Goal: Task Accomplishment & Management: Manage account settings

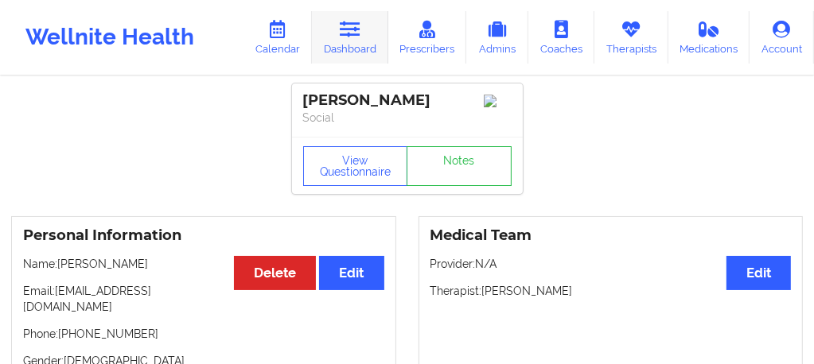
click at [350, 36] on icon at bounding box center [350, 29] width 21 height 17
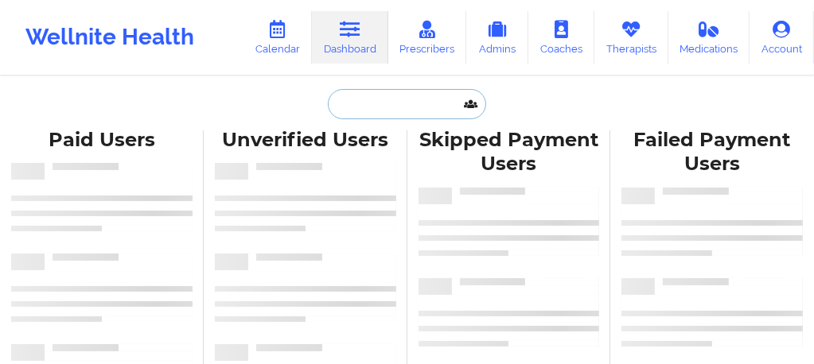
click at [375, 112] on input "text" at bounding box center [406, 104] width 157 height 30
paste input "Melody Rey"
type input "Melody Rey"
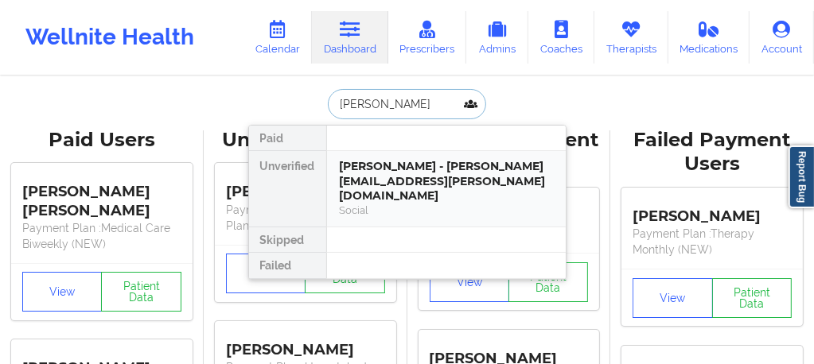
click at [372, 204] on div "Social" at bounding box center [446, 211] width 213 height 14
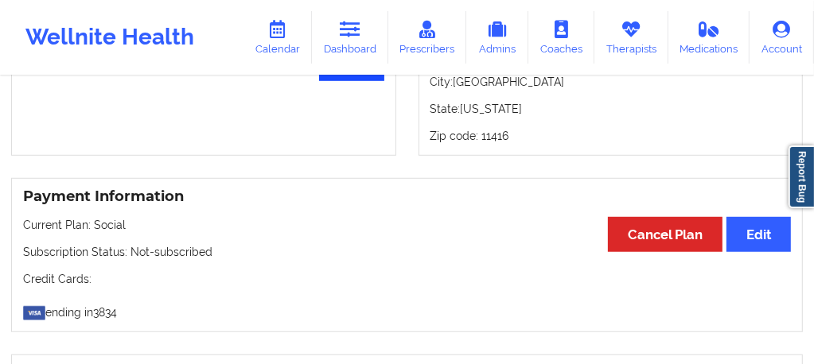
scroll to position [768, 0]
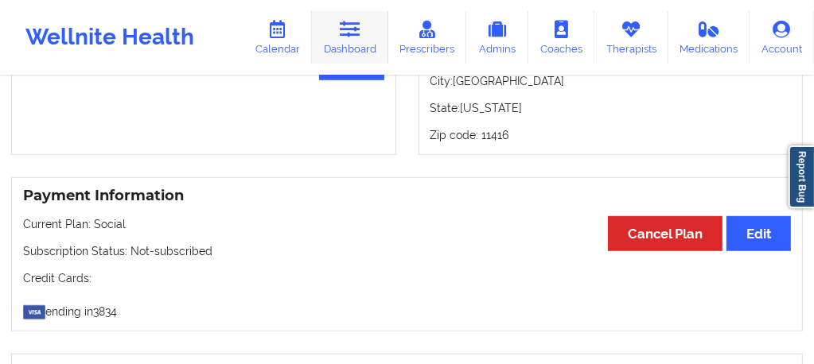
click at [364, 54] on link "Dashboard" at bounding box center [350, 37] width 76 height 52
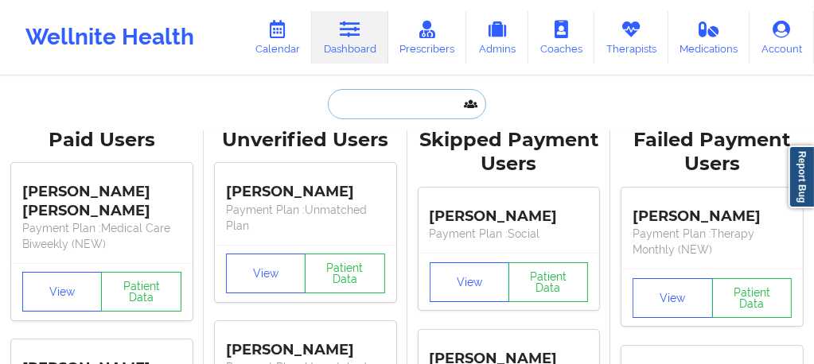
click at [387, 111] on input "text" at bounding box center [406, 104] width 157 height 30
paste input "Michael Castenda"
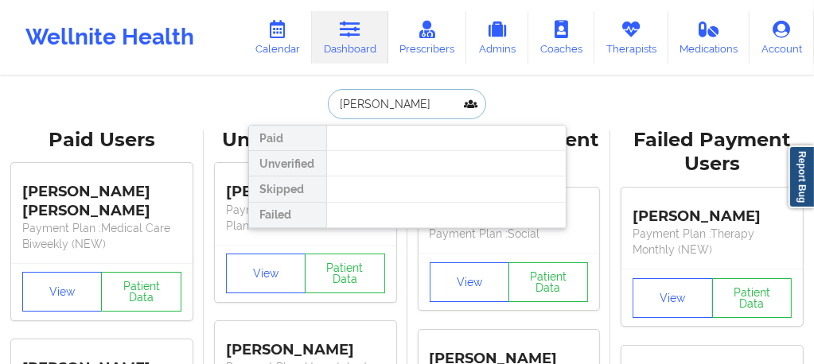
drag, startPoint x: 379, startPoint y: 103, endPoint x: 461, endPoint y: 102, distance: 81.9
click at [461, 102] on input "Michael Castenda" at bounding box center [406, 104] width 157 height 30
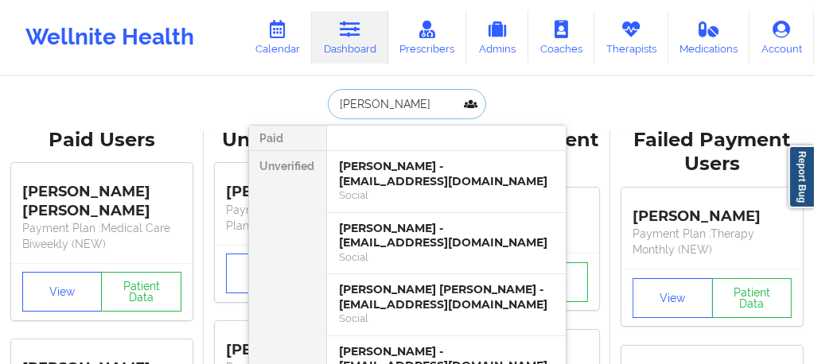
type input "Michael Cas"
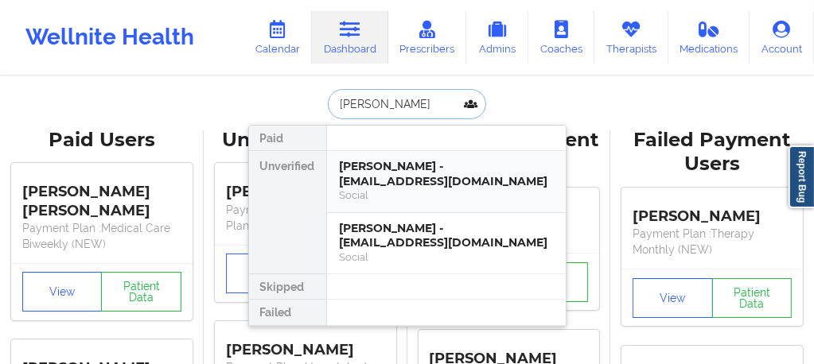
click at [436, 178] on div "Michael Castaneda - sonicmik1@yahoo.com" at bounding box center [446, 173] width 213 height 29
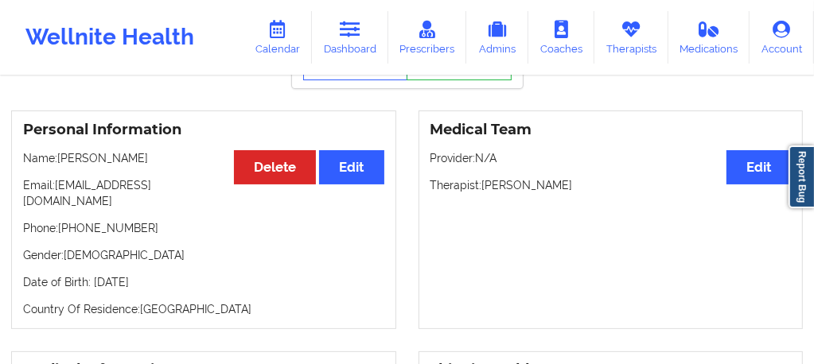
scroll to position [116, 0]
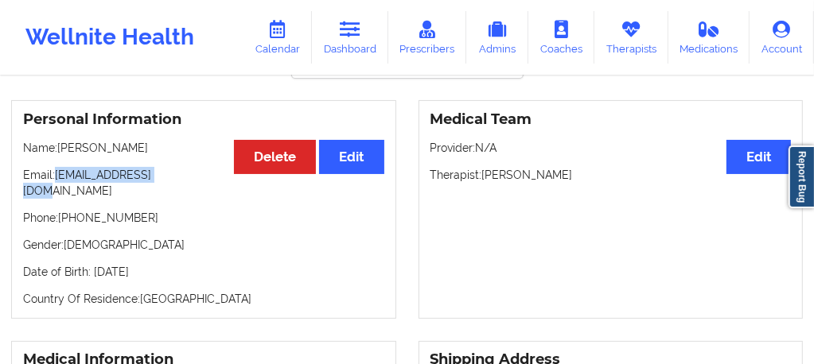
drag, startPoint x: 178, startPoint y: 181, endPoint x: 56, endPoint y: 182, distance: 122.5
click at [56, 182] on p "Email: sonicmik1@yahoo.com" at bounding box center [203, 183] width 361 height 32
copy p "sonicmik1@yahoo.com"
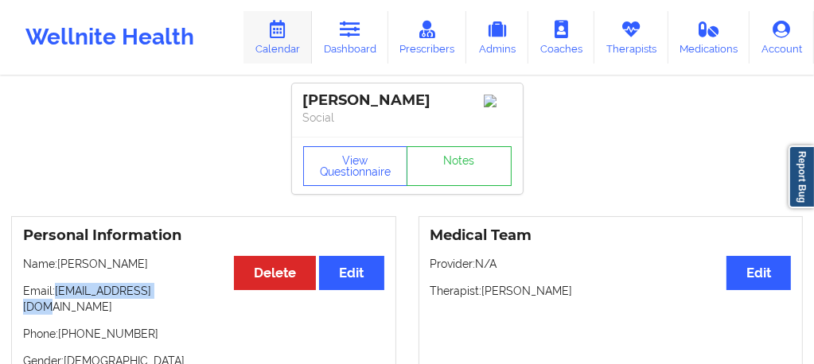
click at [290, 41] on link "Calendar" at bounding box center [277, 37] width 68 height 52
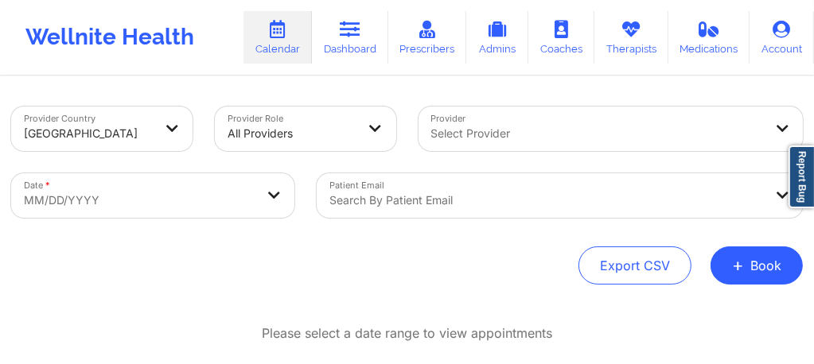
click at [394, 201] on div "Search by patient email" at bounding box center [560, 195] width 486 height 45
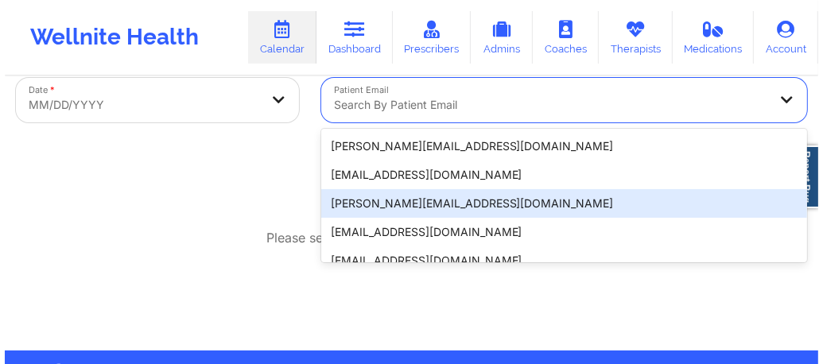
scroll to position [105, 0]
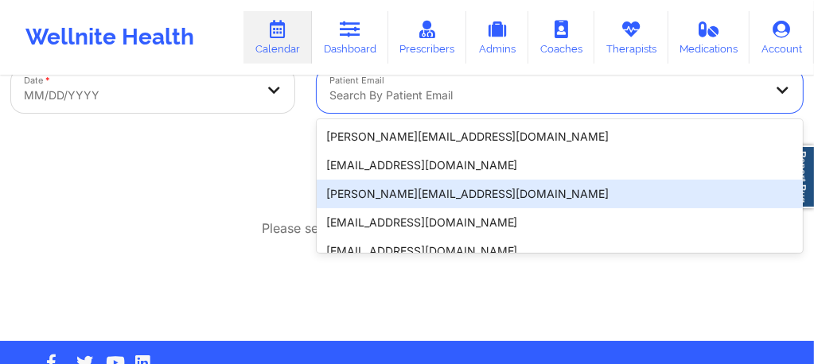
paste input "sonicmik1@yahoo.com"
type input "sonicmik1@yahoo.com"
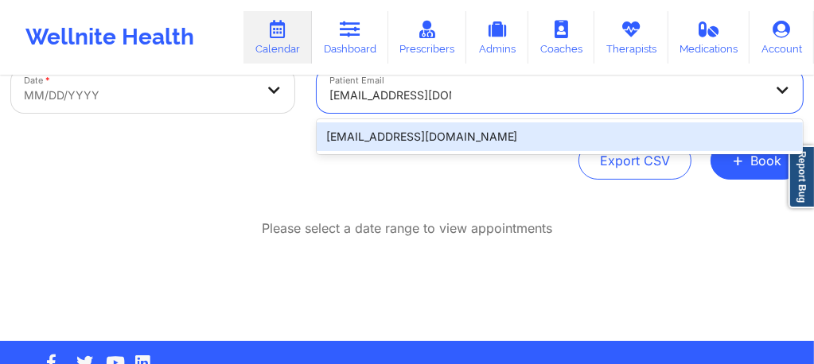
click at [435, 134] on div "sonicmik1@yahoo.com" at bounding box center [560, 136] width 486 height 29
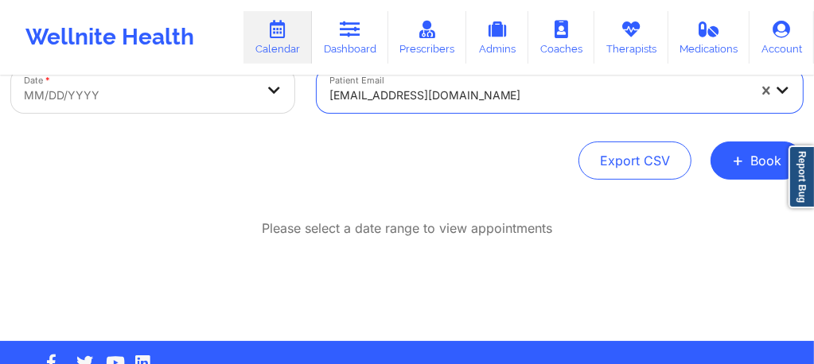
click at [147, 106] on body "Wellnite Health Calendar Dashboard Prescribers Admins Coaches Therapists Medica…" at bounding box center [407, 77] width 814 height 364
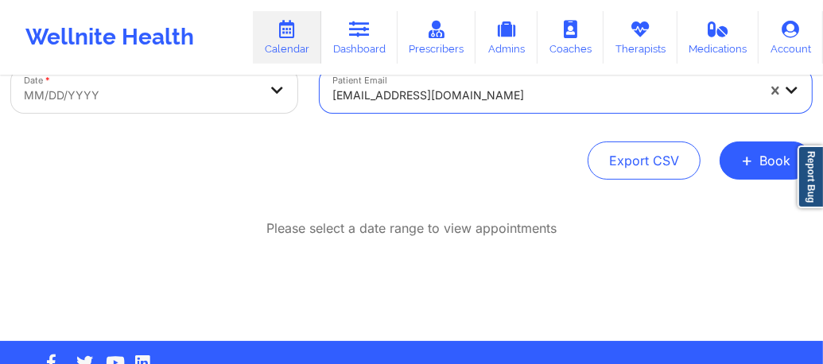
select select "2025-8"
select select "2025-9"
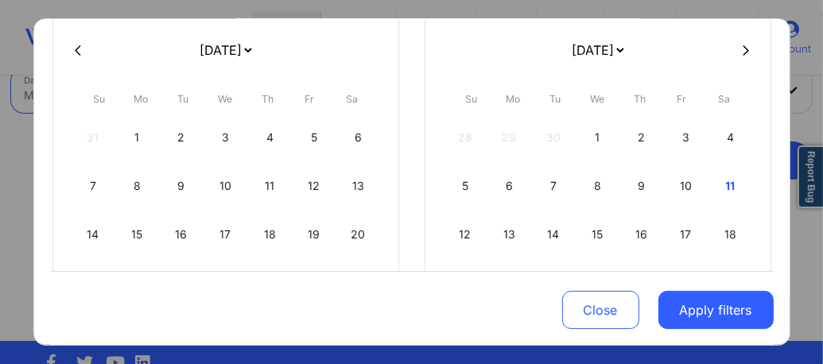
scroll to position [169, 0]
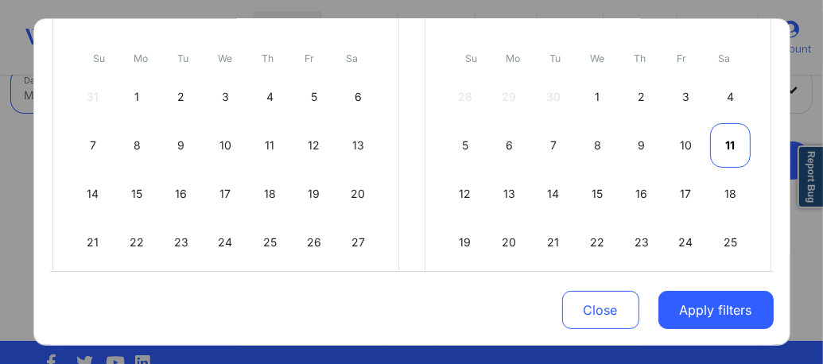
click at [725, 146] on div "11" at bounding box center [730, 145] width 41 height 45
select select "2025-9"
select select "2025-10"
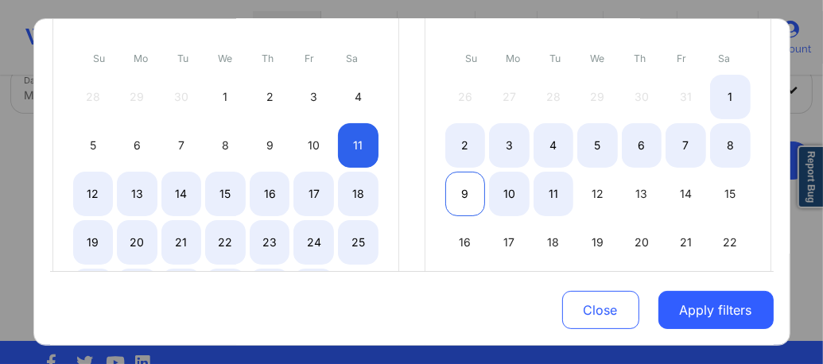
select select "2025-9"
select select "2025-10"
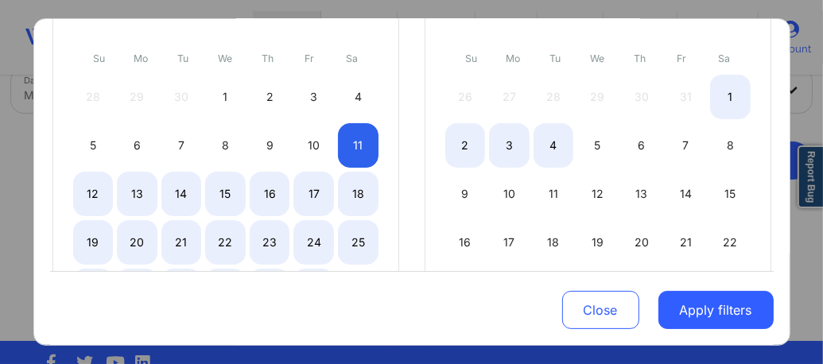
select select "2025-9"
select select "2025-10"
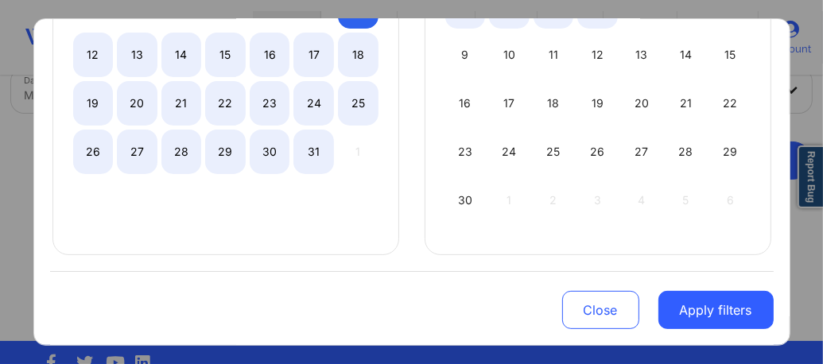
select select "2025-9"
select select "2025-10"
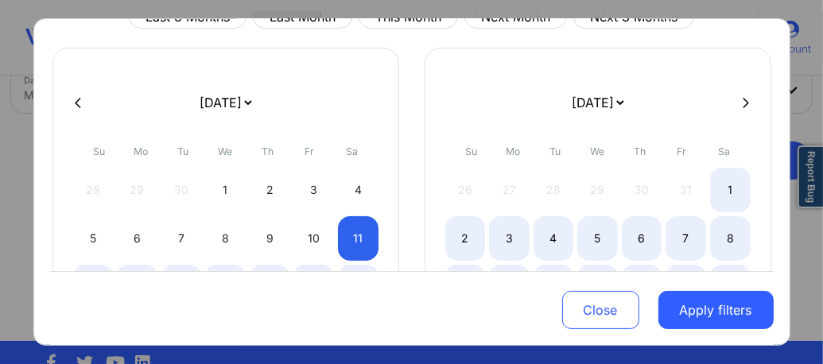
scroll to position [64, 0]
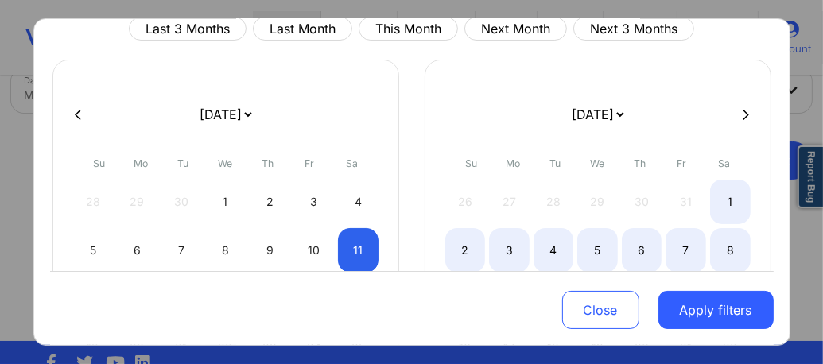
click at [745, 112] on button at bounding box center [746, 114] width 16 height 14
select select "2025-10"
select select "2025-11"
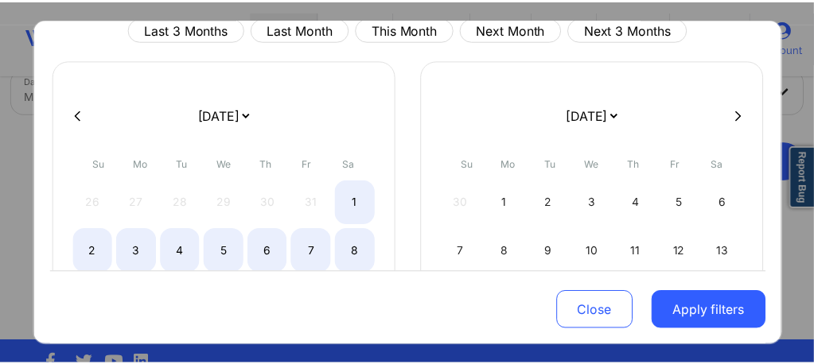
scroll to position [309, 0]
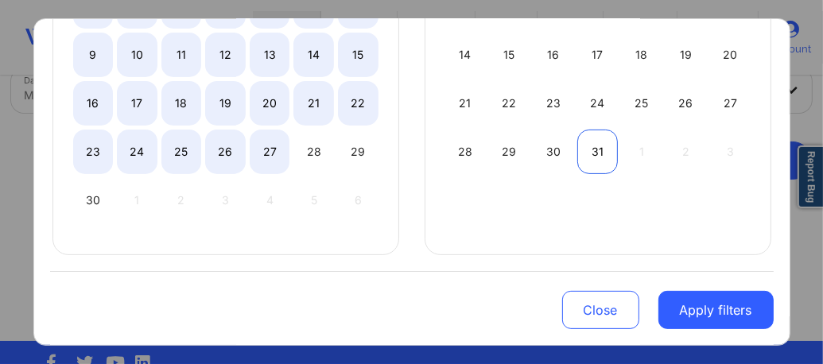
select select "2025-10"
select select "2025-11"
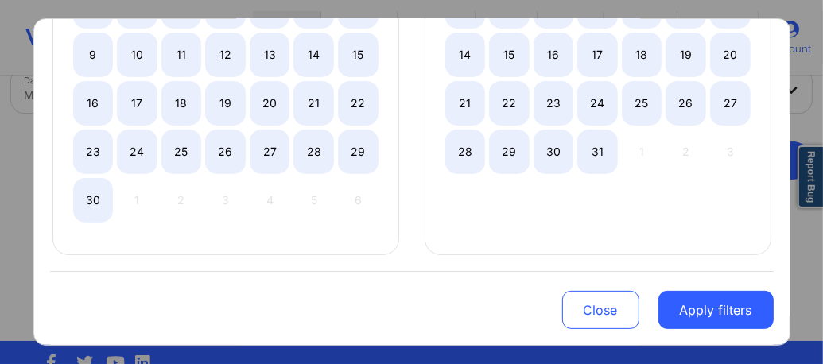
click at [596, 150] on div "31" at bounding box center [597, 152] width 41 height 45
select select "2025-9"
select select "2025-10"
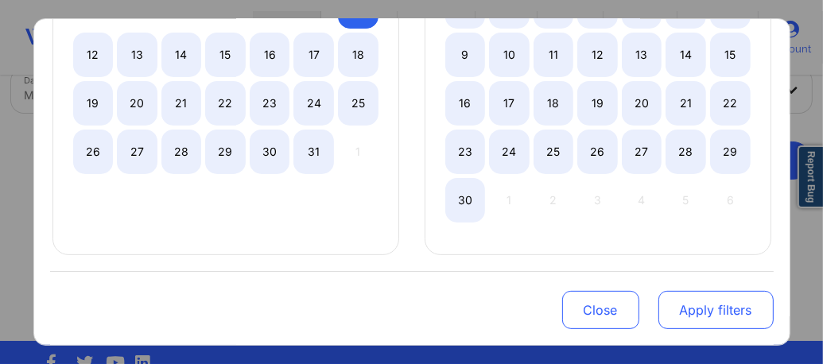
click at [690, 314] on button "Apply filters" at bounding box center [716, 310] width 115 height 38
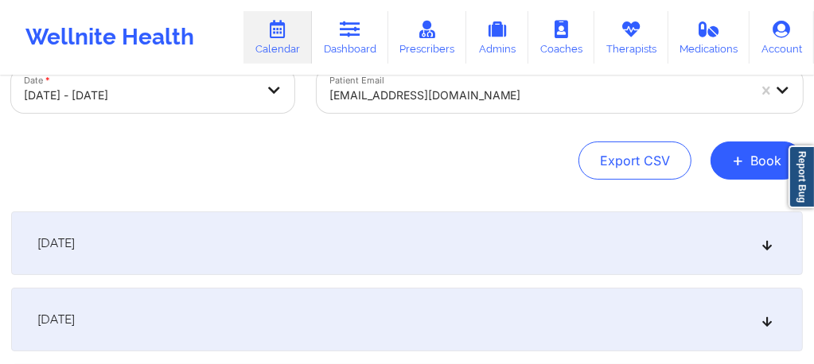
click at [458, 254] on div "[DATE]" at bounding box center [406, 244] width 791 height 64
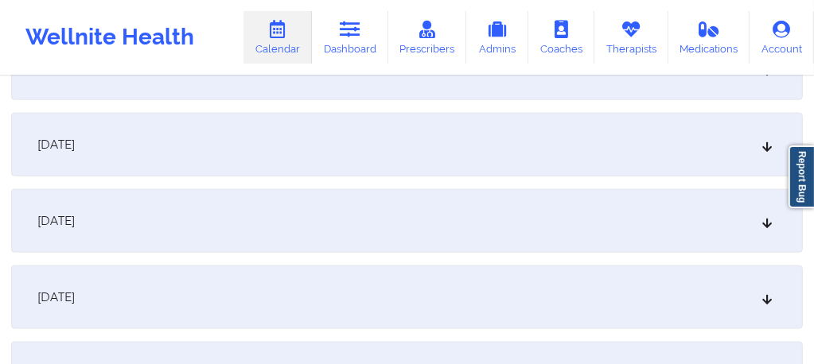
scroll to position [1303, 0]
click at [221, 303] on div "October 25, 2025" at bounding box center [406, 295] width 791 height 64
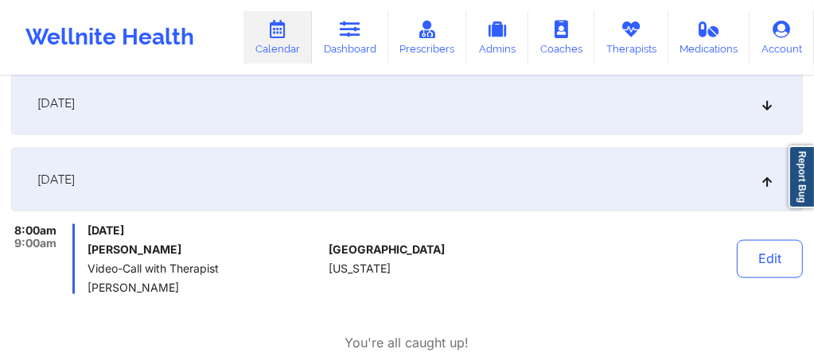
scroll to position [1430, 0]
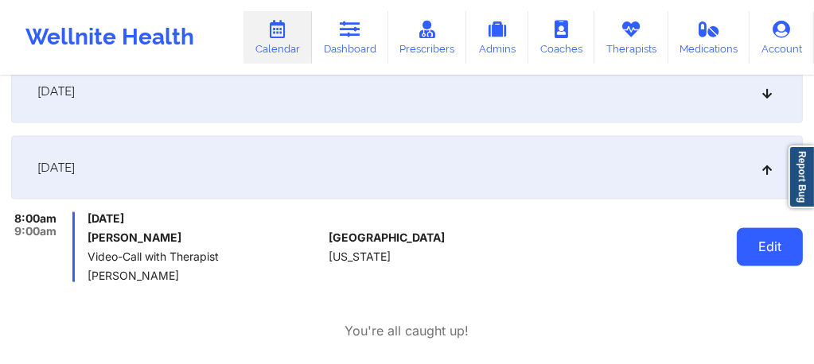
click at [757, 247] on button "Edit" at bounding box center [770, 247] width 66 height 38
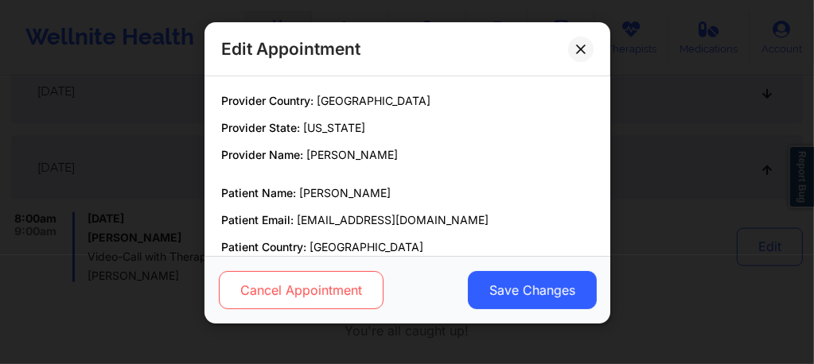
click at [312, 284] on button "Cancel Appointment" at bounding box center [300, 290] width 165 height 38
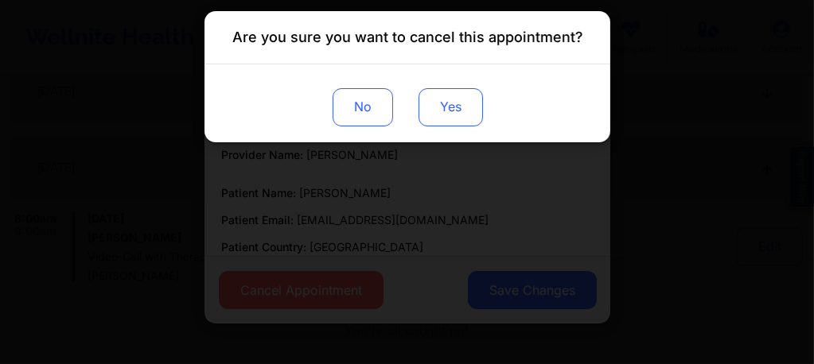
click at [456, 102] on button "Yes" at bounding box center [450, 107] width 64 height 38
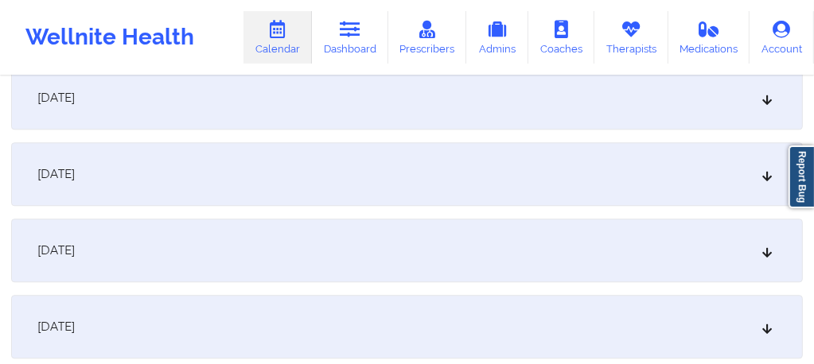
scroll to position [2682, 0]
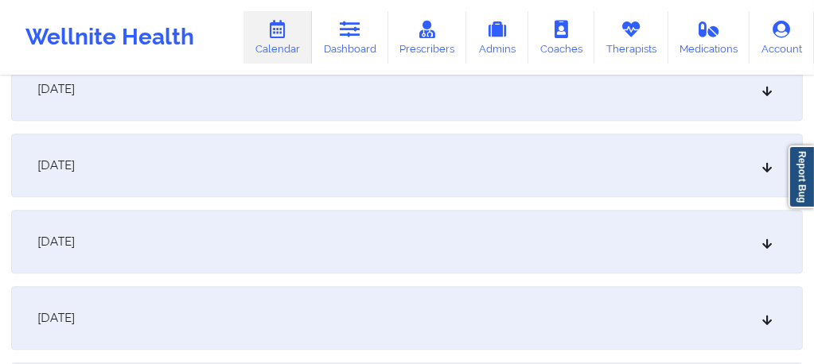
click at [338, 168] on div "November 8, 2025" at bounding box center [406, 166] width 791 height 64
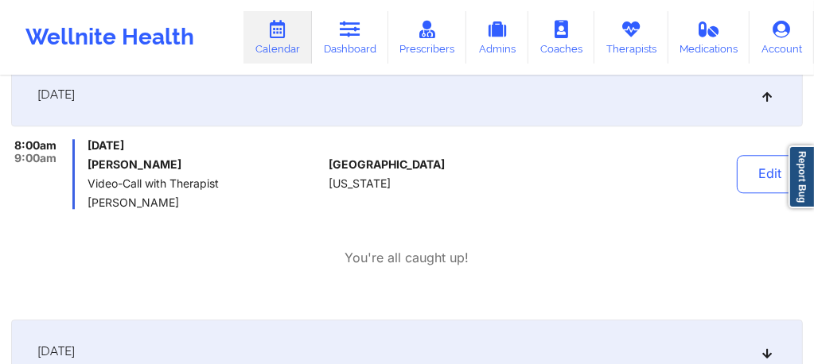
scroll to position [2767, 0]
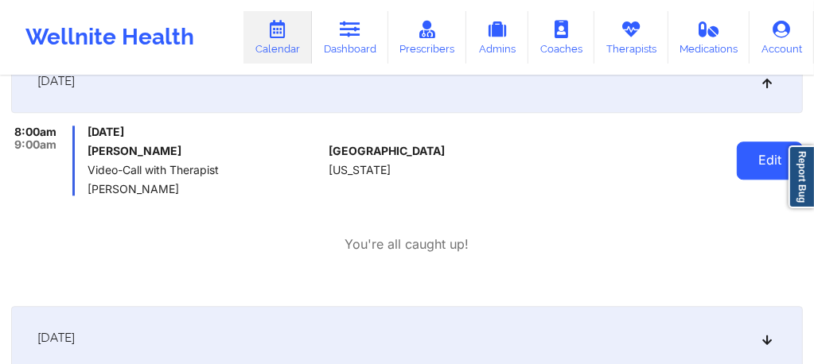
click at [737, 160] on button "Edit" at bounding box center [770, 161] width 66 height 38
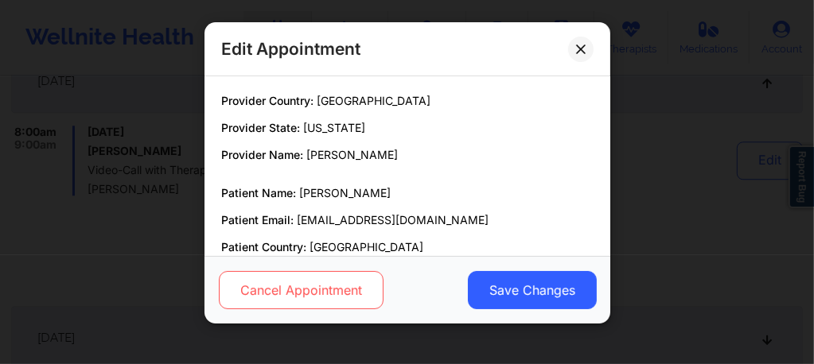
click at [296, 286] on button "Cancel Appointment" at bounding box center [300, 290] width 165 height 38
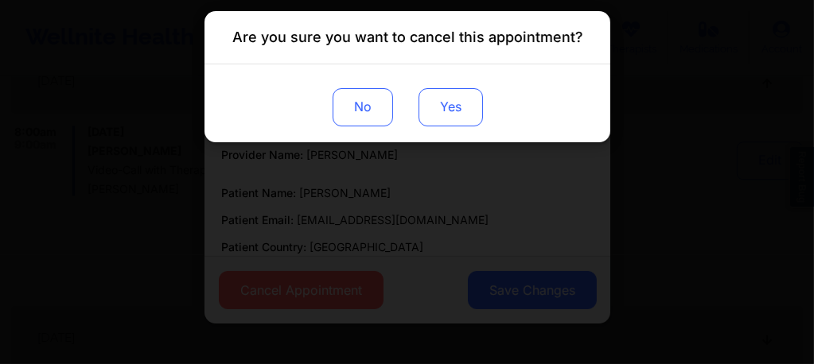
click at [455, 111] on button "Yes" at bounding box center [450, 107] width 64 height 38
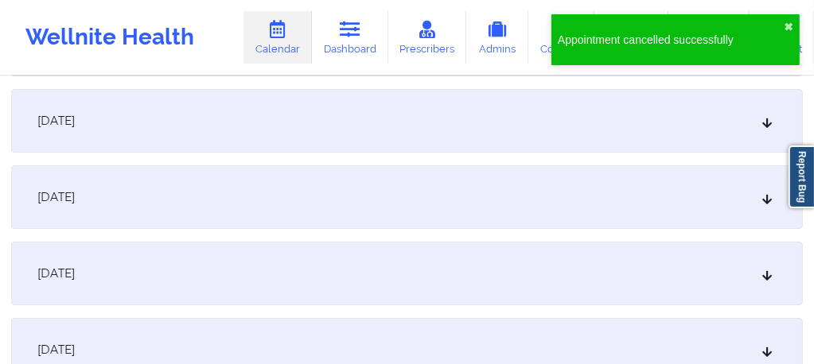
scroll to position [3828, 0]
click at [372, 264] on div "November 22, 2025" at bounding box center [406, 270] width 791 height 64
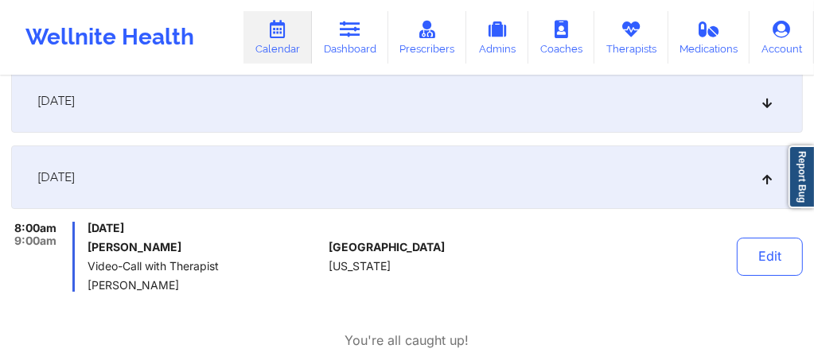
scroll to position [4007, 0]
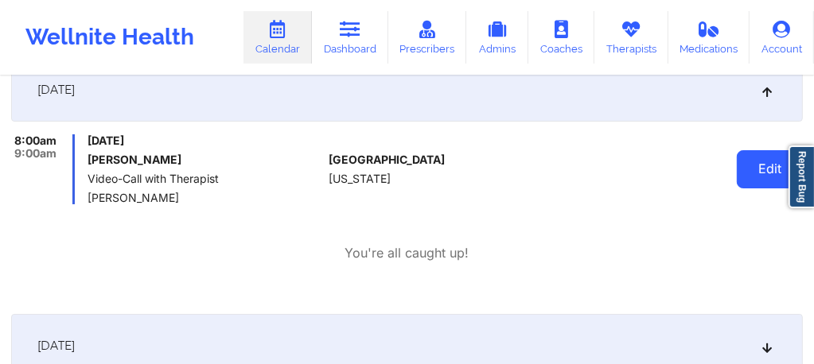
click at [746, 172] on button "Edit" at bounding box center [770, 169] width 66 height 38
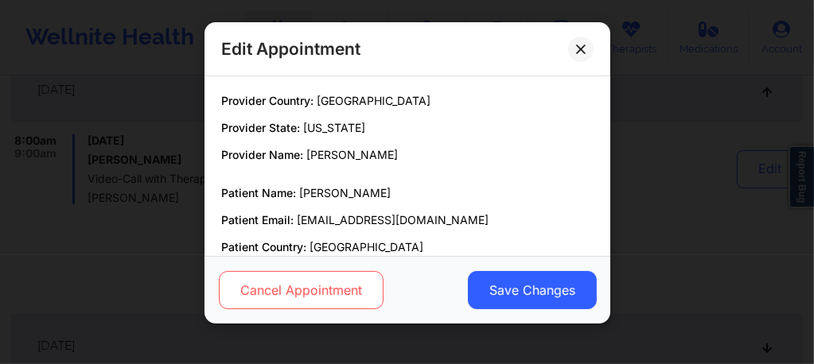
click at [335, 287] on button "Cancel Appointment" at bounding box center [300, 290] width 165 height 38
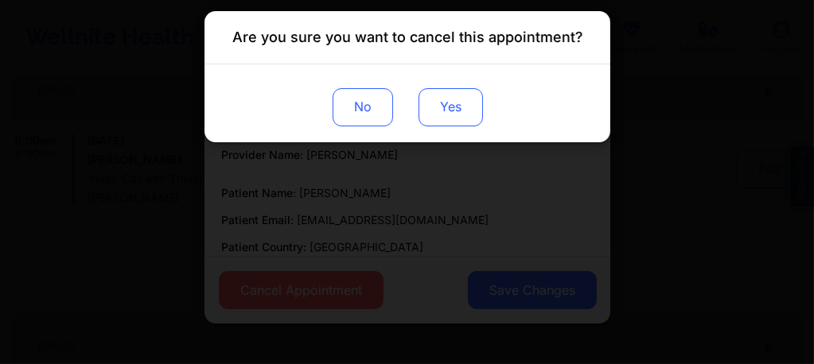
click at [445, 110] on button "Yes" at bounding box center [450, 107] width 64 height 38
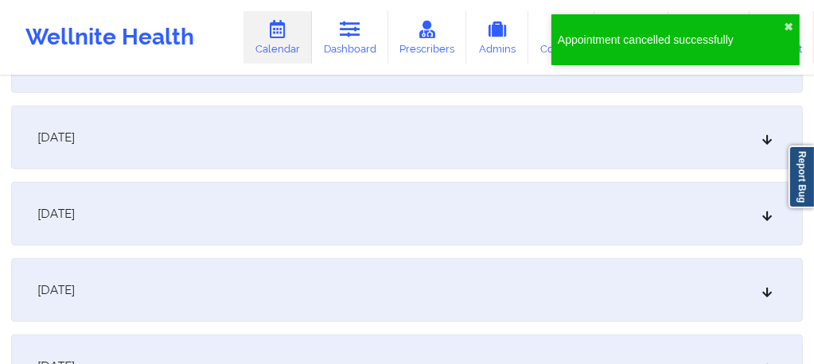
scroll to position [5057, 0]
click at [389, 290] on div "December 6, 2025" at bounding box center [406, 289] width 791 height 64
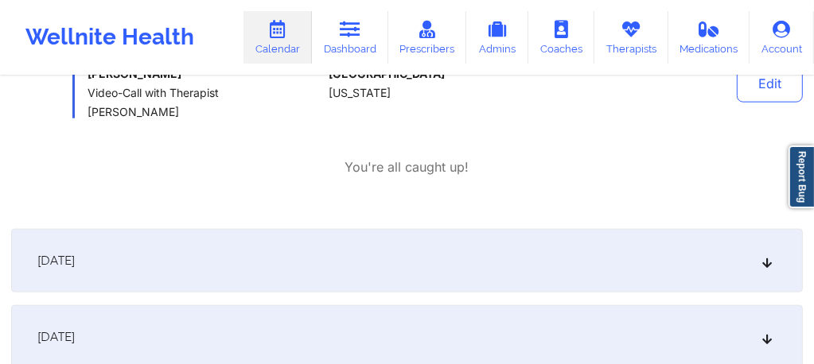
scroll to position [5344, 0]
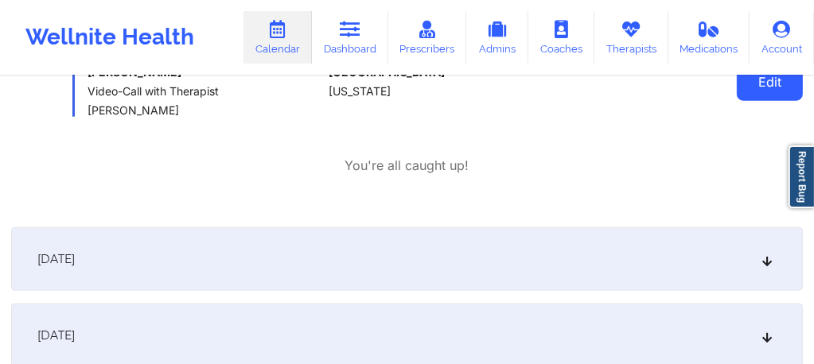
click at [749, 89] on button "Edit" at bounding box center [770, 82] width 66 height 38
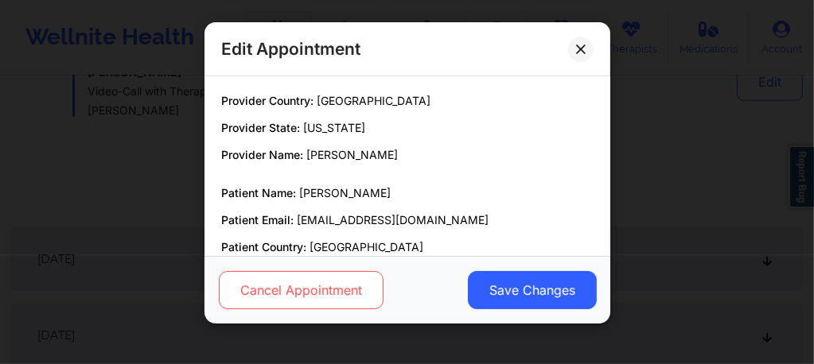
click at [318, 277] on button "Cancel Appointment" at bounding box center [300, 290] width 165 height 38
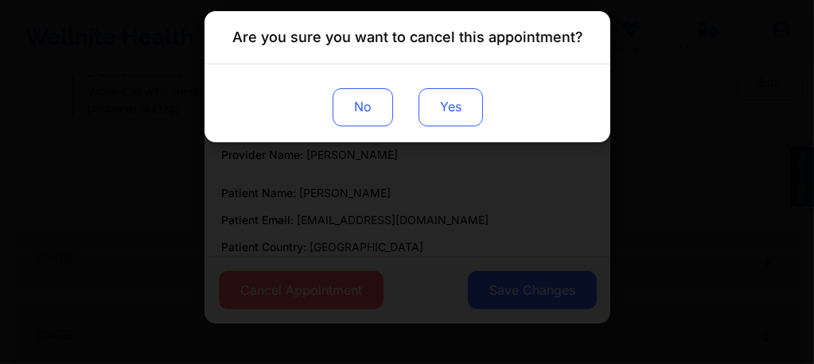
click at [450, 110] on button "Yes" at bounding box center [450, 107] width 64 height 38
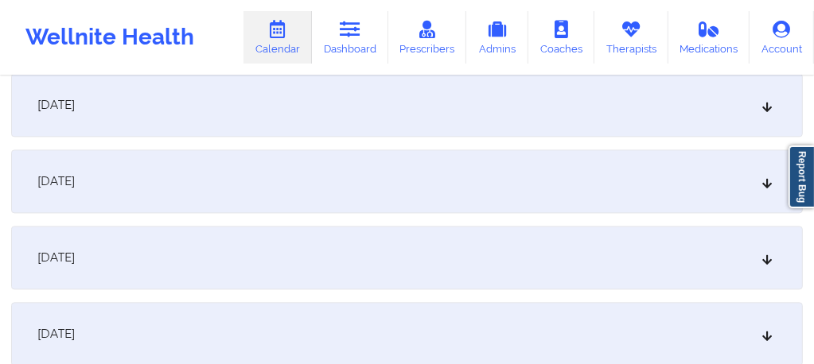
scroll to position [6383, 0]
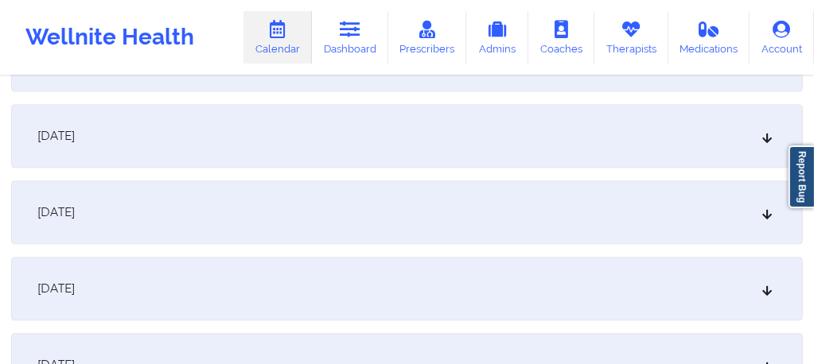
click at [306, 221] on div "December 20, 2025" at bounding box center [406, 213] width 791 height 64
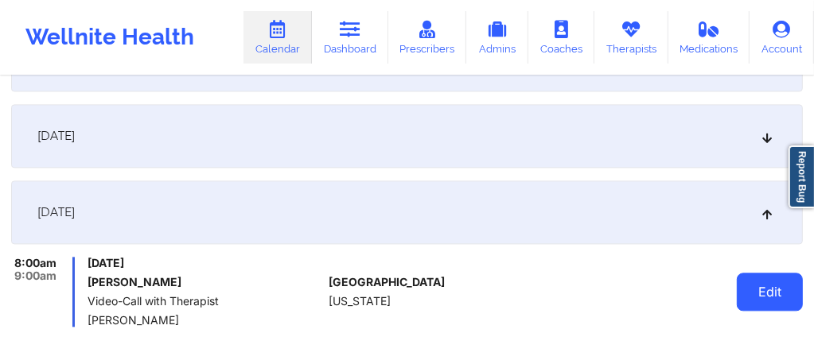
click at [765, 291] on button "Edit" at bounding box center [770, 292] width 66 height 38
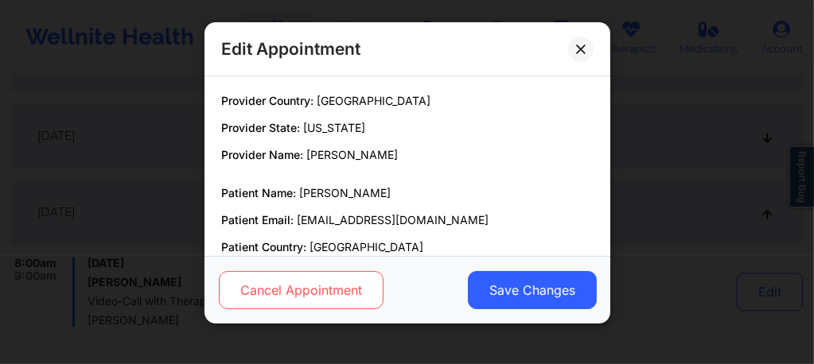
click at [315, 290] on button "Cancel Appointment" at bounding box center [300, 290] width 165 height 38
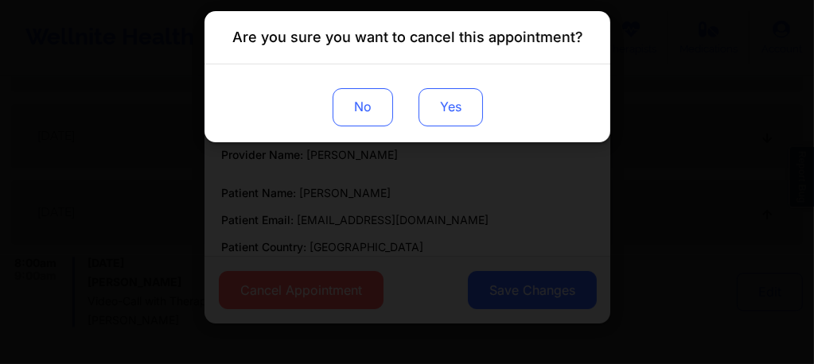
click at [461, 108] on button "Yes" at bounding box center [450, 107] width 64 height 38
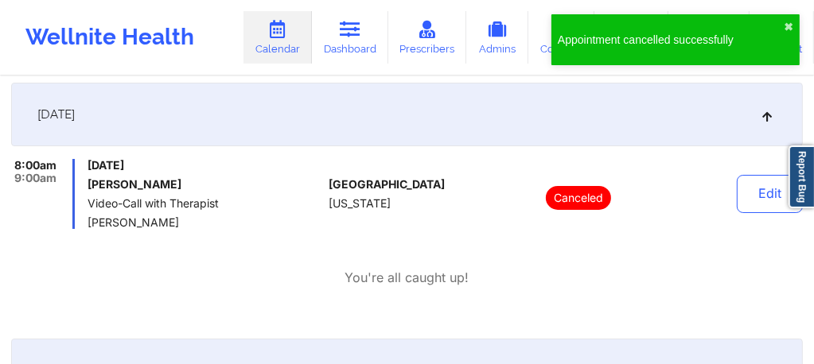
scroll to position [3971, 0]
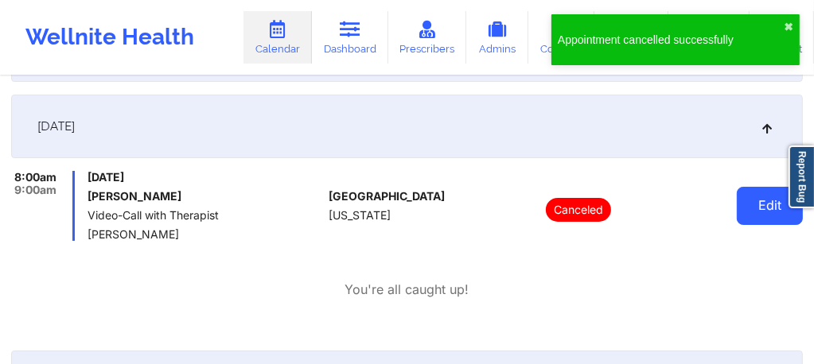
click at [766, 192] on button "Edit" at bounding box center [770, 206] width 66 height 38
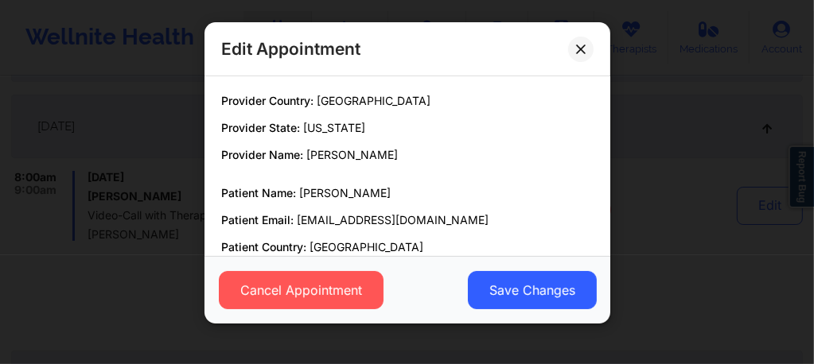
click at [578, 48] on icon at bounding box center [581, 50] width 10 height 10
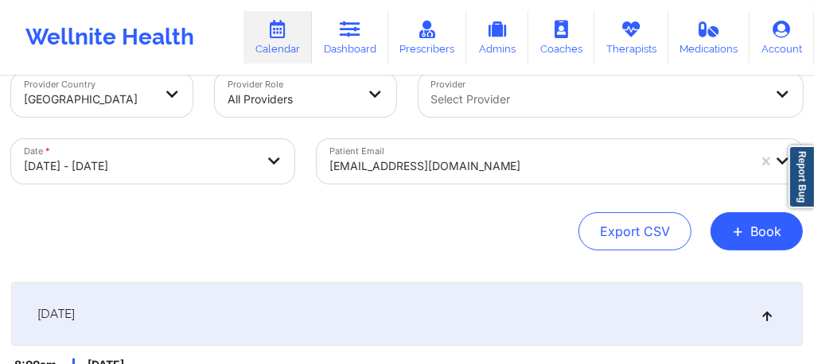
scroll to position [0, 0]
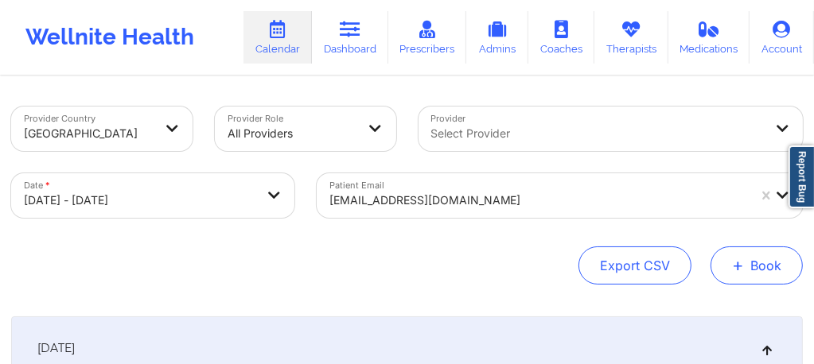
click at [775, 278] on button "+ Book" at bounding box center [756, 266] width 92 height 38
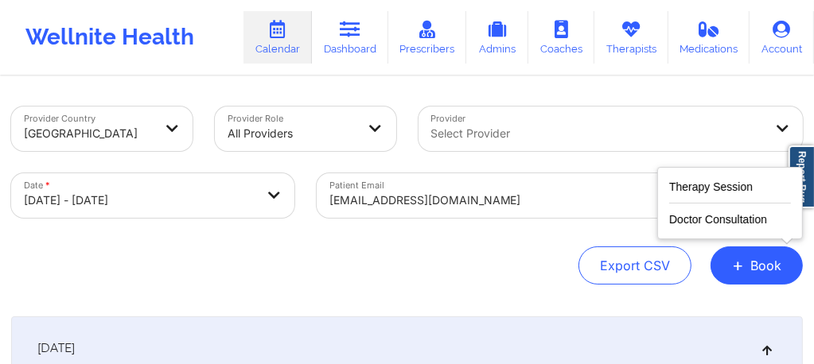
click at [710, 174] on div "Therapy Session Doctor Consultation" at bounding box center [730, 203] width 146 height 72
click at [732, 188] on button "Therapy Session" at bounding box center [730, 190] width 122 height 26
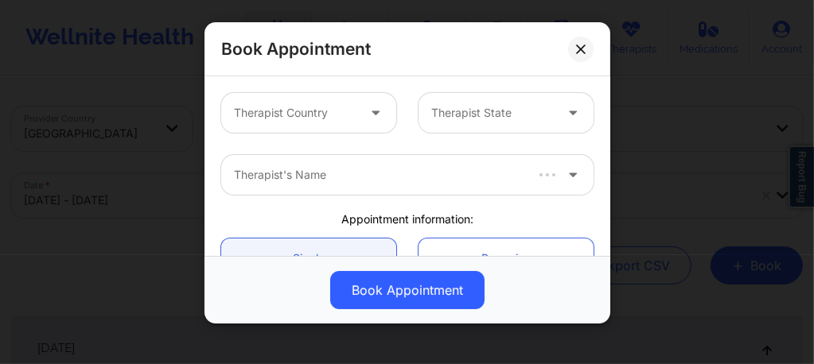
click at [289, 110] on div at bounding box center [295, 112] width 122 height 19
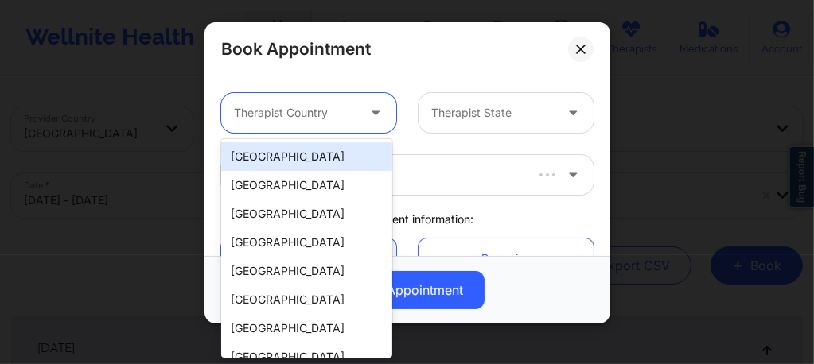
click at [312, 156] on div "[GEOGRAPHIC_DATA]" at bounding box center [306, 156] width 171 height 29
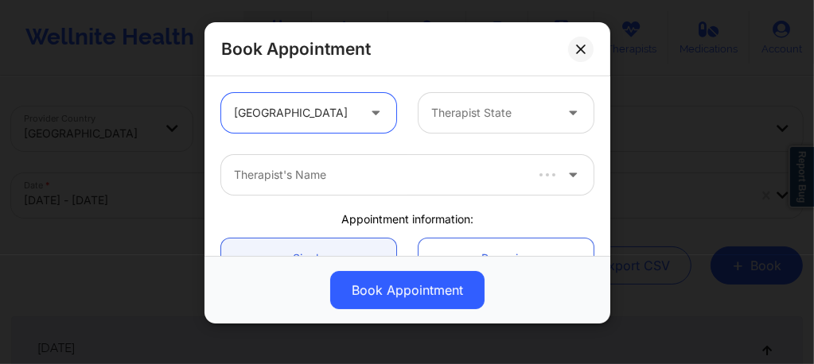
click at [474, 102] on div "Therapist State" at bounding box center [486, 113] width 137 height 40
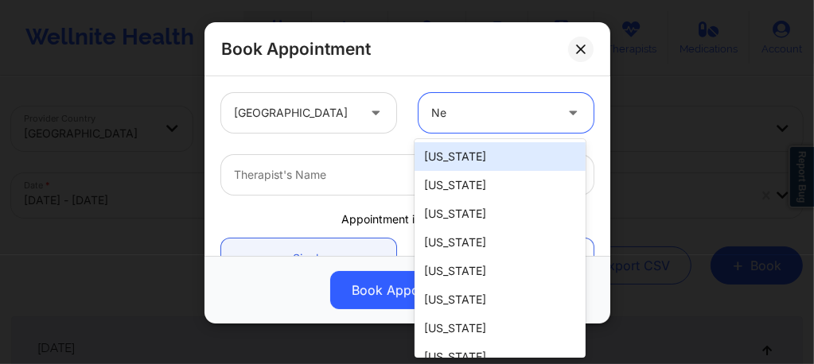
type input "New"
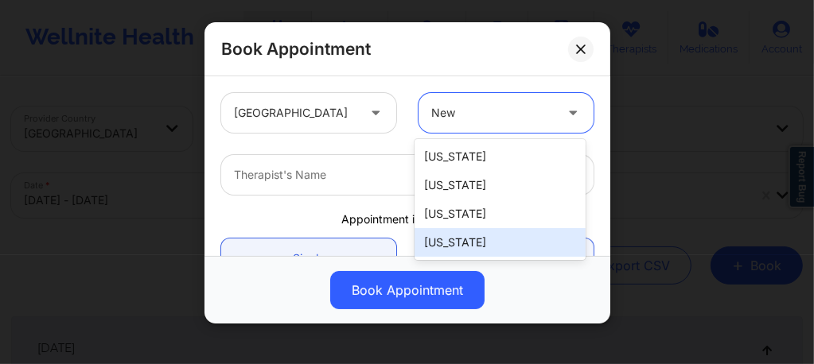
click at [462, 239] on div "New York" at bounding box center [499, 242] width 171 height 29
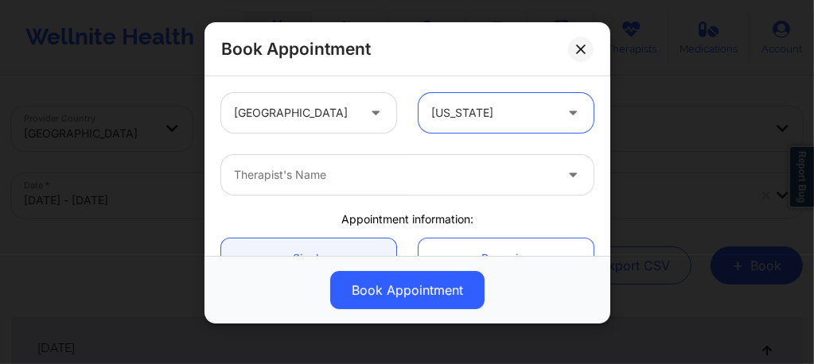
click at [399, 173] on div at bounding box center [394, 174] width 320 height 19
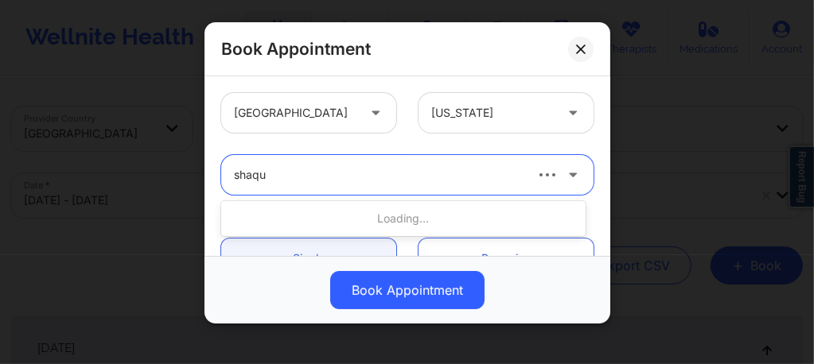
type input "shaqui"
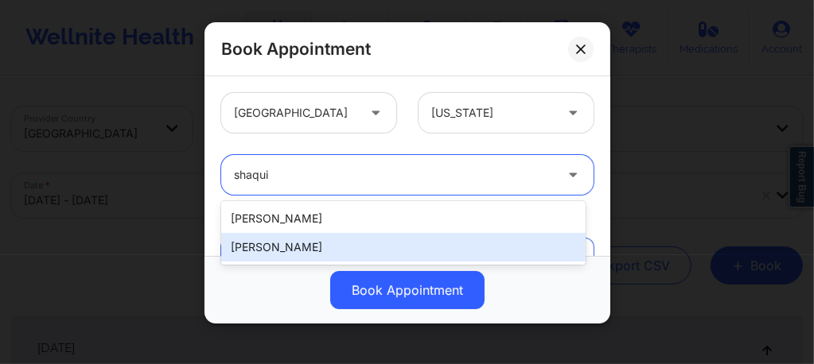
click at [292, 251] on div "Shaquila Wise" at bounding box center [403, 247] width 364 height 29
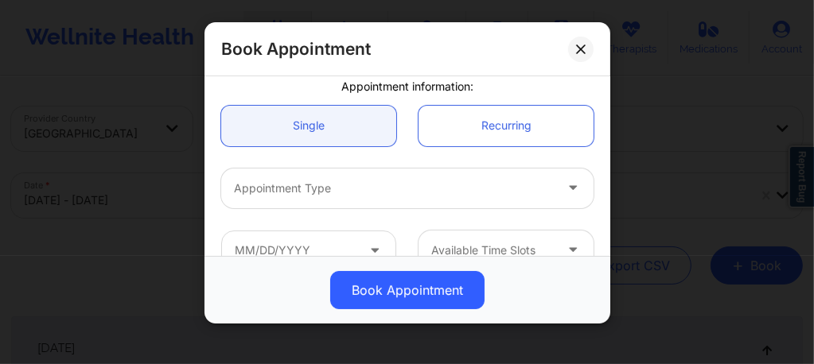
scroll to position [159, 0]
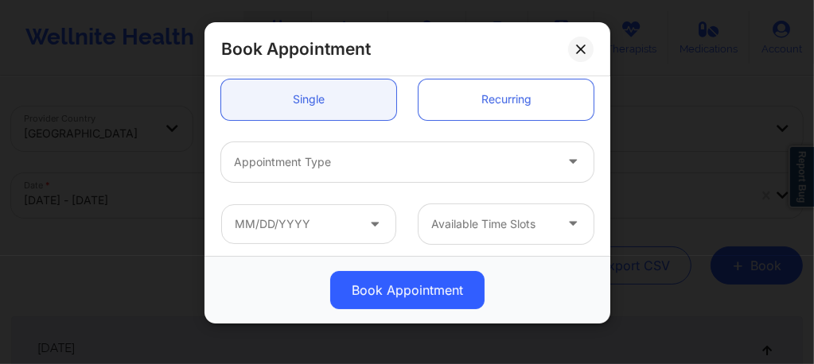
click at [329, 161] on div at bounding box center [394, 162] width 320 height 19
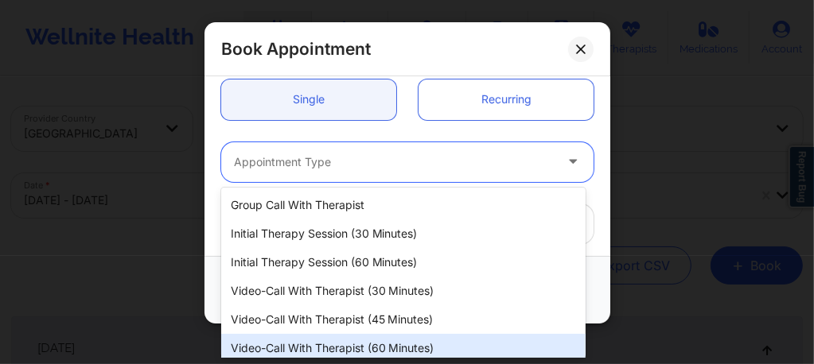
click at [366, 349] on div "Video-Call with Therapist (60 minutes)" at bounding box center [403, 348] width 364 height 29
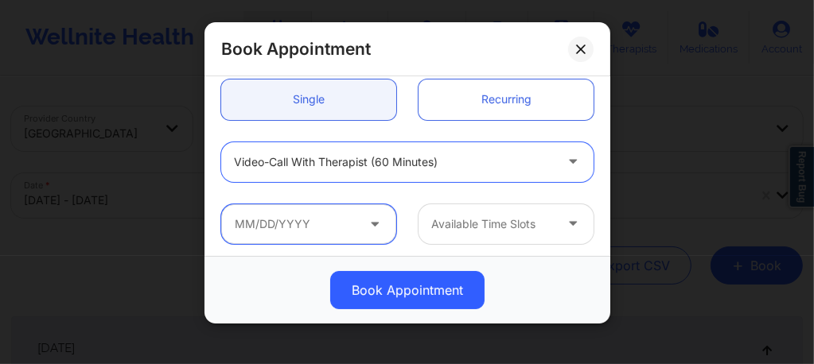
click at [336, 232] on input "text" at bounding box center [308, 224] width 175 height 40
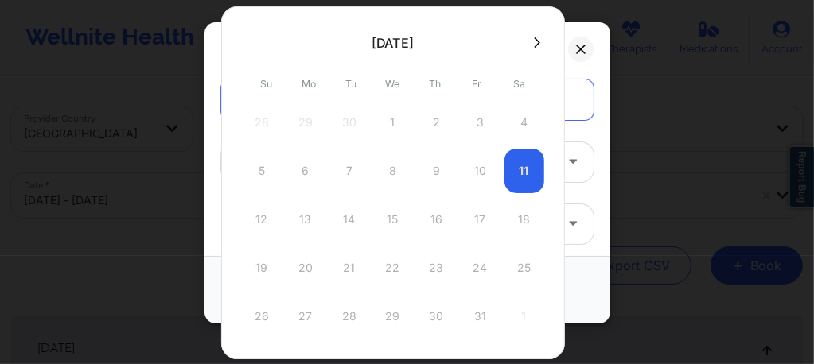
click at [534, 42] on icon at bounding box center [537, 43] width 6 height 12
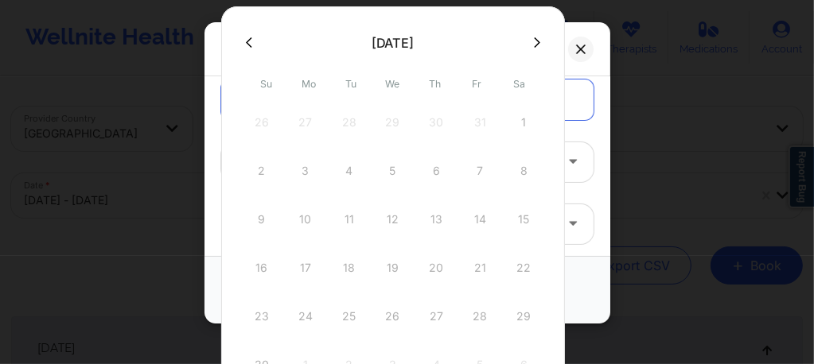
click at [248, 38] on icon at bounding box center [249, 43] width 6 height 12
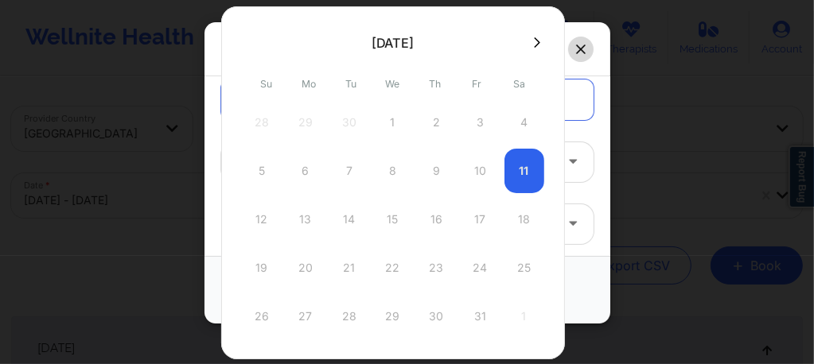
click at [574, 41] on button at bounding box center [580, 49] width 25 height 25
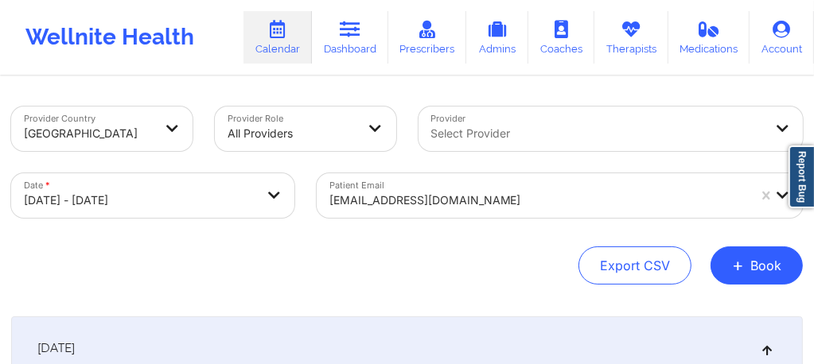
click at [445, 198] on div "sonicmik1@yahoo.com" at bounding box center [560, 195] width 486 height 45
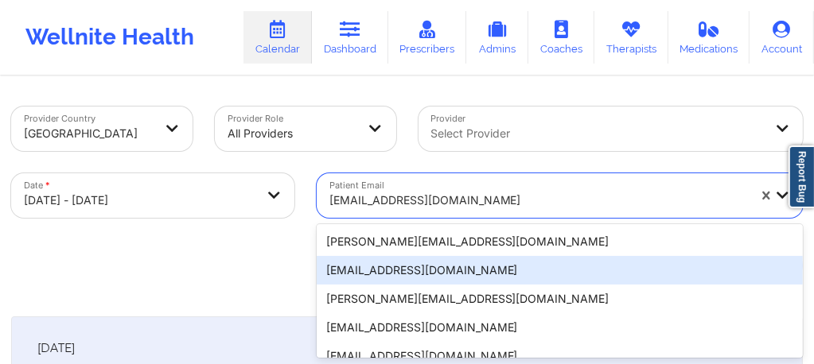
scroll to position [105, 0]
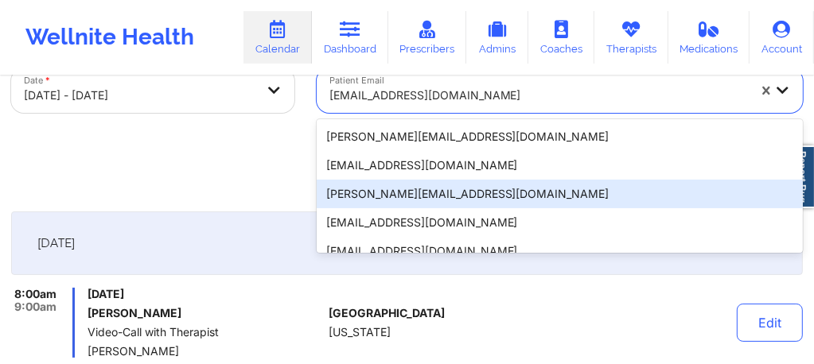
paste input "kyliejones.31402@gmail.com"
type input "kyliejones.31402@gmail.com"
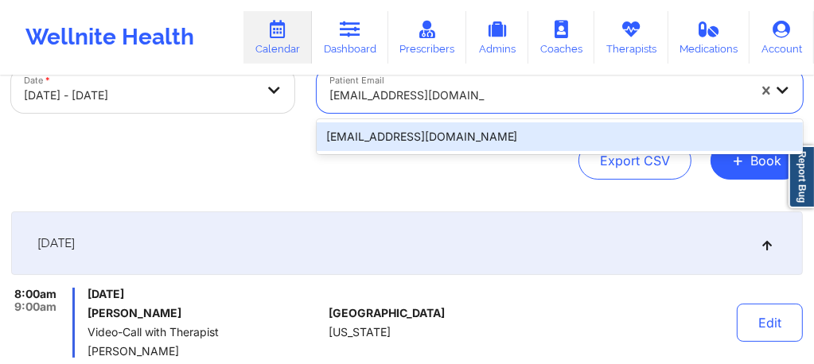
click at [489, 132] on div "kyliejones.31402@gmail.com" at bounding box center [560, 136] width 486 height 29
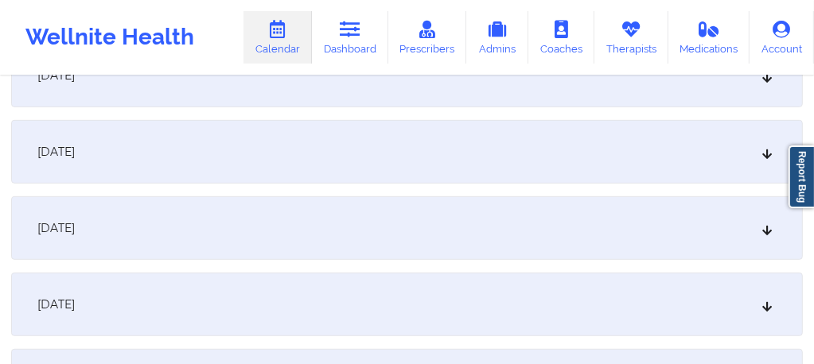
scroll to position [497, 0]
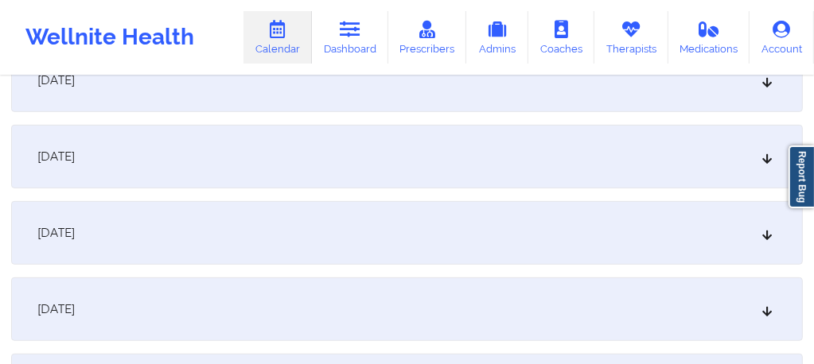
click at [266, 155] on div "[DATE]" at bounding box center [406, 157] width 791 height 64
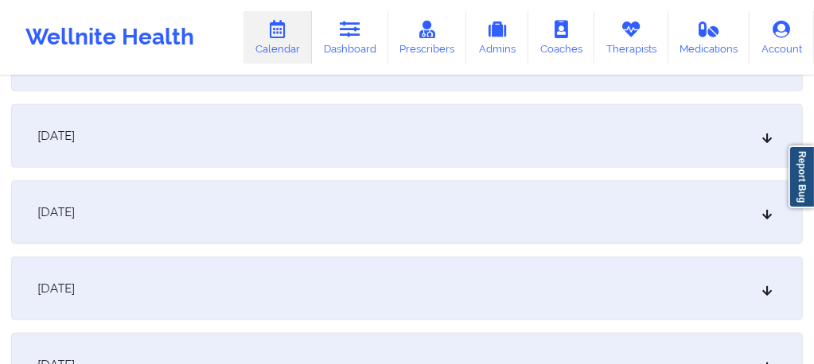
click at [412, 284] on div "October 22, 2025" at bounding box center [406, 289] width 791 height 64
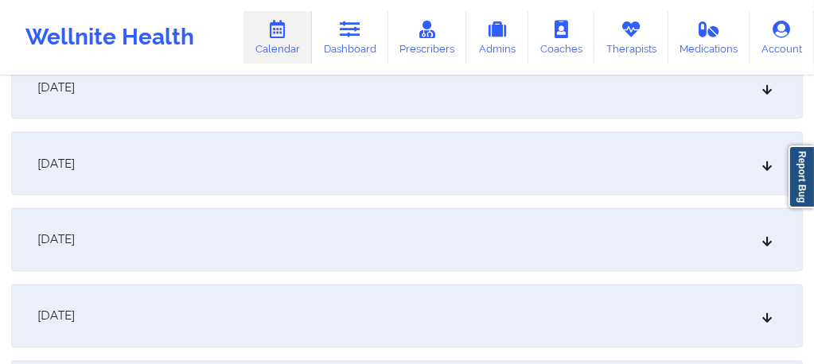
click at [393, 252] on div "October 29, 2025" at bounding box center [406, 240] width 791 height 64
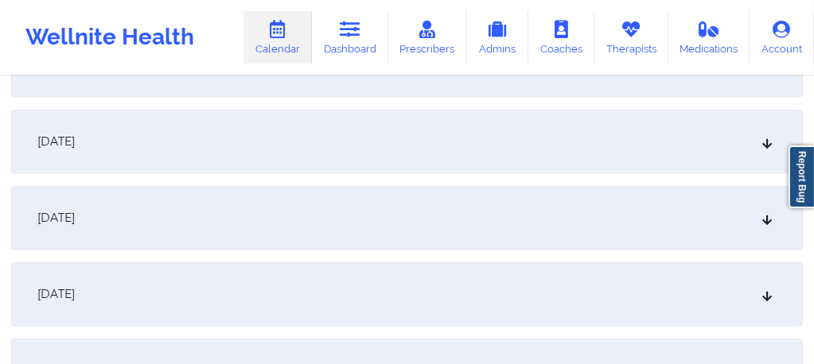
scroll to position [2587, 0]
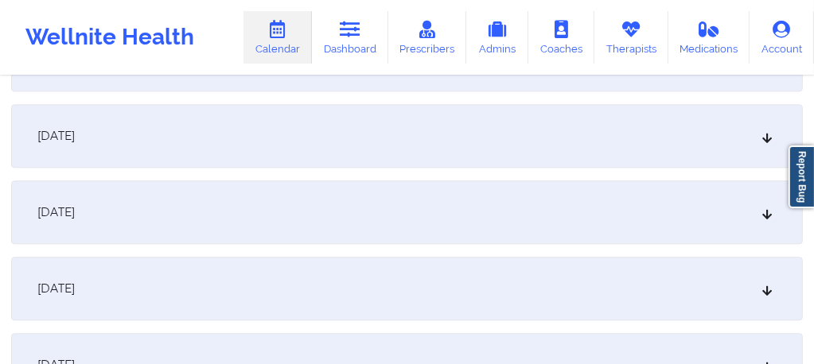
click at [393, 226] on div "November 5, 2025" at bounding box center [406, 213] width 791 height 64
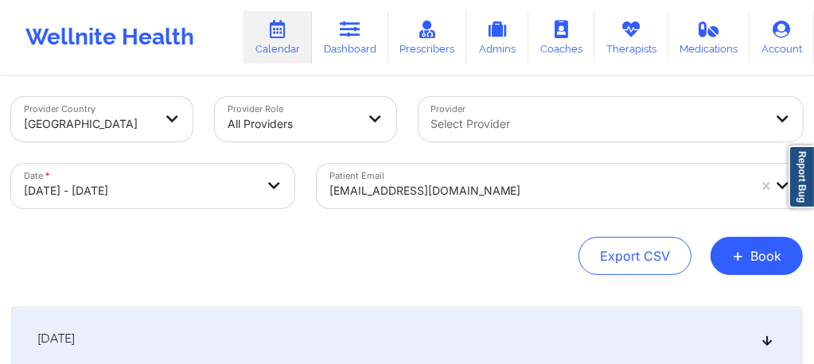
scroll to position [0, 0]
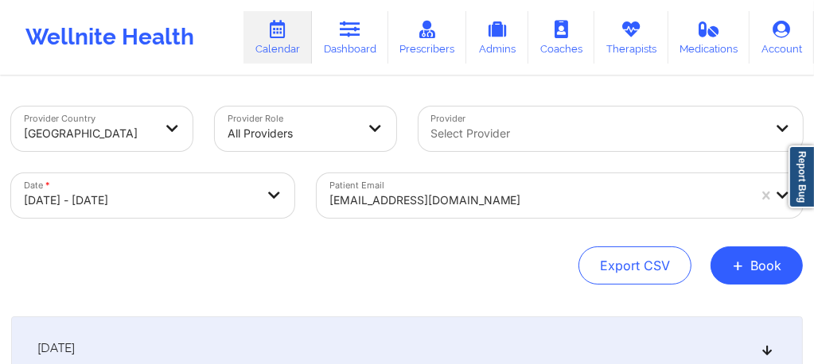
click at [492, 127] on div at bounding box center [597, 133] width 332 height 19
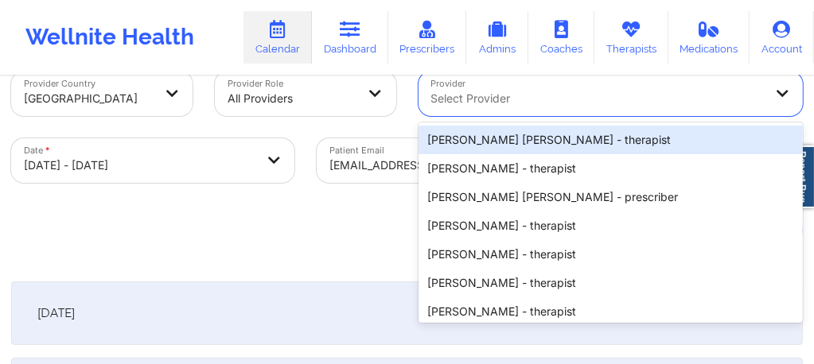
scroll to position [38, 0]
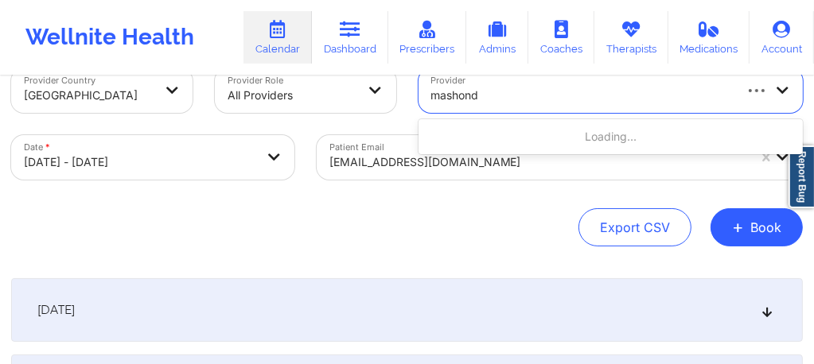
type input "mashonda"
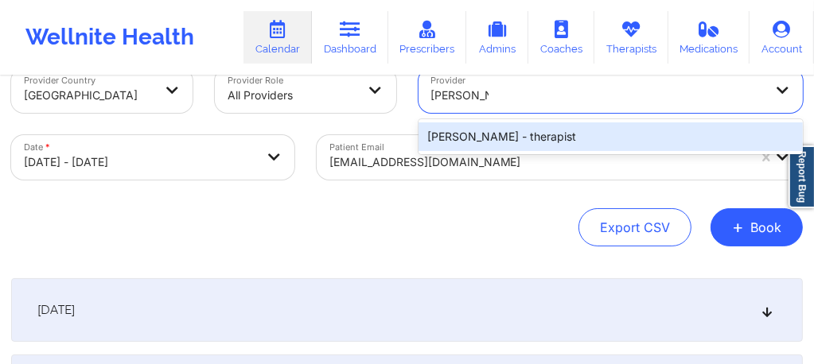
click at [492, 130] on div "Mashonda Waddell - therapist" at bounding box center [610, 136] width 385 height 29
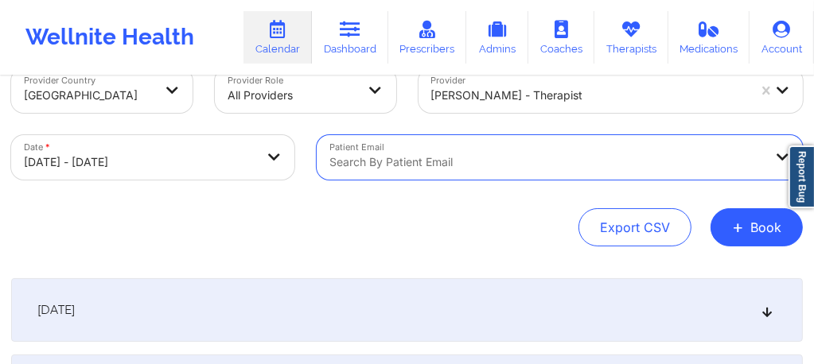
click at [608, 307] on div "[DATE]" at bounding box center [406, 310] width 791 height 64
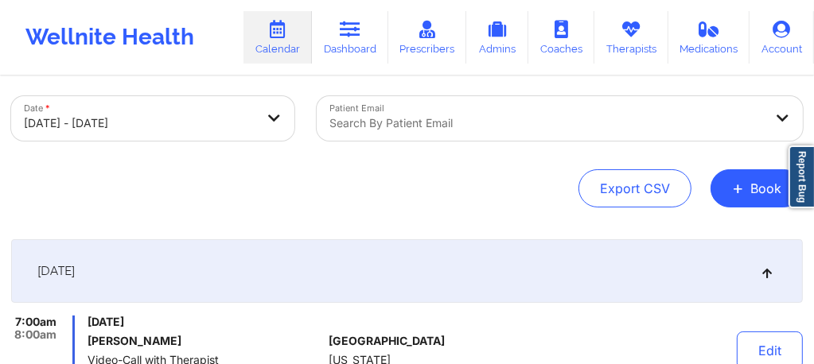
scroll to position [0, 0]
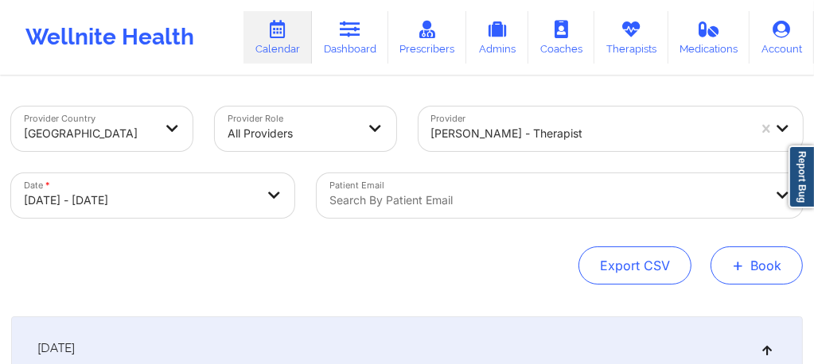
click at [758, 271] on button "+ Book" at bounding box center [756, 266] width 92 height 38
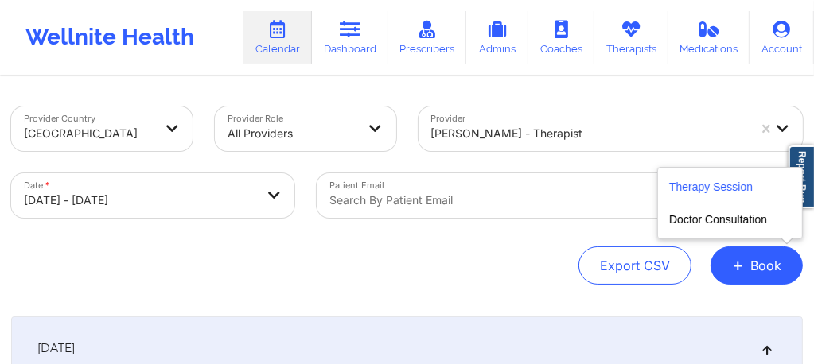
click at [695, 185] on button "Therapy Session" at bounding box center [730, 190] width 122 height 26
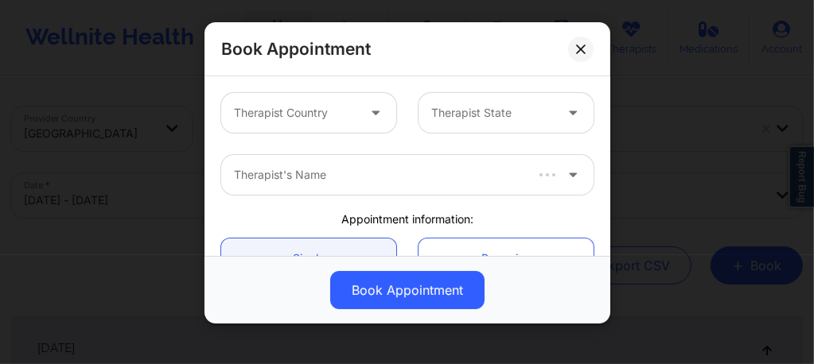
click at [274, 115] on div at bounding box center [295, 112] width 122 height 19
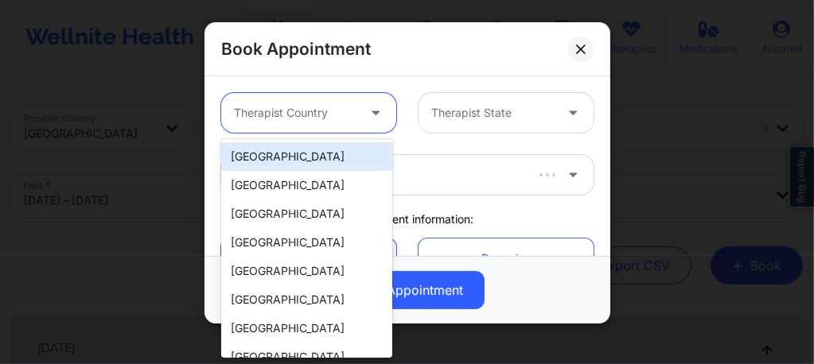
click at [280, 161] on div "[GEOGRAPHIC_DATA]" at bounding box center [306, 156] width 171 height 29
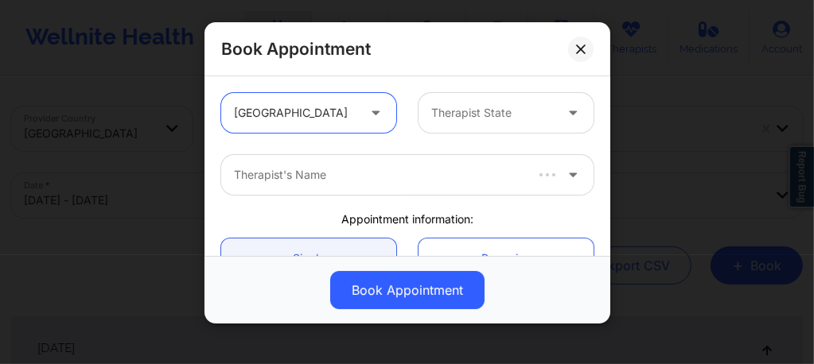
click at [437, 118] on div at bounding box center [492, 112] width 122 height 19
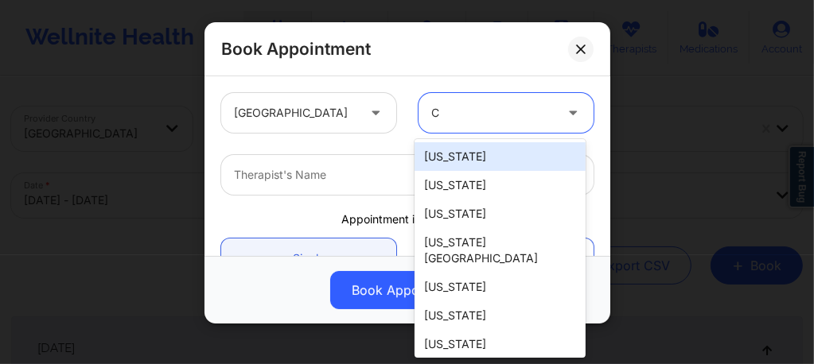
type input "CA"
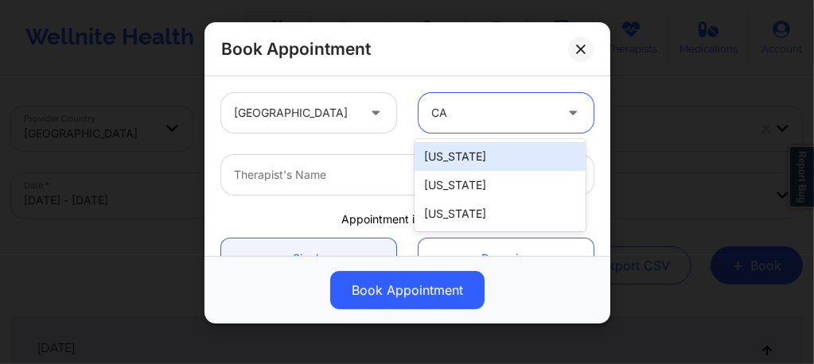
click at [465, 146] on div "California" at bounding box center [499, 156] width 171 height 29
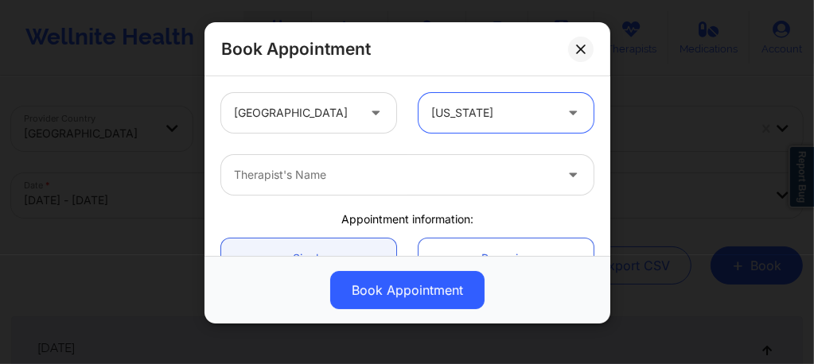
click at [363, 166] on div at bounding box center [394, 174] width 320 height 19
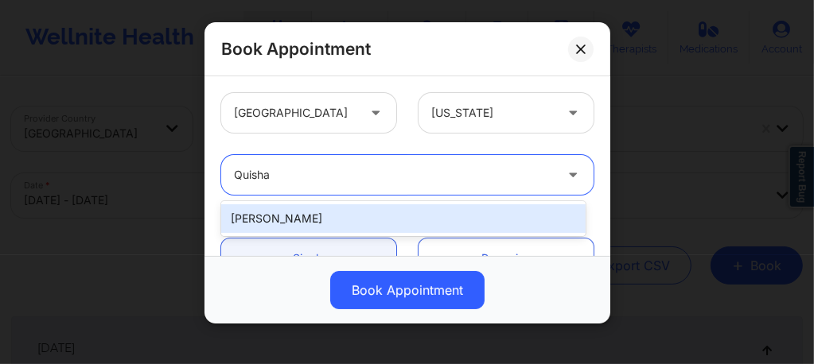
type input "Quisha"
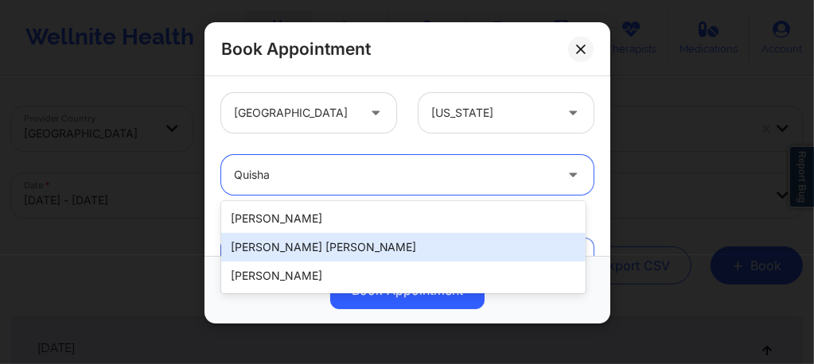
click at [328, 251] on div "Quisha Monique Castro" at bounding box center [403, 247] width 364 height 29
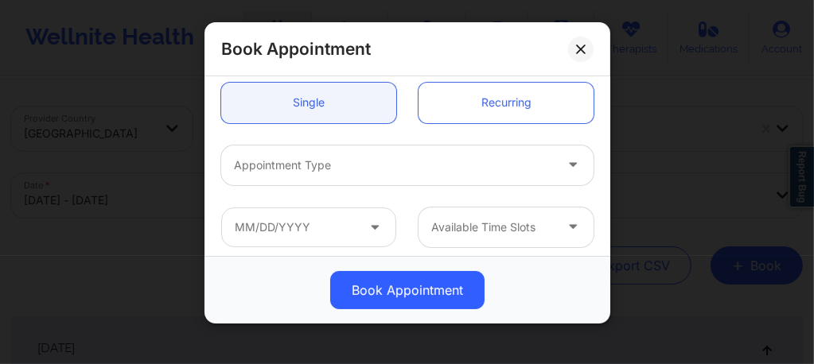
scroll to position [159, 0]
click at [315, 173] on div "Appointment Type" at bounding box center [388, 162] width 334 height 40
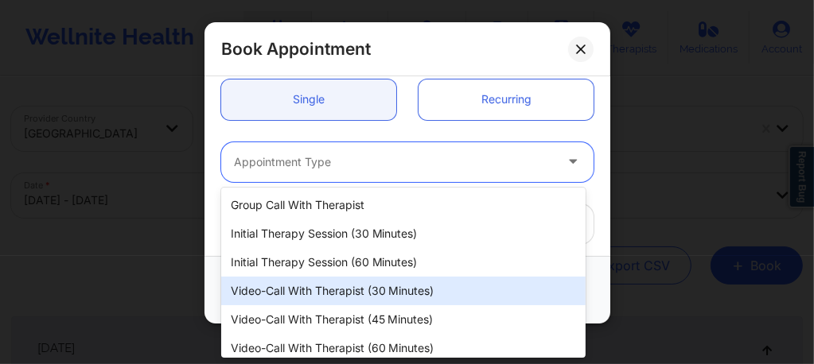
click at [338, 290] on div "Video-Call with Therapist (30 minutes)" at bounding box center [403, 291] width 364 height 29
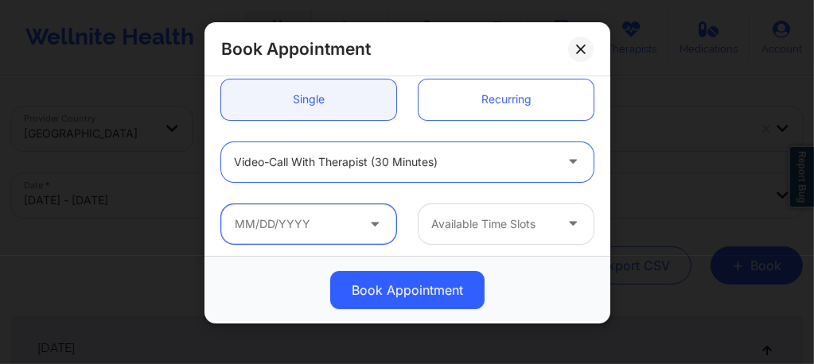
click at [320, 228] on input "text" at bounding box center [308, 224] width 175 height 40
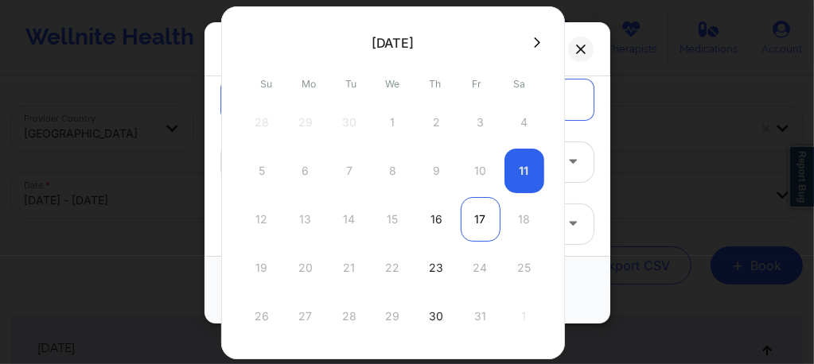
click at [469, 215] on div "17" at bounding box center [481, 219] width 40 height 45
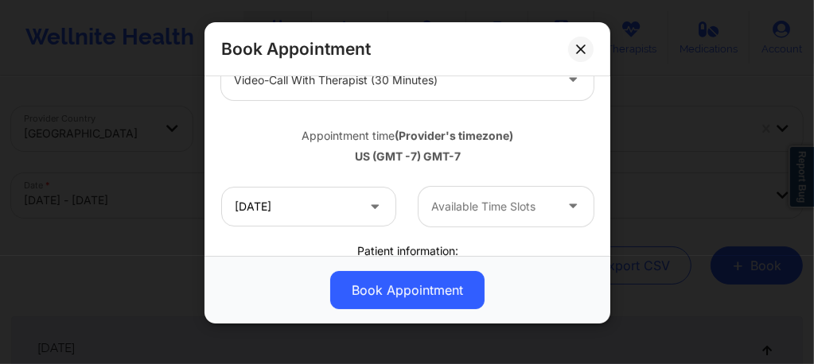
scroll to position [255, 0]
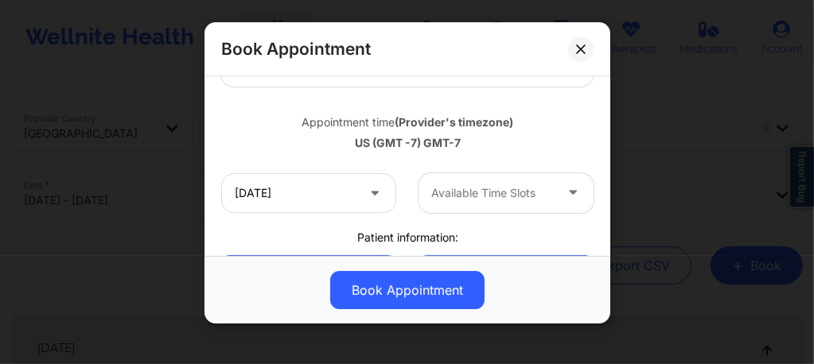
click at [479, 206] on div "Available Time Slots" at bounding box center [486, 193] width 137 height 40
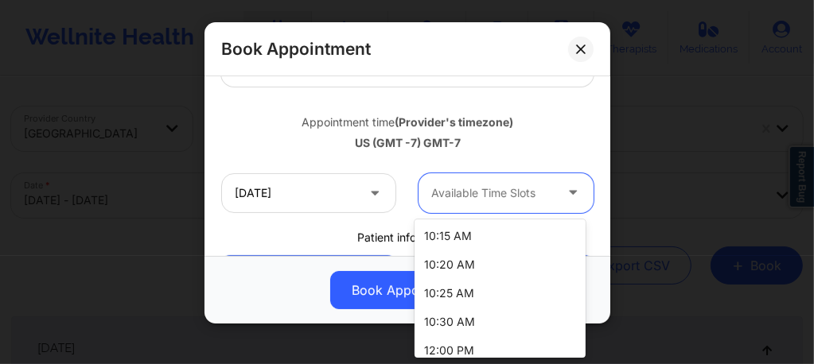
scroll to position [1471, 0]
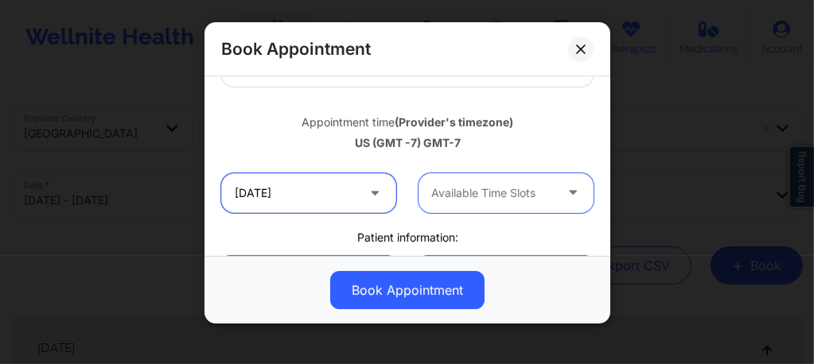
click at [341, 189] on input "10/17/2025" at bounding box center [308, 193] width 175 height 40
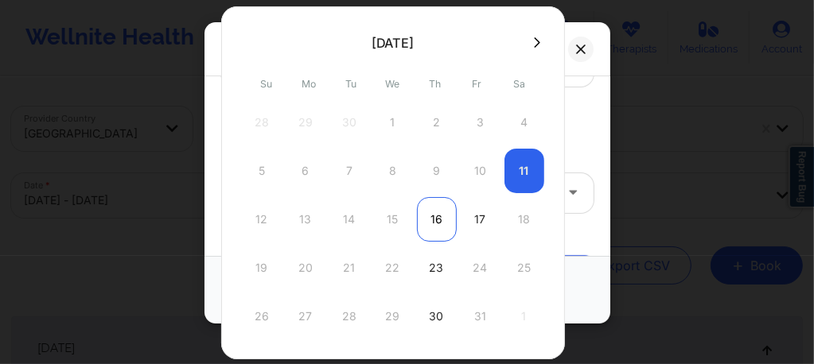
click at [433, 218] on div "16" at bounding box center [437, 219] width 40 height 45
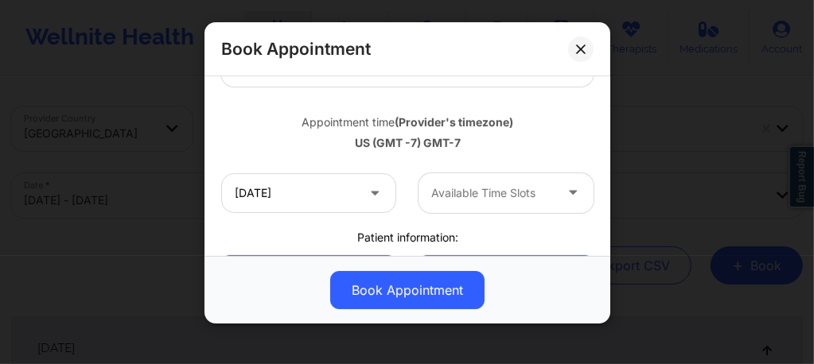
click at [465, 191] on div at bounding box center [492, 193] width 122 height 19
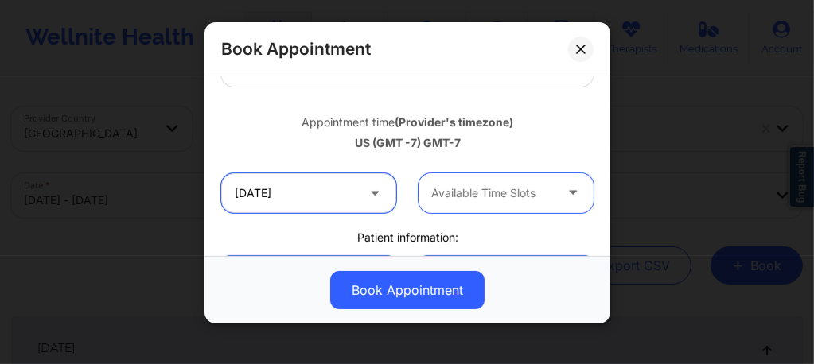
click at [328, 192] on input "10/16/2025" at bounding box center [308, 193] width 175 height 40
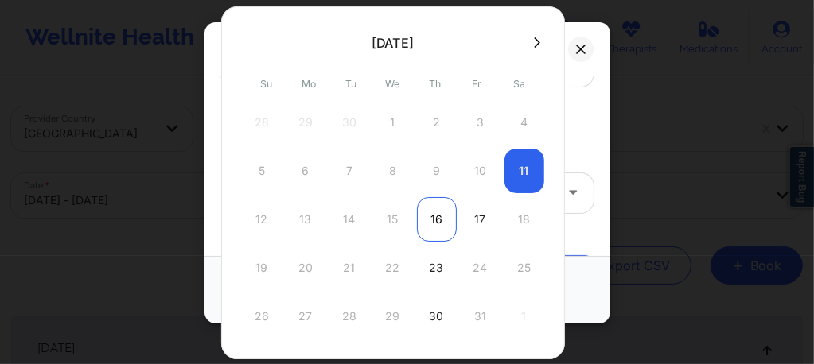
click at [432, 212] on div "16" at bounding box center [437, 219] width 40 height 45
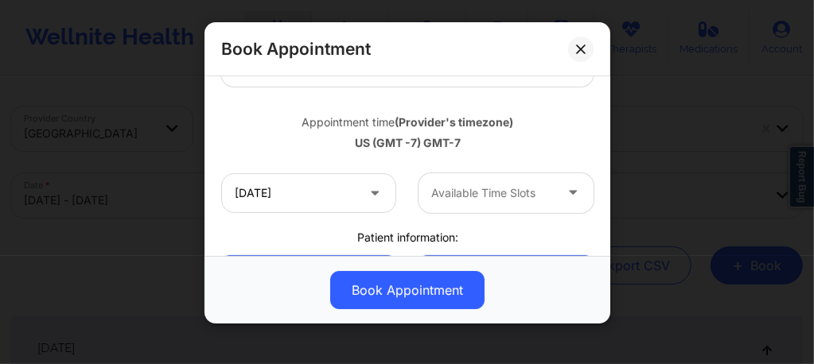
click at [469, 190] on div at bounding box center [492, 193] width 122 height 19
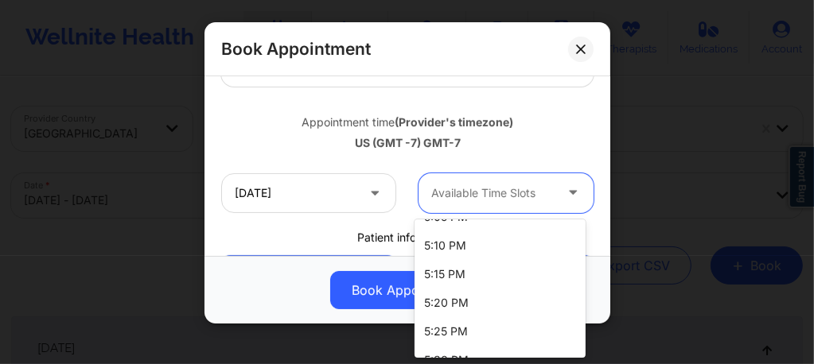
scroll to position [80, 0]
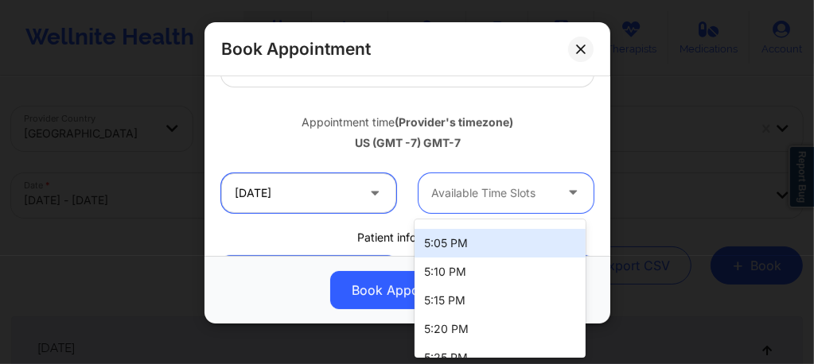
click at [320, 189] on input "10/16/2025" at bounding box center [308, 193] width 175 height 40
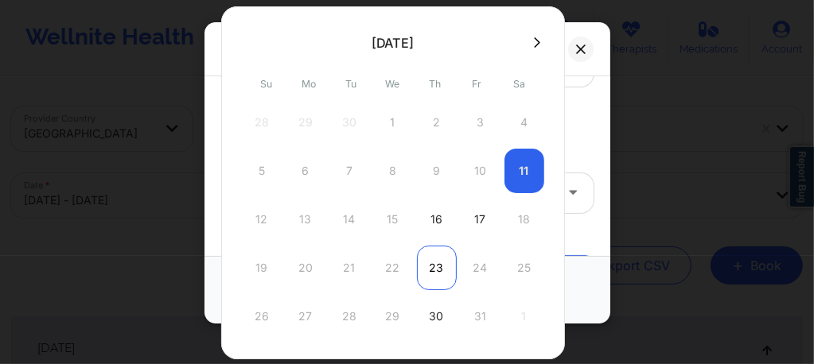
click at [439, 267] on div "23" at bounding box center [437, 268] width 40 height 45
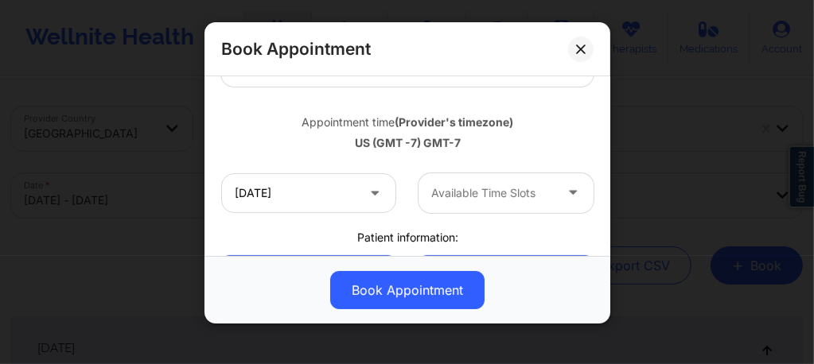
click at [486, 189] on div at bounding box center [492, 193] width 122 height 19
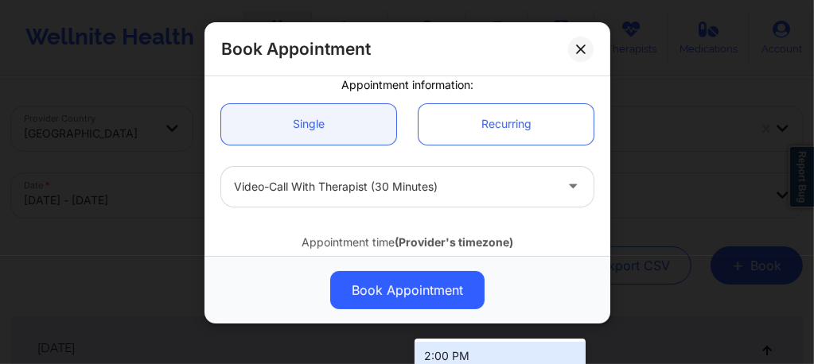
scroll to position [106, 0]
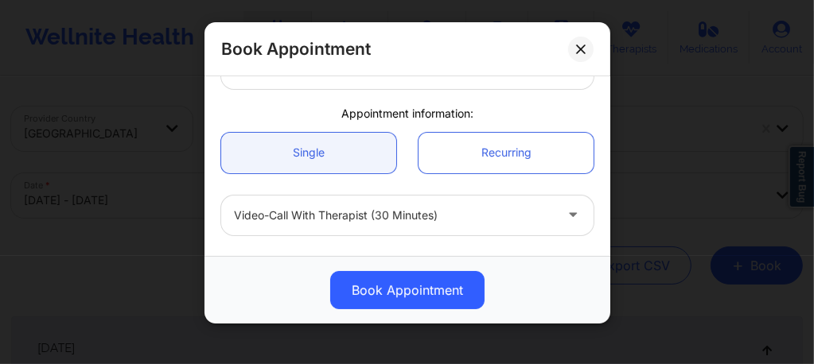
click at [340, 222] on div at bounding box center [394, 215] width 320 height 19
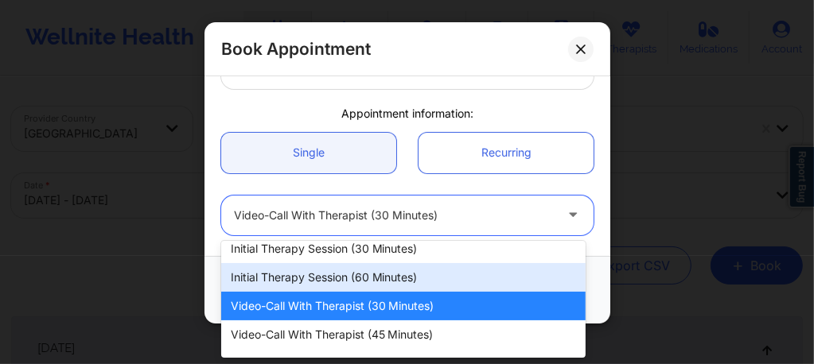
scroll to position [89, 0]
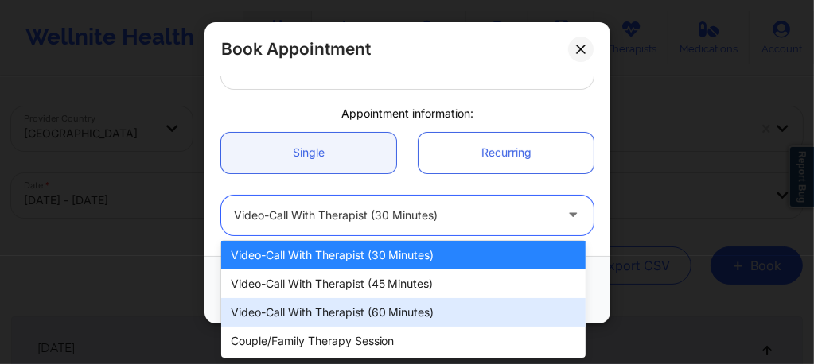
click at [355, 312] on div "Video-Call with Therapist (60 minutes)" at bounding box center [403, 312] width 364 height 29
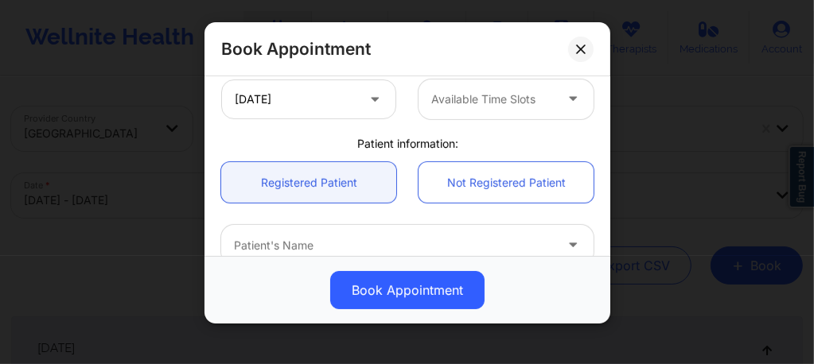
scroll to position [350, 0]
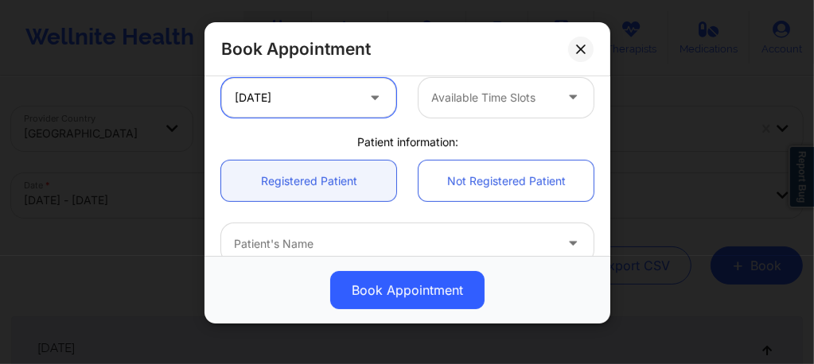
click at [341, 97] on input "10/23/2025" at bounding box center [308, 98] width 175 height 40
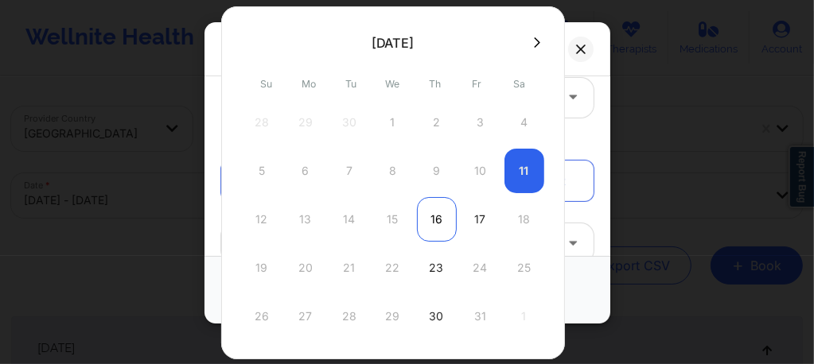
click at [434, 219] on div "16" at bounding box center [437, 219] width 40 height 45
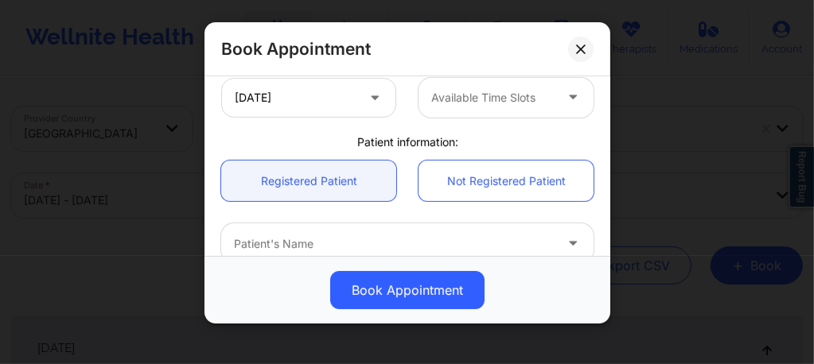
click at [470, 91] on div at bounding box center [492, 97] width 122 height 19
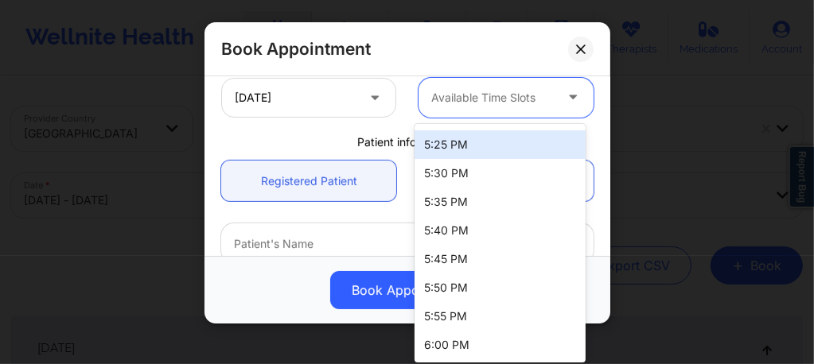
scroll to position [0, 0]
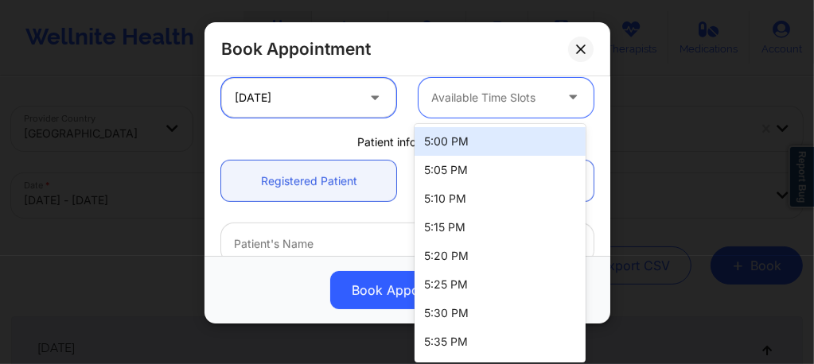
click at [337, 102] on input "10/16/2025" at bounding box center [308, 98] width 175 height 40
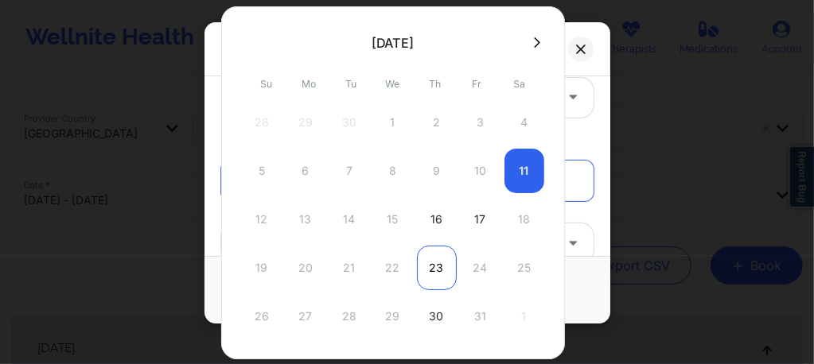
click at [435, 264] on div "23" at bounding box center [437, 268] width 40 height 45
type input "10/23/2025"
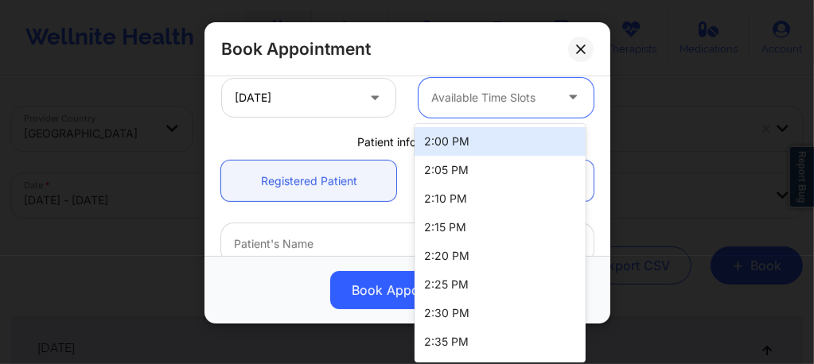
click at [465, 103] on div at bounding box center [492, 97] width 122 height 19
click at [446, 135] on div "2:00 PM" at bounding box center [499, 141] width 171 height 29
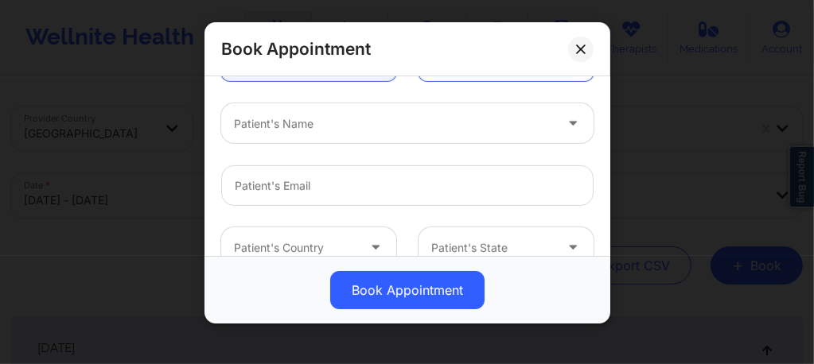
scroll to position [488, 0]
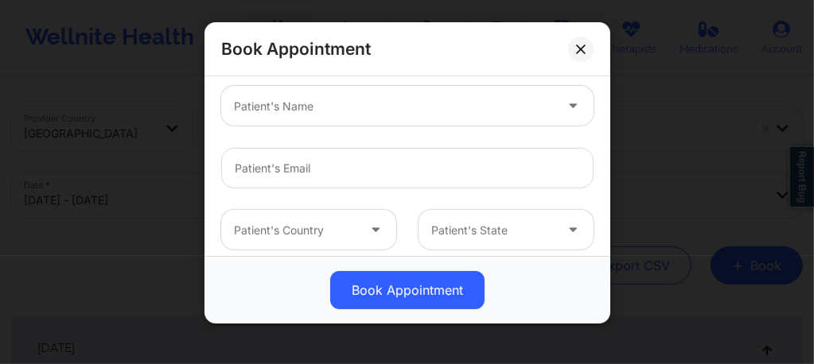
click at [310, 107] on div at bounding box center [394, 106] width 320 height 19
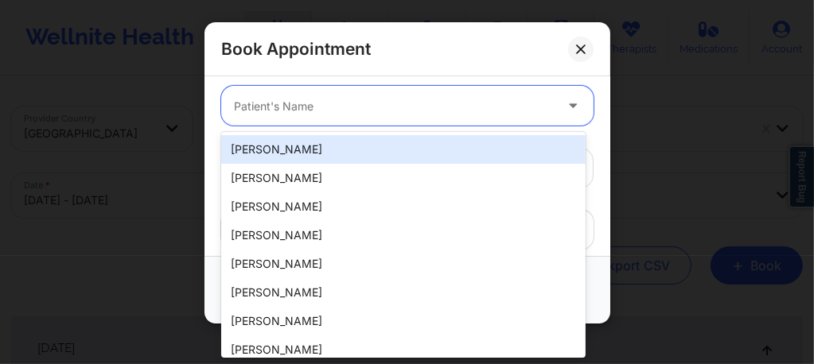
paste input "(310) 567-0636"
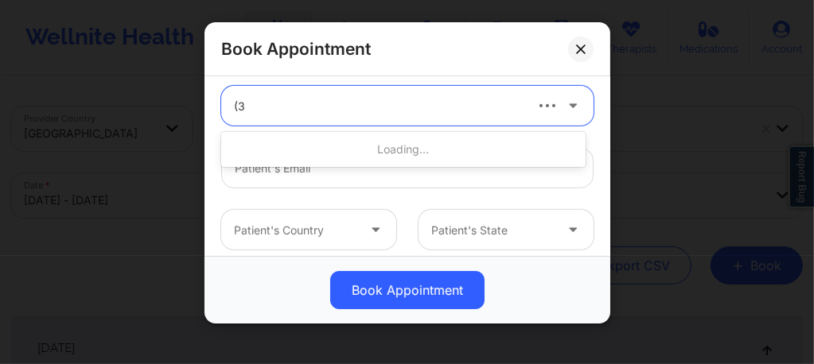
type input "("
type input "Ryan"
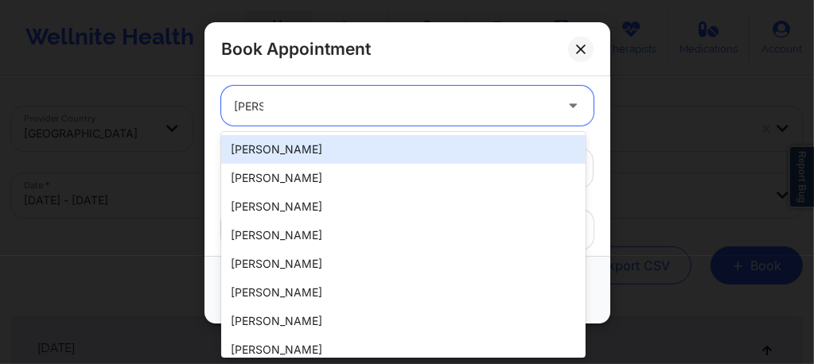
click at [297, 154] on div "Ryan Alan Black" at bounding box center [403, 149] width 364 height 29
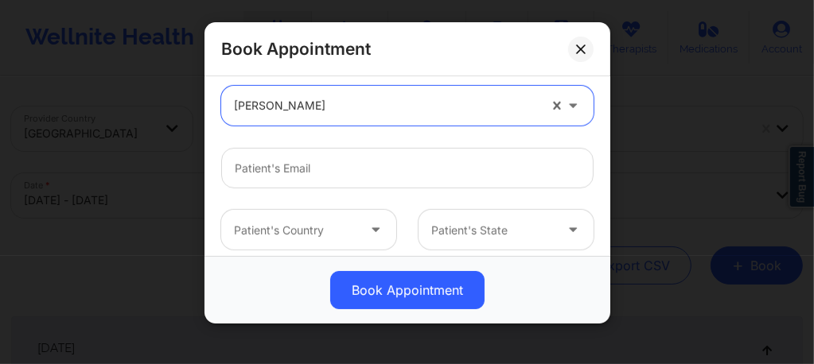
click at [337, 102] on div at bounding box center [386, 106] width 304 height 19
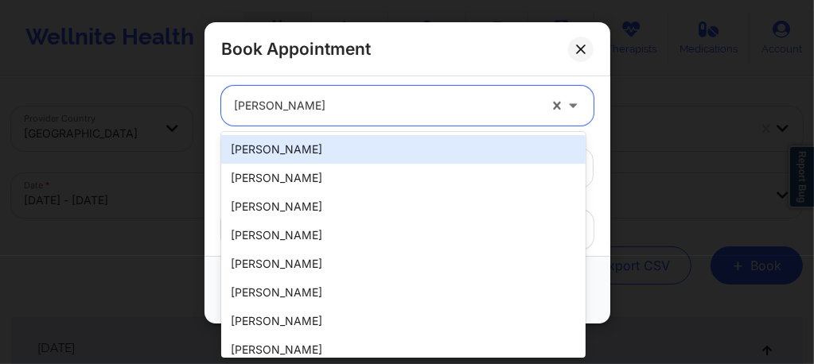
paste input "rablack416@gmail.com"
type input "rablack416@gmail.com"
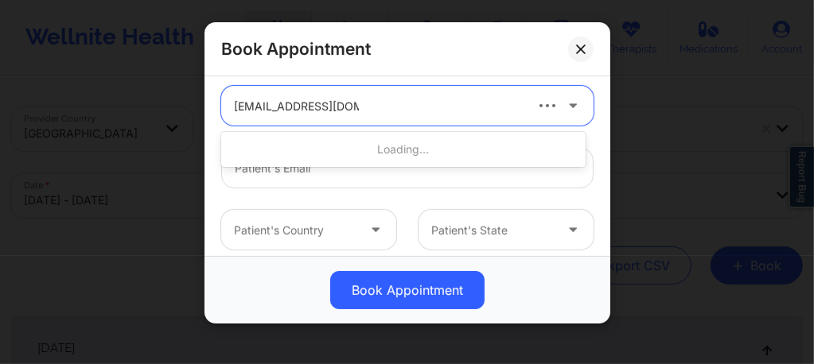
type input "rablack416@gmail.com"
type input "+19164775104"
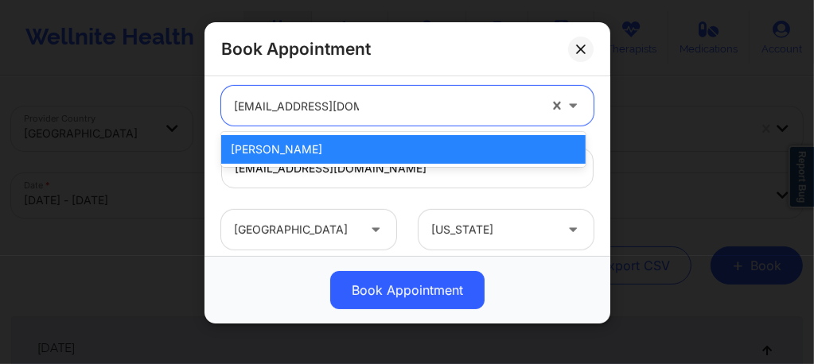
click at [304, 144] on div "Ryan Alan Black" at bounding box center [403, 149] width 364 height 29
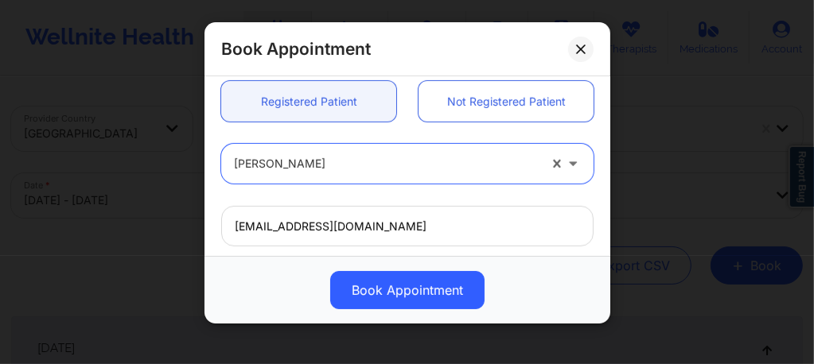
scroll to position [456, 0]
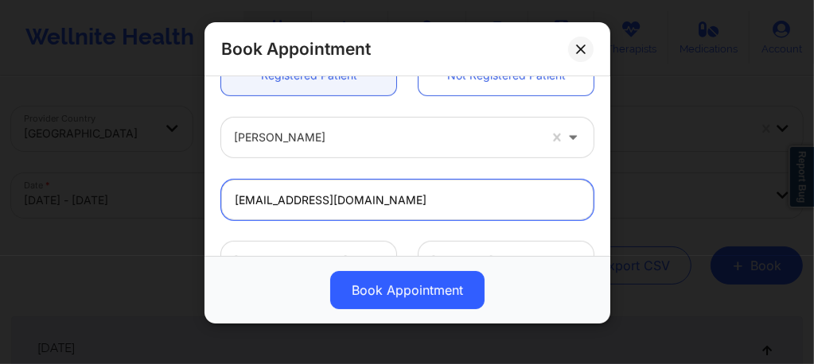
drag, startPoint x: 315, startPoint y: 196, endPoint x: 223, endPoint y: 200, distance: 92.4
click at [223, 200] on input "rablack416@gmail.com" at bounding box center [407, 200] width 372 height 41
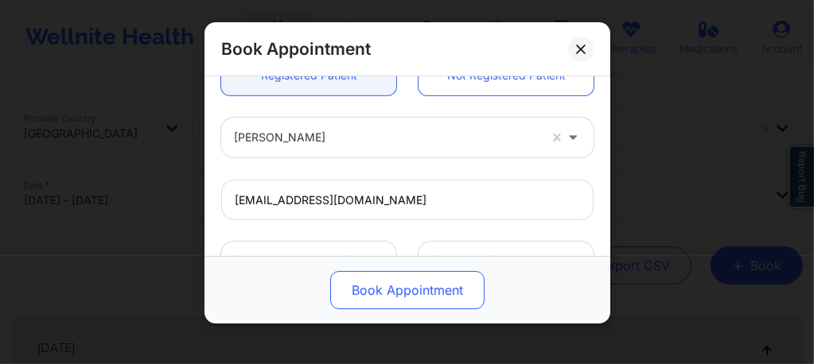
click at [388, 294] on button "Book Appointment" at bounding box center [407, 290] width 154 height 38
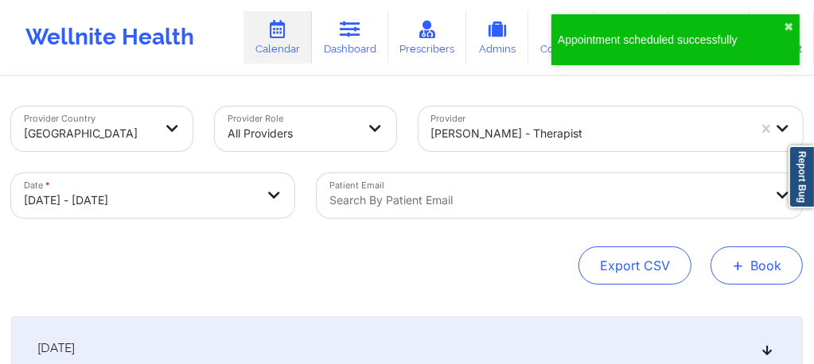
click at [773, 266] on button "+ Book" at bounding box center [756, 266] width 92 height 38
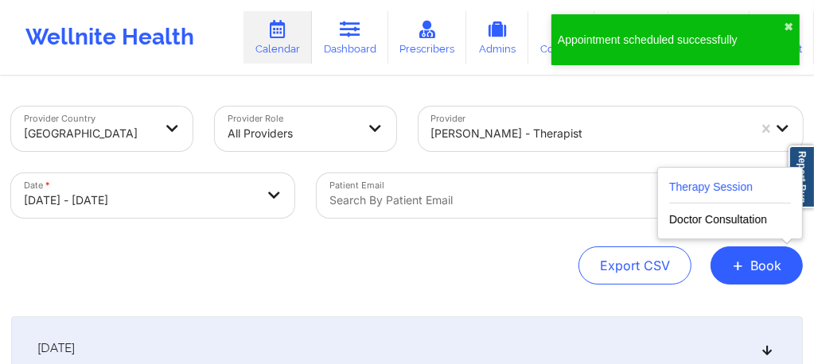
click at [694, 187] on button "Therapy Session" at bounding box center [730, 190] width 122 height 26
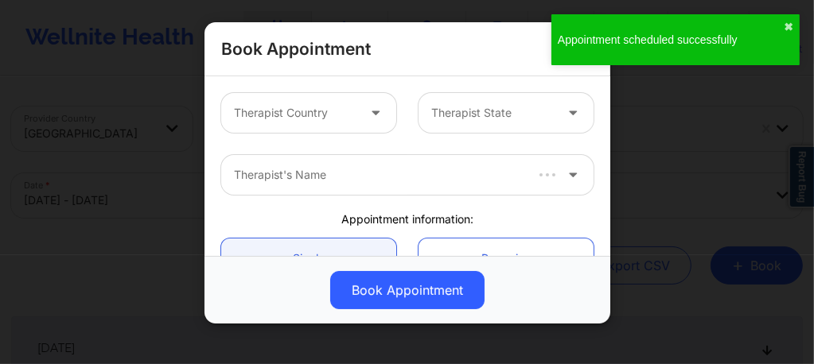
click at [321, 115] on div at bounding box center [295, 112] width 122 height 19
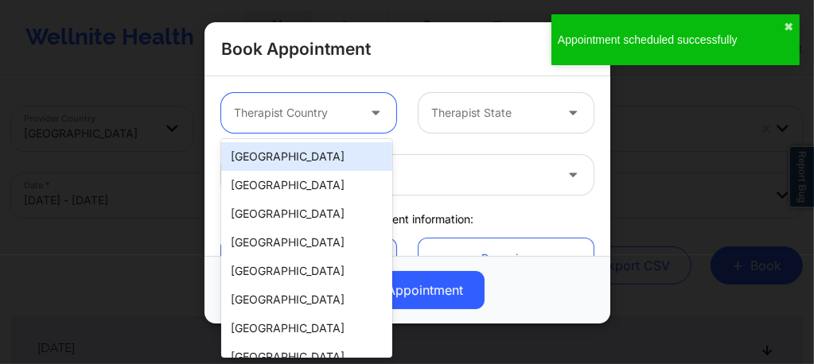
click at [311, 153] on div "[GEOGRAPHIC_DATA]" at bounding box center [306, 156] width 171 height 29
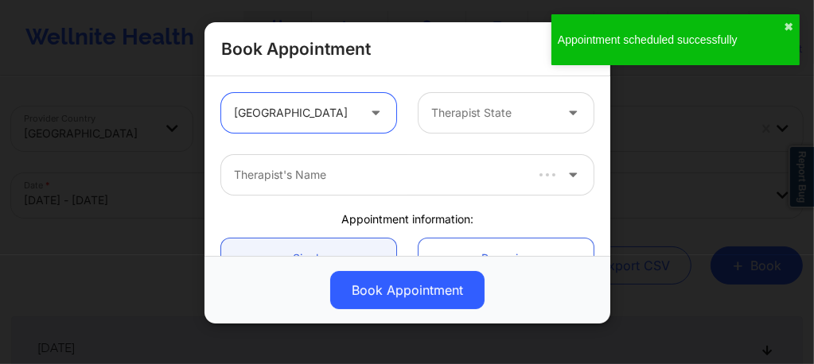
click at [449, 119] on div at bounding box center [492, 112] width 122 height 19
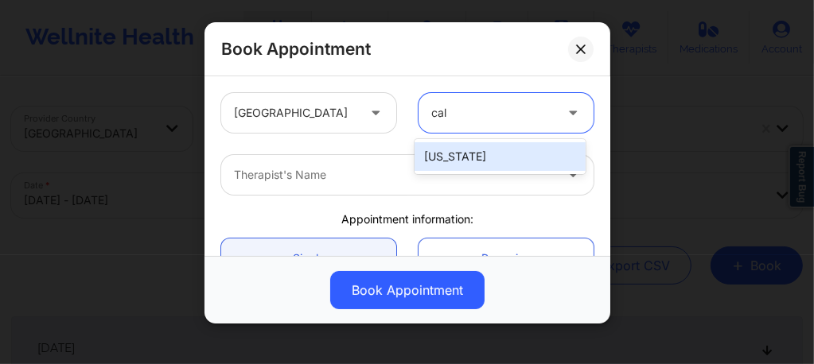
type input "cali"
click at [446, 165] on div "California" at bounding box center [499, 156] width 171 height 29
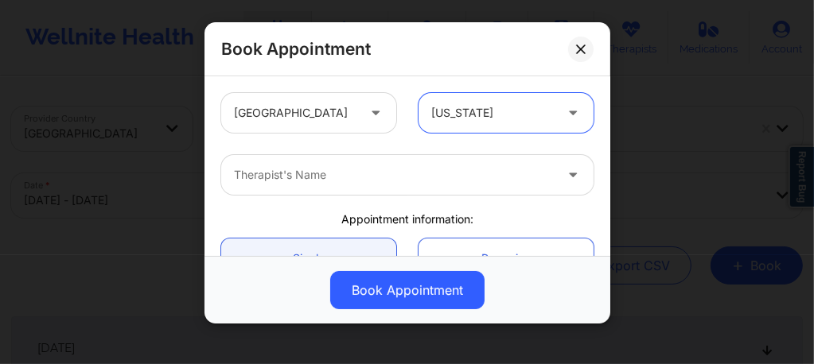
click at [399, 179] on div at bounding box center [394, 174] width 320 height 19
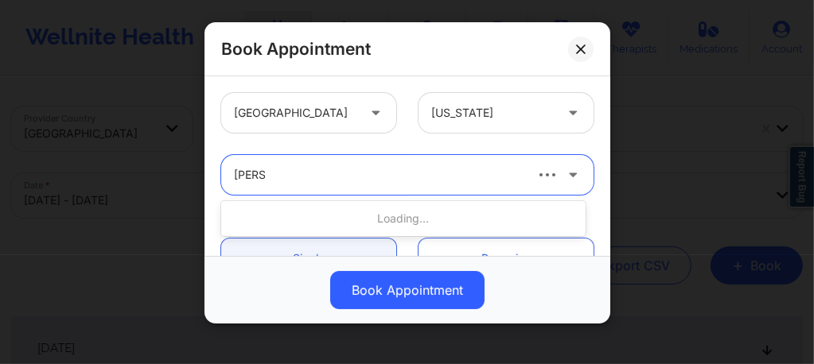
type input "quisha"
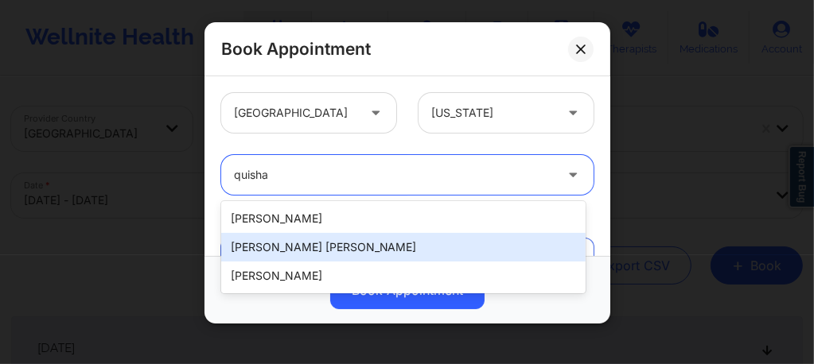
click at [345, 250] on div "Quisha Monique Castro" at bounding box center [403, 247] width 364 height 29
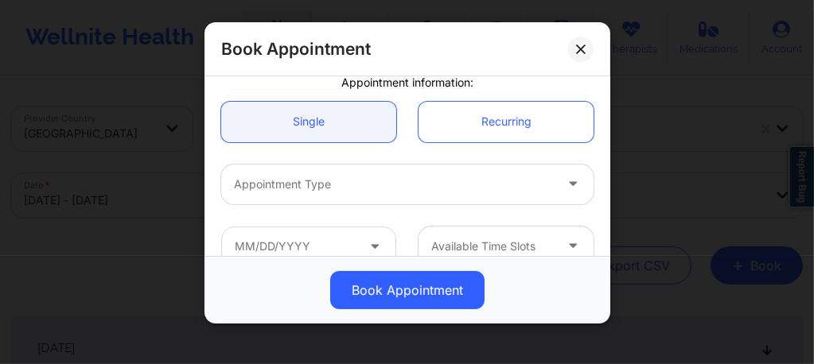
scroll to position [138, 0]
click at [341, 191] on div at bounding box center [394, 183] width 320 height 19
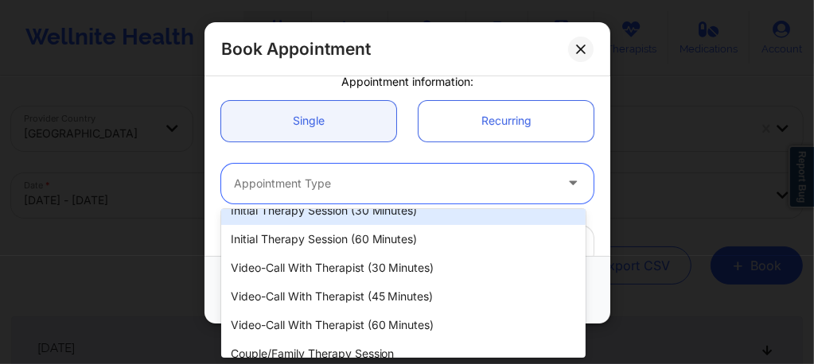
scroll to position [57, 0]
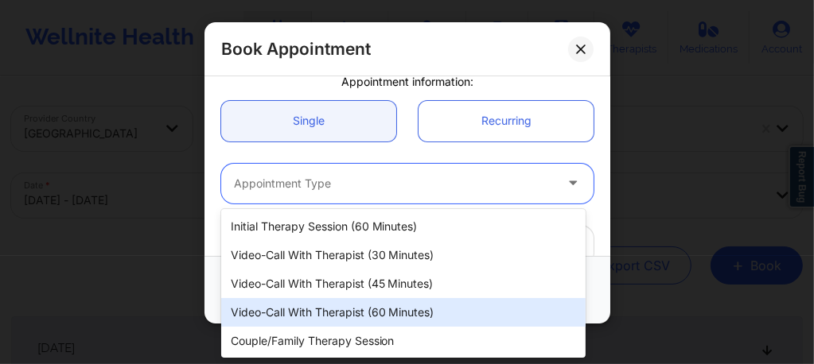
click at [337, 313] on div "Video-Call with Therapist (60 minutes)" at bounding box center [403, 312] width 364 height 29
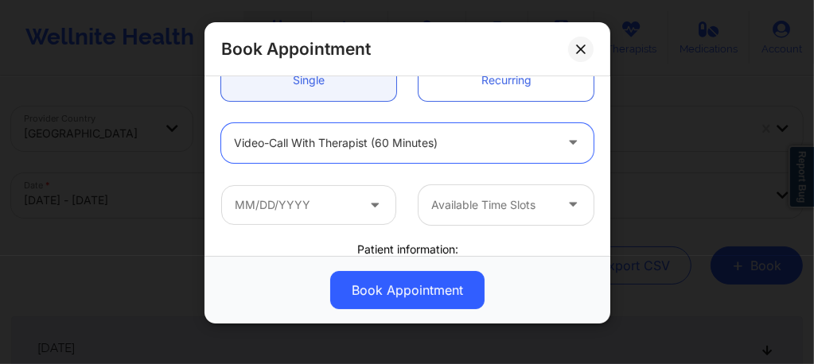
scroll to position [180, 0]
click at [324, 192] on input "text" at bounding box center [308, 204] width 175 height 40
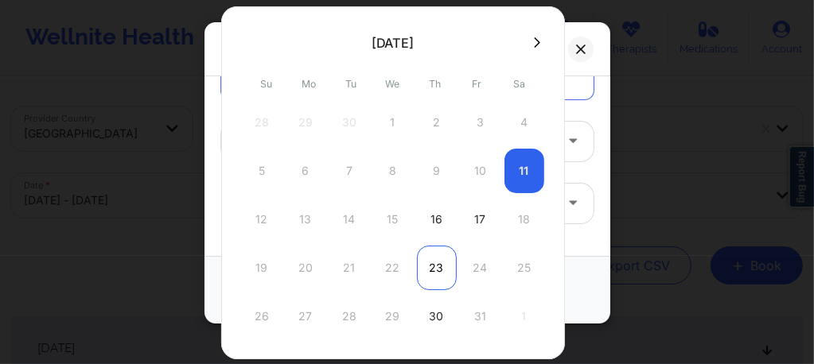
click at [426, 259] on div "23" at bounding box center [437, 268] width 40 height 45
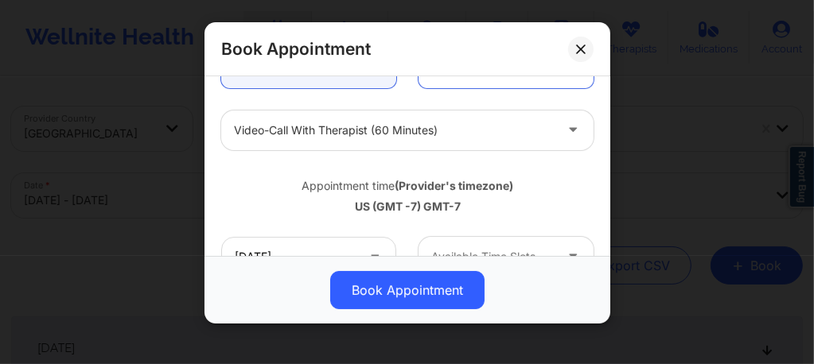
scroll to position [243, 0]
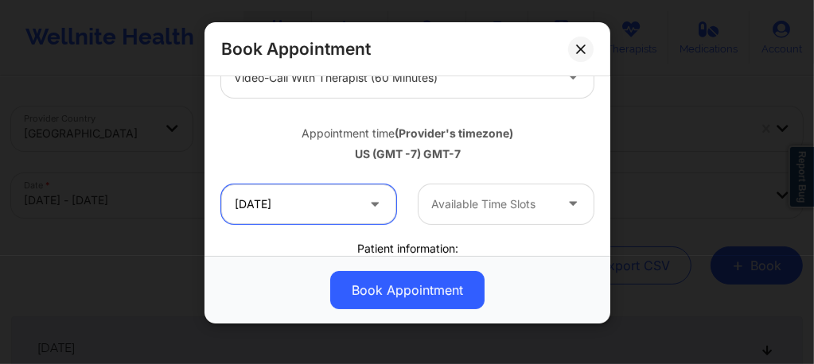
click at [309, 197] on input "10/23/2025" at bounding box center [308, 205] width 175 height 40
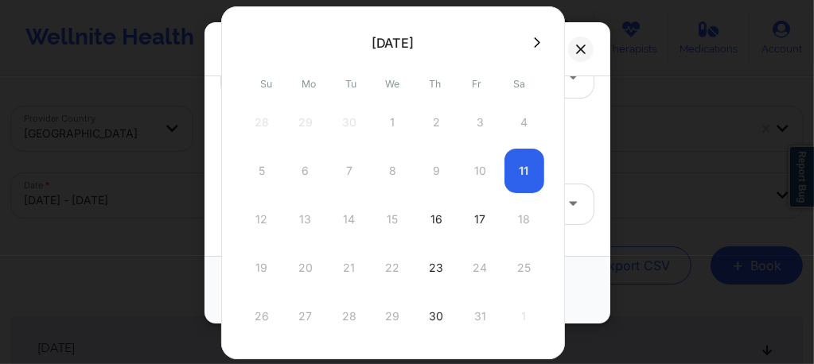
click at [433, 313] on div "30" at bounding box center [437, 316] width 40 height 45
type input "10/30/2025"
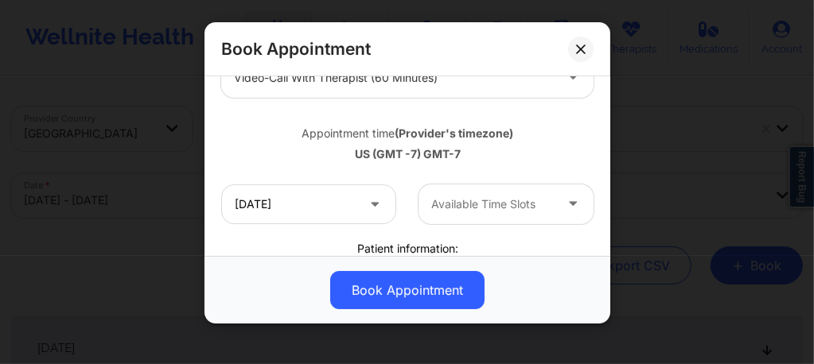
click at [488, 196] on div at bounding box center [492, 204] width 122 height 19
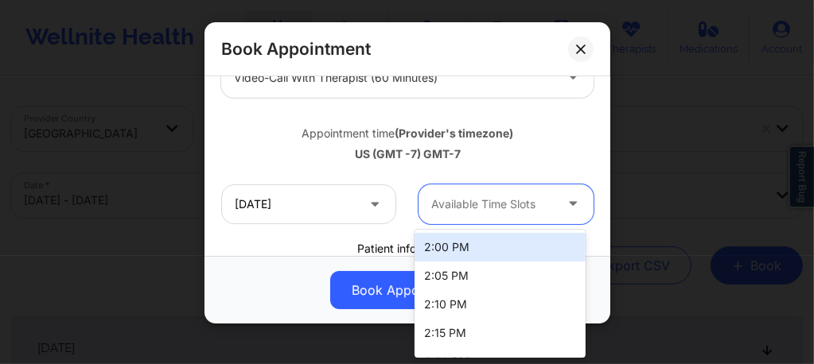
click at [474, 245] on div "2:00 PM" at bounding box center [499, 247] width 171 height 29
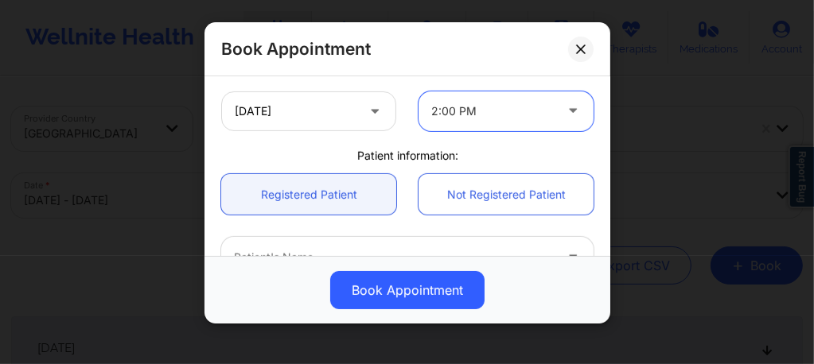
scroll to position [360, 0]
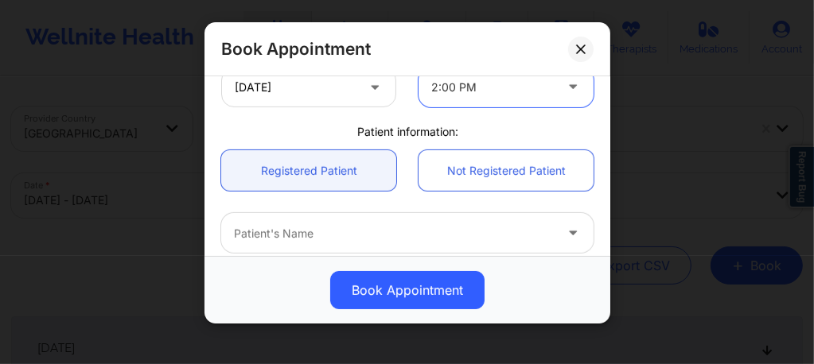
click at [336, 234] on div at bounding box center [394, 233] width 320 height 19
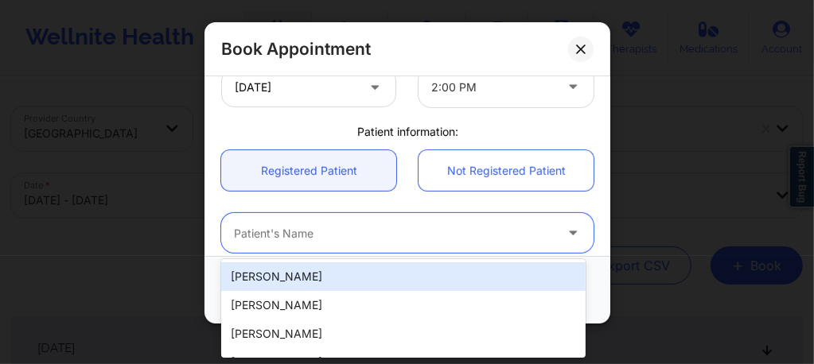
paste input "rablack416@gmail.com"
type input "rablack416@gmail.com"
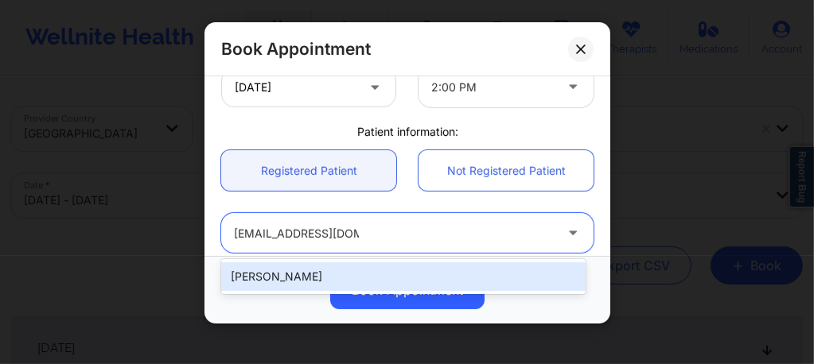
click at [308, 275] on div "Ryan Alan Black" at bounding box center [403, 276] width 364 height 29
type input "rablack416@gmail.com"
type input "+19164775104"
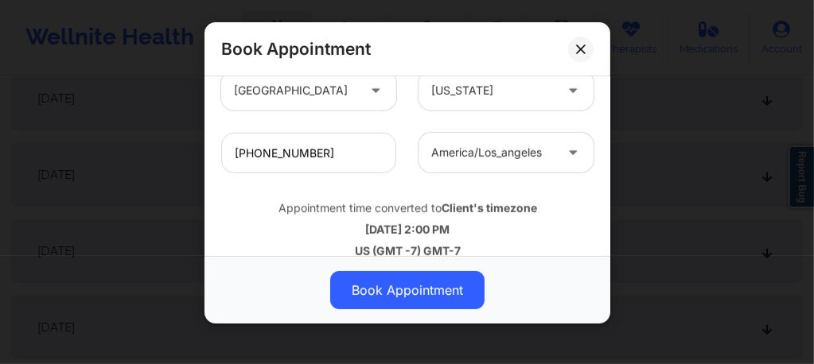
scroll to position [646, 0]
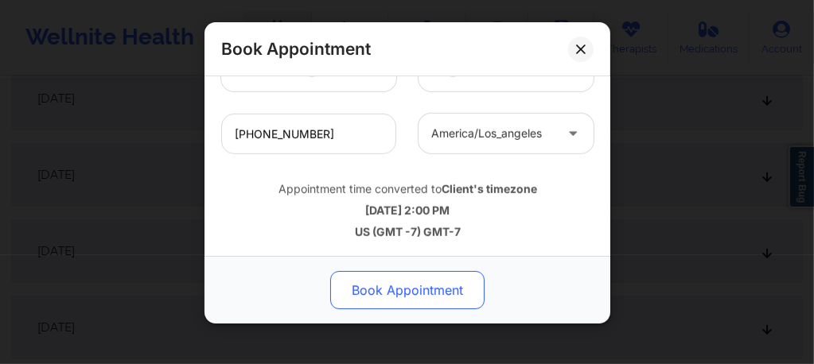
click at [377, 282] on button "Book Appointment" at bounding box center [407, 290] width 154 height 38
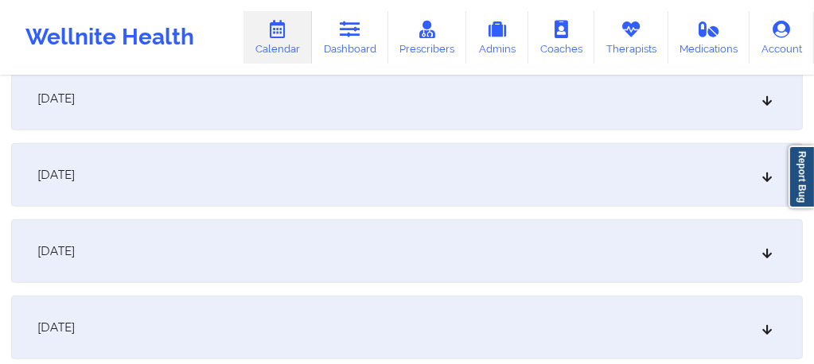
scroll to position [0, 0]
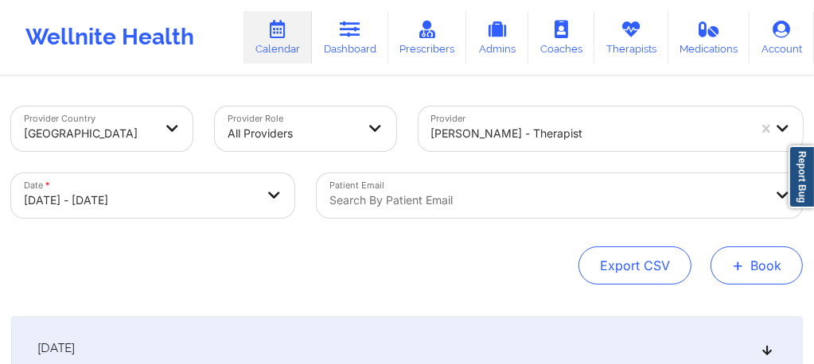
click at [726, 257] on button "+ Book" at bounding box center [756, 266] width 92 height 38
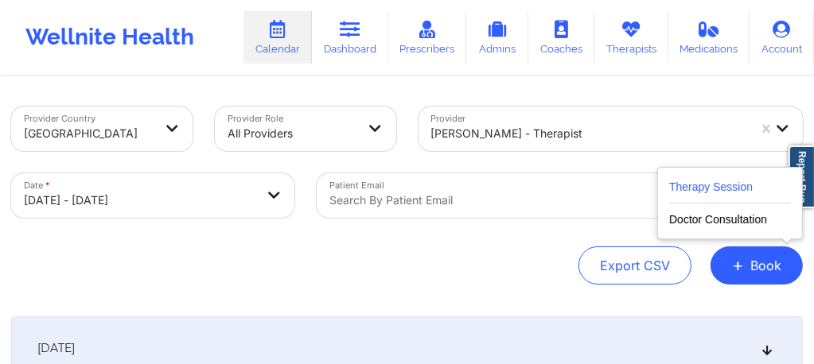
click at [699, 191] on button "Therapy Session" at bounding box center [730, 190] width 122 height 26
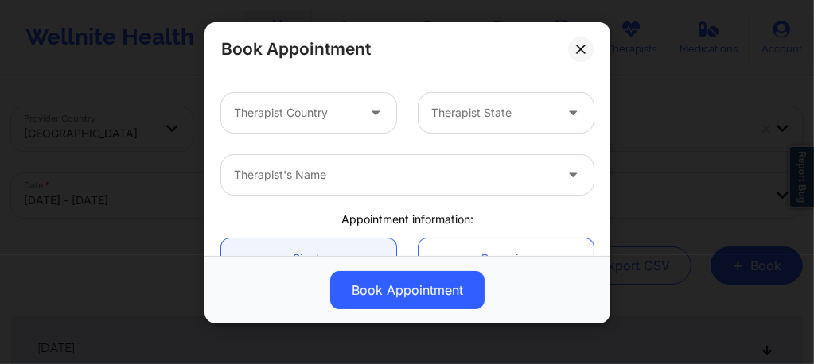
click at [353, 111] on div "Therapist Country" at bounding box center [308, 113] width 175 height 40
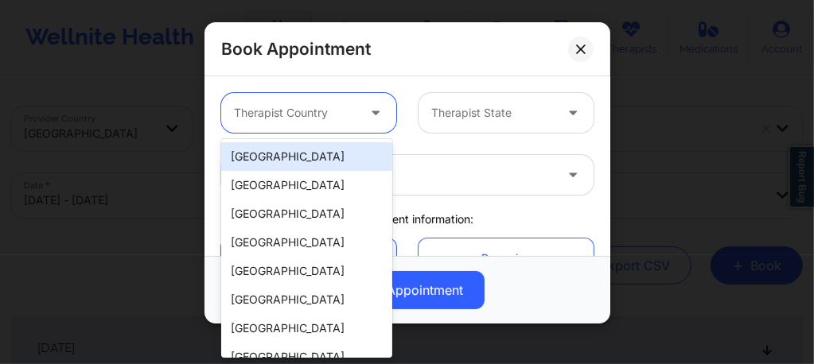
click at [306, 161] on div "[GEOGRAPHIC_DATA]" at bounding box center [306, 156] width 171 height 29
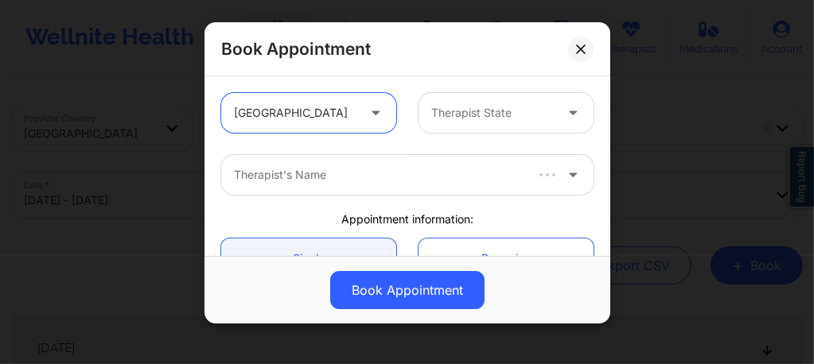
click at [434, 107] on div at bounding box center [492, 112] width 122 height 19
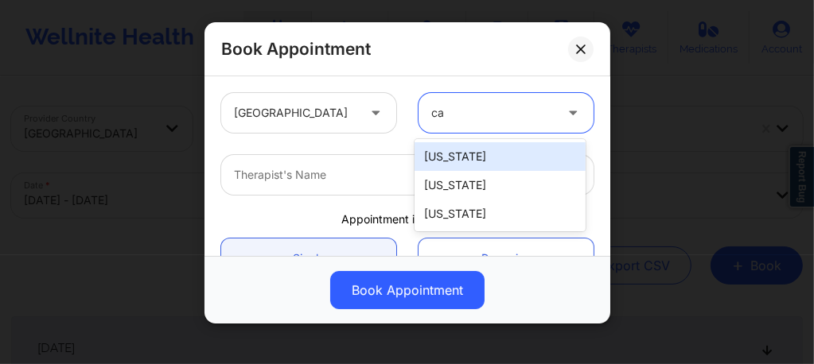
type input "cal"
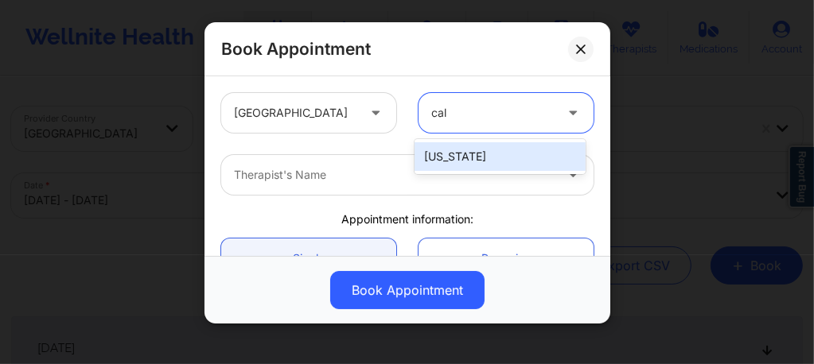
click at [441, 157] on div "California" at bounding box center [499, 156] width 171 height 29
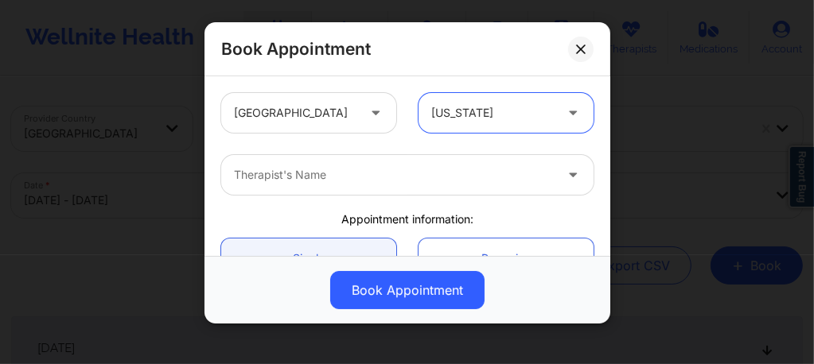
click at [360, 181] on div at bounding box center [394, 174] width 320 height 19
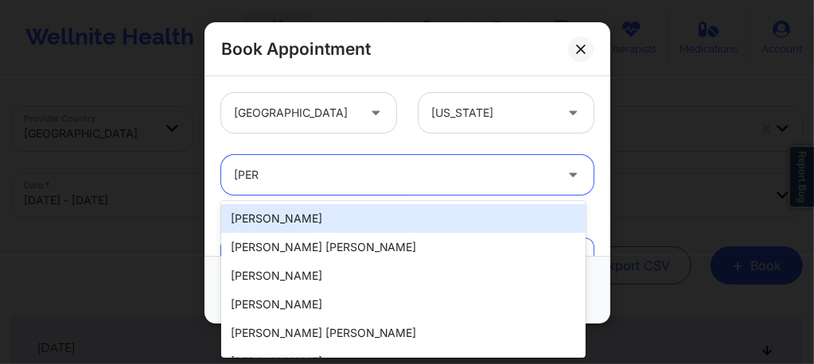
type input "quisha"
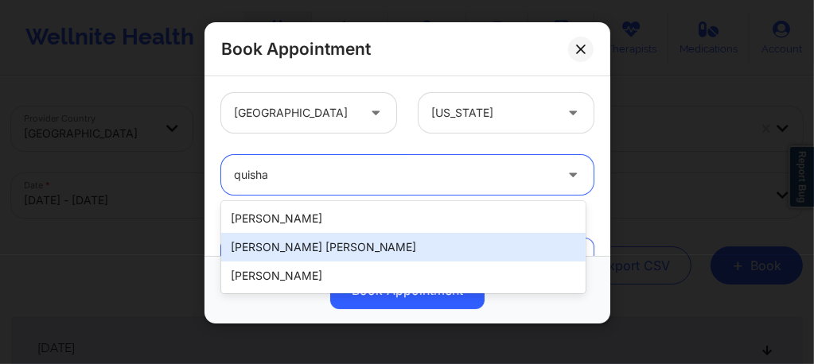
click at [302, 247] on div "Quisha Monique Castro" at bounding box center [403, 247] width 364 height 29
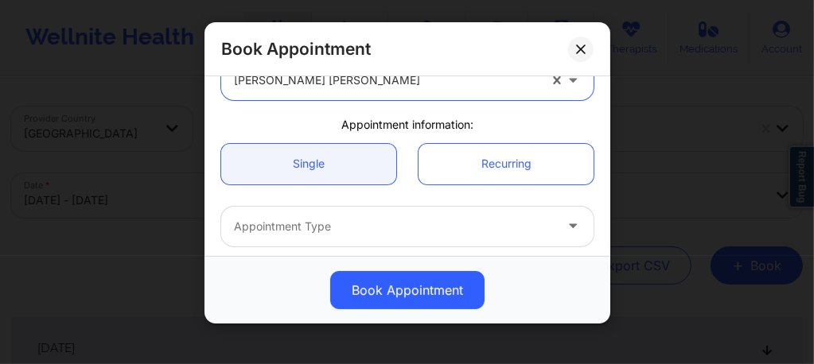
scroll to position [106, 0]
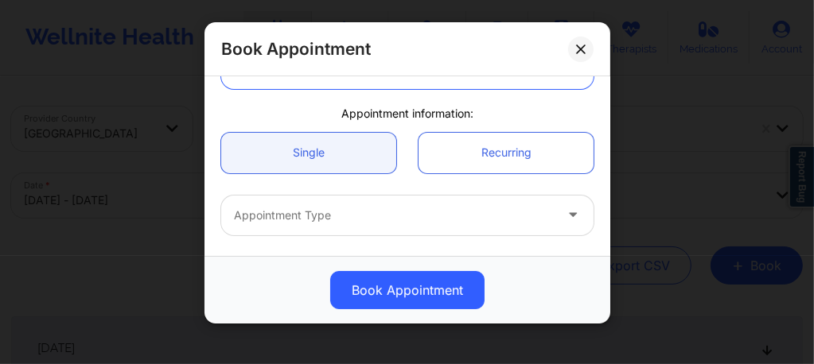
click at [295, 213] on div at bounding box center [394, 215] width 320 height 19
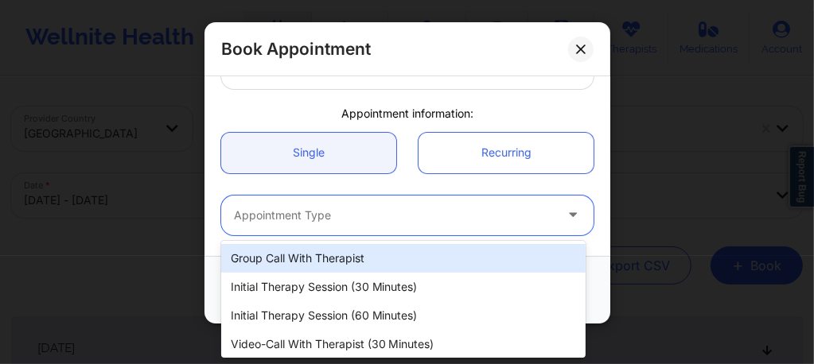
paste input "Candece Cooper-Charles"
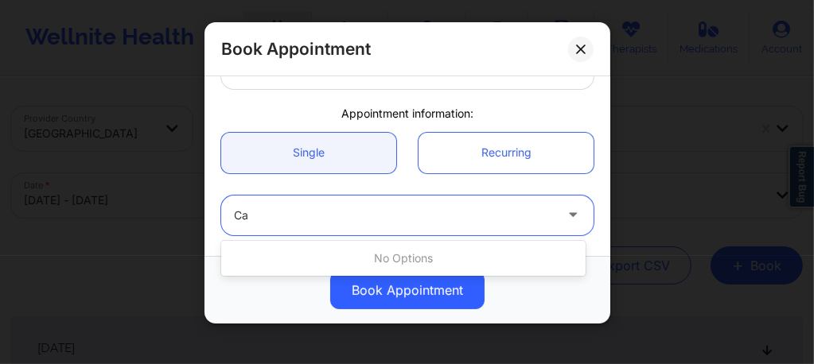
type input "C"
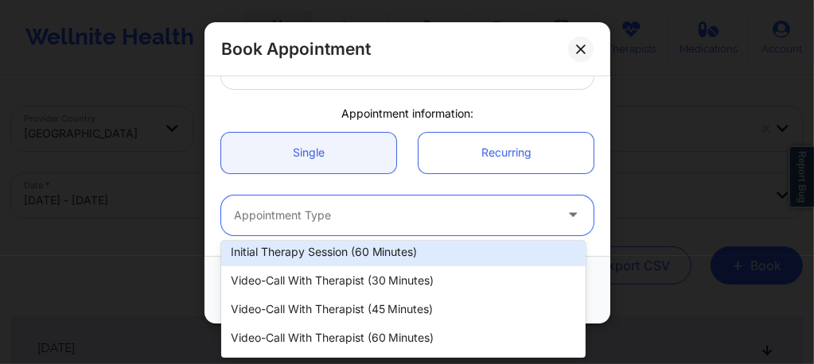
scroll to position [74, 0]
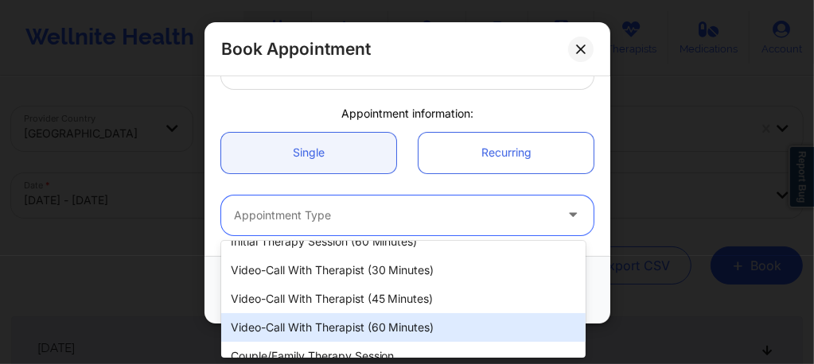
click at [327, 325] on div "Video-Call with Therapist (60 minutes)" at bounding box center [403, 327] width 364 height 29
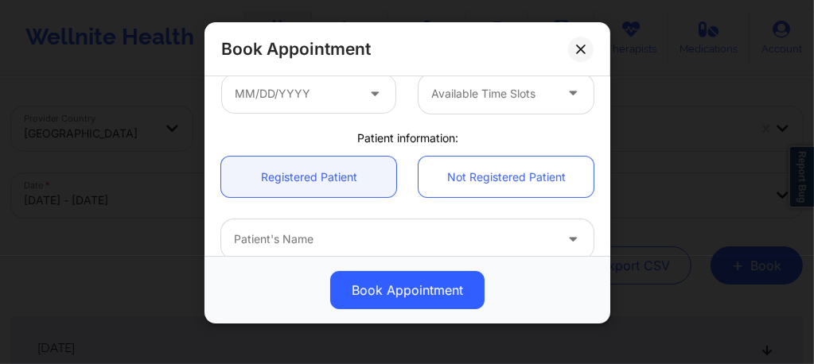
scroll to position [286, 0]
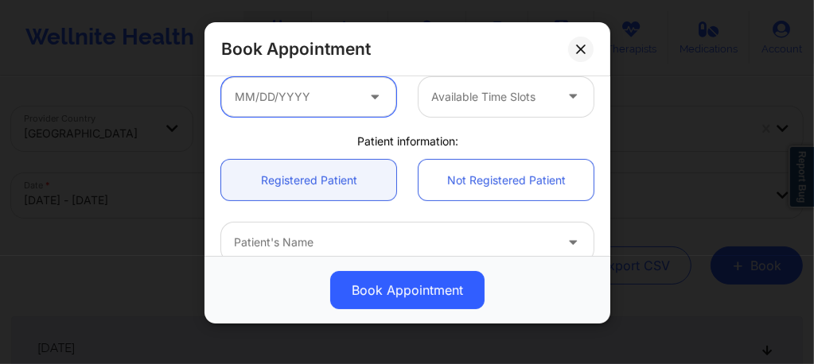
click at [313, 109] on input "text" at bounding box center [308, 97] width 175 height 40
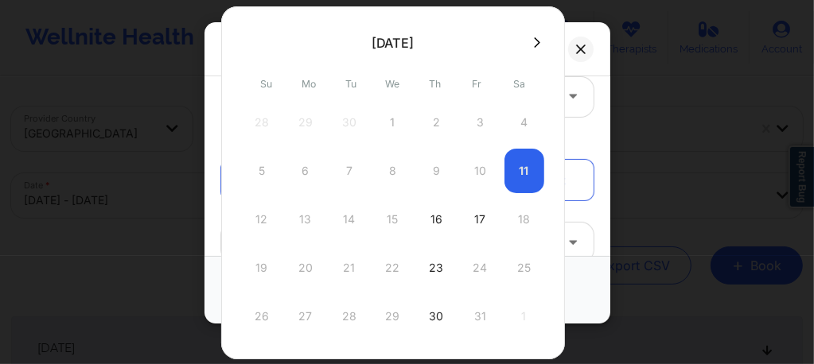
click at [534, 44] on icon at bounding box center [537, 43] width 6 height 12
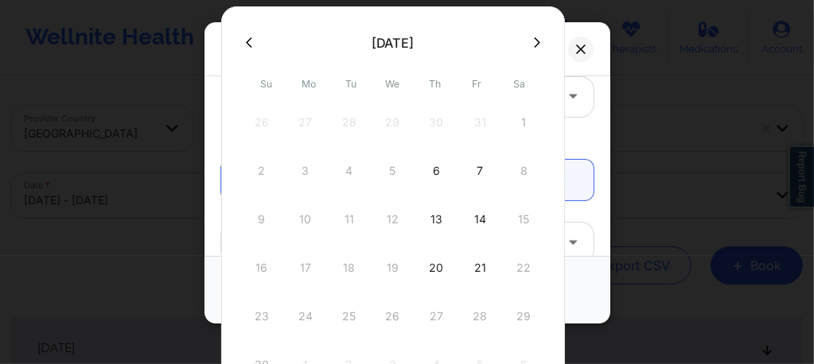
click at [434, 169] on div "6" at bounding box center [437, 171] width 40 height 45
type input "11/06/2025"
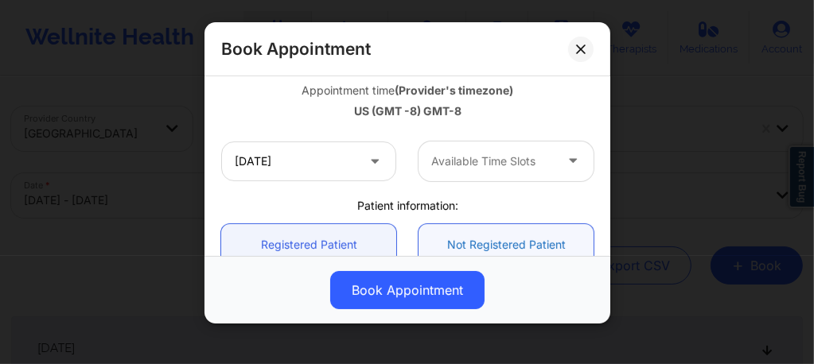
scroll to position [350, 0]
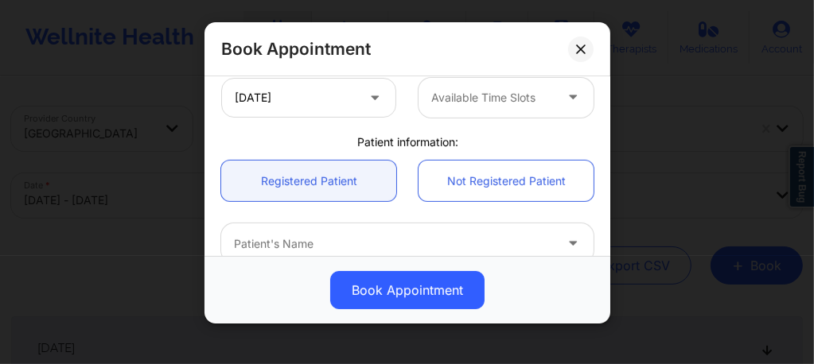
click at [475, 108] on div "Available Time Slots" at bounding box center [486, 98] width 137 height 40
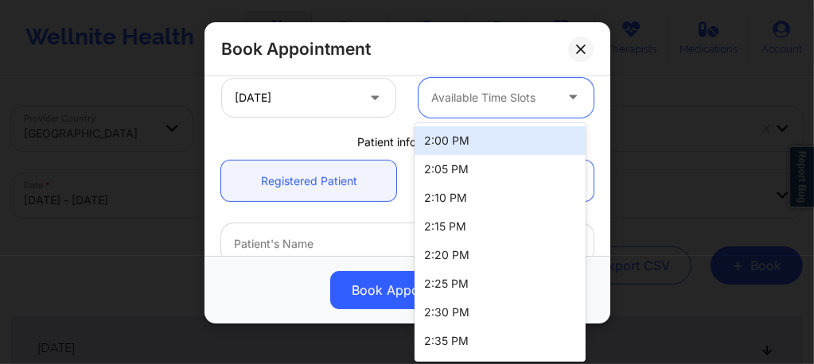
click at [461, 135] on div "2:00 PM" at bounding box center [499, 140] width 171 height 29
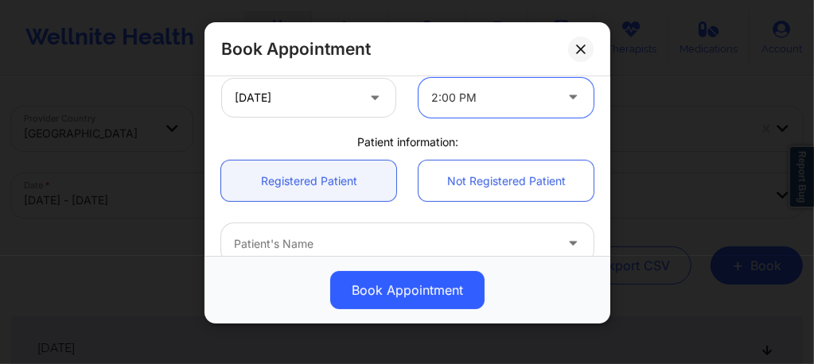
click at [338, 241] on div at bounding box center [394, 244] width 320 height 19
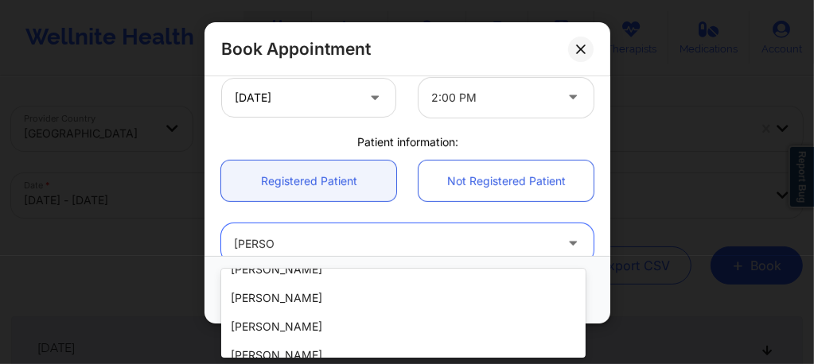
scroll to position [375, 0]
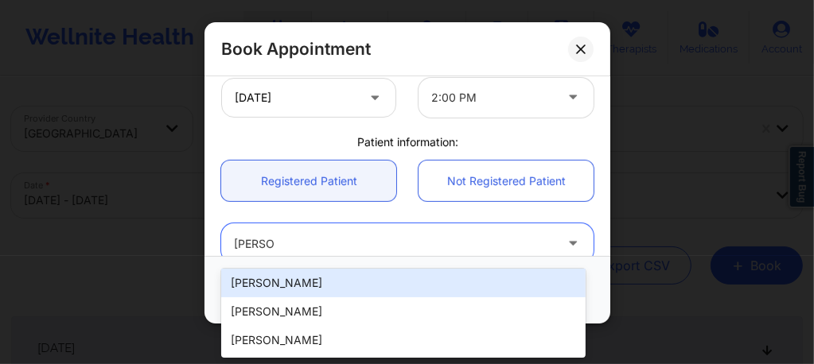
type input "Ryan B"
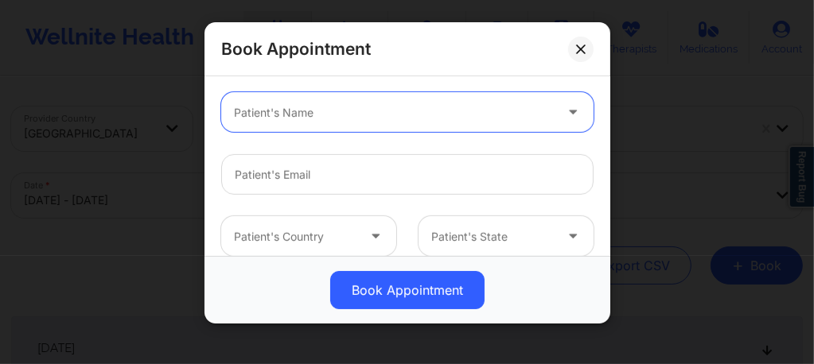
scroll to position [488, 0]
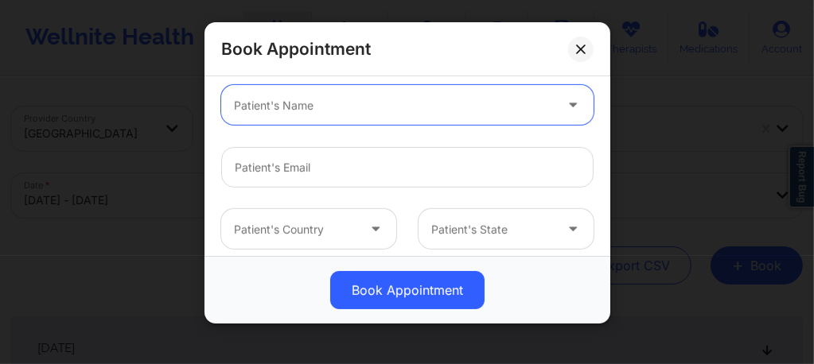
paste input "rablack416@gmail.com"
type input "rablack416@gmail.com"
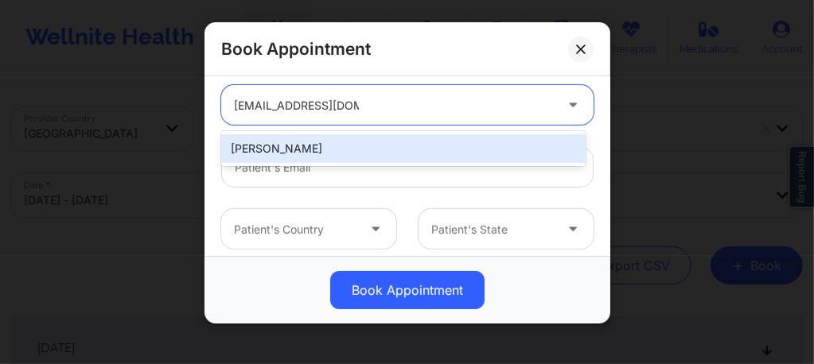
click at [313, 148] on div "Ryan Alan Black" at bounding box center [403, 148] width 364 height 29
type input "rablack416@gmail.com"
type input "+19164775104"
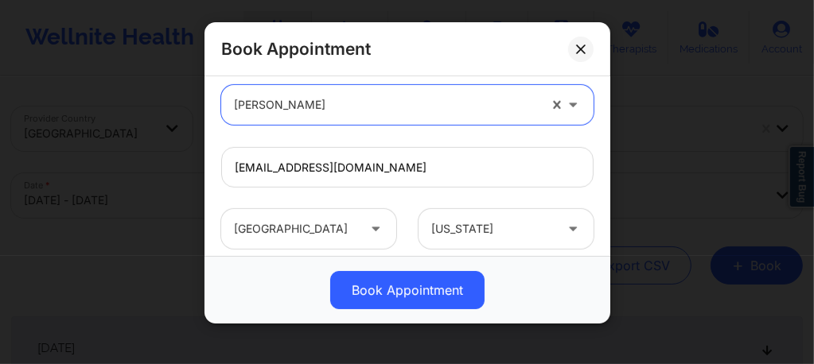
scroll to position [646, 0]
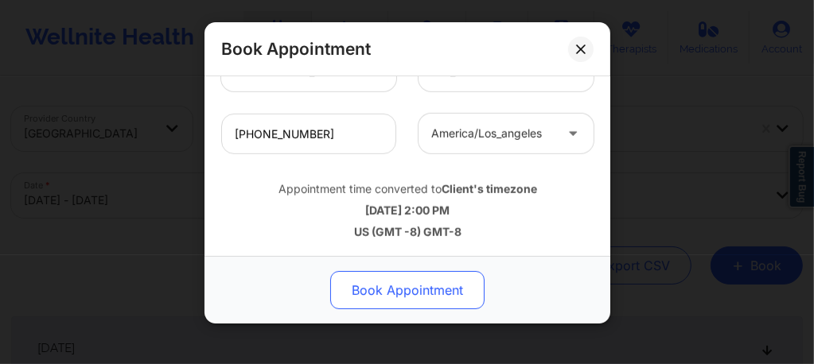
click at [398, 290] on button "Book Appointment" at bounding box center [407, 290] width 154 height 38
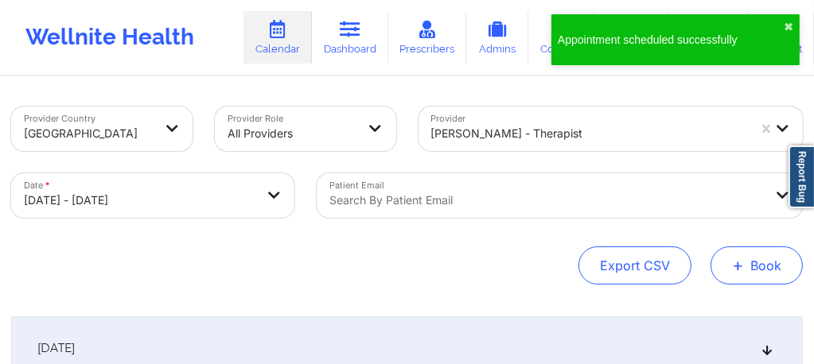
click at [726, 262] on button "+ Book" at bounding box center [756, 266] width 92 height 38
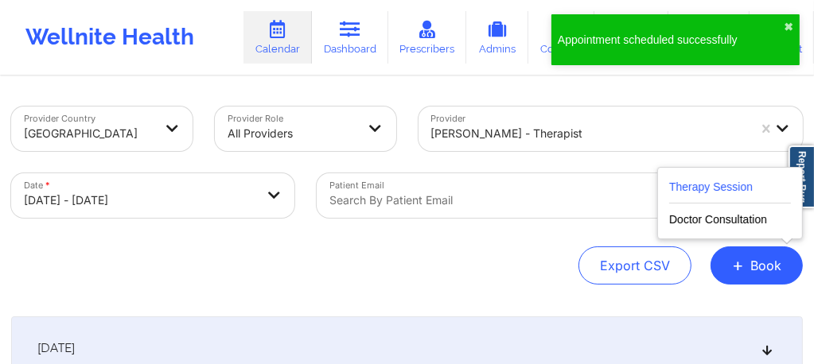
click at [690, 186] on button "Therapy Session" at bounding box center [730, 190] width 122 height 26
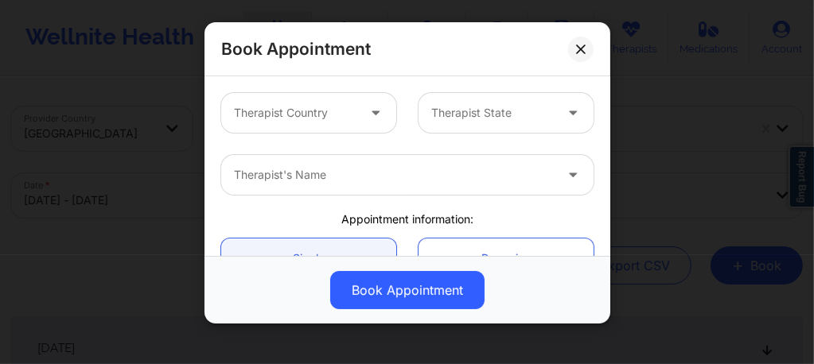
click at [268, 107] on div at bounding box center [295, 112] width 122 height 19
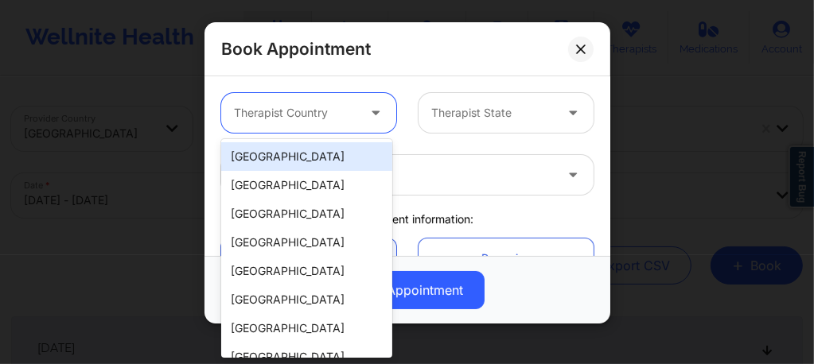
click at [286, 166] on div "[GEOGRAPHIC_DATA]" at bounding box center [306, 156] width 171 height 29
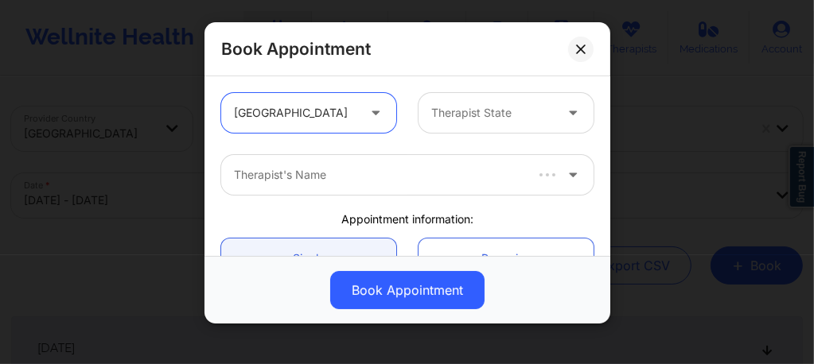
click at [437, 102] on div "Therapist State" at bounding box center [486, 113] width 137 height 40
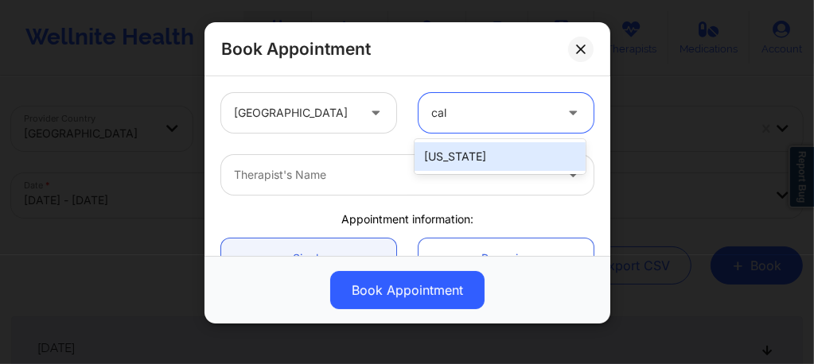
type input "cali"
click at [459, 148] on div "California" at bounding box center [499, 156] width 171 height 29
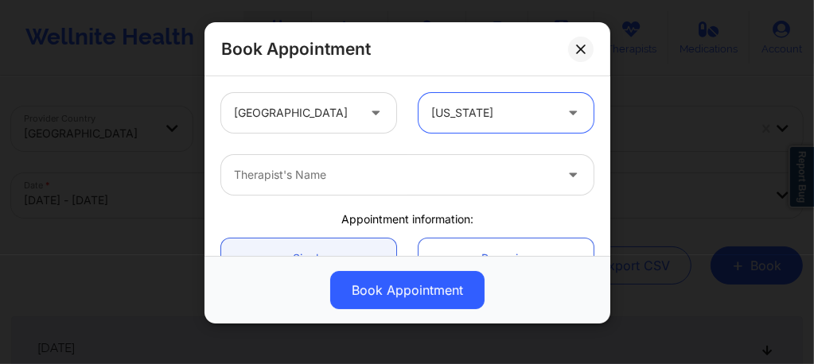
click at [382, 181] on div at bounding box center [394, 174] width 320 height 19
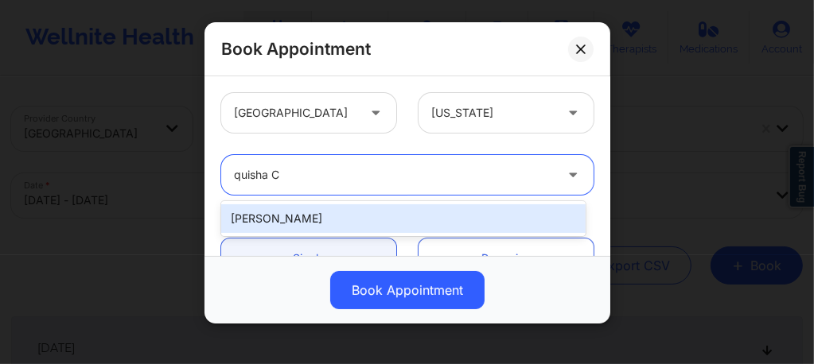
type input "quisha"
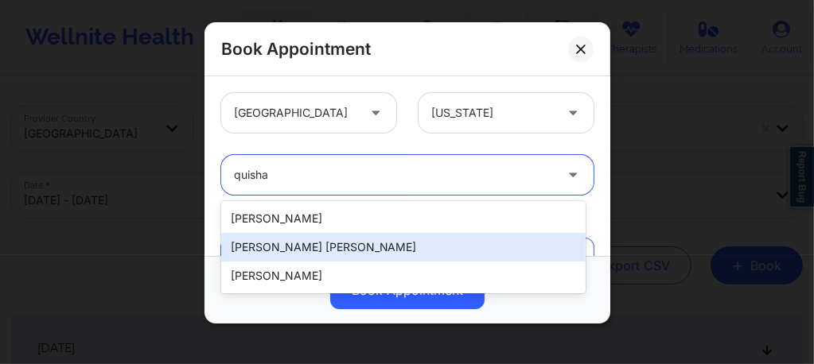
click at [323, 250] on div "Quisha Monique Castro" at bounding box center [403, 247] width 364 height 29
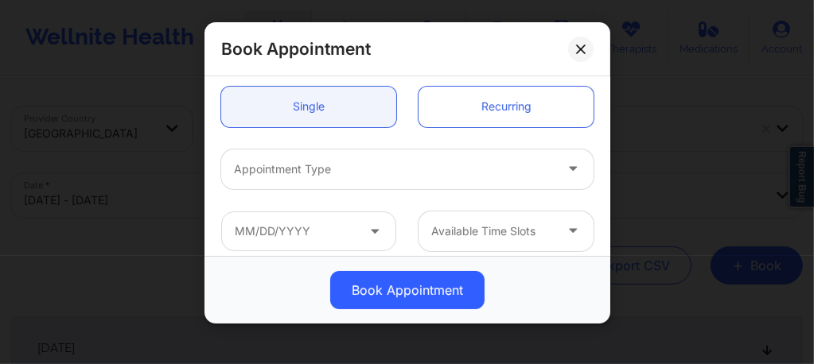
scroll to position [159, 0]
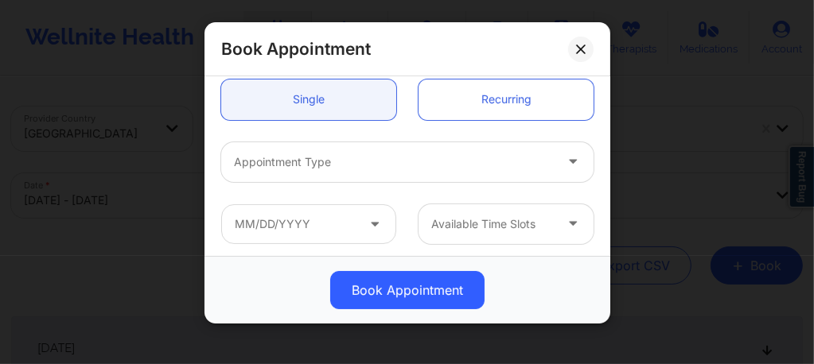
click at [326, 163] on div at bounding box center [394, 162] width 320 height 19
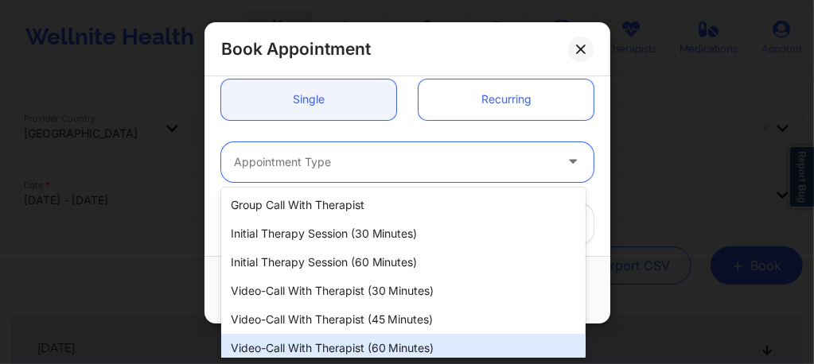
click at [349, 350] on div "Video-Call with Therapist (60 minutes)" at bounding box center [403, 348] width 364 height 29
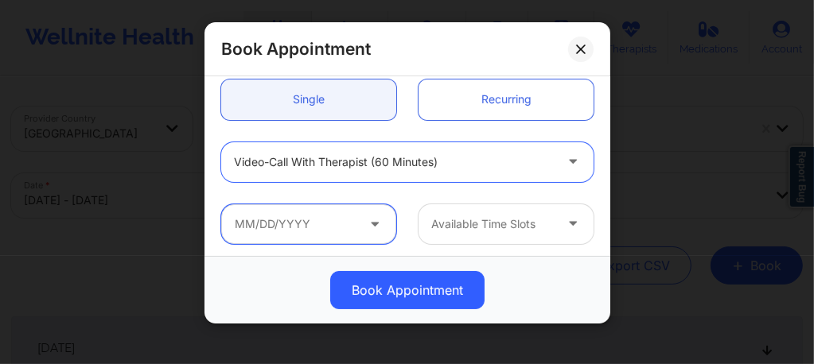
click at [335, 236] on input "text" at bounding box center [308, 224] width 175 height 40
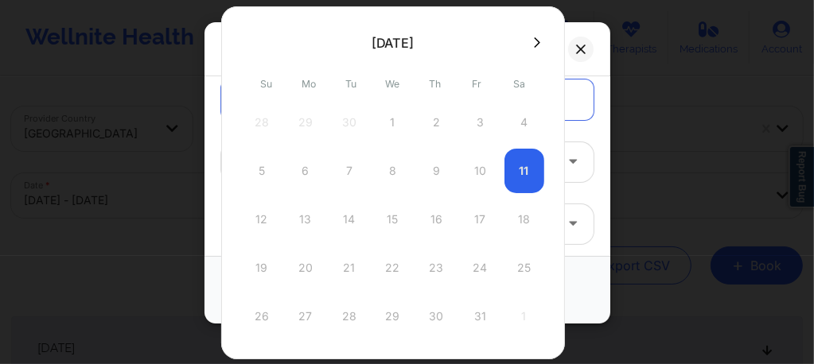
click at [537, 46] on button at bounding box center [537, 43] width 16 height 14
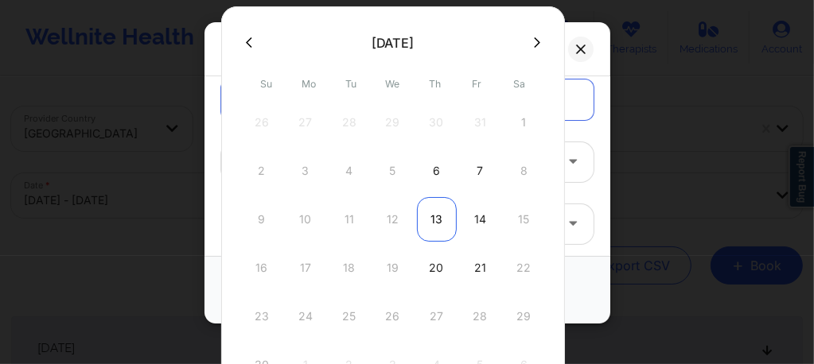
drag, startPoint x: 448, startPoint y: 211, endPoint x: 436, endPoint y: 213, distance: 12.2
click at [436, 213] on div "13" at bounding box center [437, 219] width 40 height 45
type input "11/13/2025"
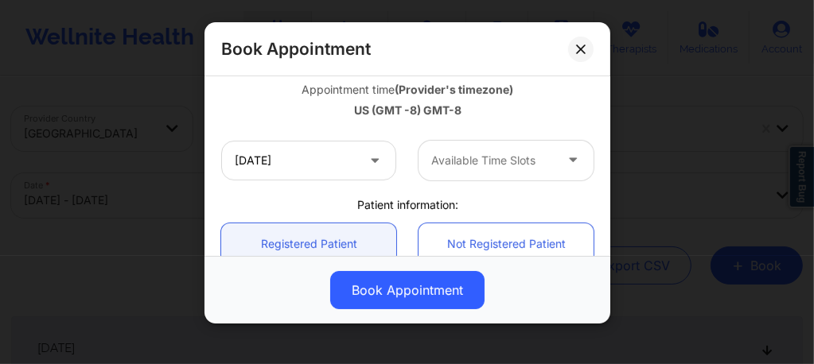
scroll to position [297, 0]
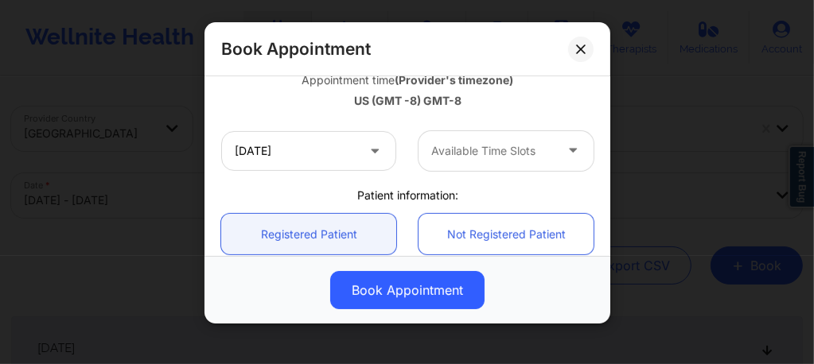
click at [445, 156] on div at bounding box center [492, 151] width 122 height 19
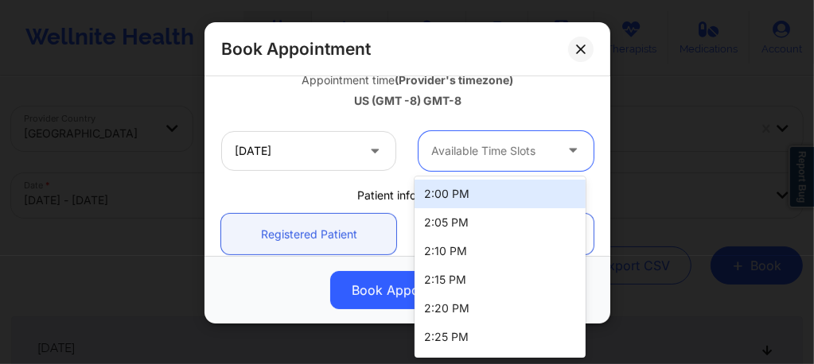
paste input "rablack416@gmail.com"
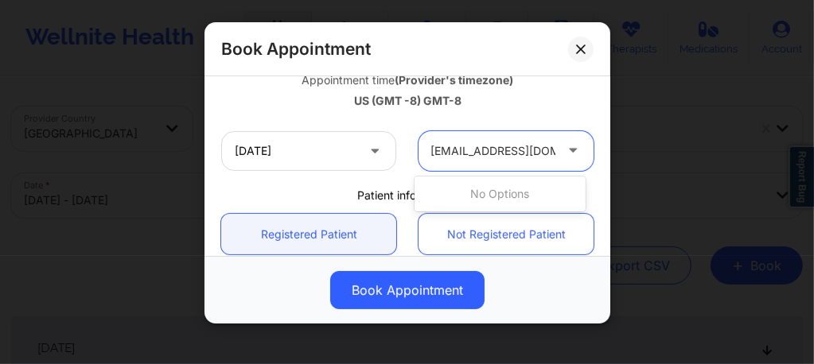
scroll to position [0, 0]
type input "r"
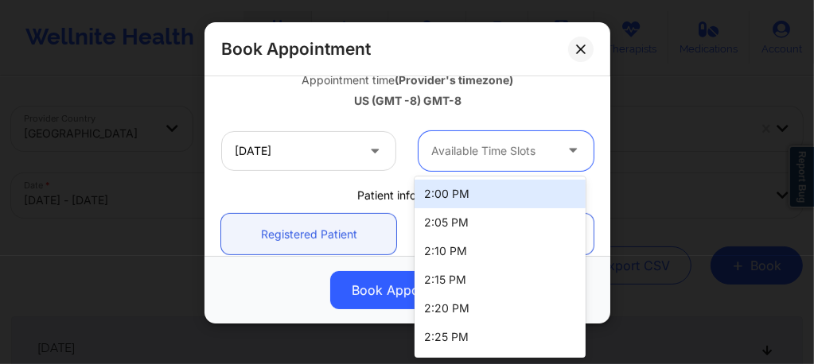
click at [462, 200] on div "2:00 PM" at bounding box center [499, 194] width 171 height 29
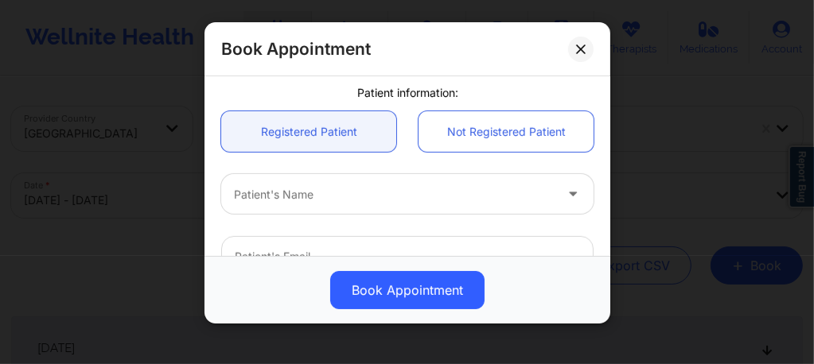
scroll to position [414, 0]
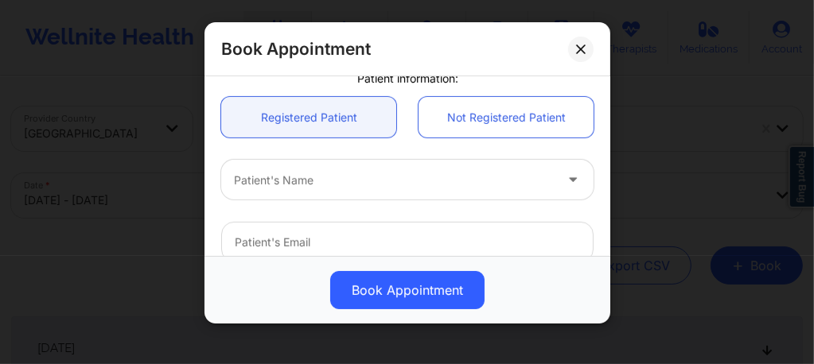
click at [370, 169] on div "Patient's Name" at bounding box center [388, 180] width 334 height 40
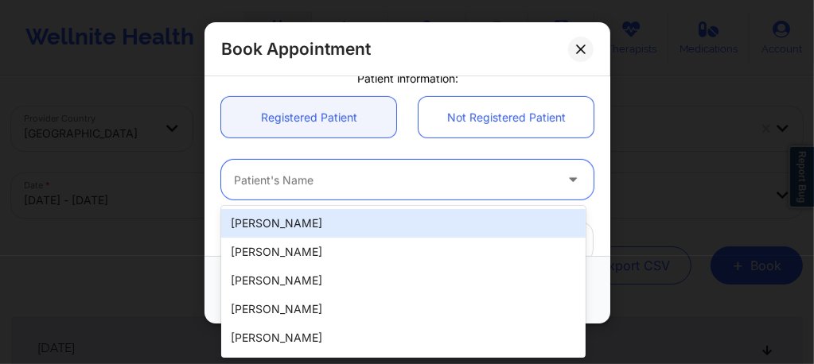
paste input "rablack416@gmail.com"
type input "rablack416@gmail.com"
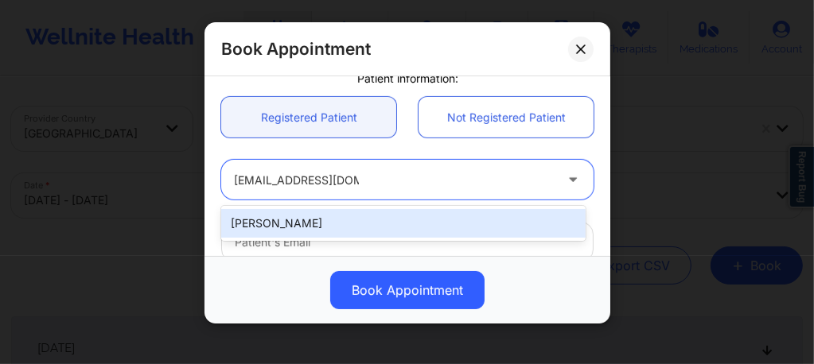
click at [335, 217] on div "Ryan Alan Black" at bounding box center [403, 223] width 364 height 29
type input "rablack416@gmail.com"
type input "+19164775104"
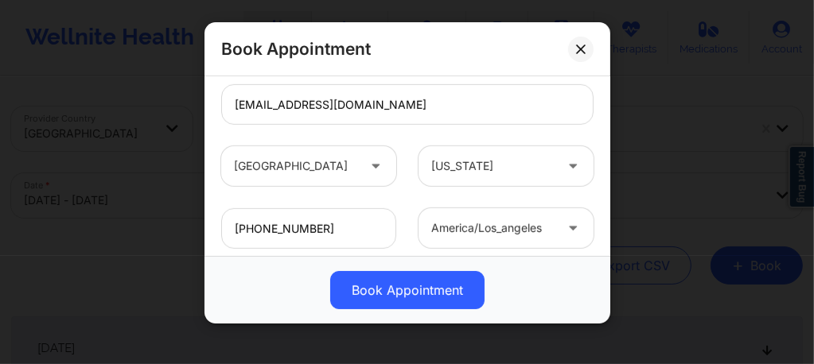
scroll to position [646, 0]
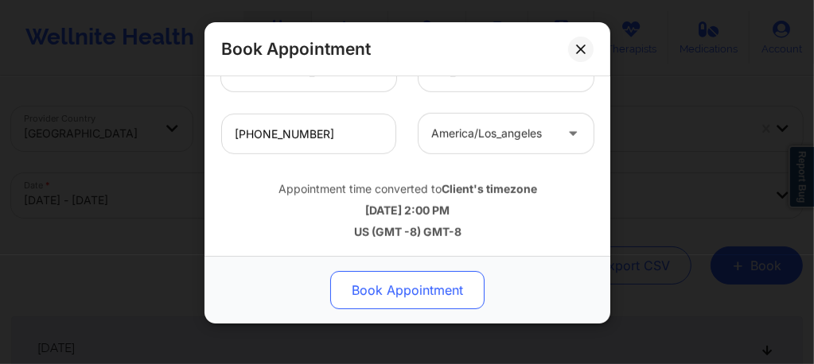
click at [391, 290] on button "Book Appointment" at bounding box center [407, 290] width 154 height 38
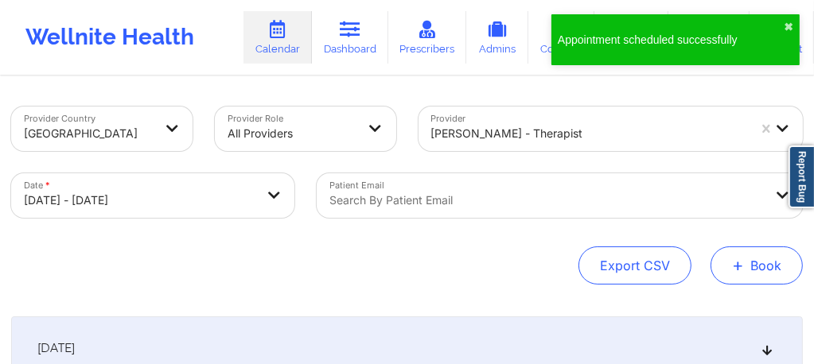
click at [780, 264] on button "+ Book" at bounding box center [756, 266] width 92 height 38
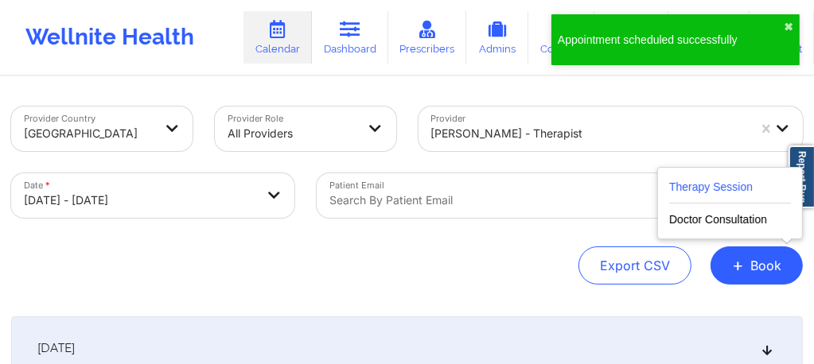
click at [720, 178] on div "Therapy Session Doctor Consultation" at bounding box center [730, 203] width 146 height 72
click at [716, 185] on button "Therapy Session" at bounding box center [730, 190] width 122 height 26
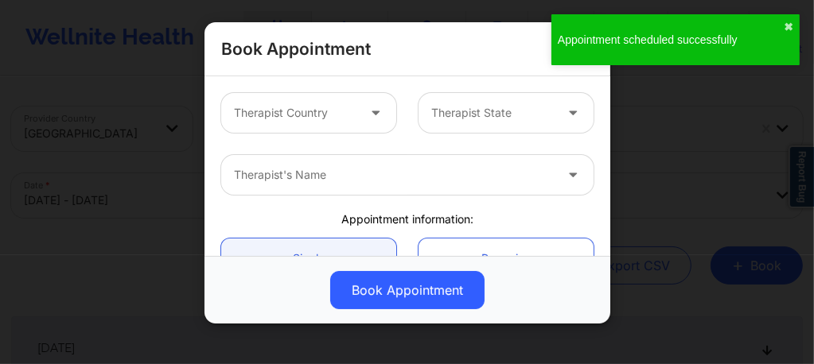
click at [315, 103] on div at bounding box center [295, 112] width 122 height 19
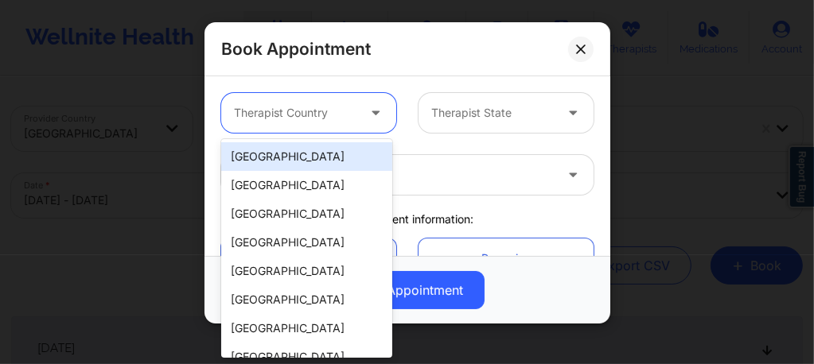
click at [330, 160] on div "[GEOGRAPHIC_DATA]" at bounding box center [306, 156] width 171 height 29
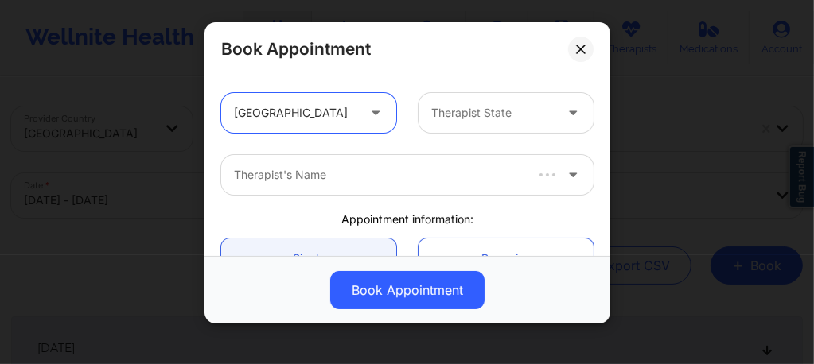
click at [478, 118] on div at bounding box center [492, 112] width 122 height 19
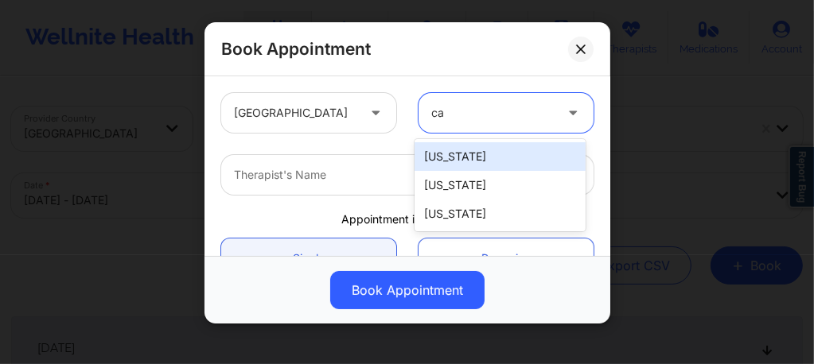
type input "cal"
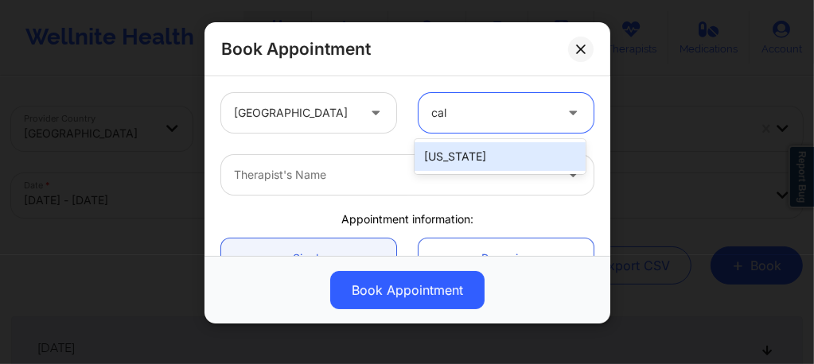
click at [433, 157] on div "California" at bounding box center [499, 156] width 171 height 29
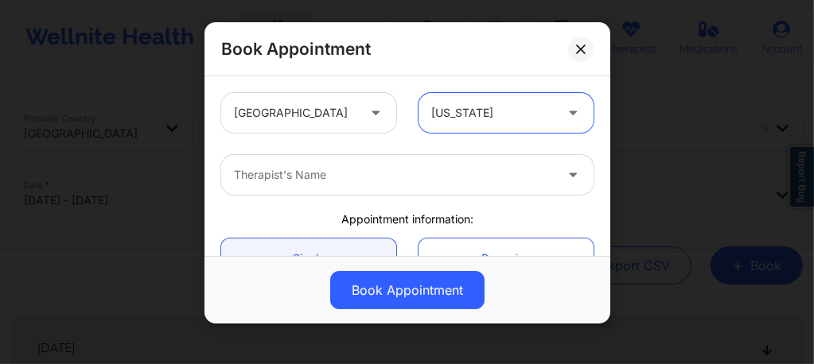
click at [381, 179] on div at bounding box center [394, 174] width 320 height 19
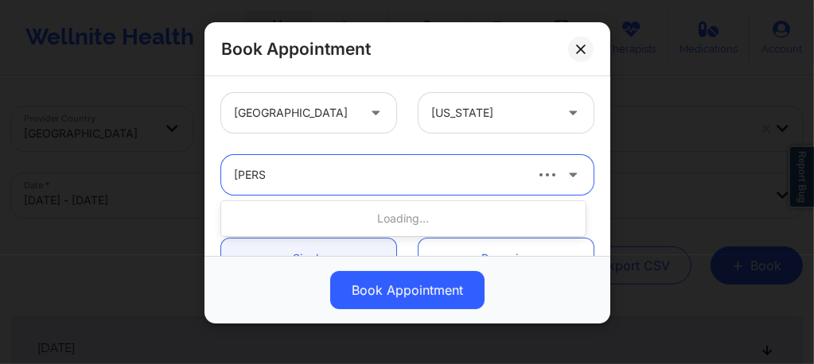
type input "quisha"
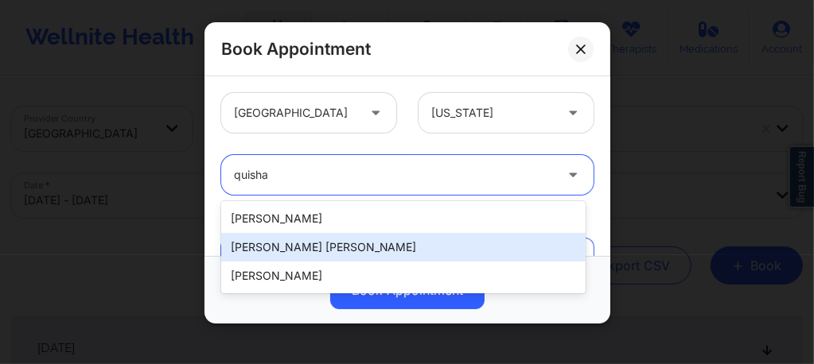
click at [300, 252] on div "Quisha Monique Castro" at bounding box center [403, 247] width 364 height 29
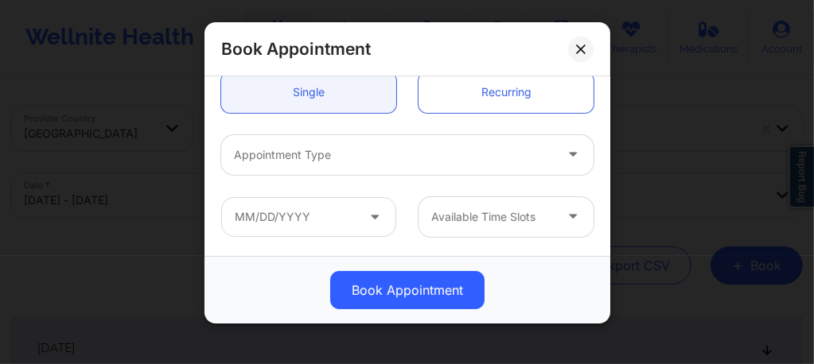
scroll to position [212, 0]
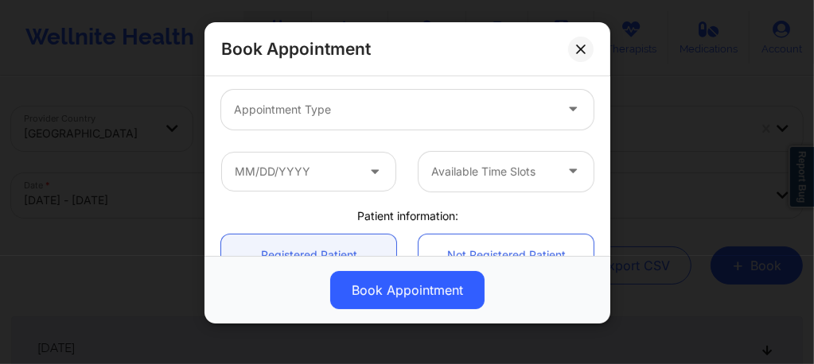
click at [331, 108] on div at bounding box center [394, 109] width 320 height 19
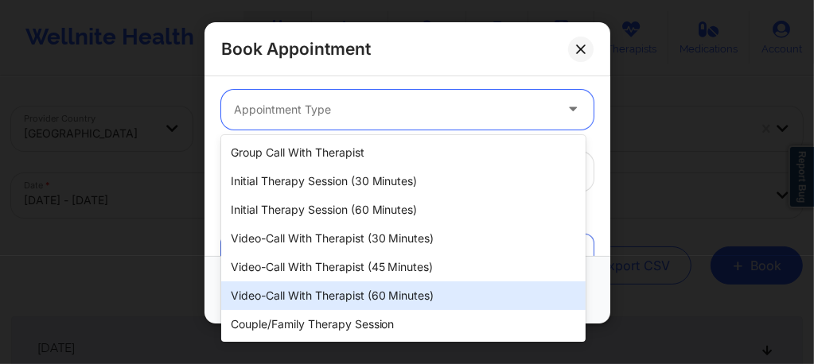
click at [355, 298] on div "Video-Call with Therapist (60 minutes)" at bounding box center [403, 296] width 364 height 29
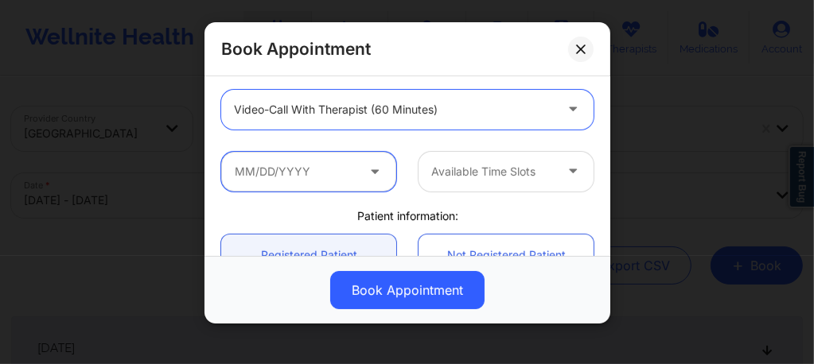
click at [309, 178] on input "text" at bounding box center [308, 172] width 175 height 40
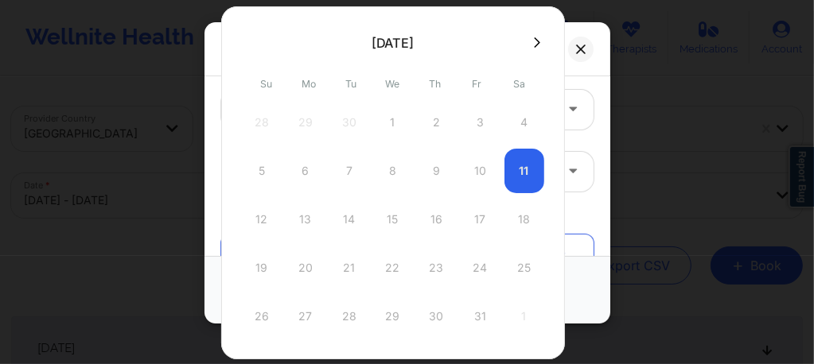
click at [534, 45] on icon at bounding box center [537, 43] width 6 height 12
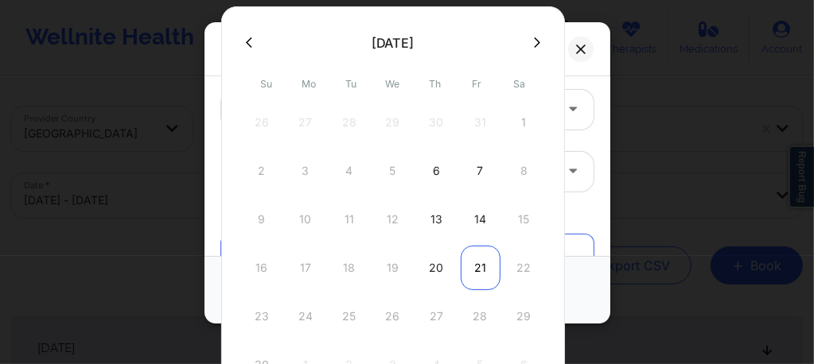
click at [474, 264] on div "21" at bounding box center [481, 268] width 40 height 45
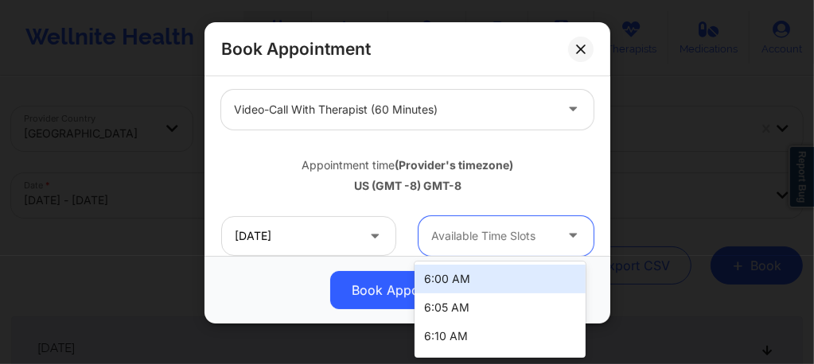
click at [509, 227] on div at bounding box center [492, 236] width 122 height 19
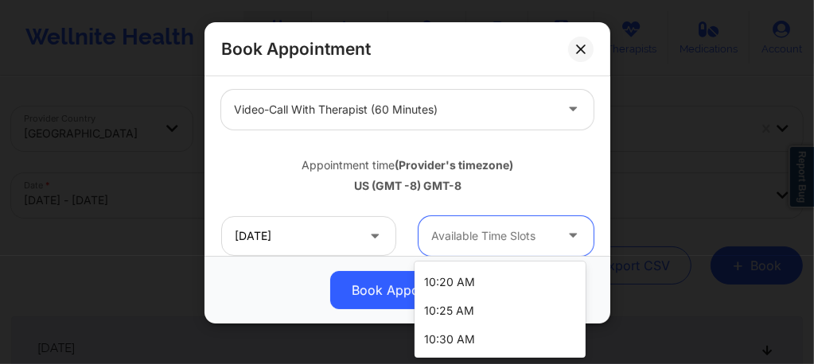
scroll to position [1657, 0]
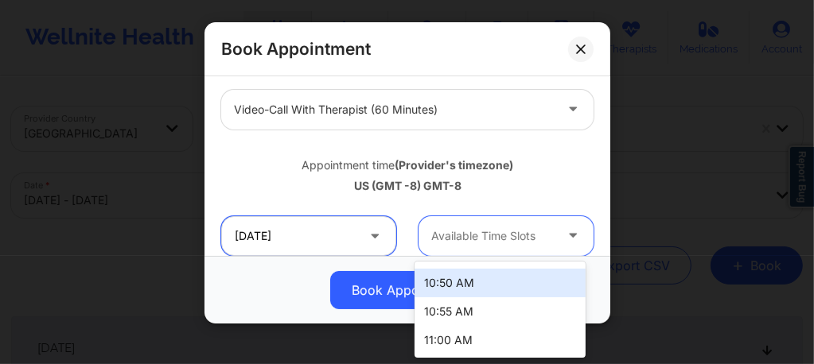
click at [286, 241] on input "11/21/2025" at bounding box center [308, 236] width 175 height 40
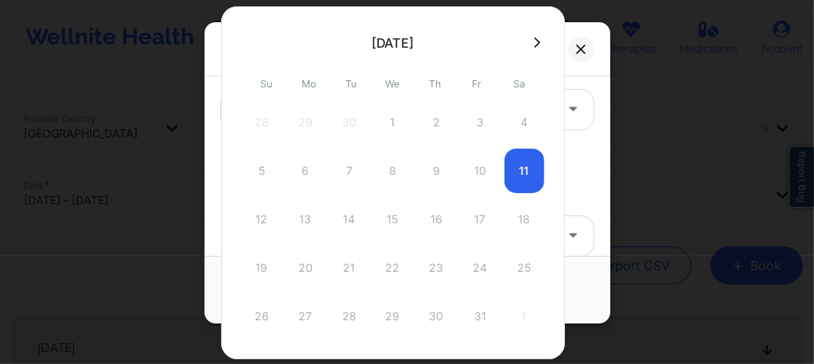
click at [535, 37] on button at bounding box center [537, 43] width 16 height 14
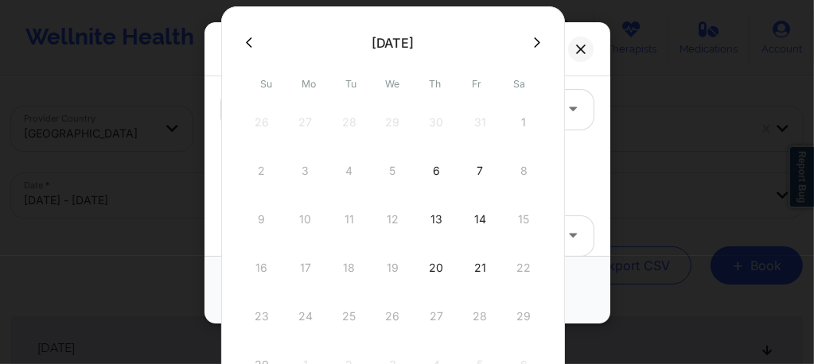
click at [426, 262] on div "20" at bounding box center [437, 268] width 40 height 45
type input "11/20/2025"
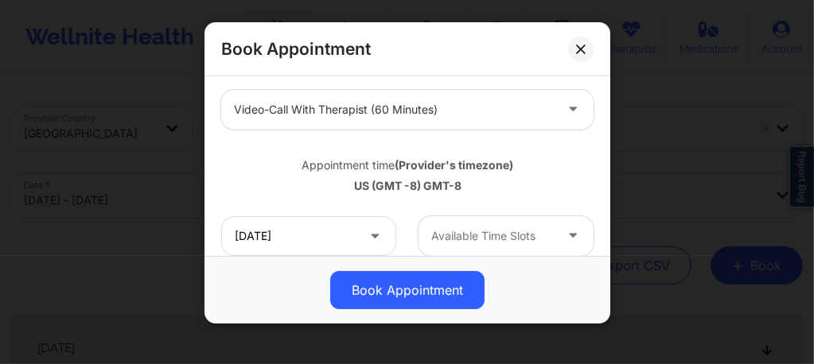
click at [497, 235] on div at bounding box center [492, 236] width 122 height 19
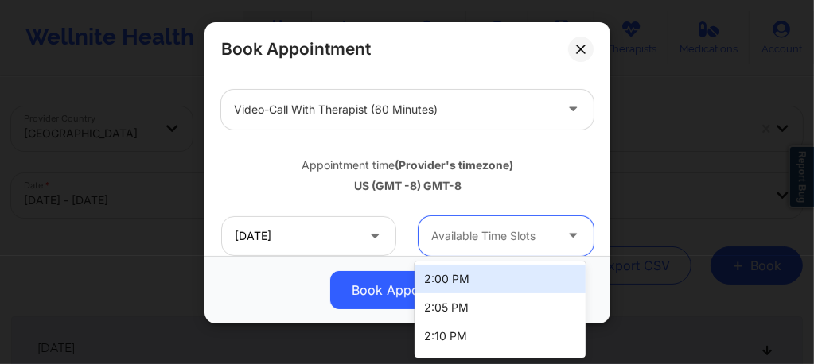
click at [485, 282] on div "2:00 PM" at bounding box center [499, 279] width 171 height 29
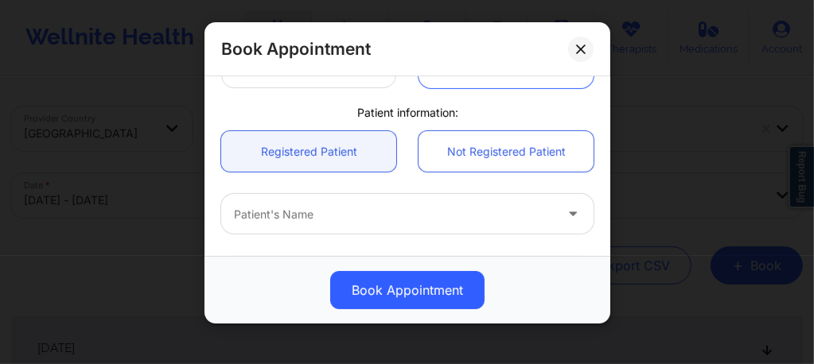
scroll to position [402, 0]
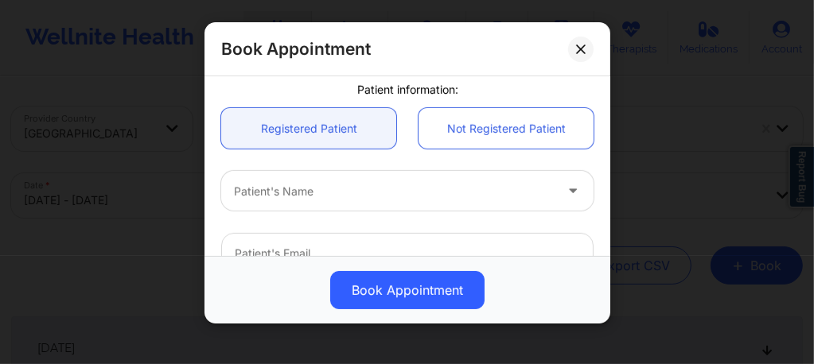
click at [334, 194] on div at bounding box center [394, 191] width 320 height 19
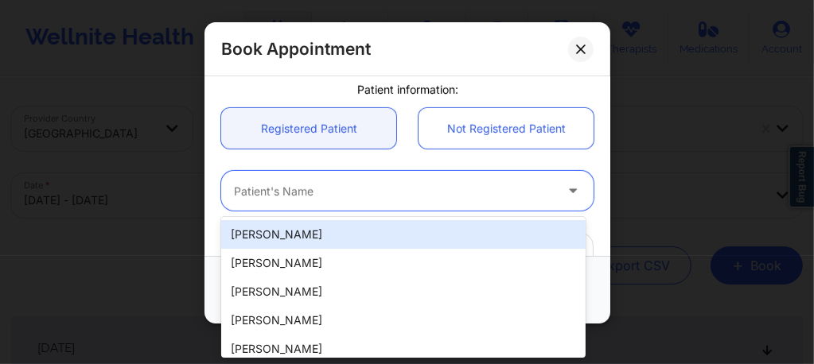
paste input "rablack416@gmail.com"
type input "rablack416@gmail.com"
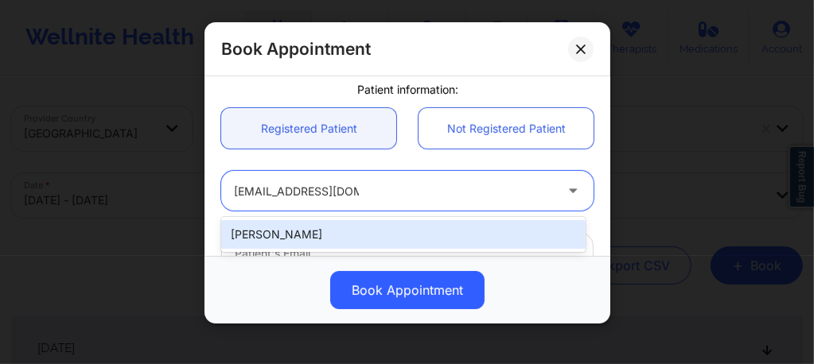
click at [333, 232] on div "Ryan Alan Black" at bounding box center [403, 234] width 364 height 29
type input "rablack416@gmail.com"
type input "+19164775104"
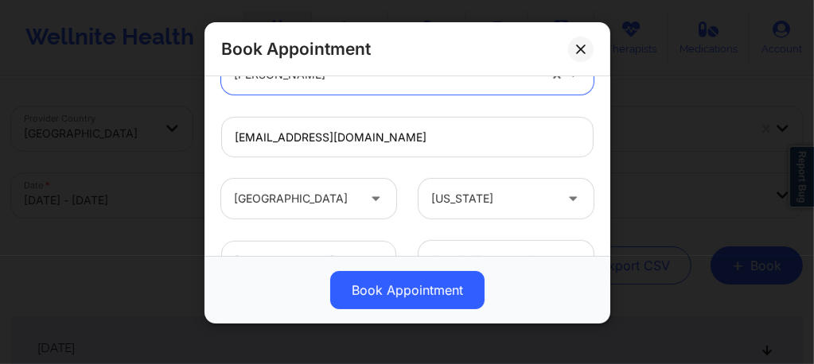
scroll to position [646, 0]
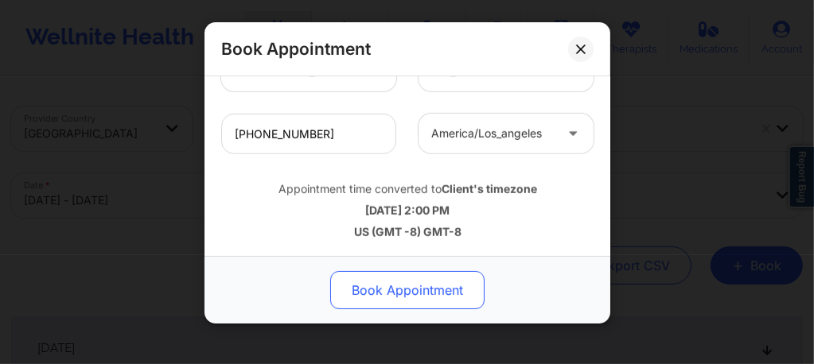
click at [391, 296] on button "Book Appointment" at bounding box center [407, 290] width 154 height 38
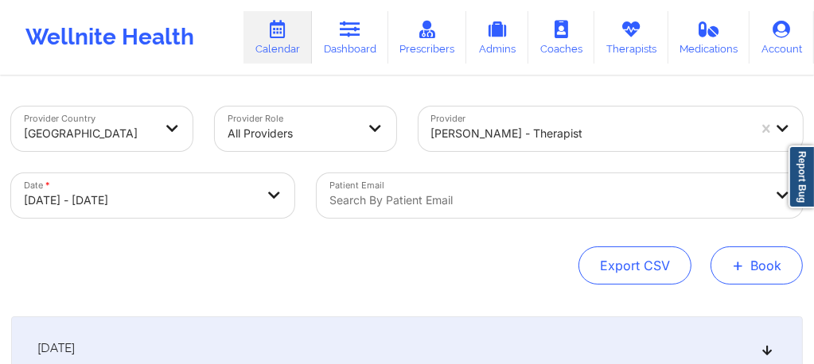
click at [744, 261] on span "+" at bounding box center [738, 265] width 12 height 9
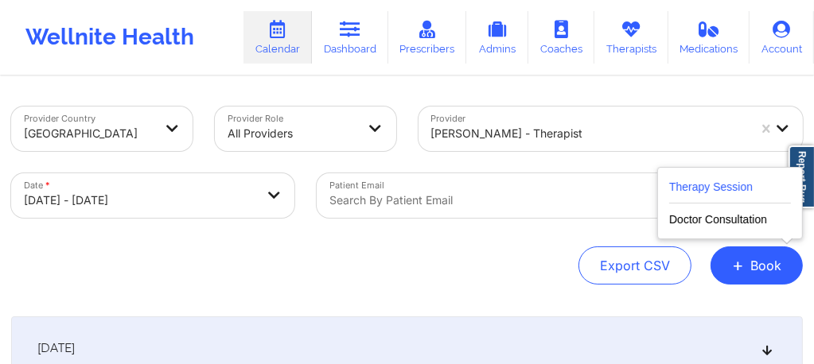
click at [694, 180] on button "Therapy Session" at bounding box center [730, 190] width 122 height 26
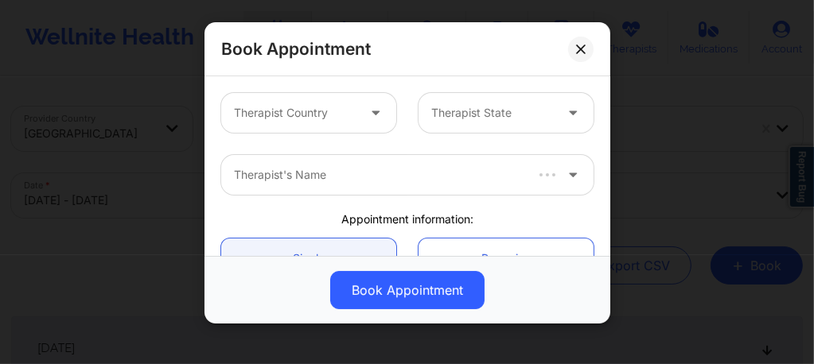
click at [348, 108] on div at bounding box center [295, 112] width 122 height 19
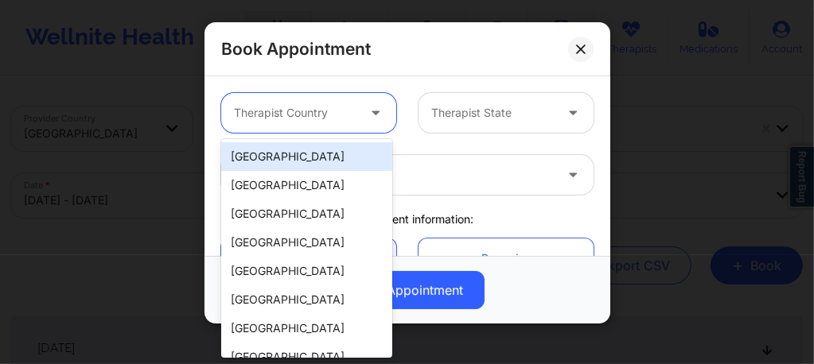
click at [309, 160] on div "[GEOGRAPHIC_DATA]" at bounding box center [306, 156] width 171 height 29
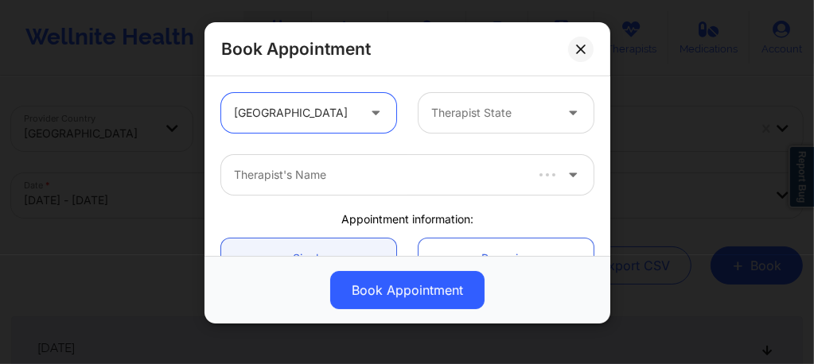
click at [477, 115] on div at bounding box center [492, 112] width 122 height 19
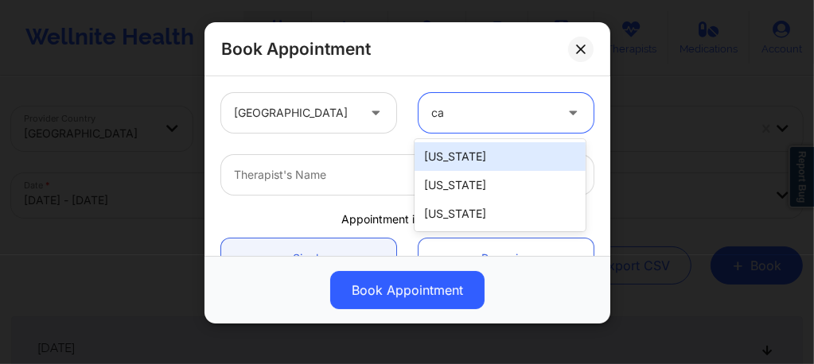
type input "cal"
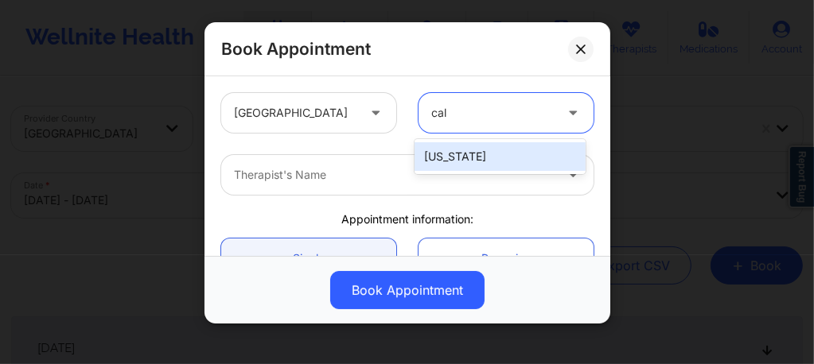
click at [452, 159] on div "California" at bounding box center [499, 156] width 171 height 29
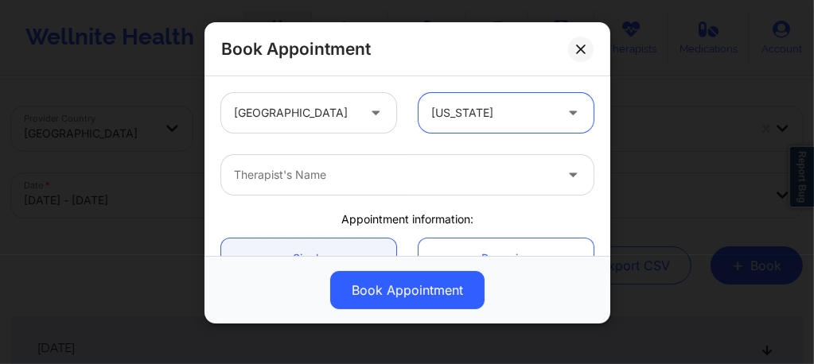
click at [359, 183] on div at bounding box center [394, 174] width 320 height 19
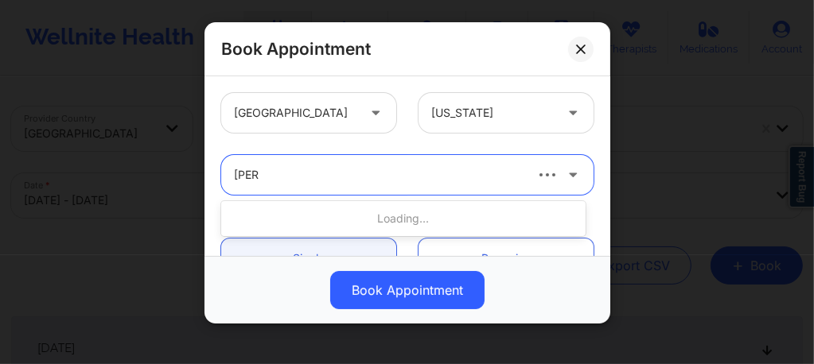
type input "quisha"
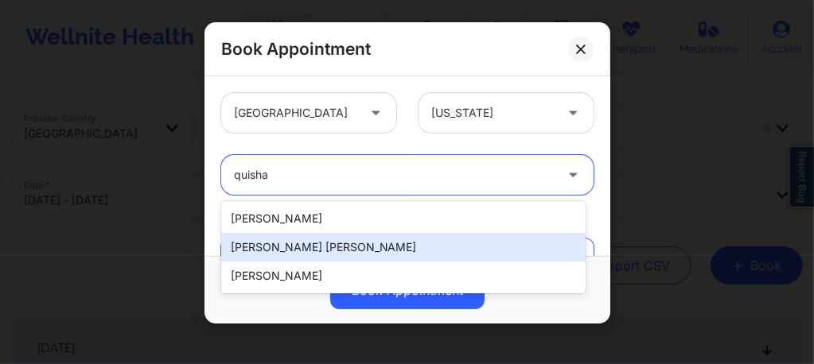
click at [286, 255] on div "Quisha Monique Castro" at bounding box center [403, 247] width 364 height 29
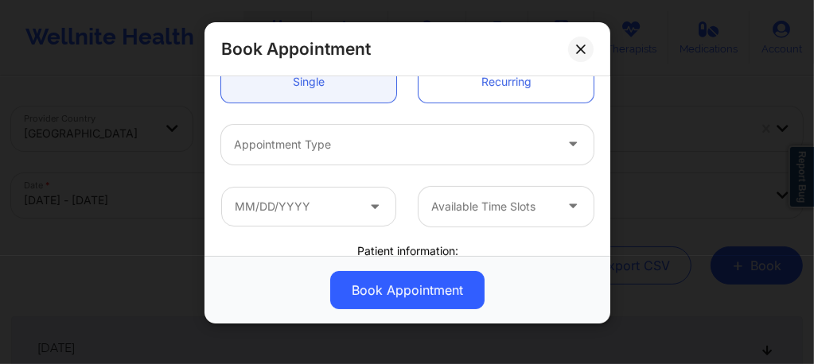
scroll to position [180, 0]
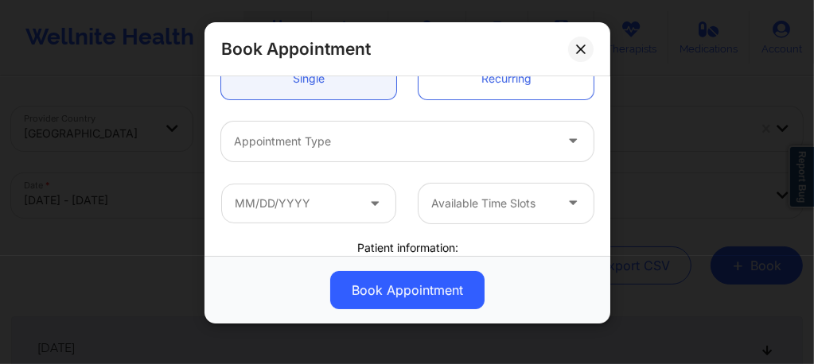
click at [296, 149] on div at bounding box center [394, 141] width 320 height 19
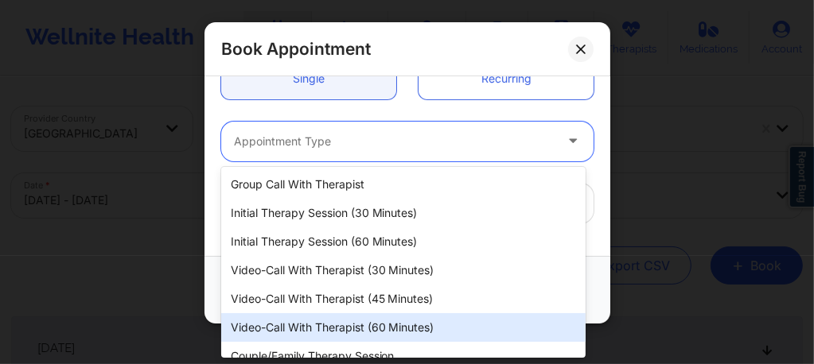
click at [354, 333] on div "Video-Call with Therapist (60 minutes)" at bounding box center [403, 327] width 364 height 29
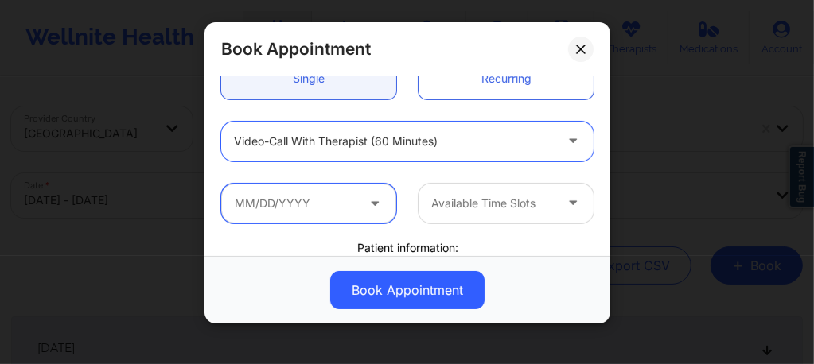
click at [340, 207] on input "text" at bounding box center [308, 204] width 175 height 40
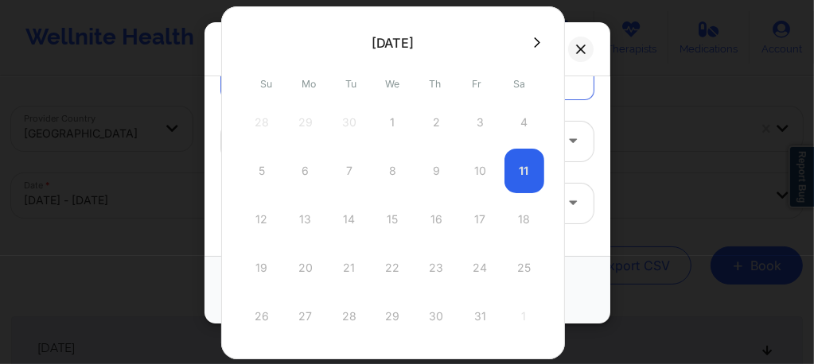
click at [534, 43] on icon at bounding box center [537, 43] width 6 height 12
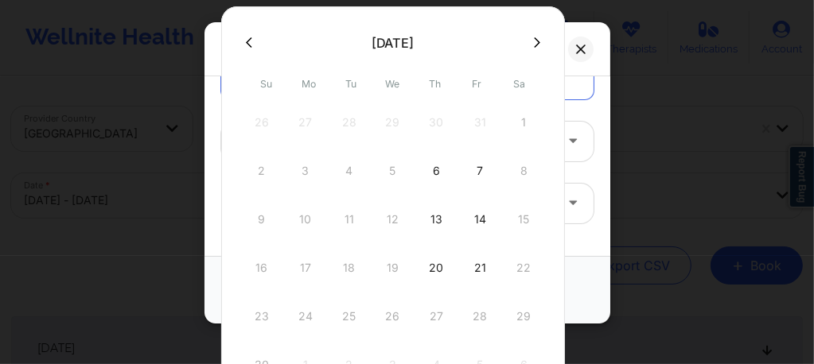
click at [534, 45] on icon at bounding box center [537, 43] width 6 height 12
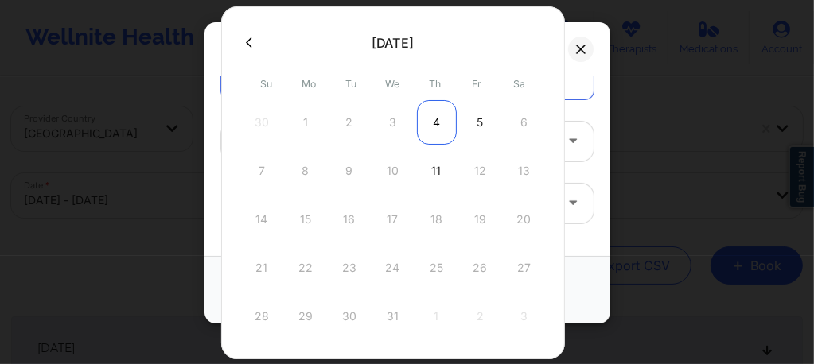
click at [443, 121] on div "4" at bounding box center [437, 122] width 40 height 45
type input "12/04/2025"
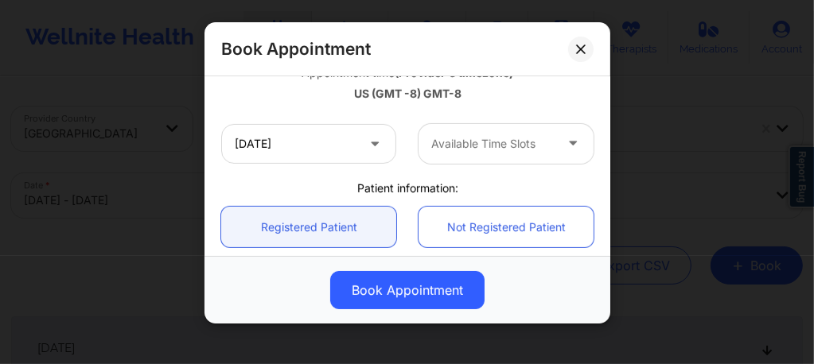
scroll to position [318, 0]
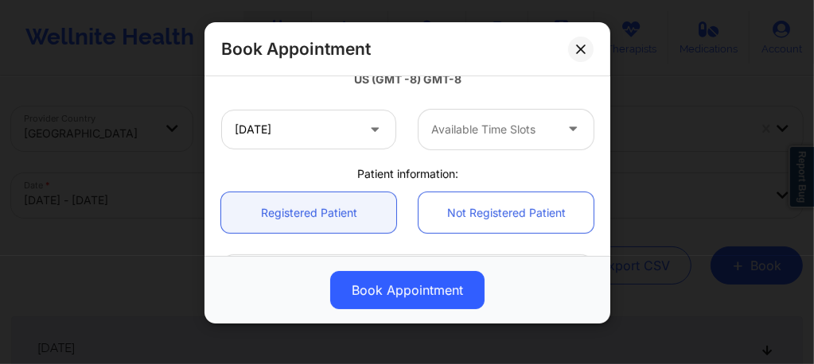
click at [456, 136] on div at bounding box center [492, 129] width 122 height 19
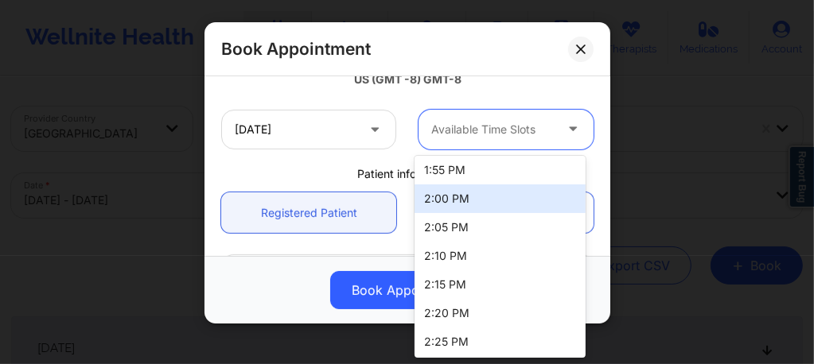
click at [449, 197] on div "2:00 PM" at bounding box center [499, 199] width 171 height 29
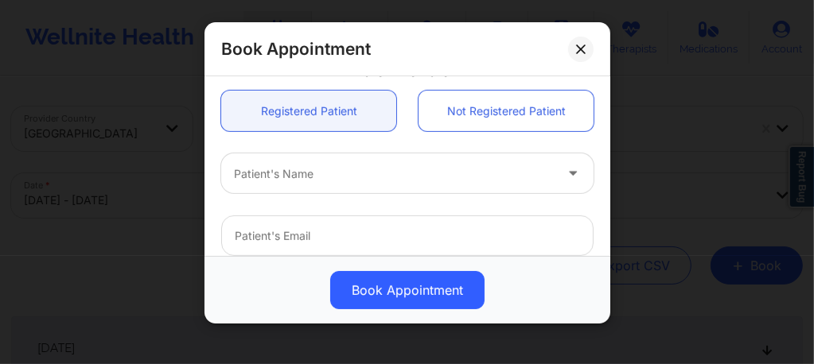
scroll to position [412, 0]
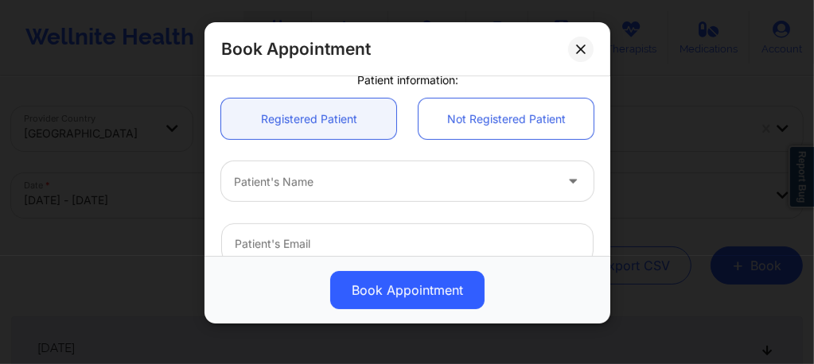
click at [340, 186] on div at bounding box center [394, 182] width 320 height 19
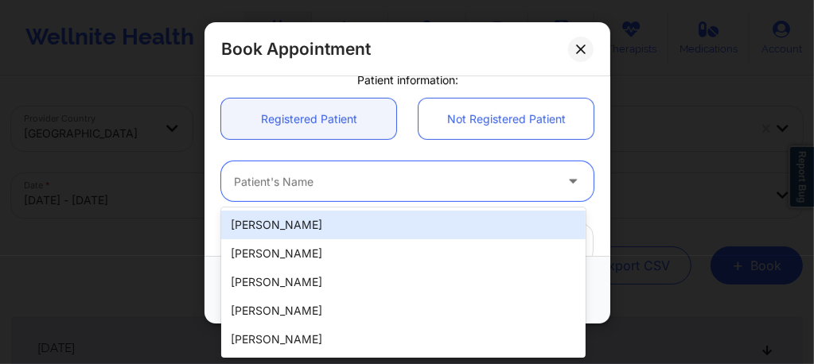
paste input "rablack416@gmail.com"
type input "rablack416@gmail.com"
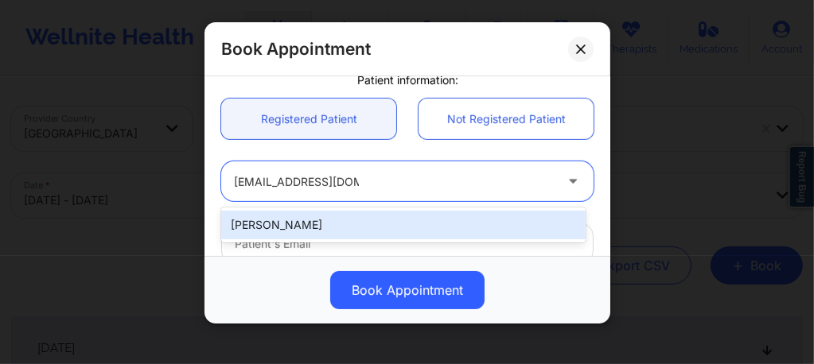
click at [329, 226] on div "Ryan Alan Black" at bounding box center [403, 225] width 364 height 29
type input "rablack416@gmail.com"
type input "+19164775104"
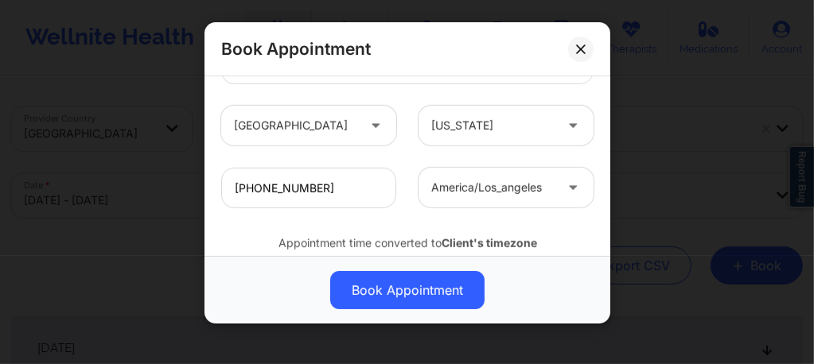
scroll to position [646, 0]
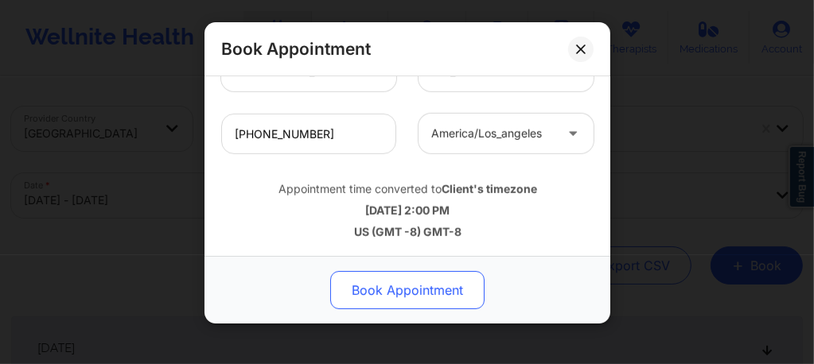
click at [414, 286] on button "Book Appointment" at bounding box center [407, 290] width 154 height 38
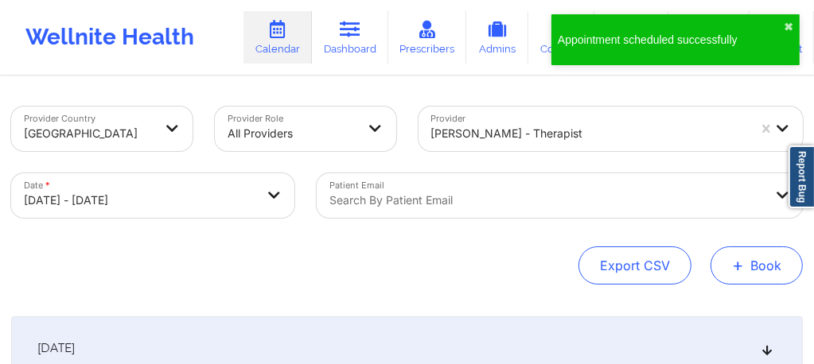
click at [745, 279] on button "+ Book" at bounding box center [756, 266] width 92 height 38
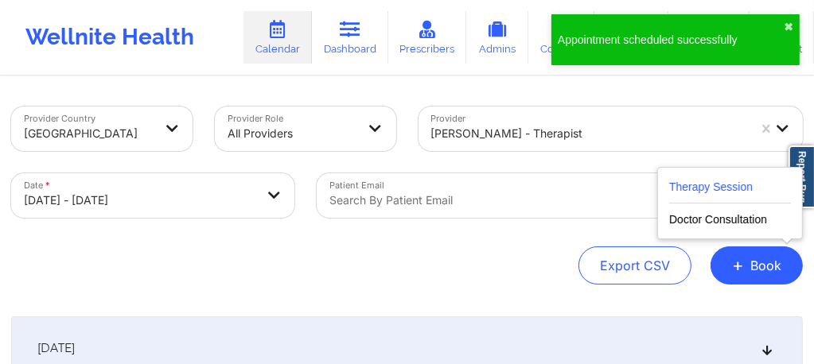
click at [721, 194] on button "Therapy Session" at bounding box center [730, 190] width 122 height 26
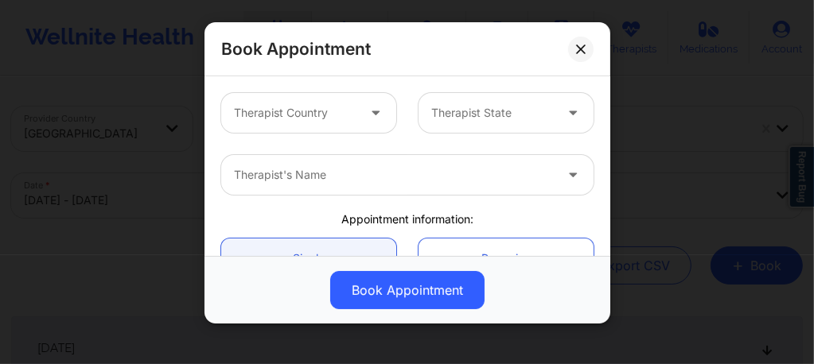
click at [326, 106] on div at bounding box center [295, 112] width 122 height 19
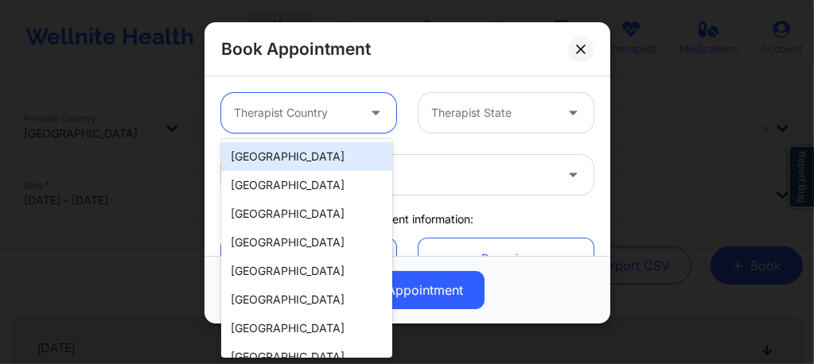
click at [285, 157] on div "[GEOGRAPHIC_DATA]" at bounding box center [306, 156] width 171 height 29
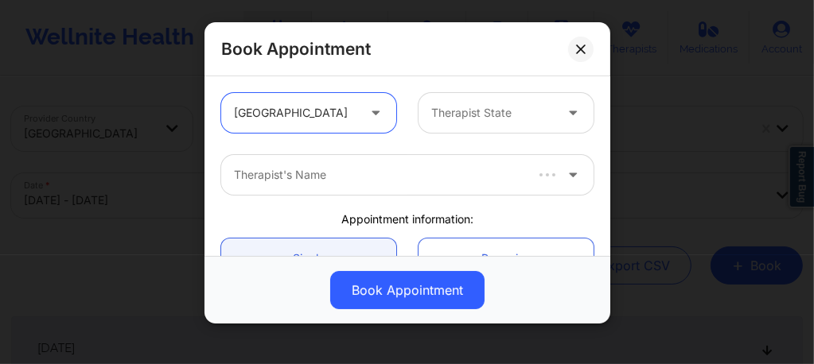
click at [483, 122] on div "Therapist State" at bounding box center [486, 113] width 137 height 40
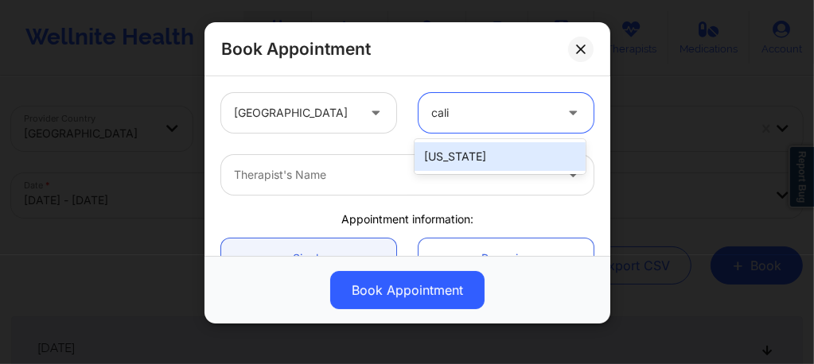
type input "calif"
click at [468, 146] on div "California" at bounding box center [499, 156] width 171 height 29
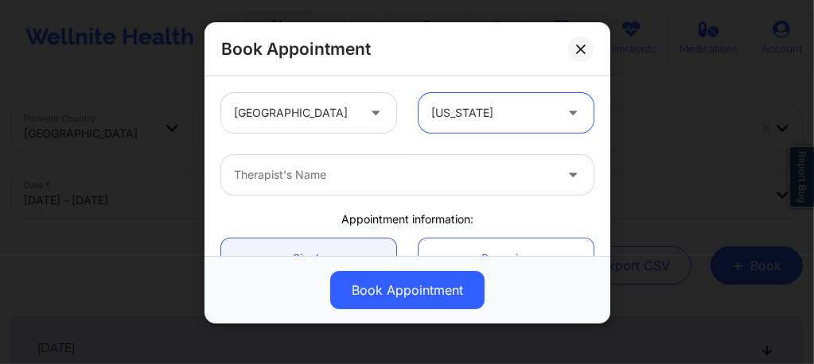
click at [385, 179] on div at bounding box center [394, 174] width 320 height 19
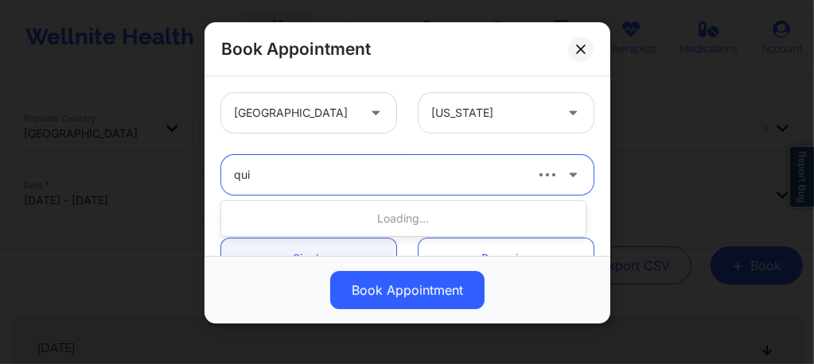
type input "quis"
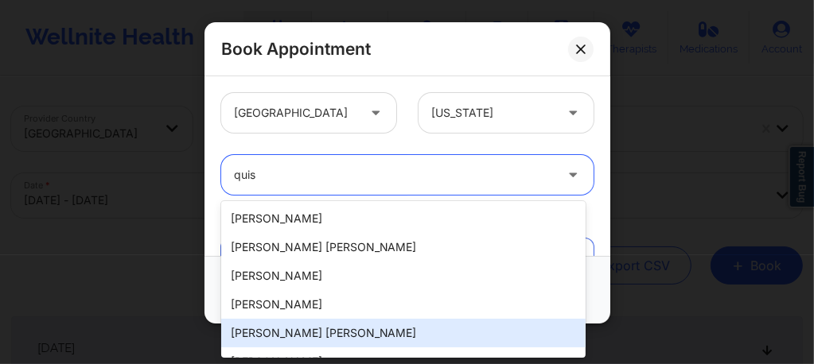
click at [303, 328] on div "Quisha Monique Castro" at bounding box center [403, 333] width 364 height 29
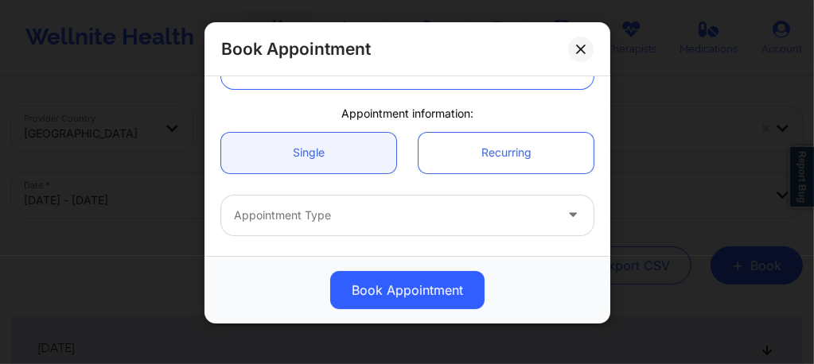
scroll to position [127, 0]
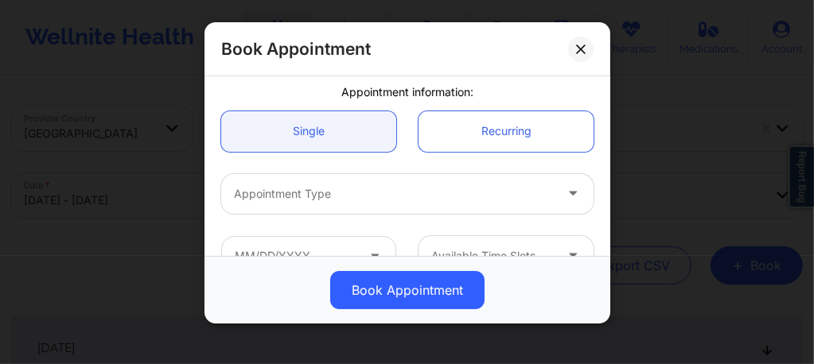
click at [328, 197] on div at bounding box center [394, 194] width 320 height 19
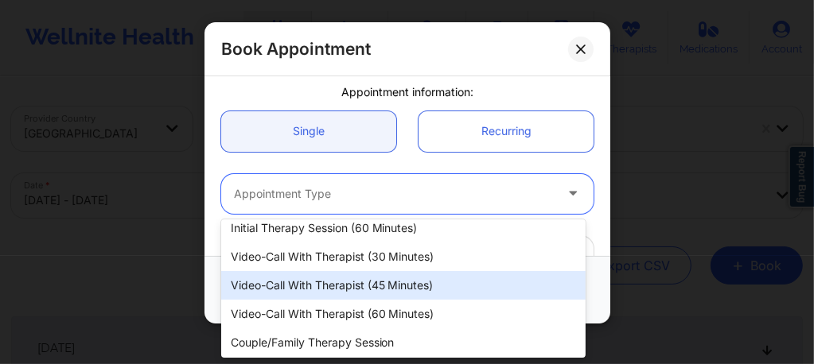
scroll to position [68, 0]
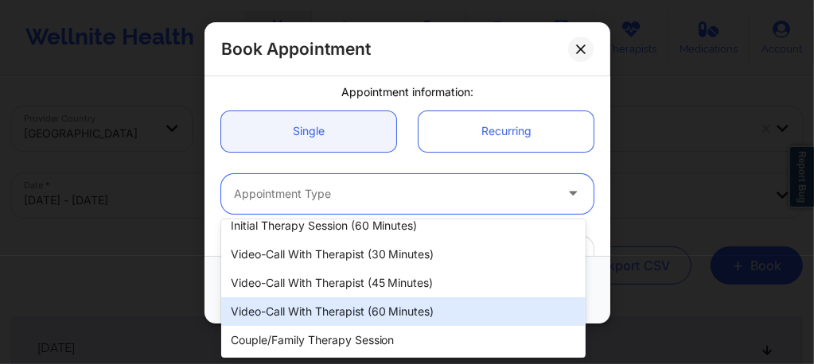
click at [356, 312] on div "Video-Call with Therapist (60 minutes)" at bounding box center [403, 311] width 364 height 29
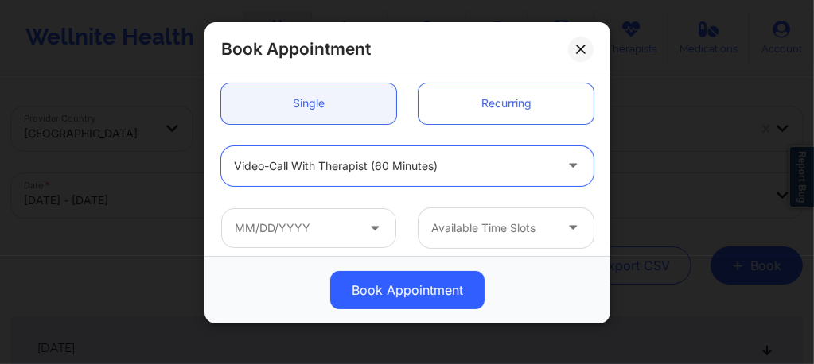
scroll to position [201, 0]
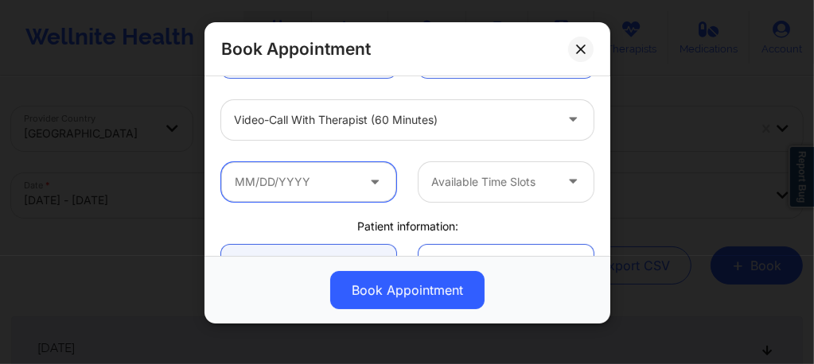
click at [333, 194] on input "text" at bounding box center [308, 182] width 175 height 40
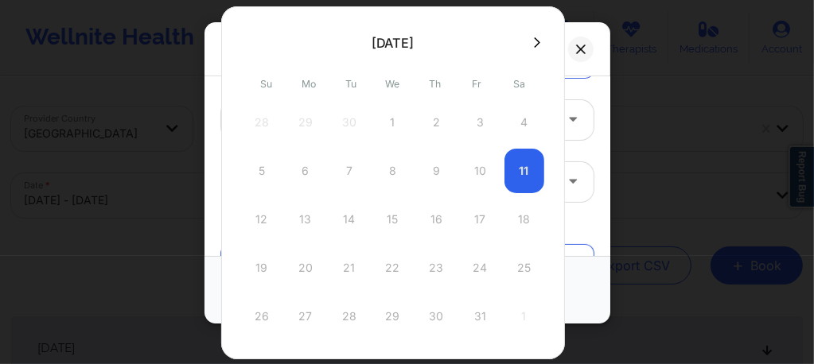
click at [534, 41] on icon at bounding box center [537, 43] width 6 height 12
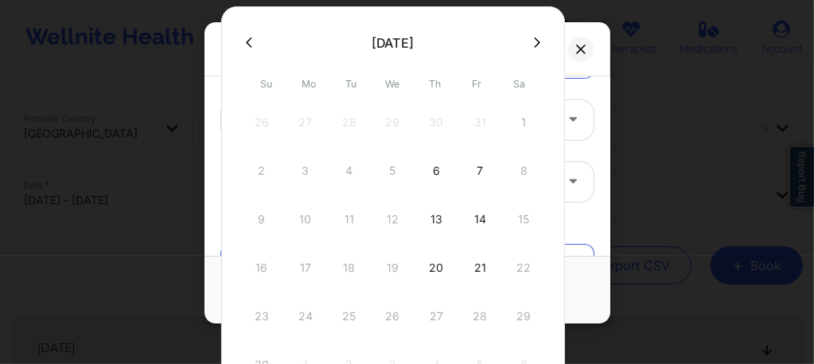
click at [534, 41] on icon at bounding box center [537, 43] width 6 height 12
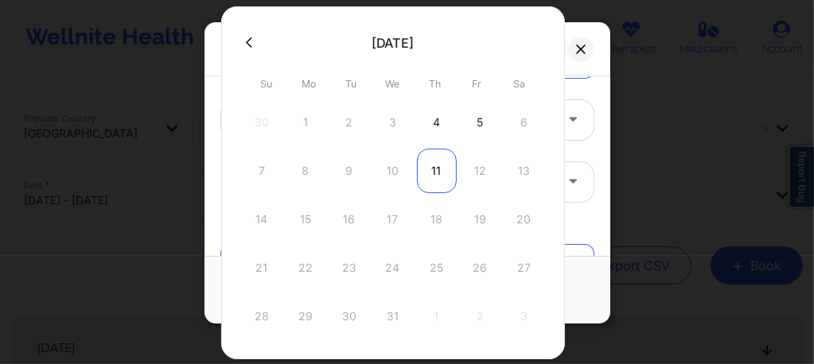
click at [426, 181] on div "11" at bounding box center [437, 171] width 40 height 45
type input "12/11/2025"
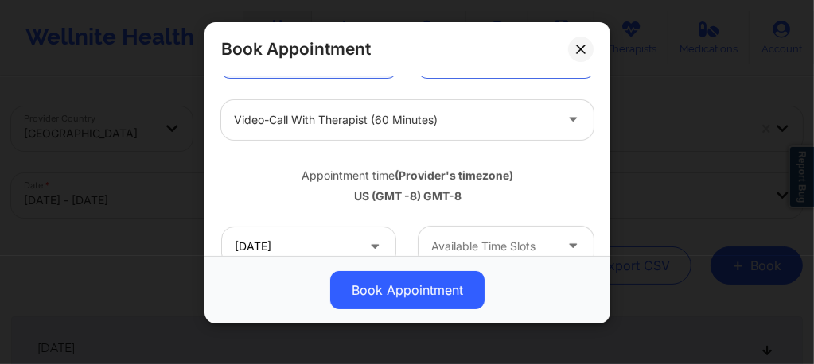
click at [465, 242] on div at bounding box center [492, 246] width 122 height 19
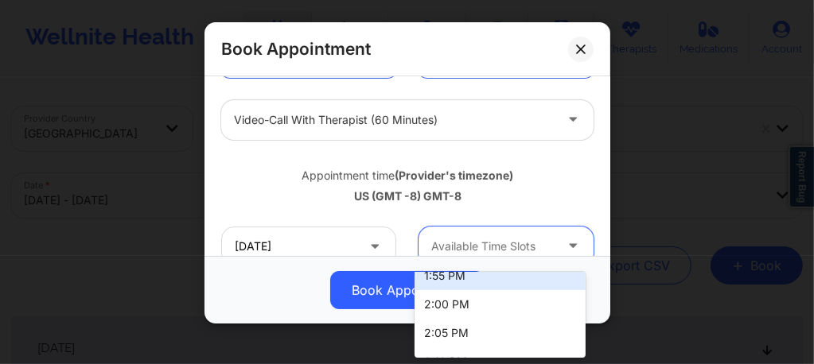
scroll to position [309, 0]
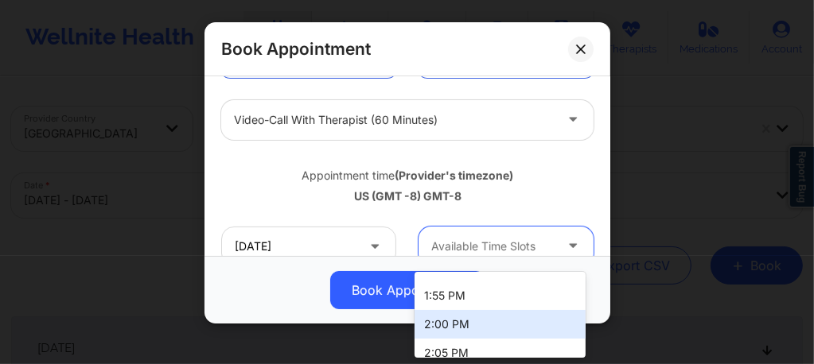
click at [439, 325] on div "2:00 PM" at bounding box center [499, 324] width 171 height 29
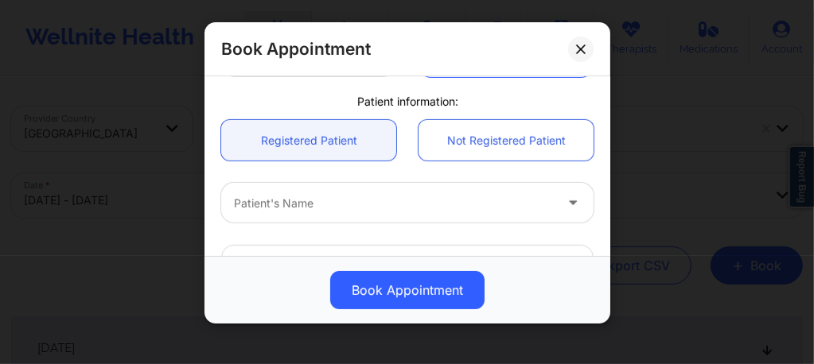
scroll to position [392, 0]
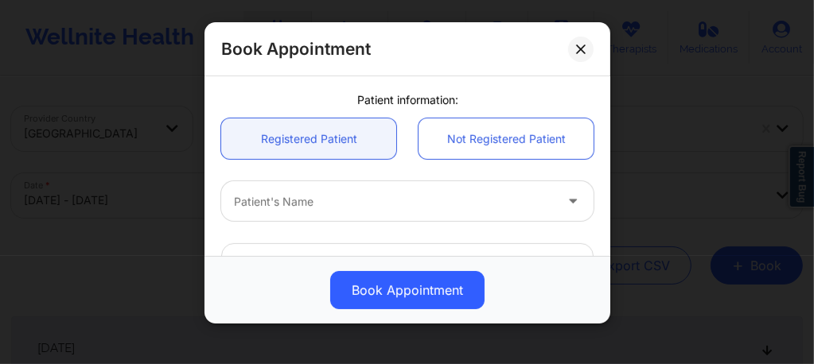
click at [319, 202] on div at bounding box center [394, 201] width 320 height 19
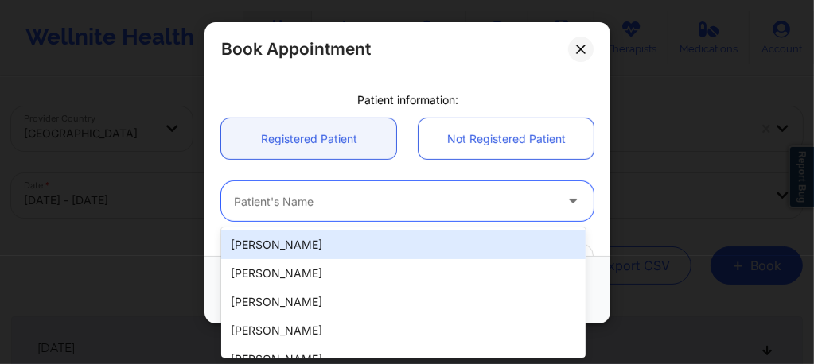
paste input "rablack416@gmail.com"
type input "rablack416@gmail.com"
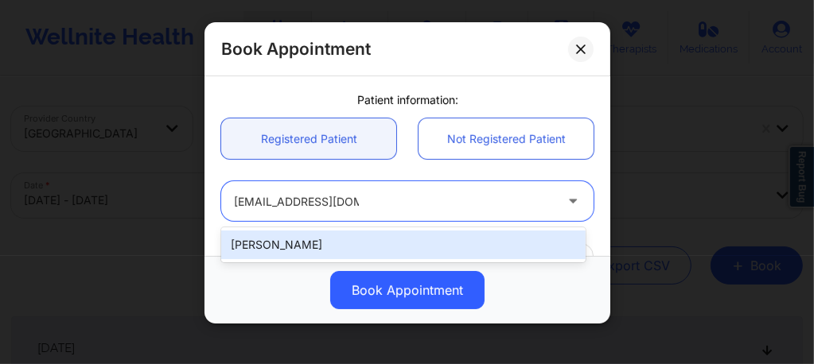
click at [374, 237] on div "Ryan Alan Black" at bounding box center [403, 245] width 364 height 29
type input "rablack416@gmail.com"
type input "+19164775104"
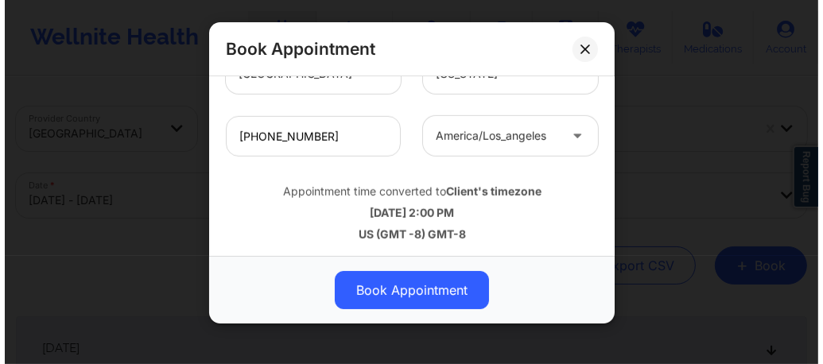
scroll to position [646, 0]
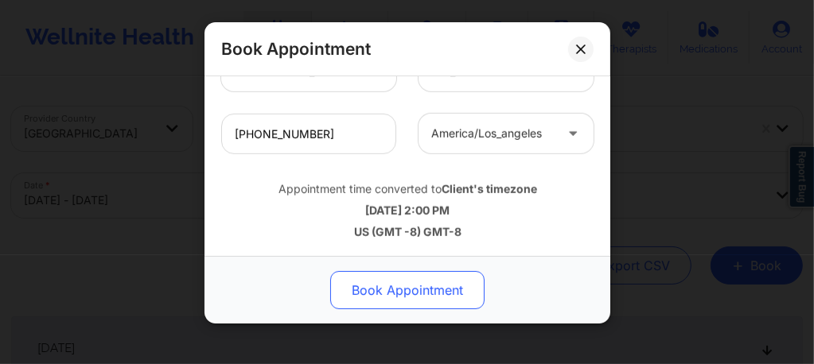
click at [380, 298] on button "Book Appointment" at bounding box center [407, 290] width 154 height 38
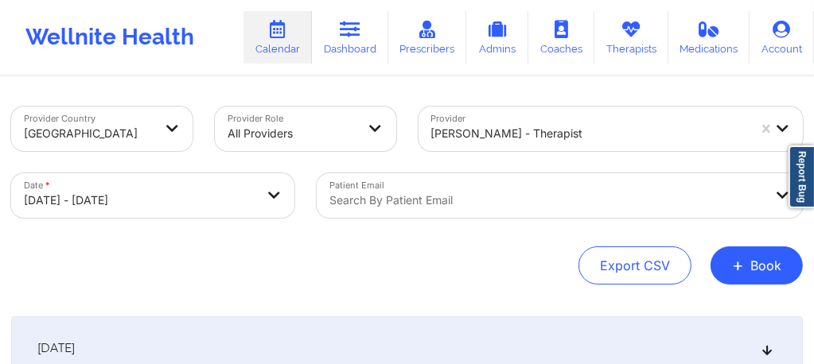
select select "2025-9"
select select "2025-10"
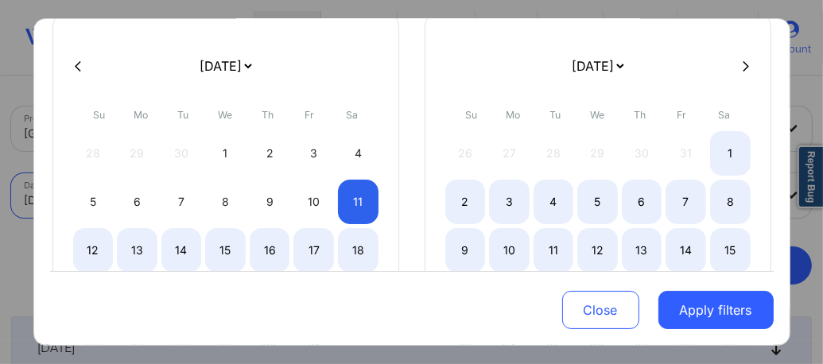
scroll to position [127, 0]
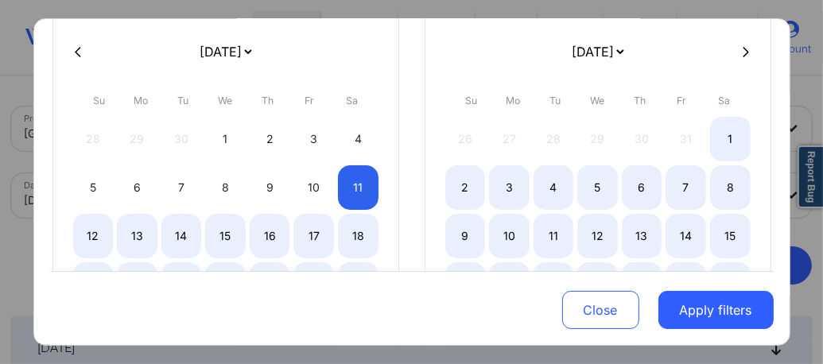
click at [743, 52] on icon at bounding box center [746, 51] width 6 height 12
select select "2025-10"
select select "2025-11"
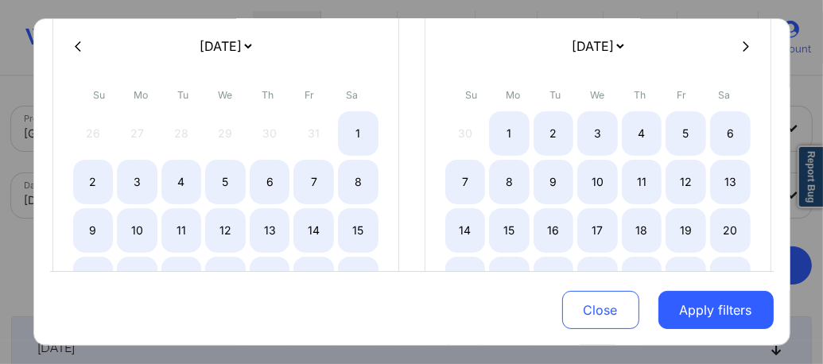
scroll to position [0, 0]
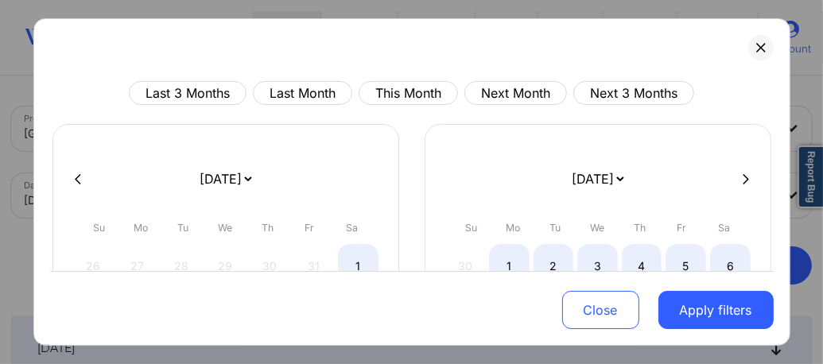
click at [743, 181] on icon at bounding box center [746, 178] width 6 height 10
select select "2025-11"
select select "2026-0"
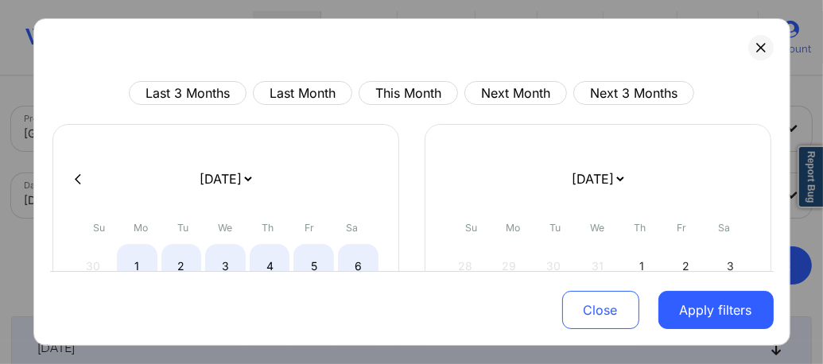
click at [744, 61] on div "Last 3 Months Last Month This Month Next Month Next 3 Months January 2019 Febru…" at bounding box center [411, 182] width 757 height 328
click at [749, 44] on button at bounding box center [761, 47] width 25 height 25
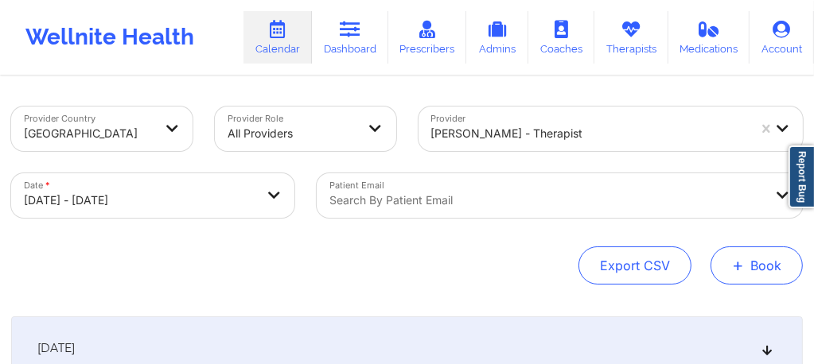
click at [764, 255] on button "+ Book" at bounding box center [756, 266] width 92 height 38
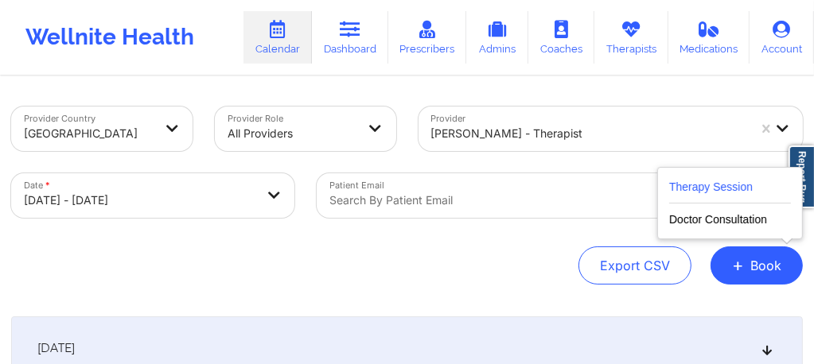
click at [693, 177] on button "Therapy Session" at bounding box center [730, 190] width 122 height 26
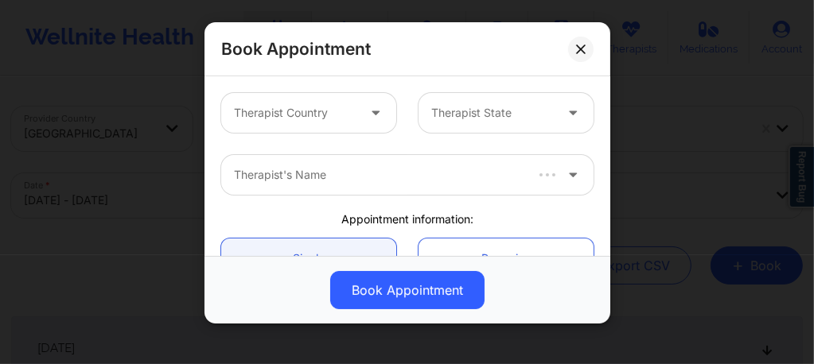
click at [332, 115] on div at bounding box center [295, 112] width 122 height 19
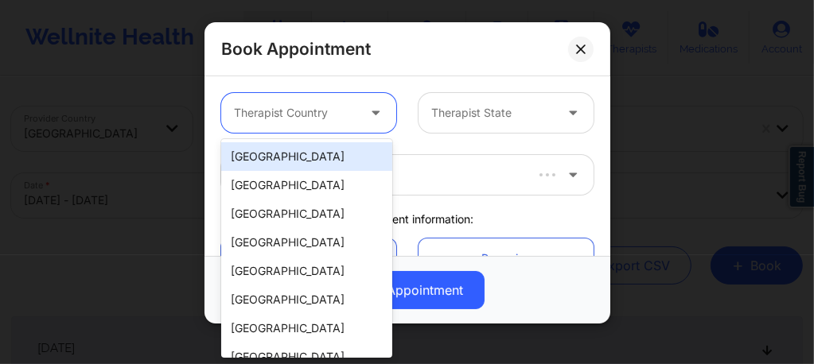
click at [285, 151] on div "[GEOGRAPHIC_DATA]" at bounding box center [306, 156] width 171 height 29
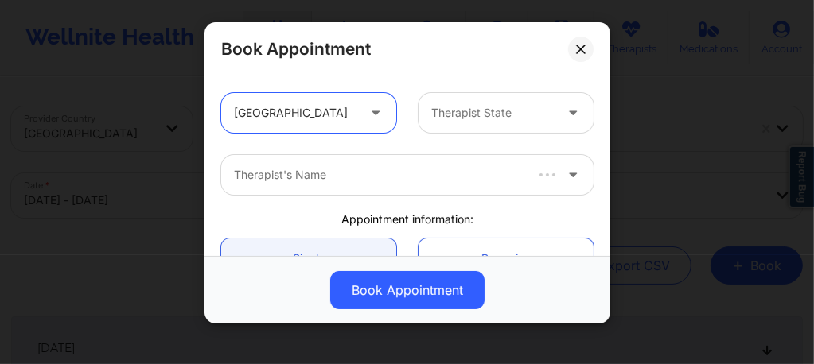
click at [472, 122] on div "Therapist State" at bounding box center [486, 113] width 137 height 40
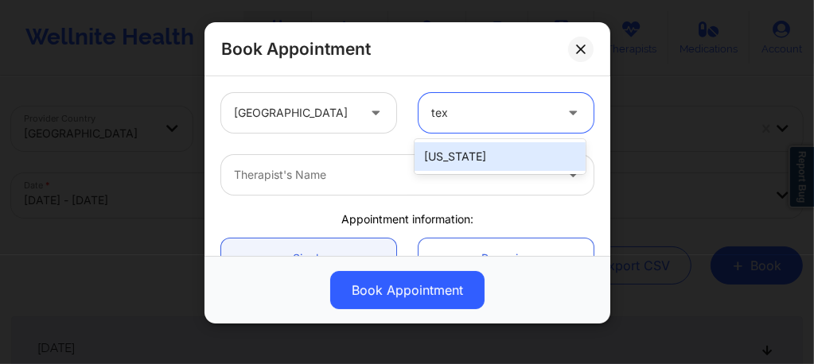
type input "texa"
click at [449, 153] on div "Texas" at bounding box center [499, 156] width 171 height 29
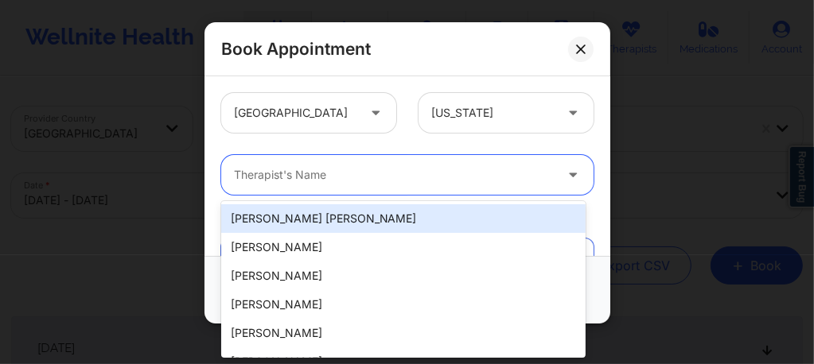
click at [352, 181] on div at bounding box center [394, 174] width 320 height 19
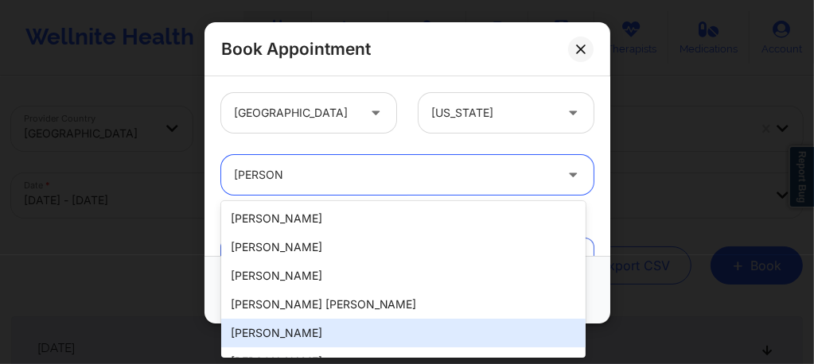
type input "candace"
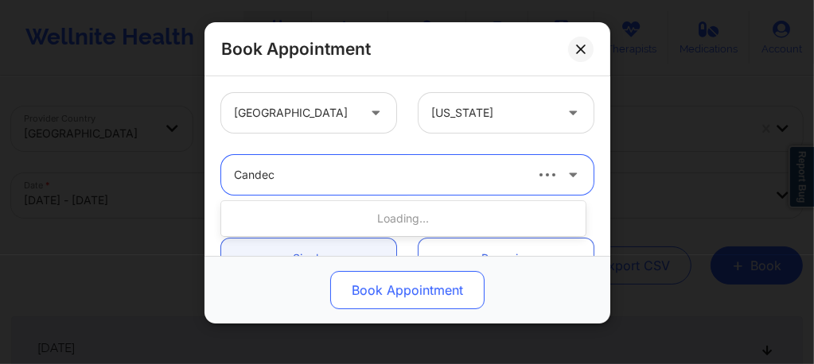
type input "Candece"
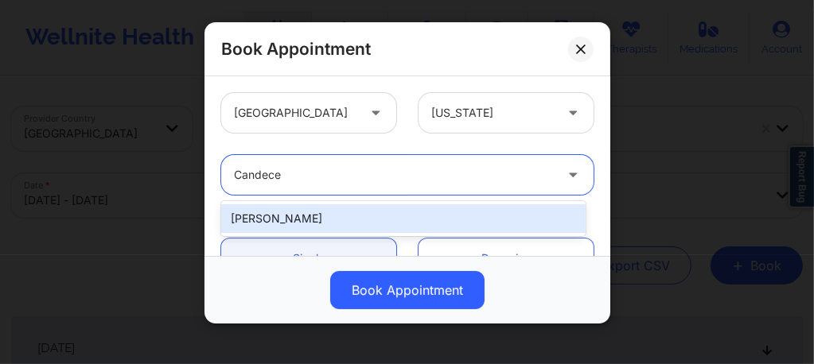
click at [356, 232] on div "Candece Cooper-Charles" at bounding box center [403, 218] width 364 height 35
click at [356, 223] on div "Candece Cooper-Charles" at bounding box center [403, 218] width 364 height 29
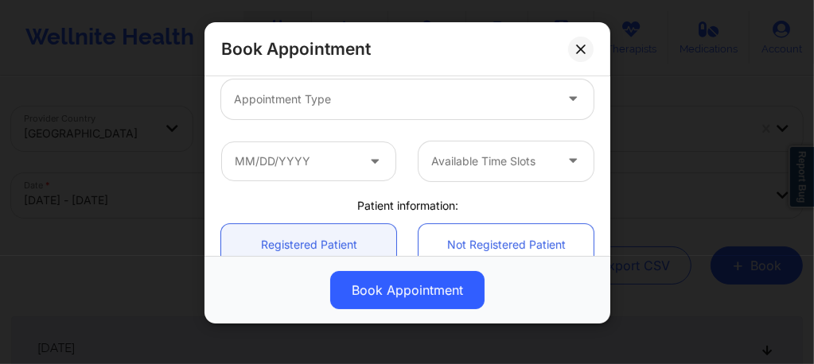
scroll to position [233, 0]
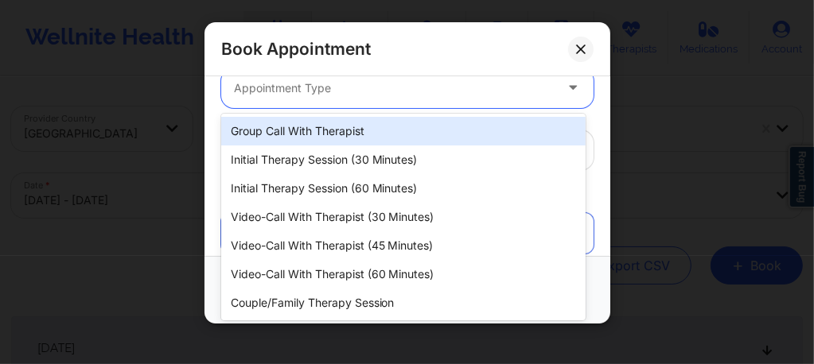
click at [317, 96] on div "Appointment Type" at bounding box center [388, 88] width 334 height 40
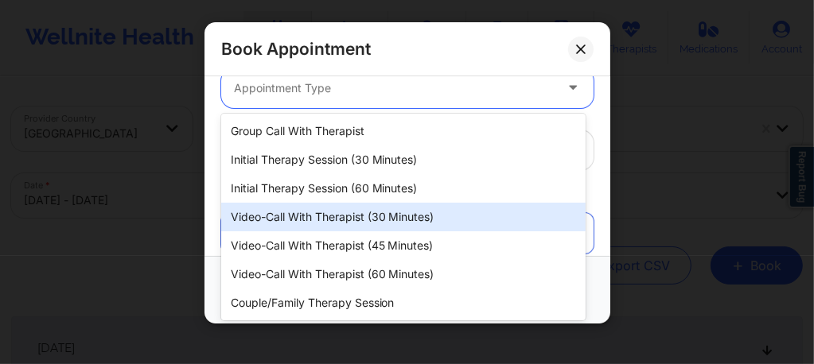
click at [332, 216] on div "Video-Call with Therapist (30 minutes)" at bounding box center [403, 217] width 364 height 29
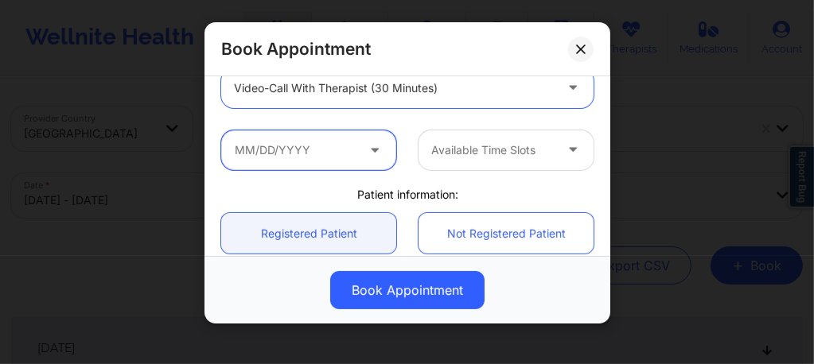
click at [344, 168] on input "text" at bounding box center [308, 150] width 175 height 40
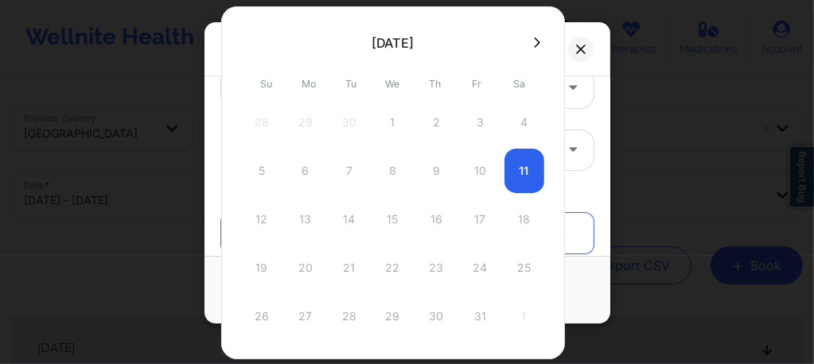
click at [503, 274] on div "19 20 21 22 23 24 25" at bounding box center [393, 268] width 302 height 45
click at [534, 43] on icon at bounding box center [537, 42] width 6 height 10
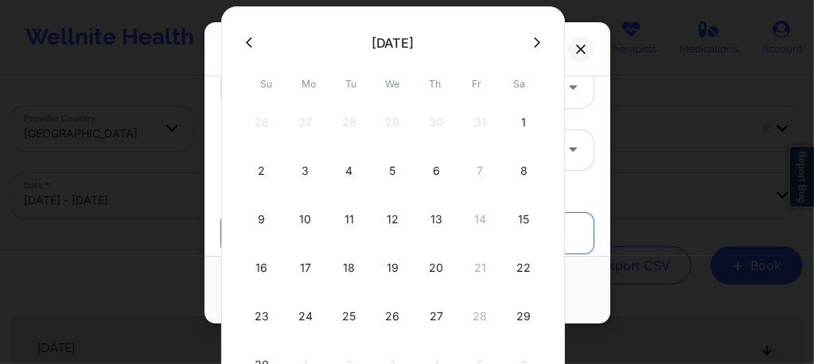
click at [248, 45] on icon at bounding box center [249, 43] width 6 height 12
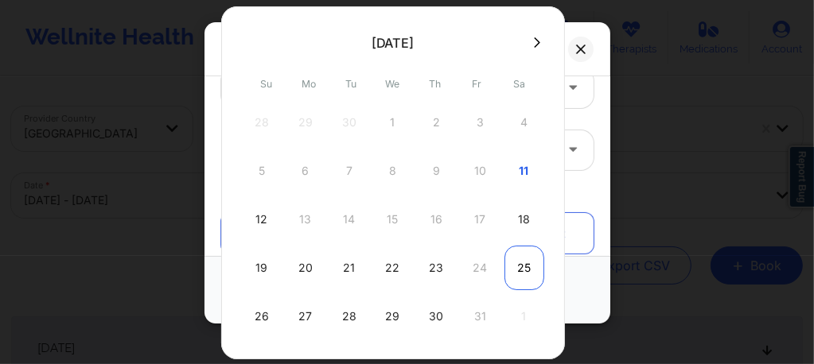
click at [515, 274] on div "25" at bounding box center [524, 268] width 40 height 45
type input "10/25/2025"
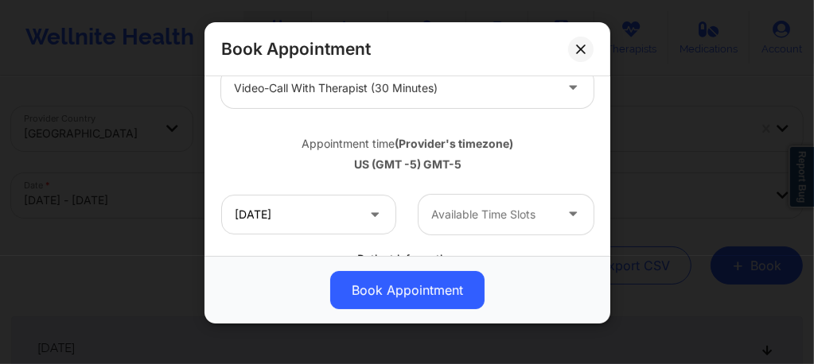
click at [515, 218] on div at bounding box center [492, 214] width 122 height 19
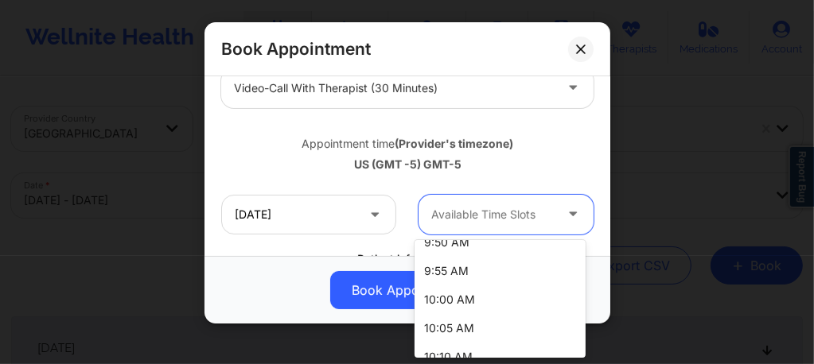
scroll to position [307, 0]
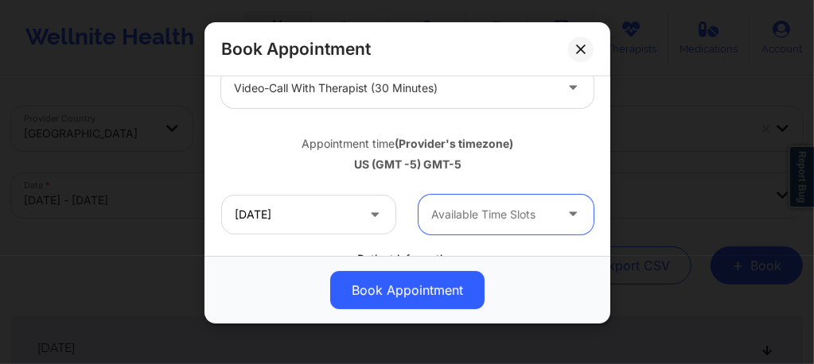
click at [456, 212] on div at bounding box center [492, 214] width 122 height 19
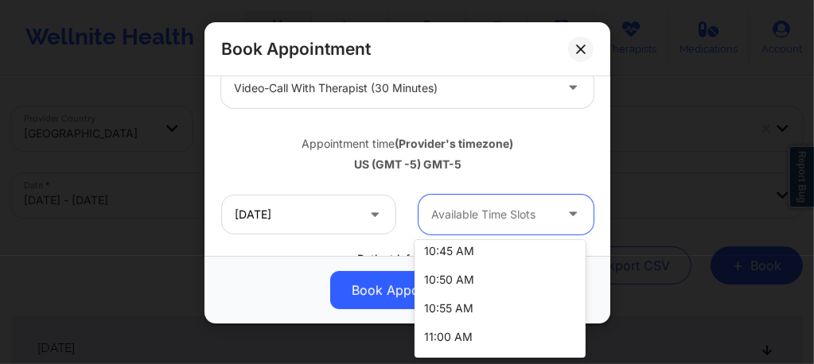
scroll to position [605, 0]
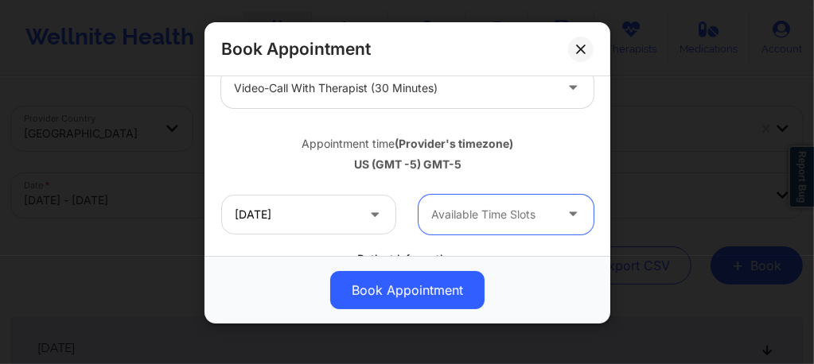
click at [453, 210] on div at bounding box center [492, 214] width 122 height 19
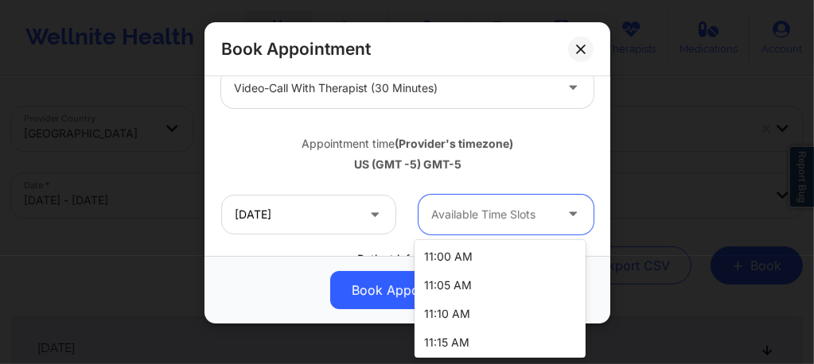
scroll to position [689, 0]
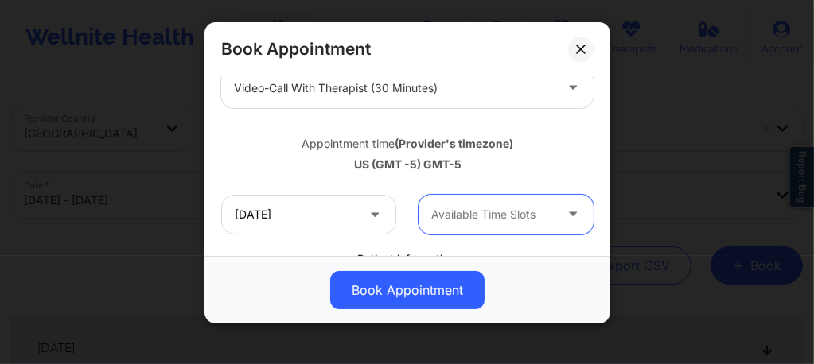
click at [442, 210] on div at bounding box center [492, 214] width 122 height 19
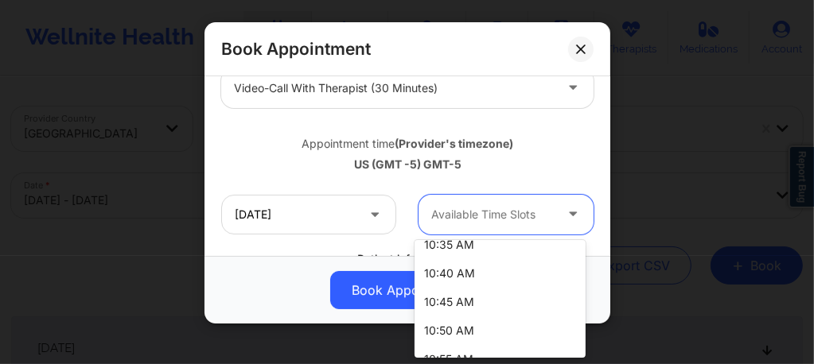
scroll to position [593, 0]
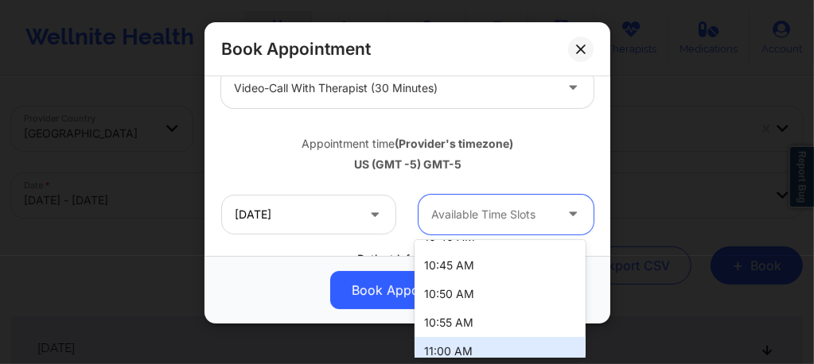
click at [461, 345] on div "11:00 AM" at bounding box center [499, 351] width 171 height 29
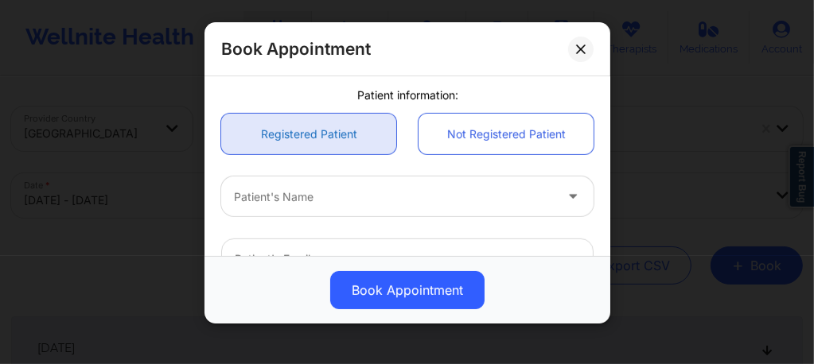
scroll to position [402, 0]
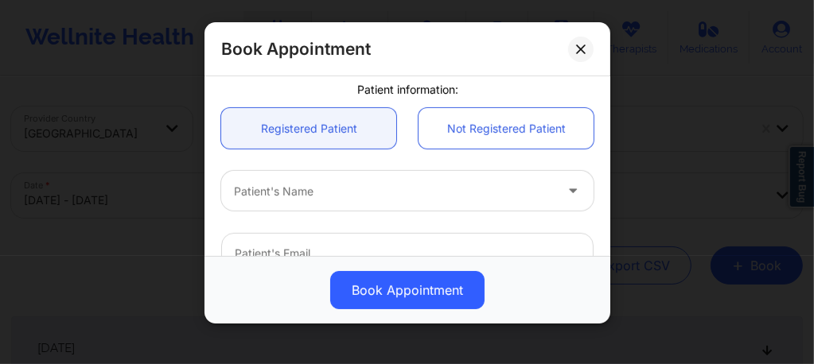
click at [351, 192] on div at bounding box center [394, 191] width 320 height 19
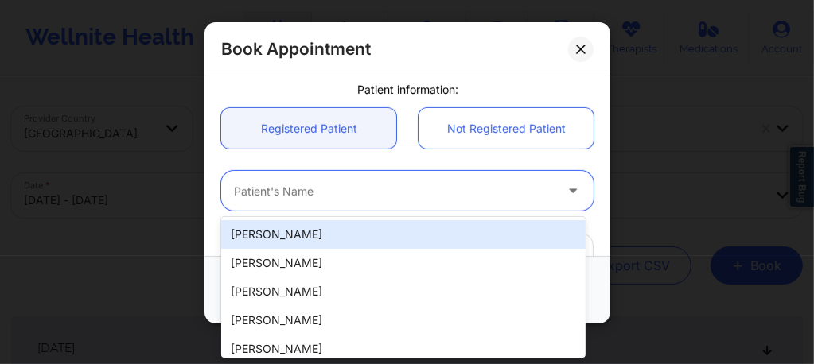
paste input "almadelacruz37@gmail.com"
type input "almadelacruz37@gmail.com"
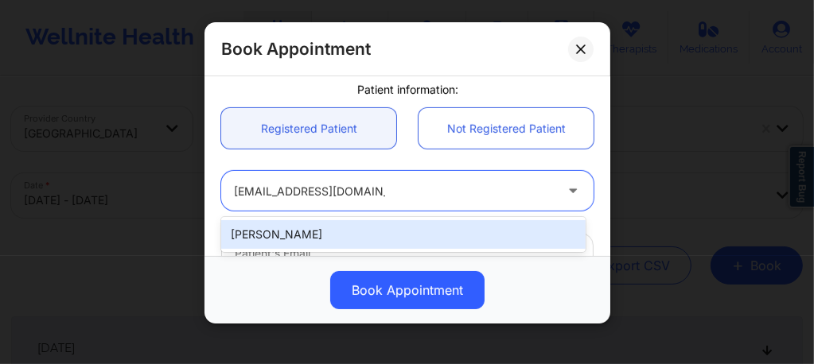
click at [340, 224] on div "Richard Darlington" at bounding box center [403, 234] width 364 height 29
type input "almadelacruz37@gmail.com"
type input "+12105572953"
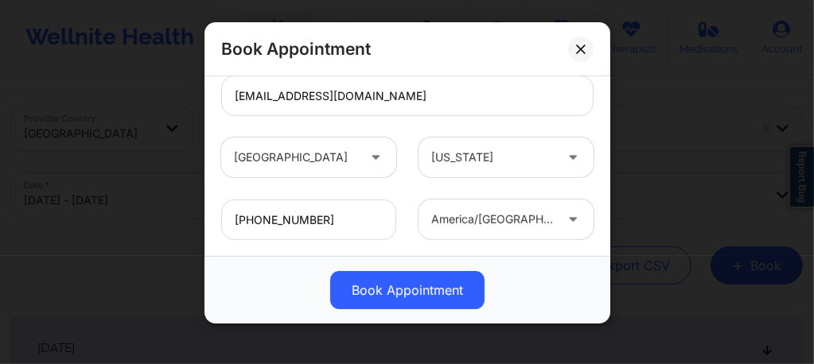
scroll to position [646, 0]
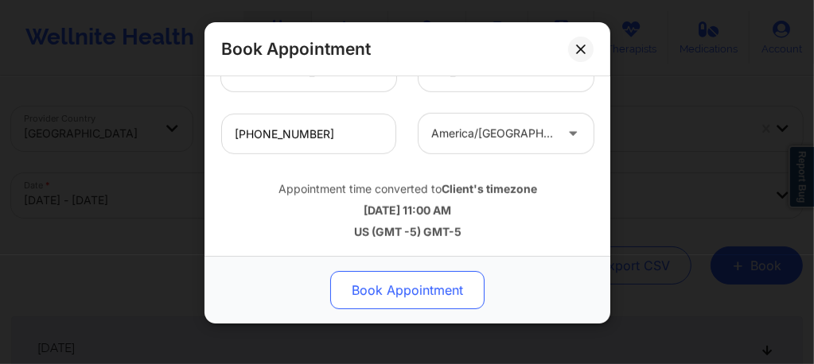
click at [403, 296] on button "Book Appointment" at bounding box center [407, 290] width 154 height 38
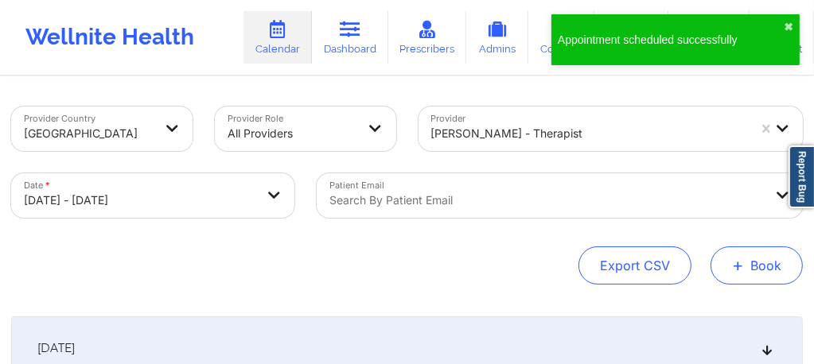
click at [749, 272] on button "+ Book" at bounding box center [756, 266] width 92 height 38
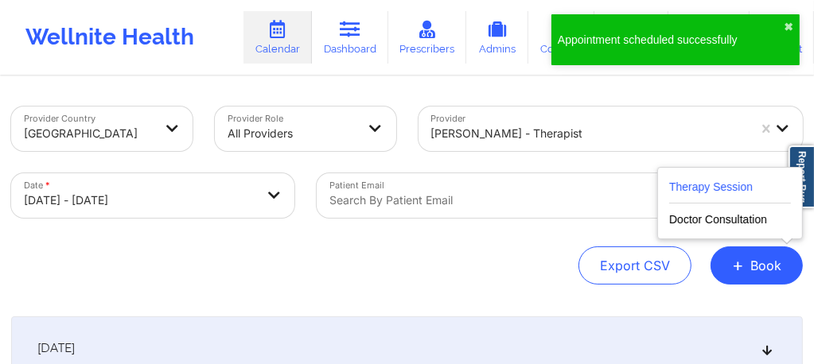
click at [710, 181] on button "Therapy Session" at bounding box center [730, 190] width 122 height 26
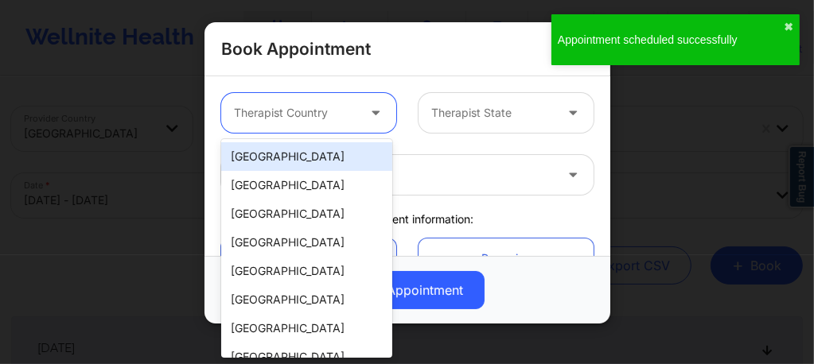
click at [358, 119] on div at bounding box center [377, 113] width 38 height 40
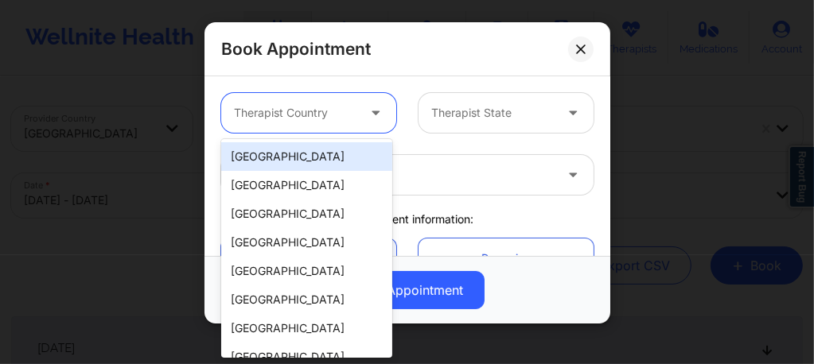
click at [296, 157] on div "[GEOGRAPHIC_DATA]" at bounding box center [306, 156] width 171 height 29
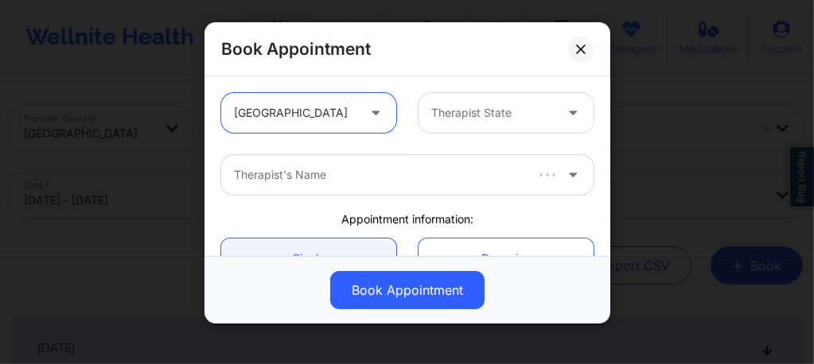
click at [465, 113] on div at bounding box center [492, 112] width 122 height 19
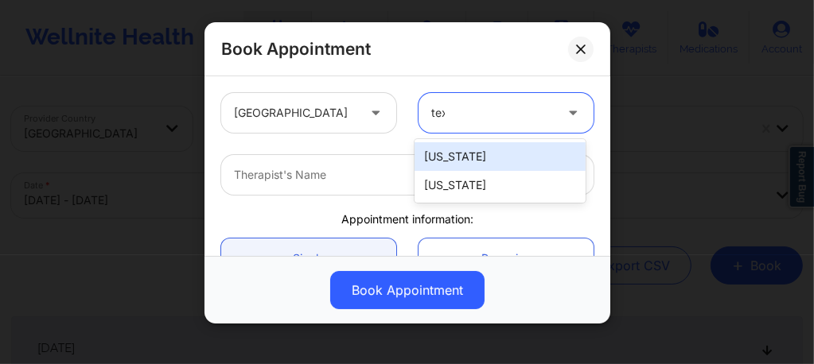
type input "texa"
click at [452, 149] on div "Texas" at bounding box center [499, 156] width 171 height 29
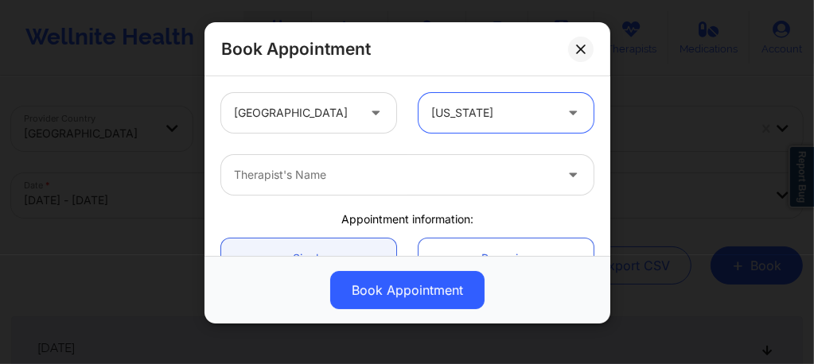
click at [373, 173] on div at bounding box center [394, 174] width 320 height 19
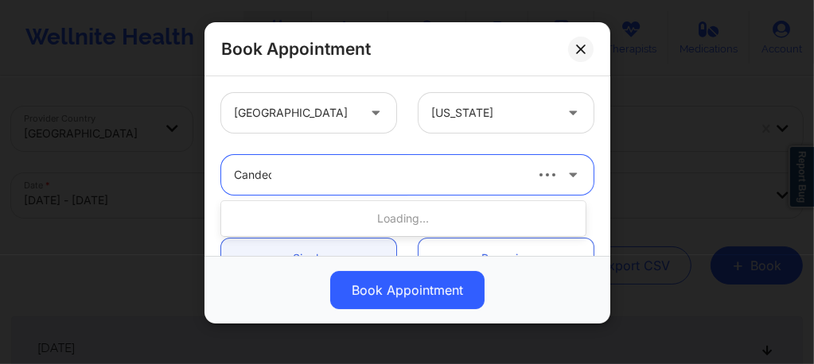
type input "Candece"
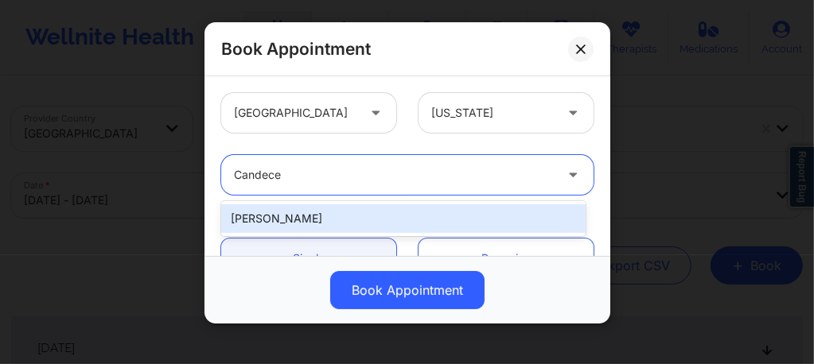
click at [332, 220] on div "Candece Cooper-Charles" at bounding box center [403, 218] width 364 height 29
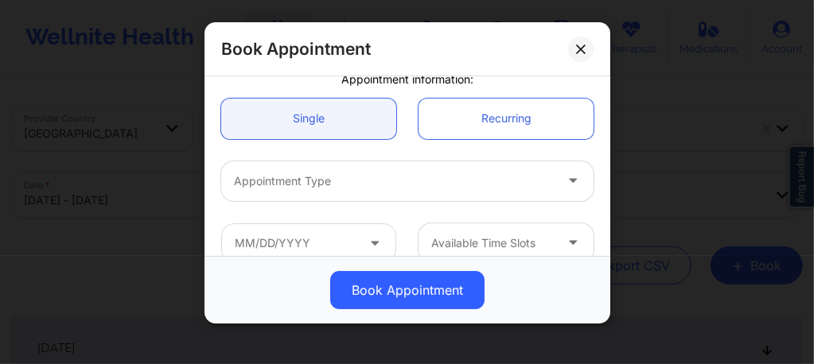
scroll to position [159, 0]
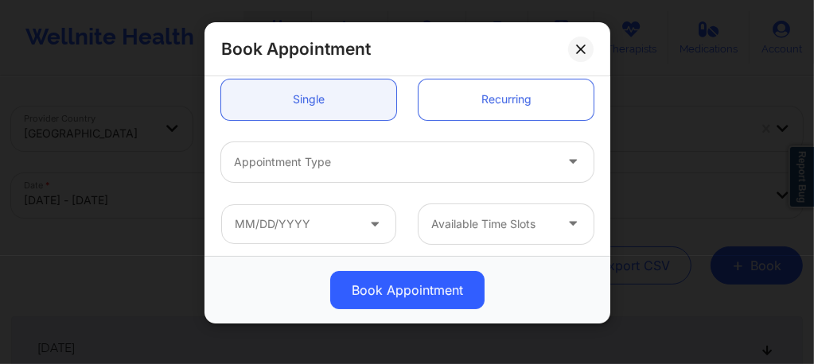
click at [307, 170] on div at bounding box center [394, 162] width 320 height 19
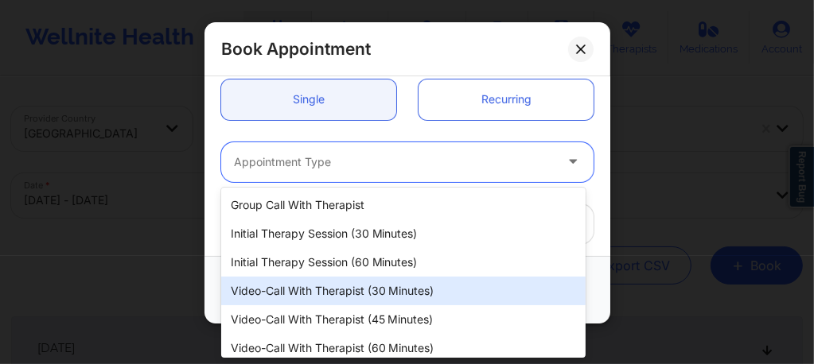
click at [356, 296] on div "Video-Call with Therapist (30 minutes)" at bounding box center [403, 291] width 364 height 29
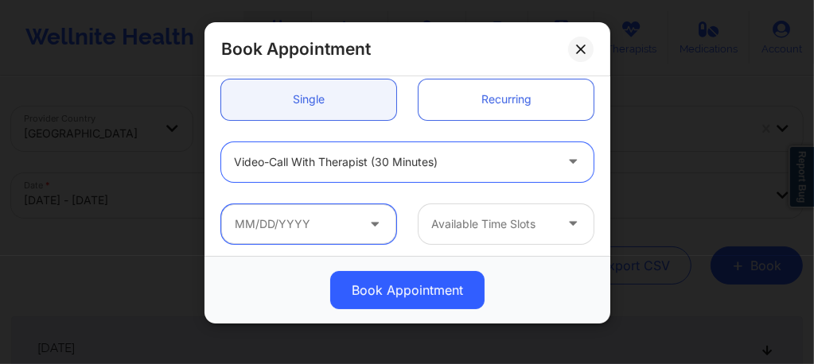
click at [356, 229] on input "text" at bounding box center [308, 224] width 175 height 40
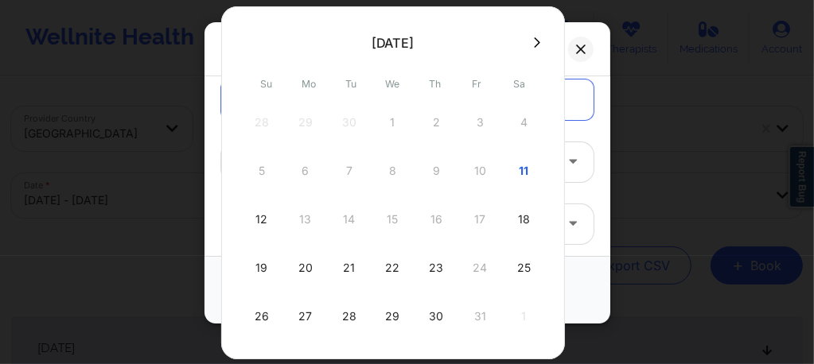
click at [534, 41] on icon at bounding box center [537, 42] width 6 height 10
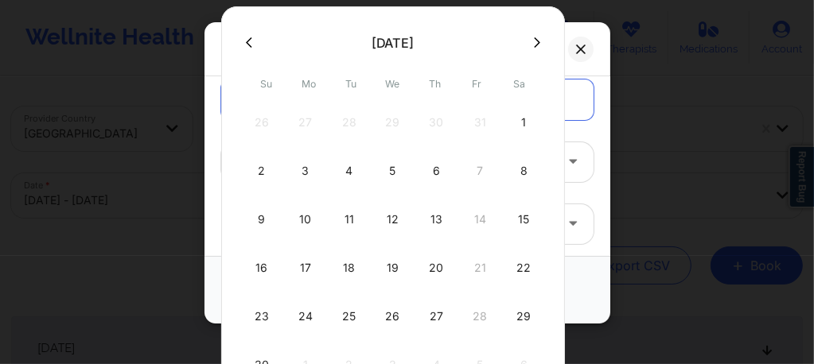
click at [247, 48] on icon at bounding box center [249, 43] width 6 height 12
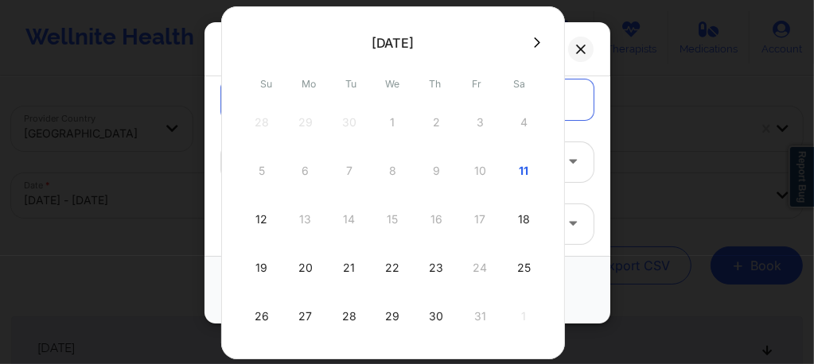
click at [536, 45] on button at bounding box center [537, 43] width 16 height 14
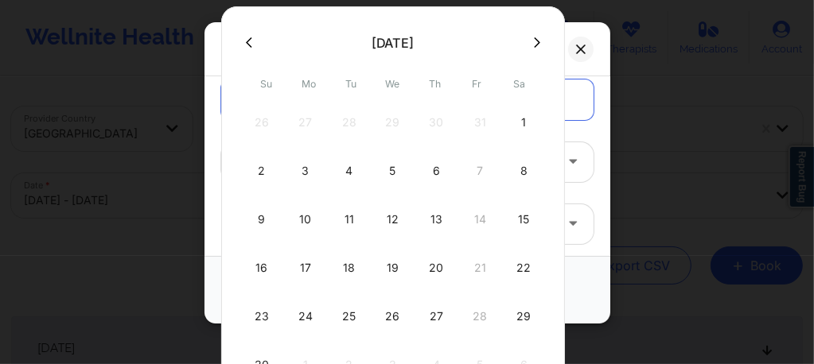
click at [516, 167] on div "8" at bounding box center [524, 171] width 40 height 45
type input "11/08/2025"
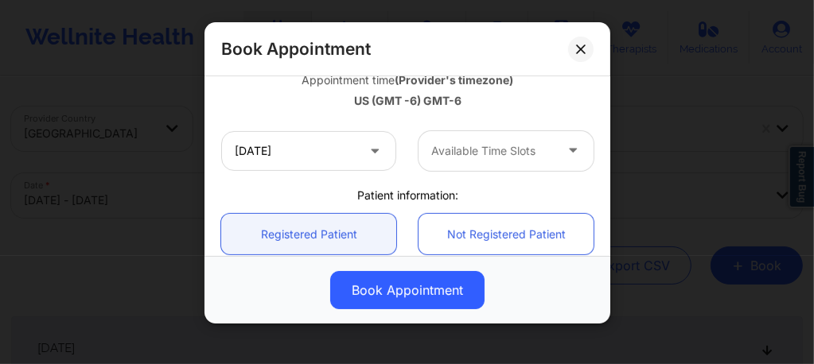
scroll to position [307, 0]
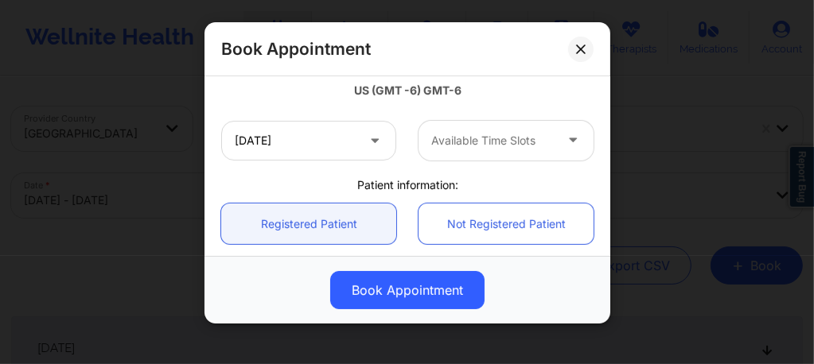
click at [449, 140] on div at bounding box center [492, 140] width 122 height 19
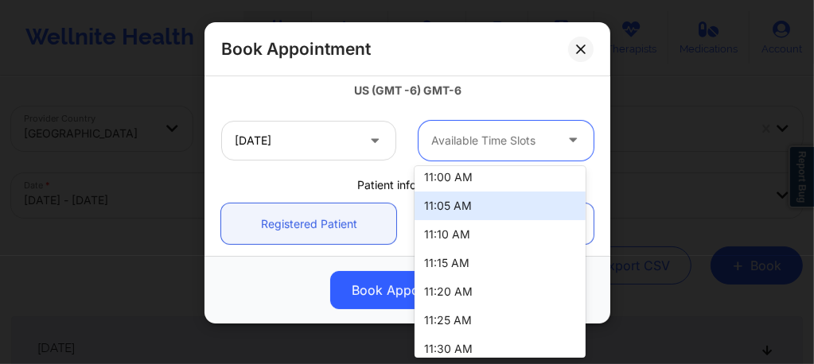
scroll to position [668, 0]
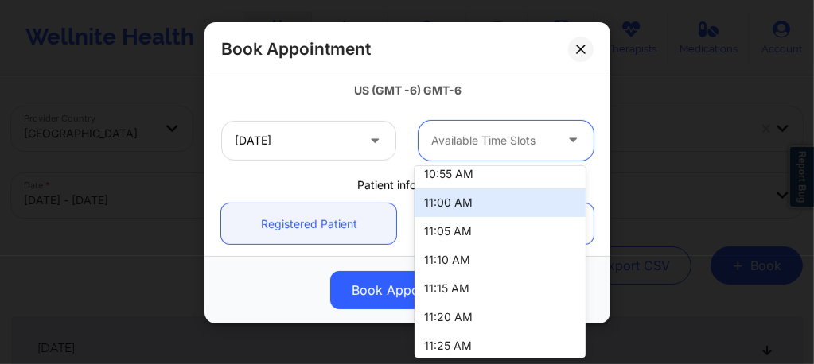
click at [445, 199] on div "11:00 AM" at bounding box center [499, 203] width 171 height 29
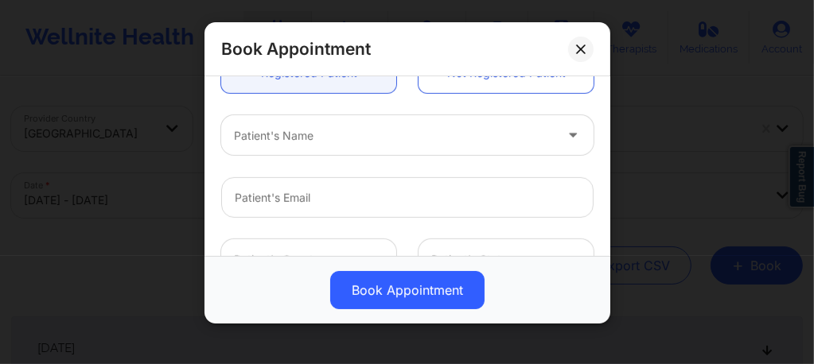
scroll to position [434, 0]
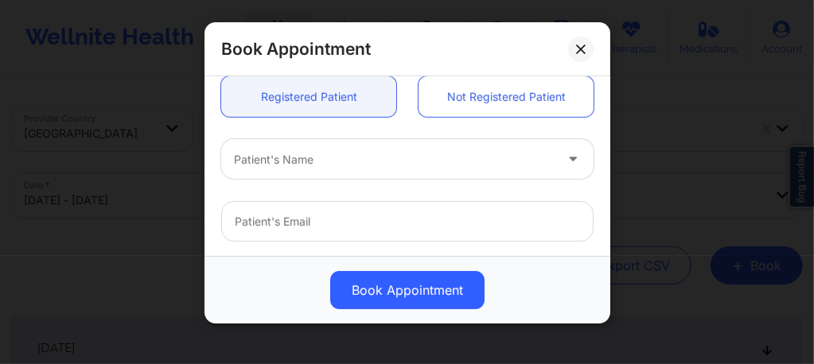
click at [383, 170] on div "Patient's Name" at bounding box center [388, 159] width 334 height 40
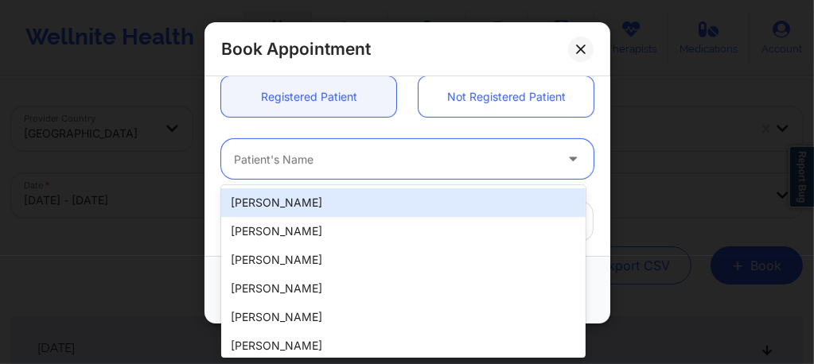
paste input "almadelacruz37@gmail.com"
type input "almadelacruz37@gmail.com"
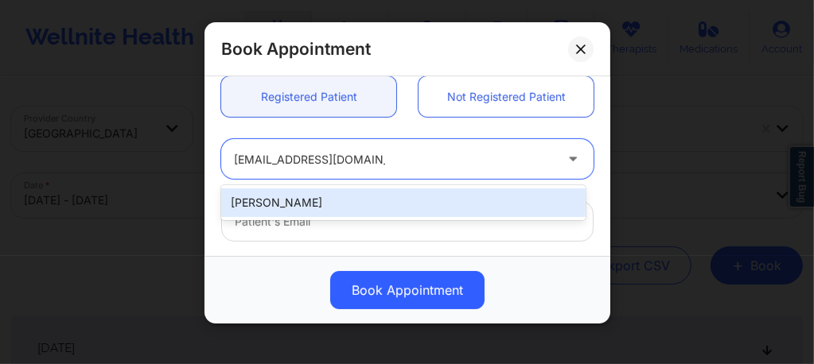
click at [363, 200] on div "Richard Darlington" at bounding box center [403, 203] width 364 height 29
type input "almadelacruz37@gmail.com"
type input "+12105572953"
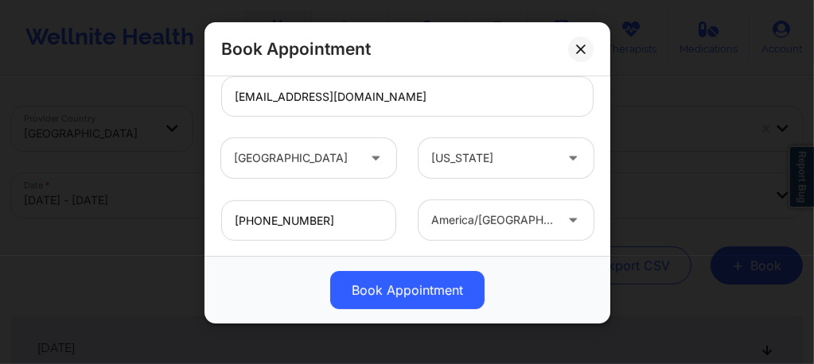
scroll to position [646, 0]
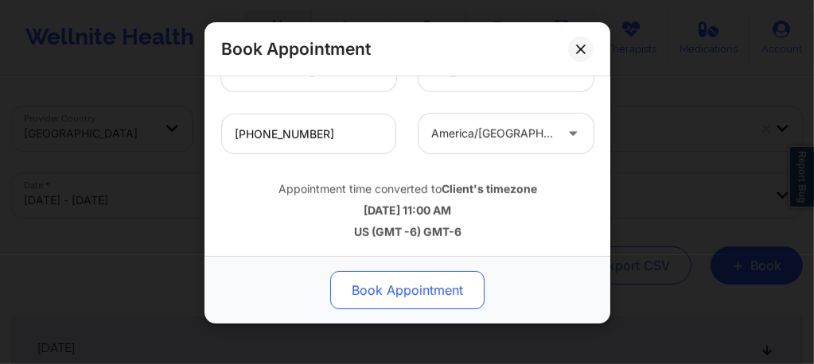
click at [389, 284] on button "Book Appointment" at bounding box center [407, 290] width 154 height 38
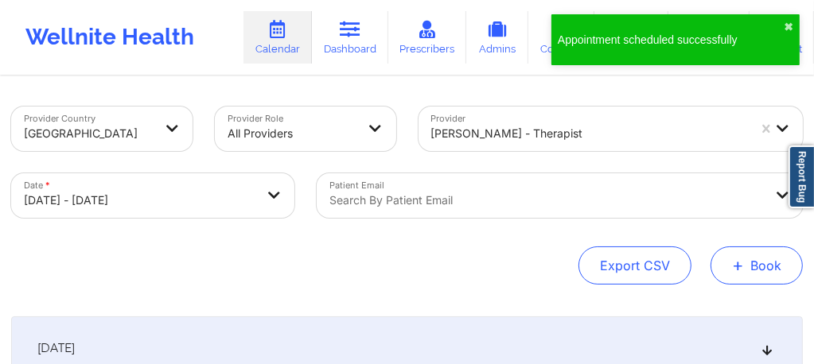
click at [767, 262] on button "+ Book" at bounding box center [756, 266] width 92 height 38
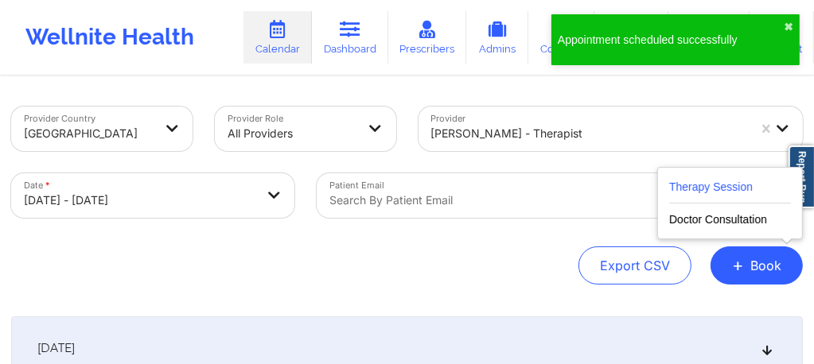
click at [710, 191] on button "Therapy Session" at bounding box center [730, 190] width 122 height 26
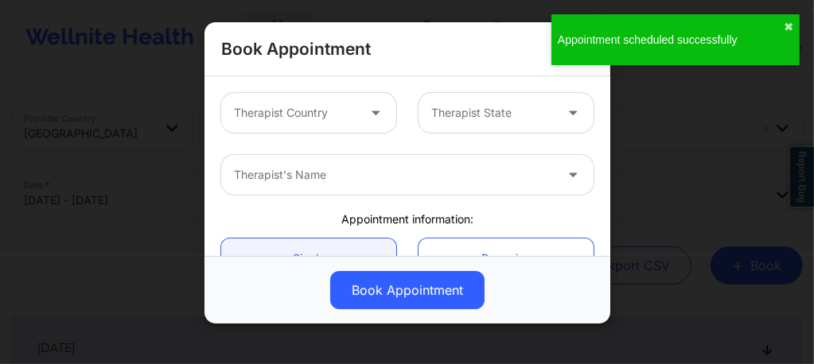
click at [415, 156] on div "Therapist's Name" at bounding box center [388, 175] width 334 height 40
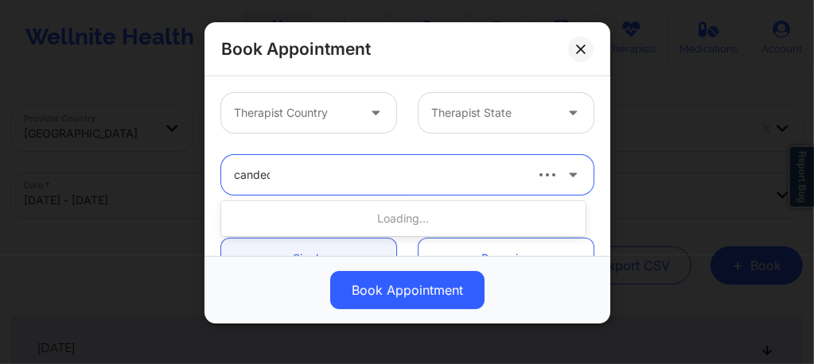
type input "candece"
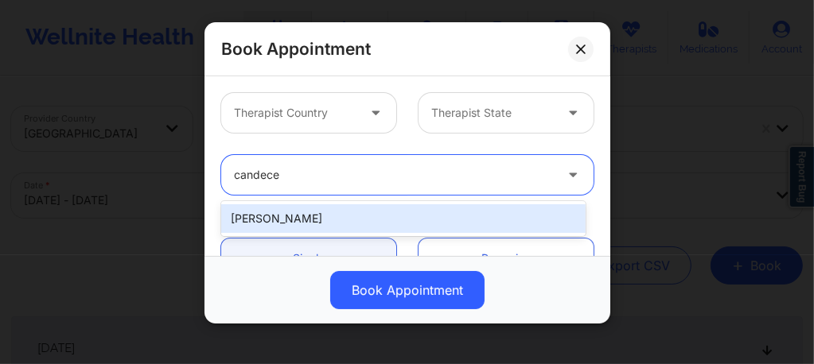
click at [340, 218] on div "Candece Cooper-Charles" at bounding box center [403, 218] width 364 height 29
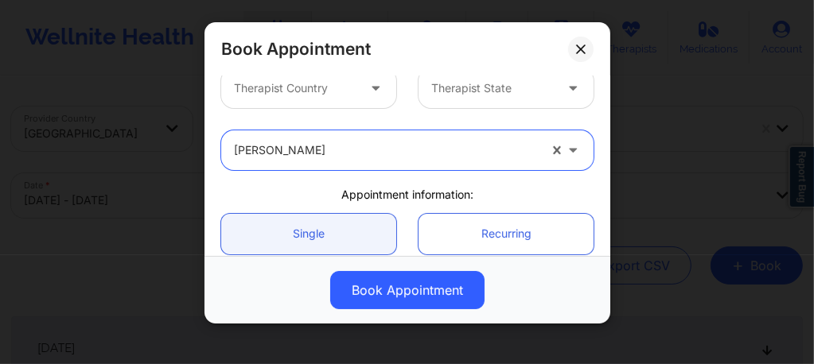
scroll to position [0, 0]
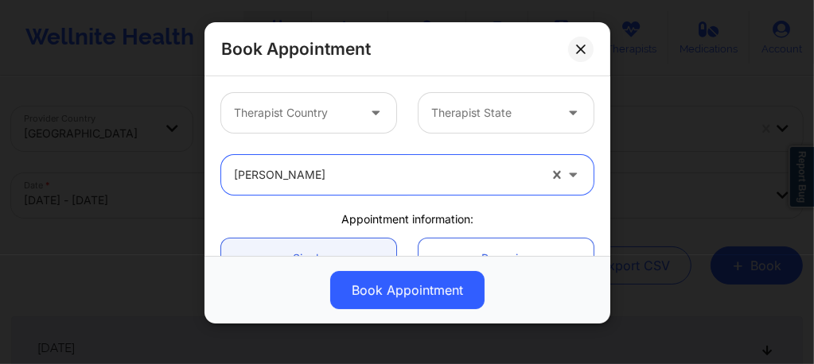
click at [471, 120] on div at bounding box center [492, 112] width 122 height 19
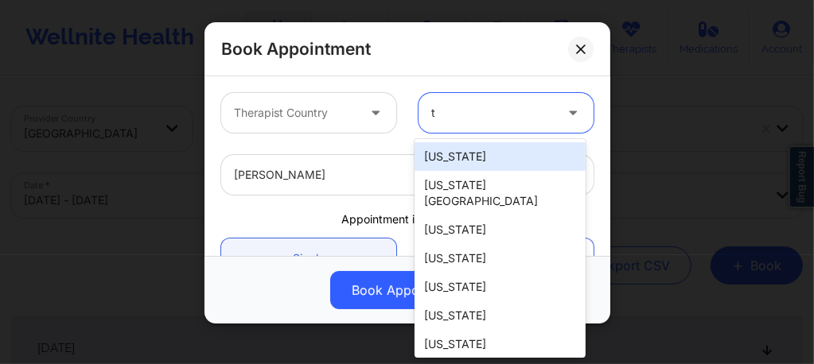
type input "te"
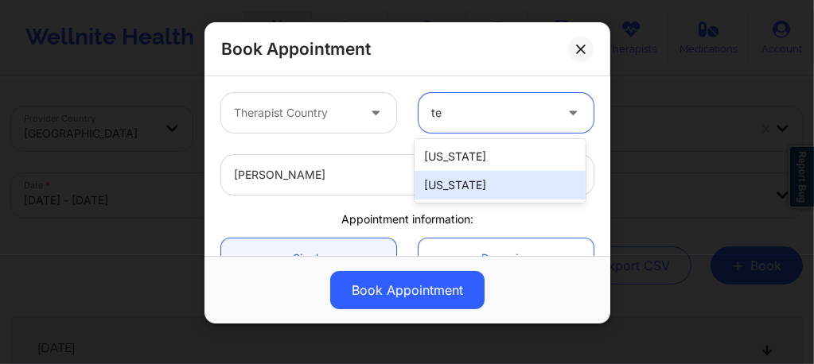
click at [458, 188] on div "Texas" at bounding box center [499, 185] width 171 height 29
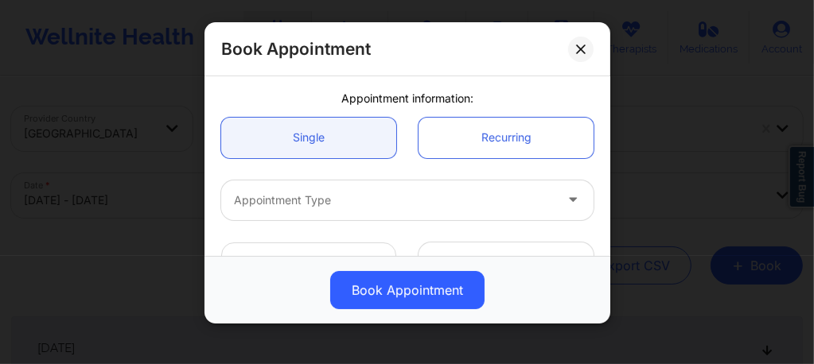
scroll to position [201, 0]
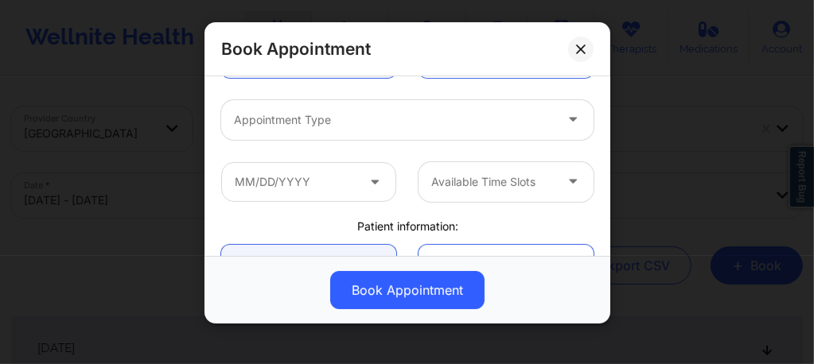
click at [347, 124] on div at bounding box center [394, 120] width 320 height 19
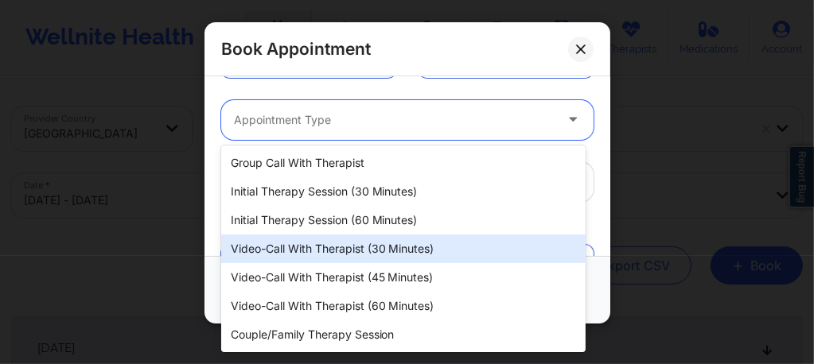
click at [360, 261] on div "Video-Call with Therapist (30 minutes)" at bounding box center [403, 249] width 364 height 29
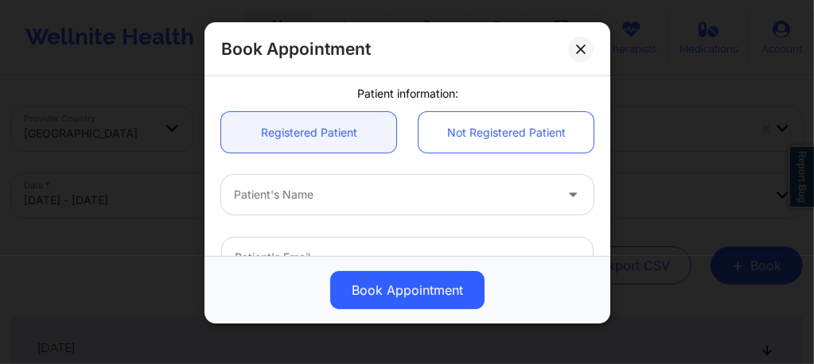
scroll to position [350, 0]
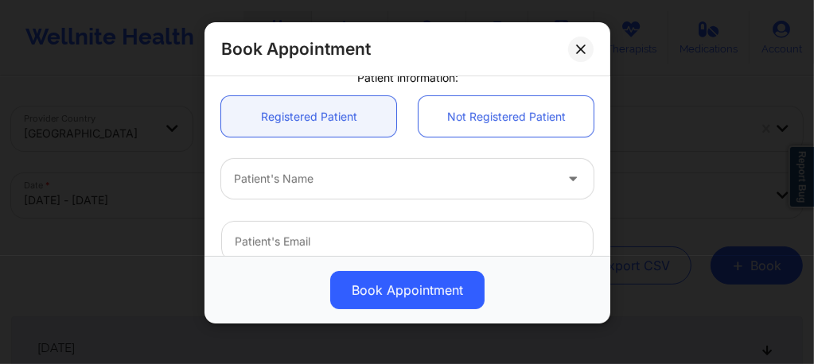
click at [344, 178] on div at bounding box center [394, 178] width 320 height 19
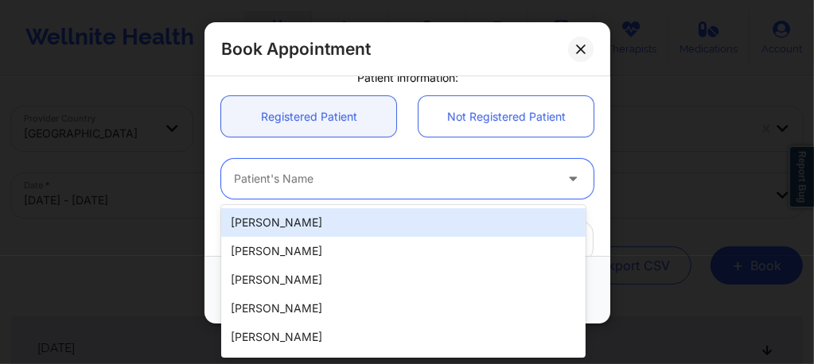
paste input "almadelacruz37@gmail.com"
type input "almadelacruz37@gmail.com"
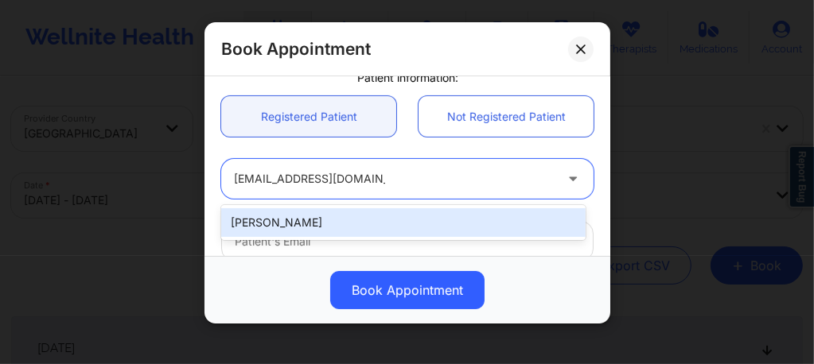
drag, startPoint x: 344, startPoint y: 211, endPoint x: 344, endPoint y: 223, distance: 11.9
click at [344, 220] on div "Richard Darlington" at bounding box center [403, 222] width 364 height 29
type input "almadelacruz37@gmail.com"
type input "+12105572953"
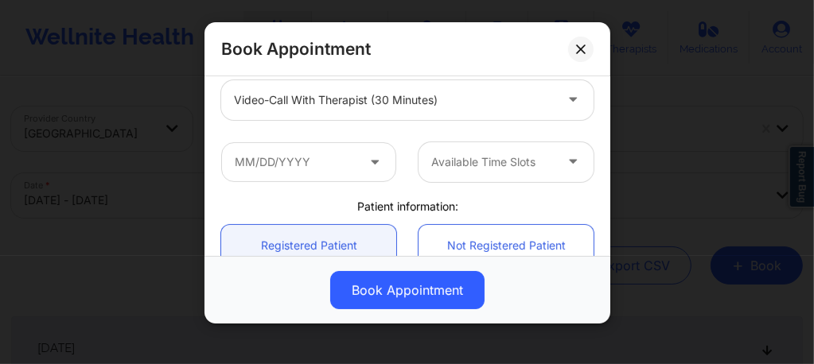
scroll to position [169, 0]
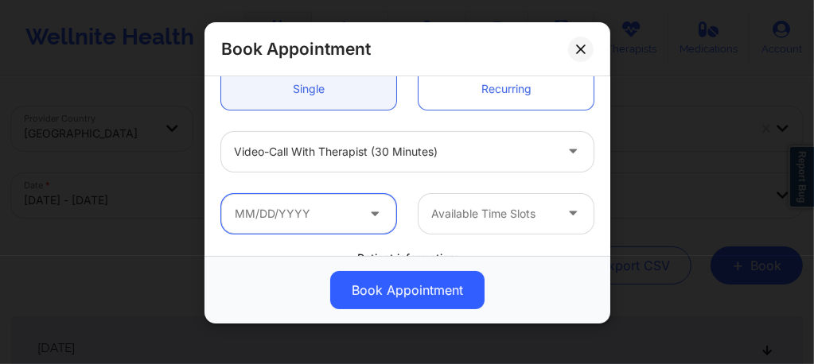
click at [331, 217] on input "text" at bounding box center [308, 214] width 175 height 40
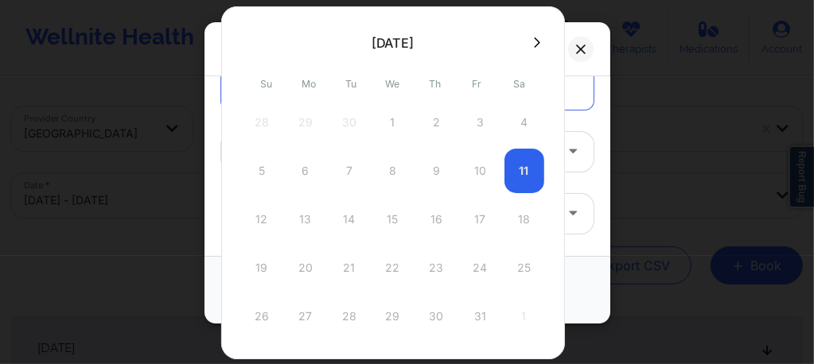
click at [534, 38] on icon at bounding box center [537, 43] width 6 height 12
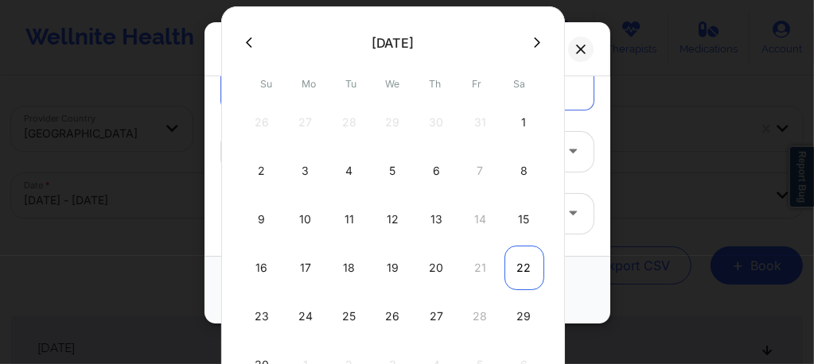
click at [515, 267] on div "22" at bounding box center [524, 268] width 40 height 45
type input "11/22/2025"
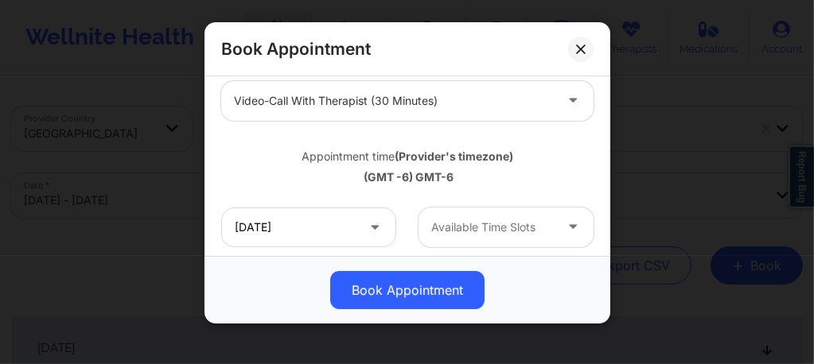
scroll to position [223, 0]
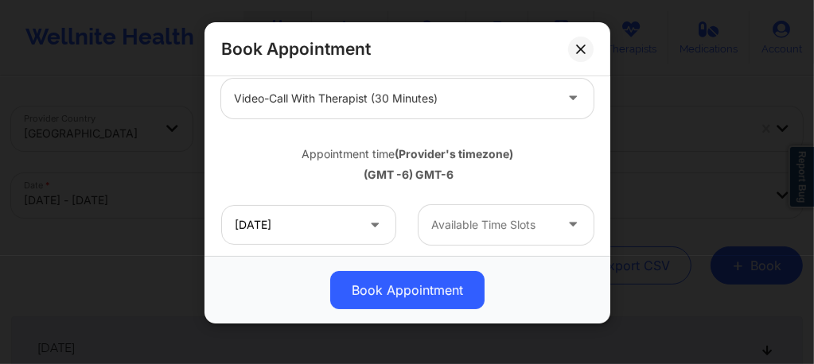
click at [490, 229] on div at bounding box center [492, 225] width 122 height 19
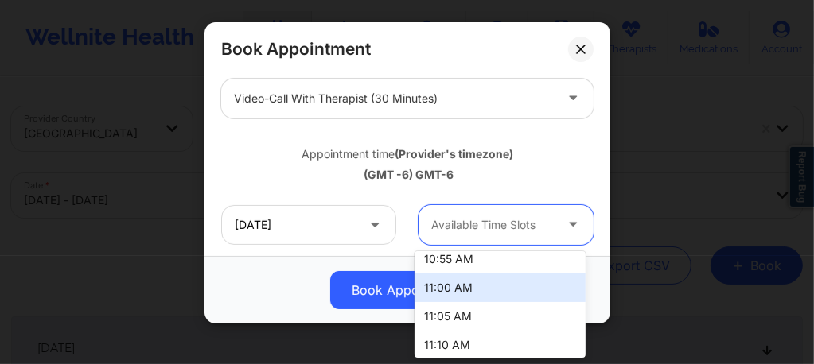
scroll to position [679, 0]
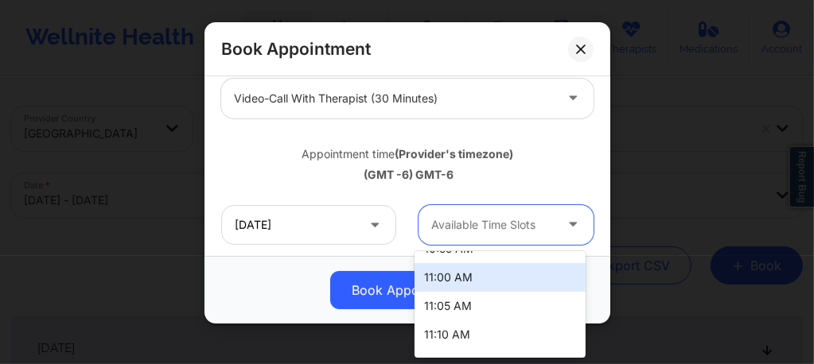
click at [503, 290] on div "11:00 AM" at bounding box center [499, 277] width 171 height 29
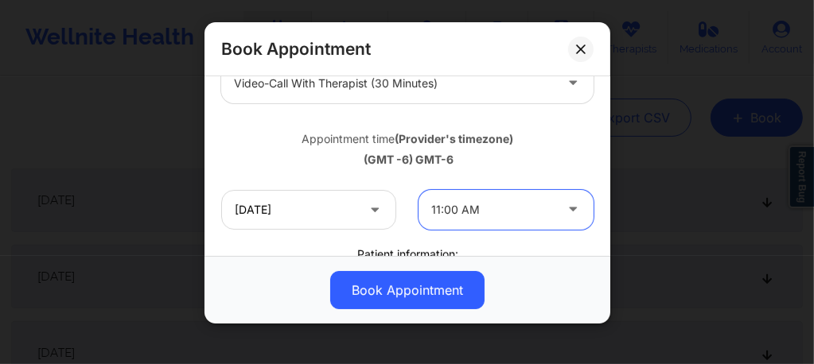
scroll to position [232, 0]
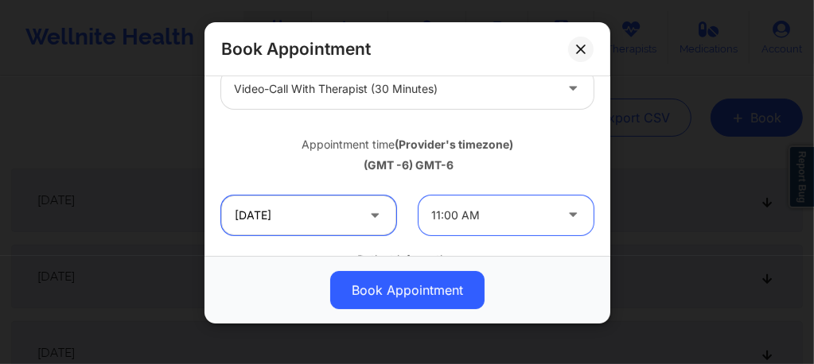
click at [331, 216] on input "11/22/2025" at bounding box center [308, 216] width 175 height 40
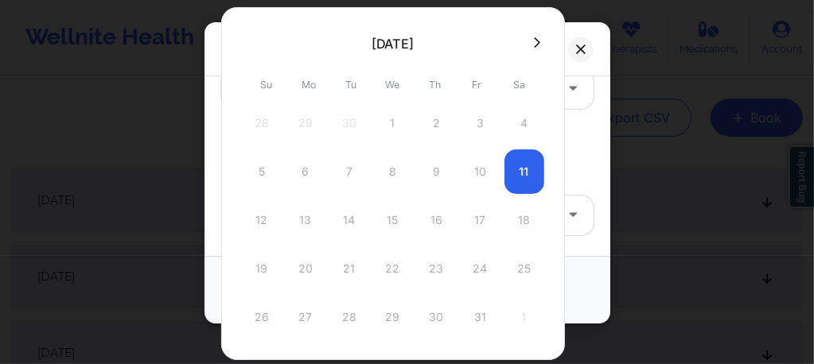
click at [529, 39] on button at bounding box center [537, 43] width 16 height 14
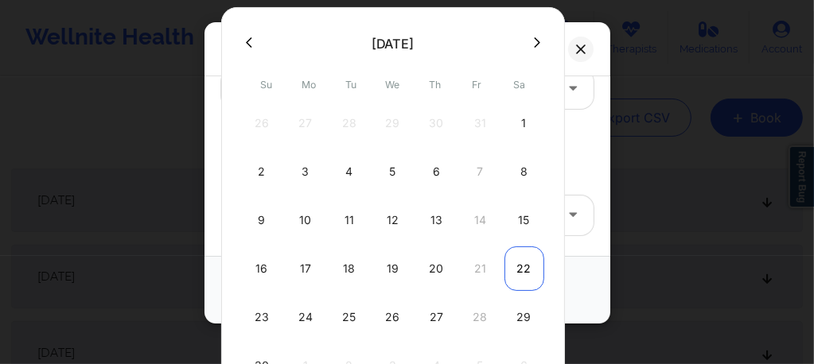
click at [518, 267] on div "22" at bounding box center [524, 269] width 40 height 45
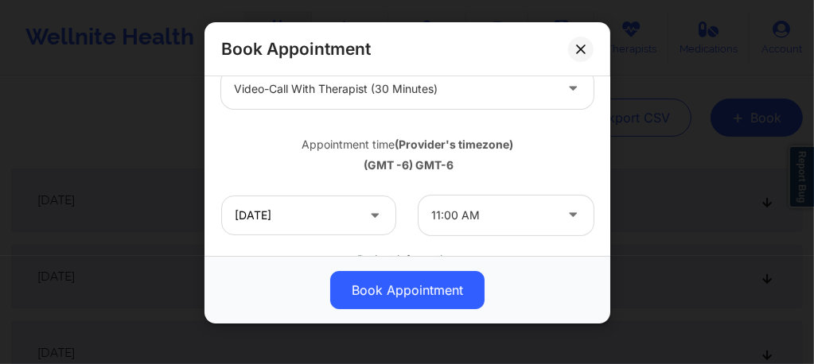
scroll to position [646, 0]
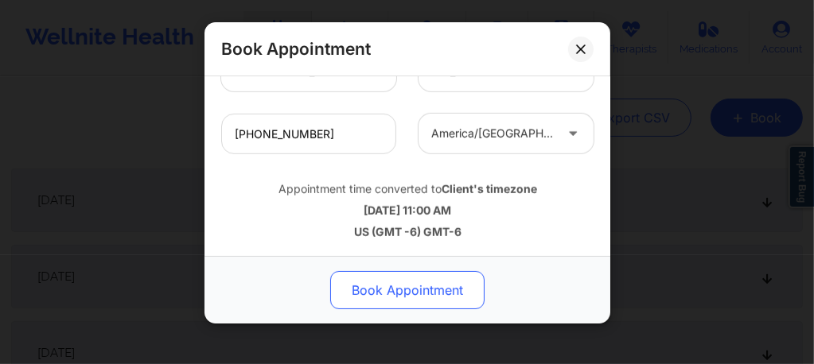
click at [406, 289] on button "Book Appointment" at bounding box center [407, 290] width 154 height 38
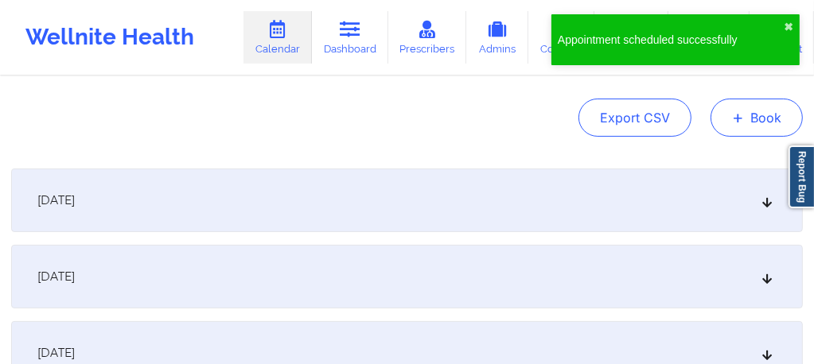
click at [764, 130] on button "+ Book" at bounding box center [756, 118] width 92 height 38
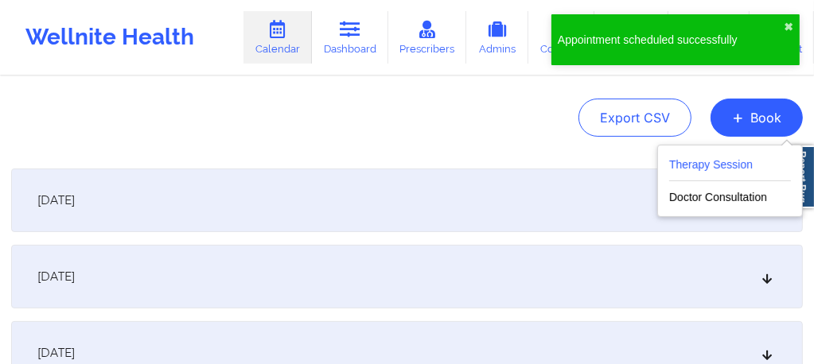
drag, startPoint x: 704, startPoint y: 185, endPoint x: 700, endPoint y: 171, distance: 14.9
click at [700, 171] on div "Therapy Session Doctor Consultation" at bounding box center [730, 181] width 122 height 52
click at [699, 171] on button "Therapy Session" at bounding box center [730, 168] width 122 height 26
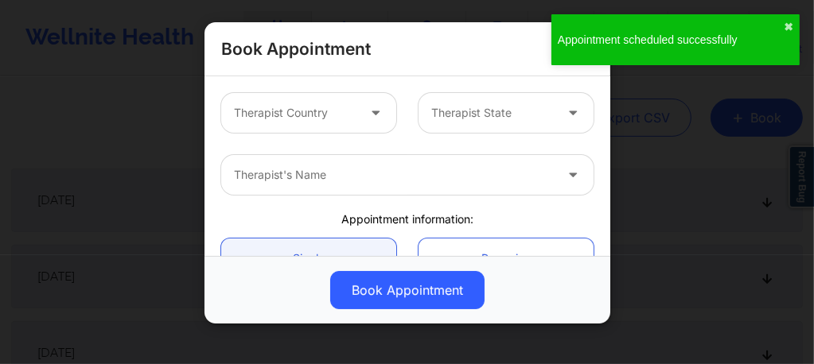
click at [458, 107] on div at bounding box center [492, 112] width 122 height 19
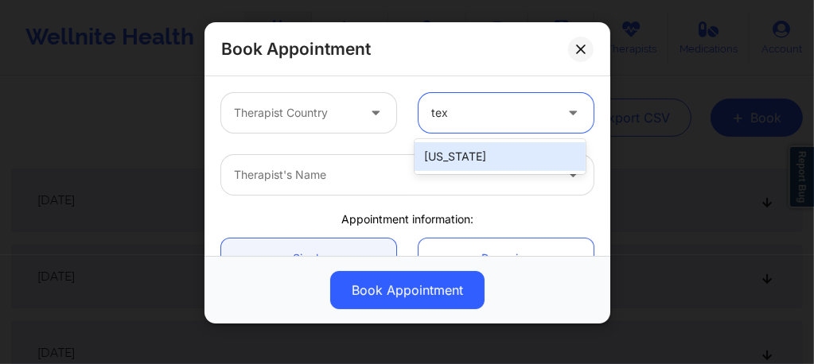
type input "texa"
click at [469, 164] on div "Texas" at bounding box center [499, 156] width 171 height 29
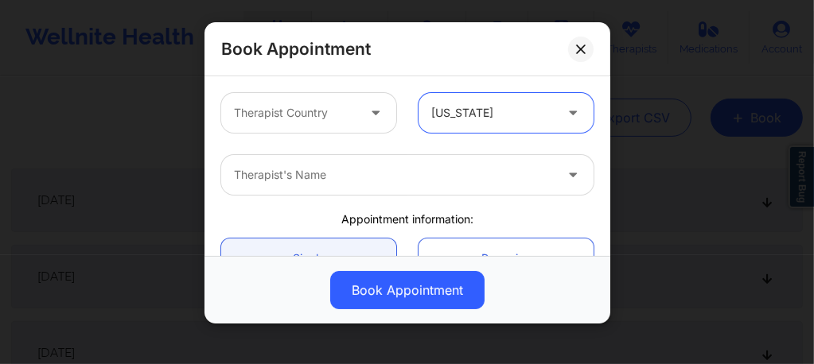
click at [338, 108] on div at bounding box center [295, 112] width 122 height 19
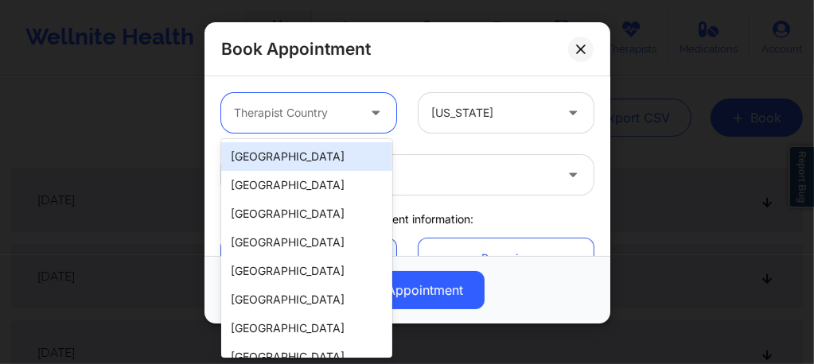
click at [282, 162] on div "[GEOGRAPHIC_DATA]" at bounding box center [306, 156] width 171 height 29
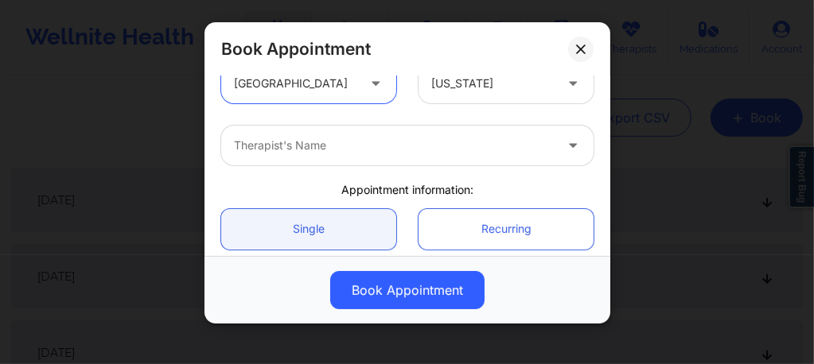
scroll to position [32, 0]
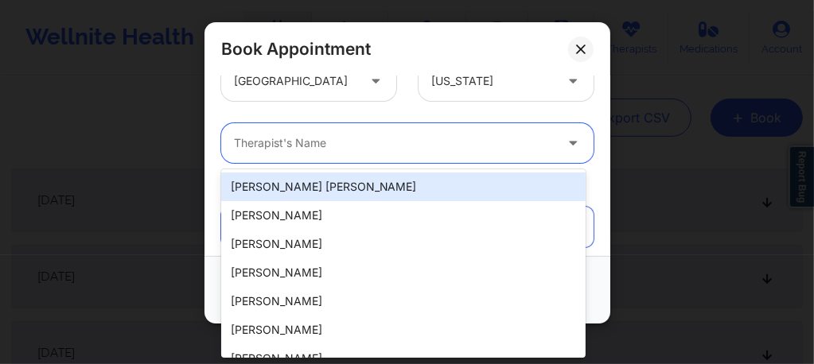
click at [279, 150] on div at bounding box center [394, 143] width 320 height 19
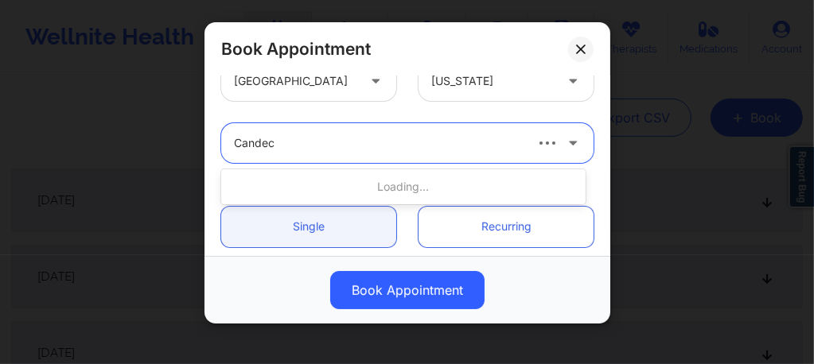
type input "Candece"
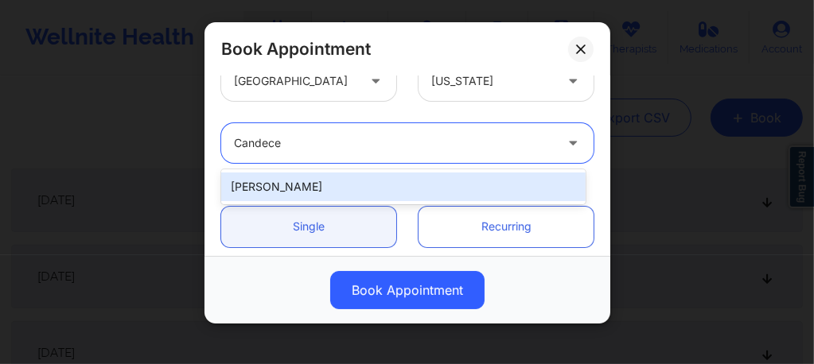
click at [290, 176] on div "Candece Cooper-Charles" at bounding box center [403, 187] width 364 height 29
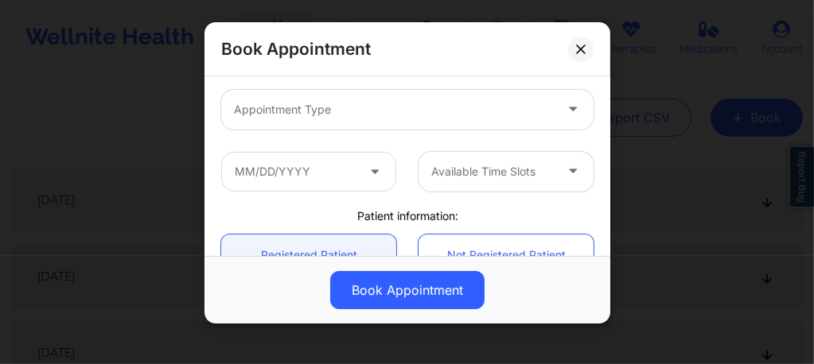
scroll to position [233, 0]
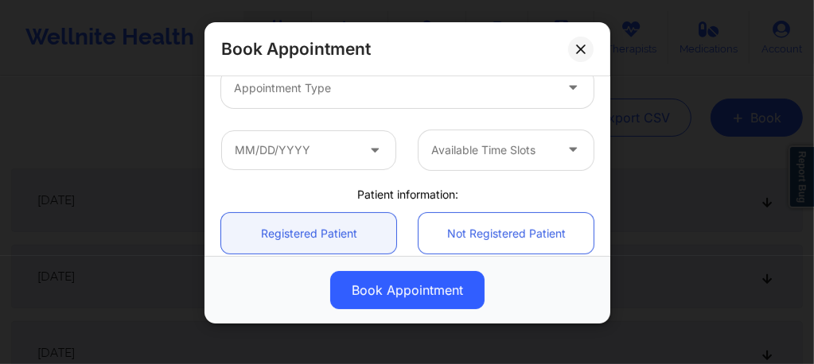
click at [324, 95] on div at bounding box center [394, 88] width 320 height 19
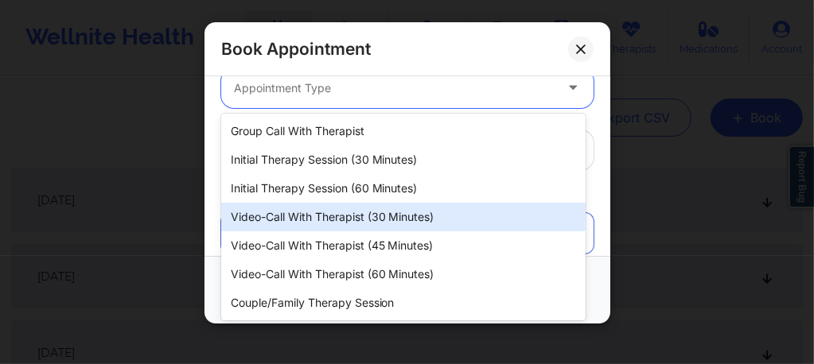
click at [344, 217] on div "Video-Call with Therapist (30 minutes)" at bounding box center [403, 217] width 364 height 29
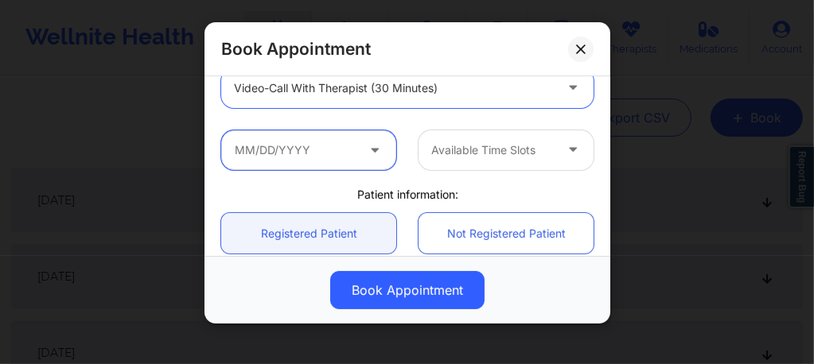
click at [331, 140] on input "text" at bounding box center [308, 150] width 175 height 40
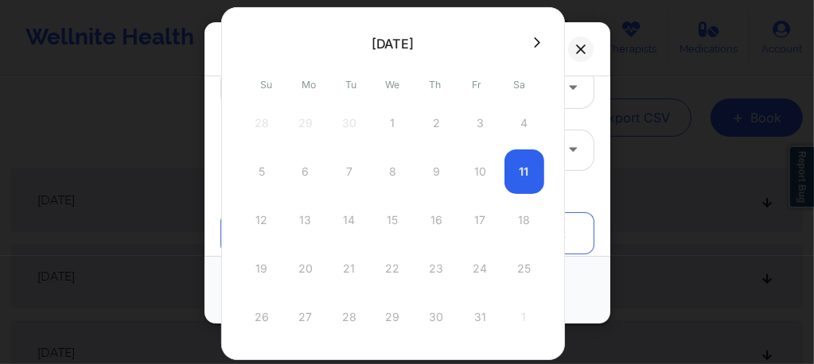
click at [534, 39] on icon at bounding box center [537, 43] width 6 height 12
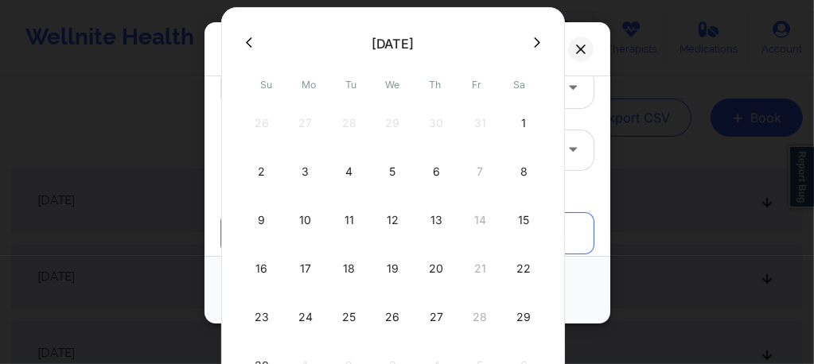
click at [534, 39] on icon at bounding box center [537, 43] width 6 height 12
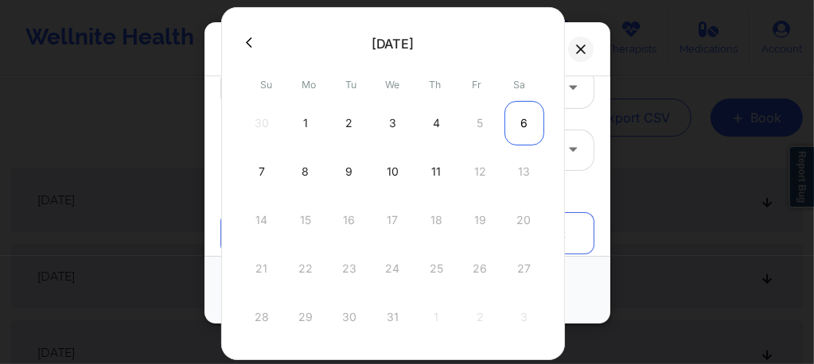
click at [521, 121] on div "6" at bounding box center [524, 123] width 40 height 45
type input "12/06/2025"
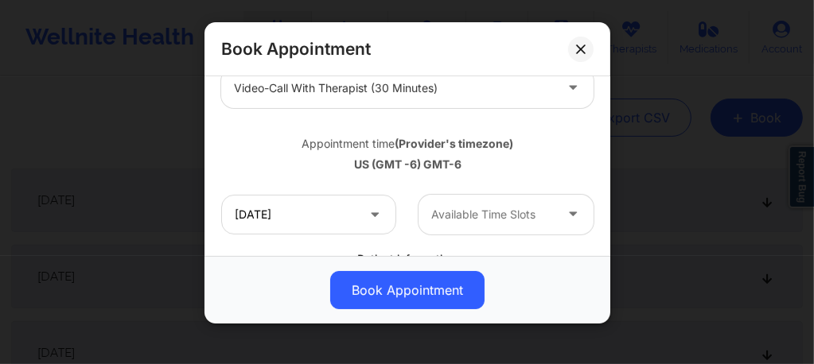
click at [484, 223] on div at bounding box center [492, 214] width 122 height 19
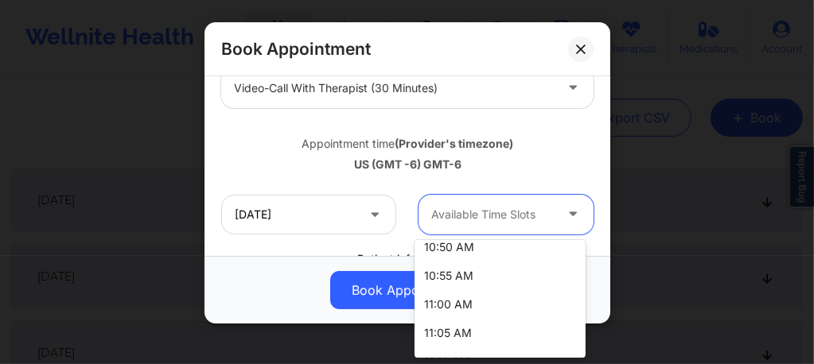
scroll to position [668, 0]
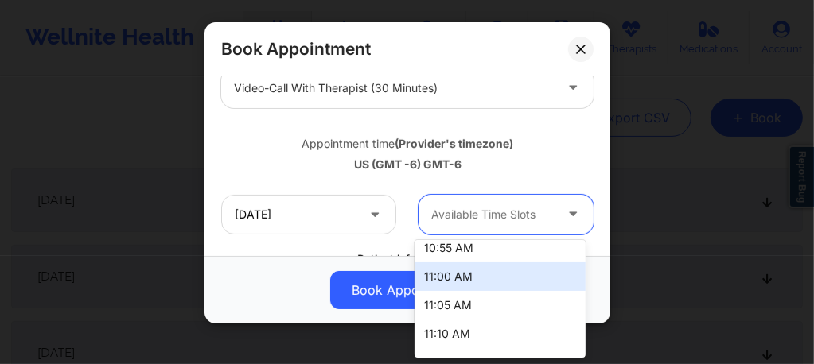
click at [450, 270] on div "11:00 AM" at bounding box center [499, 276] width 171 height 29
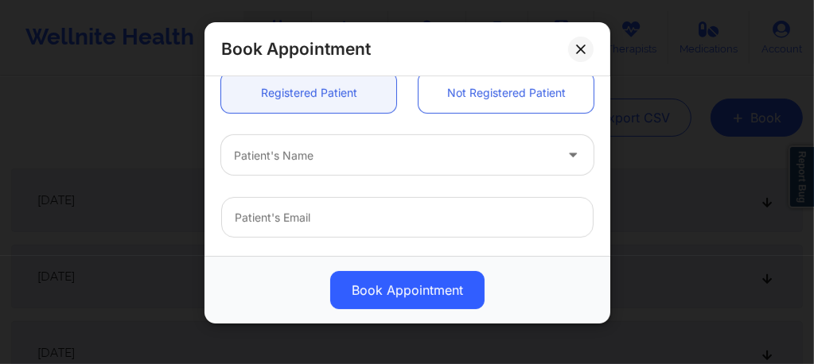
scroll to position [453, 0]
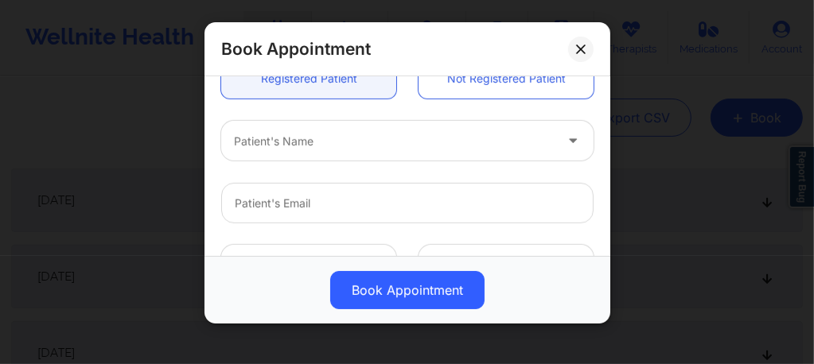
click at [345, 138] on div at bounding box center [394, 141] width 320 height 19
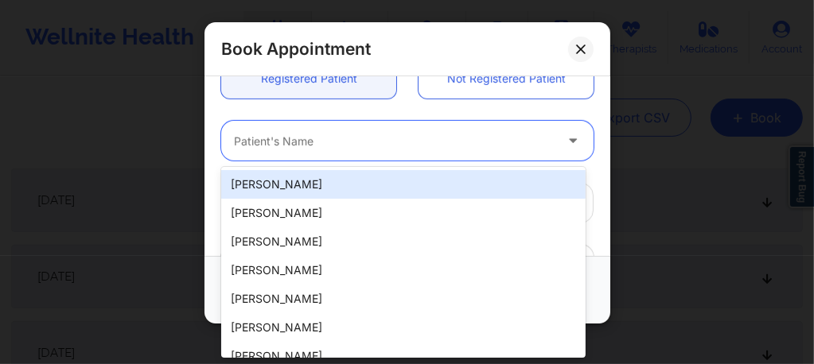
paste input "almadelacruz37@gmail.com"
type input "almadelacruz37@gmail.com"
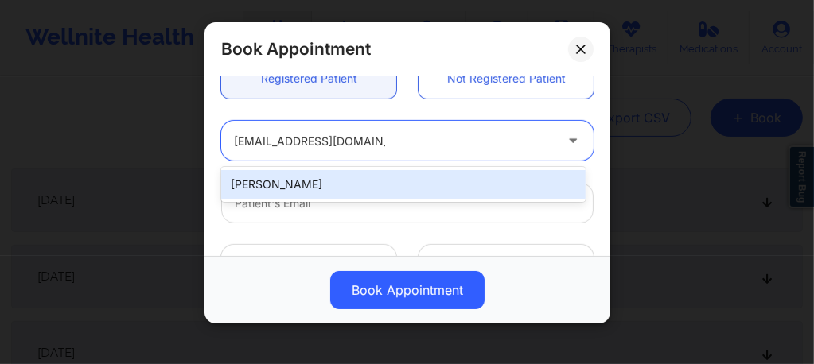
click at [339, 185] on div "Richard Darlington" at bounding box center [403, 184] width 364 height 29
type input "almadelacruz37@gmail.com"
type input "+12105572953"
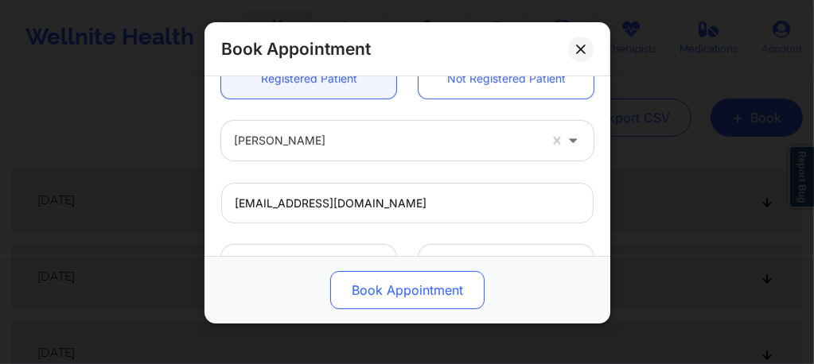
drag, startPoint x: 397, startPoint y: 309, endPoint x: 397, endPoint y: 300, distance: 9.5
click at [397, 305] on div "Book Appointment" at bounding box center [407, 290] width 406 height 68
click at [397, 298] on button "Book Appointment" at bounding box center [407, 290] width 154 height 38
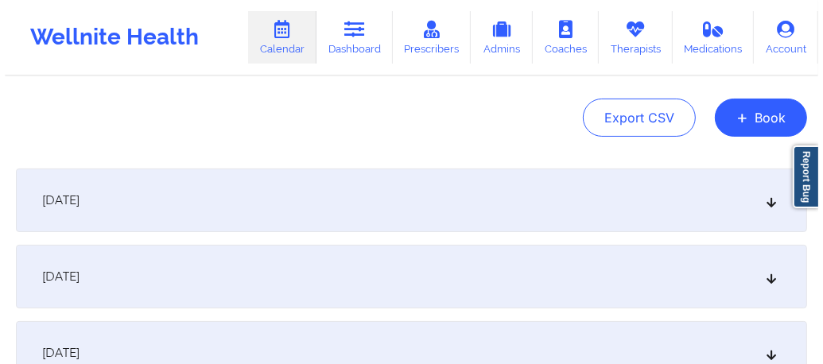
scroll to position [0, 0]
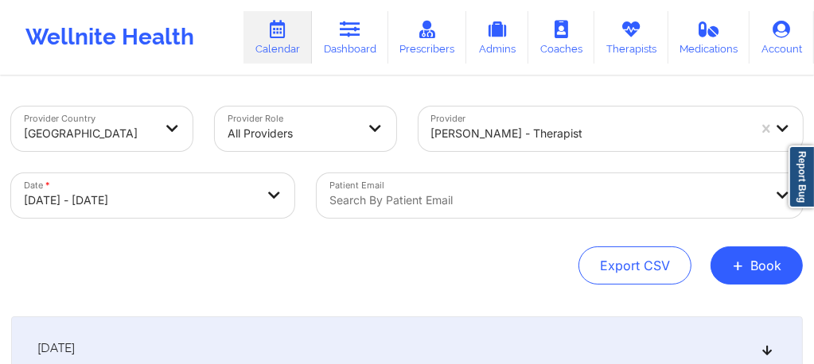
click at [135, 212] on body "Wellnite Health Calendar Dashboard Prescribers Admins Coaches Therapists Medica…" at bounding box center [407, 182] width 814 height 364
select select "2025-9"
select select "2025-10"
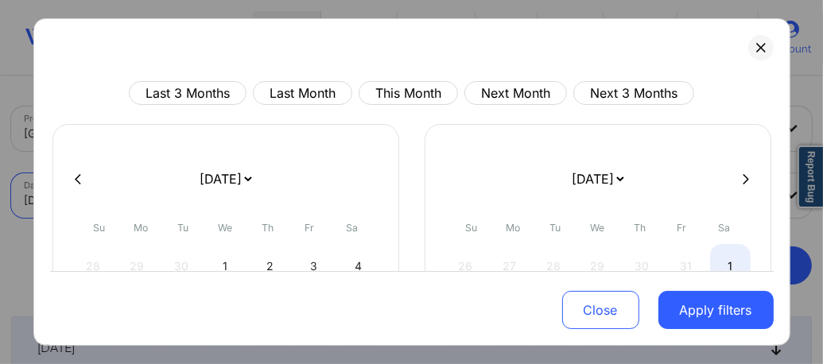
click at [743, 178] on icon at bounding box center [746, 179] width 6 height 12
select select "2025-10"
select select "2025-11"
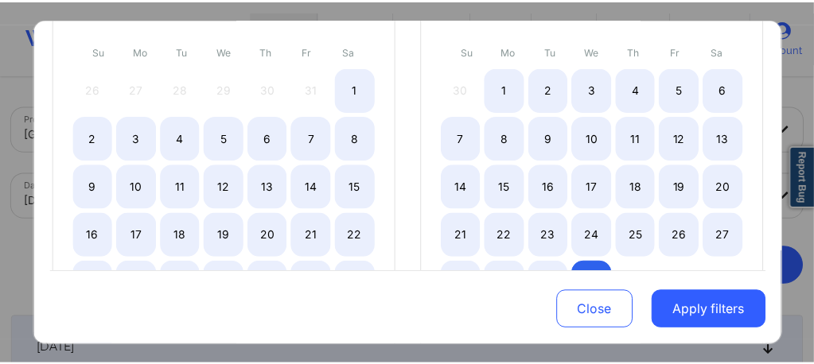
scroll to position [170, 0]
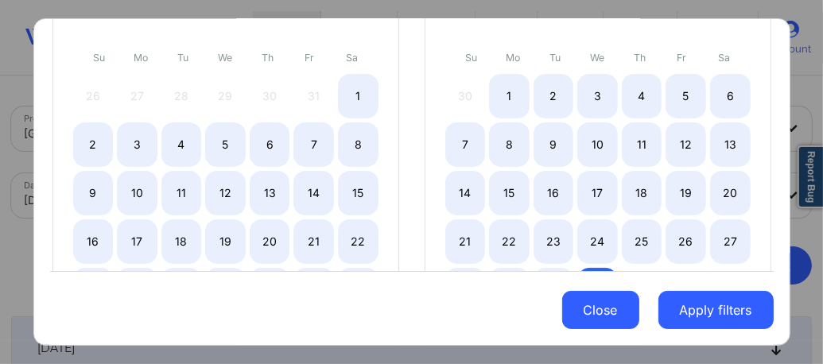
click at [570, 311] on button "Close" at bounding box center [600, 310] width 77 height 38
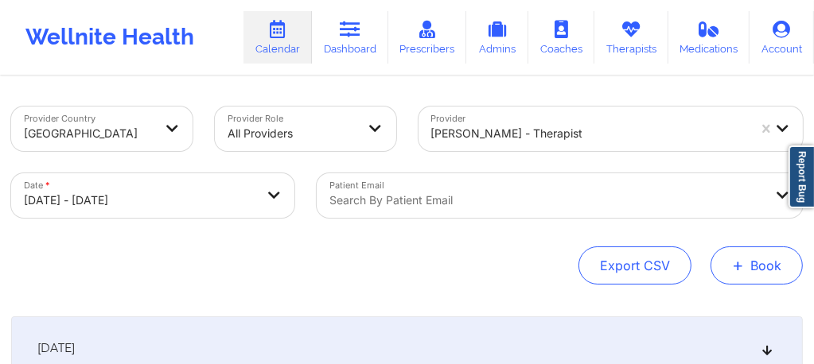
click at [751, 280] on button "+ Book" at bounding box center [756, 266] width 92 height 38
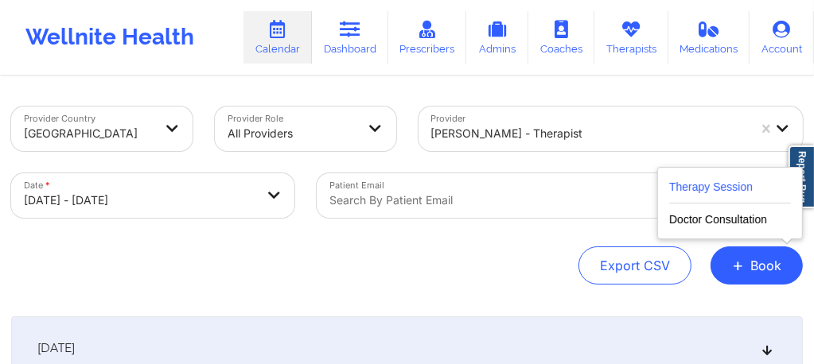
click at [702, 198] on button "Therapy Session" at bounding box center [730, 190] width 122 height 26
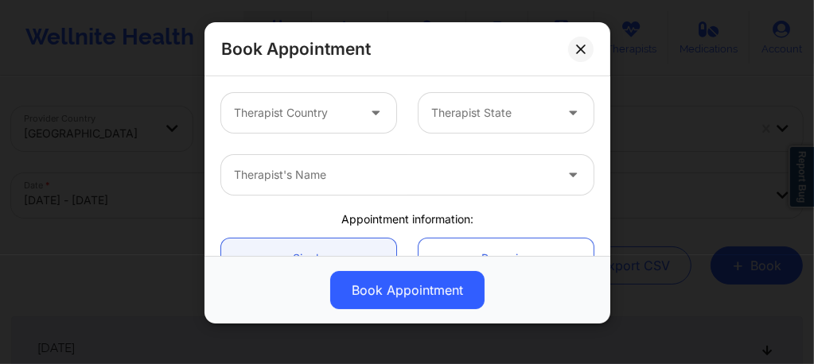
click at [339, 108] on div at bounding box center [295, 112] width 122 height 19
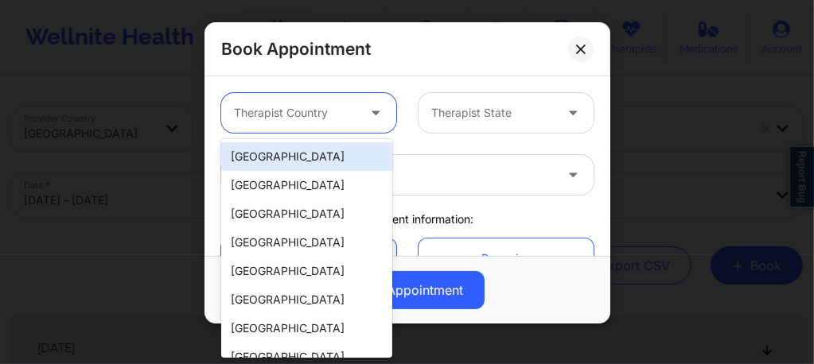
click at [313, 160] on div "[GEOGRAPHIC_DATA]" at bounding box center [306, 156] width 171 height 29
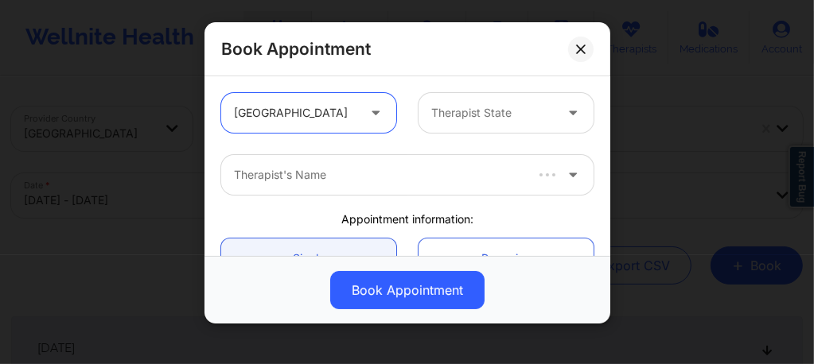
click at [458, 130] on div "Therapist State" at bounding box center [486, 113] width 137 height 40
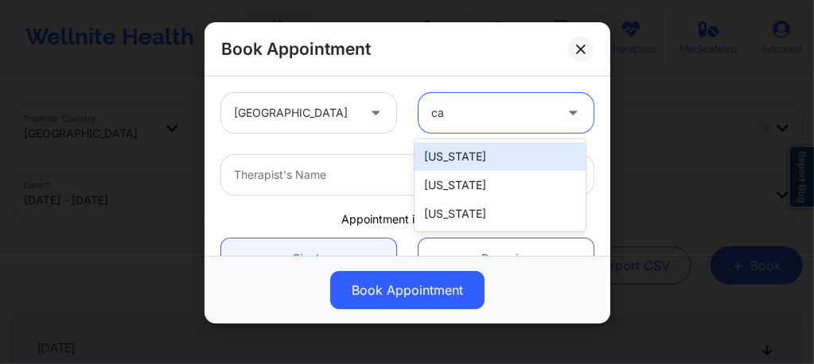
type input "cal"
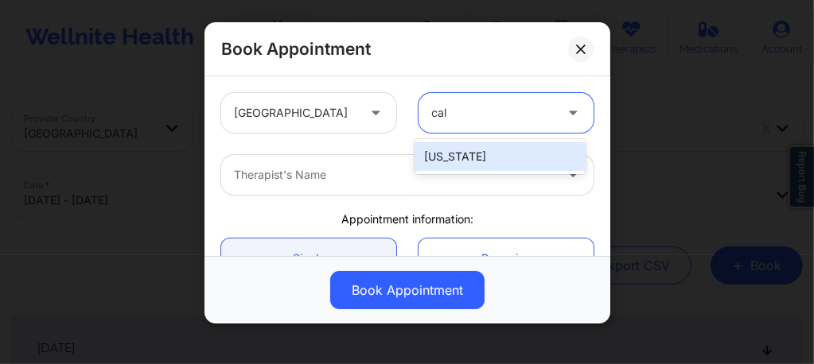
click at [451, 162] on div "California" at bounding box center [499, 156] width 171 height 29
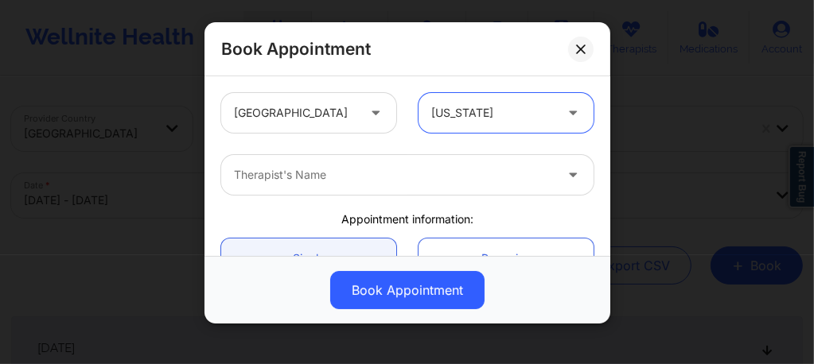
click at [403, 185] on div "Therapist's Name" at bounding box center [388, 175] width 334 height 40
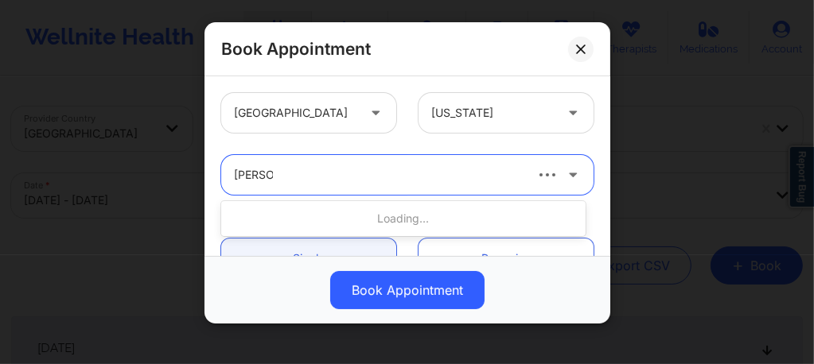
type input "Quisha"
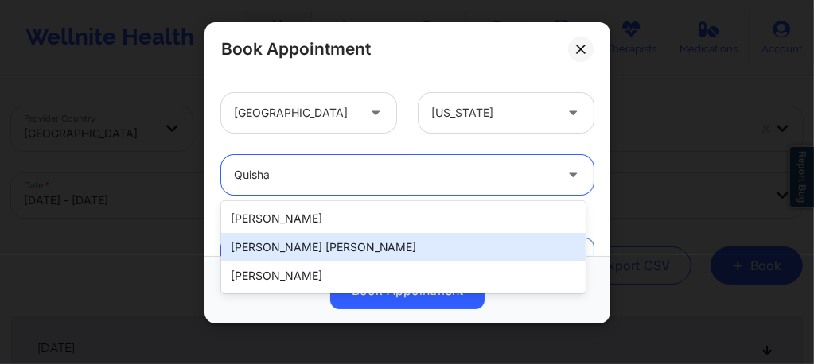
click at [290, 249] on div "Quisha Monique Castro" at bounding box center [403, 247] width 364 height 29
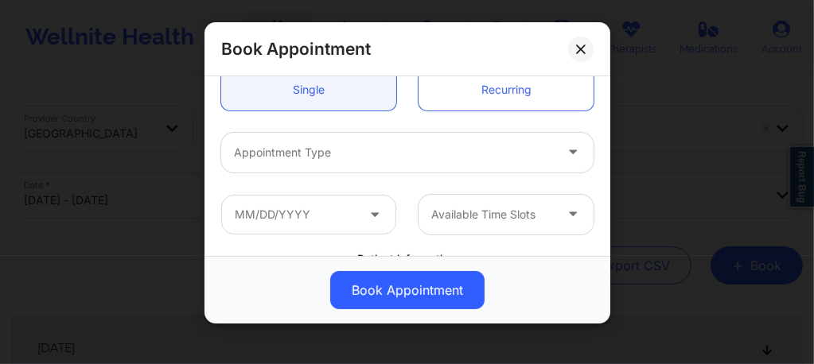
scroll to position [169, 0]
click at [381, 162] on div "Appointment Type" at bounding box center [388, 152] width 334 height 40
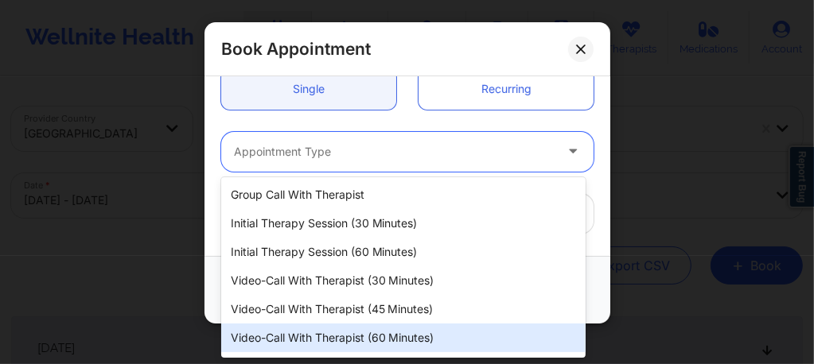
click at [369, 329] on div "Video-Call with Therapist (60 minutes)" at bounding box center [403, 338] width 364 height 29
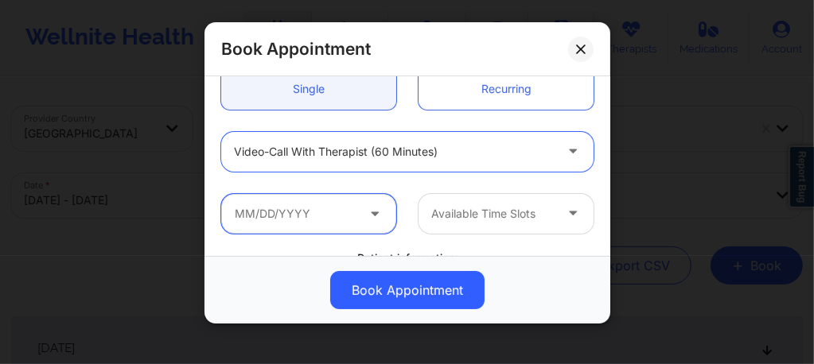
click at [360, 224] on input "text" at bounding box center [308, 214] width 175 height 40
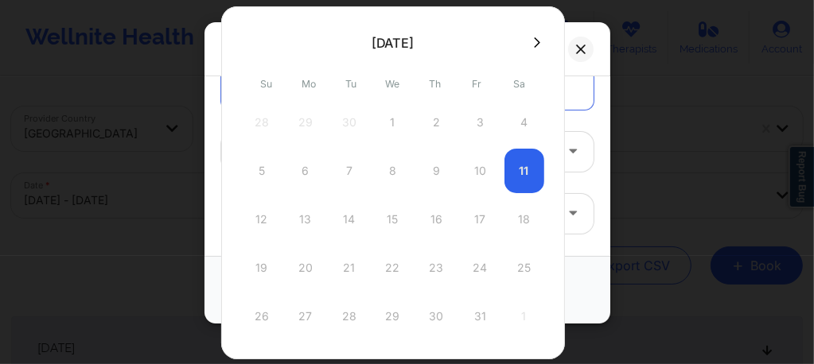
click at [534, 43] on icon at bounding box center [537, 43] width 6 height 12
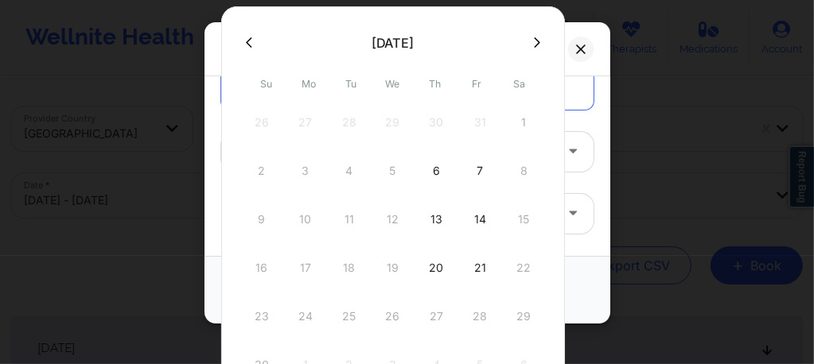
click at [252, 46] on button at bounding box center [249, 43] width 16 height 14
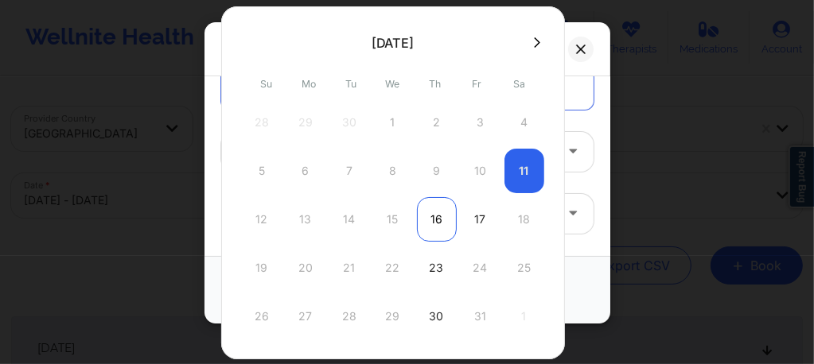
click at [437, 224] on div "16" at bounding box center [437, 219] width 40 height 45
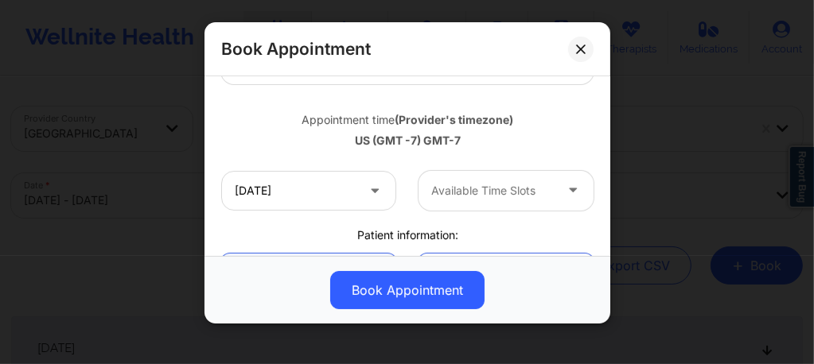
scroll to position [265, 0]
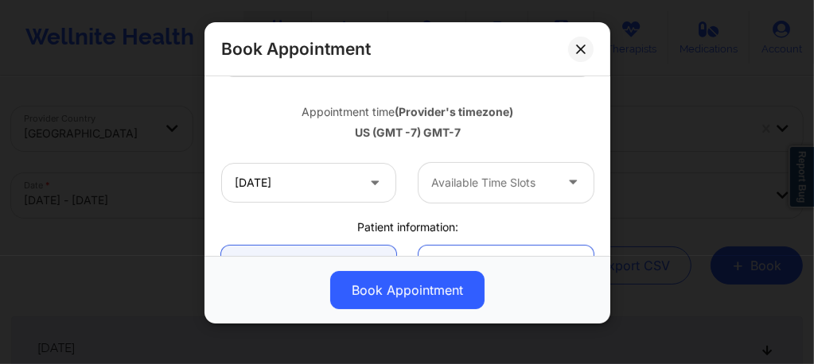
click at [484, 191] on div at bounding box center [492, 182] width 122 height 19
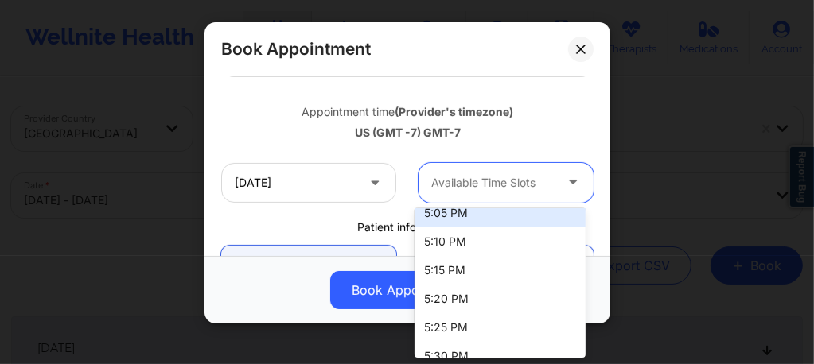
scroll to position [0, 0]
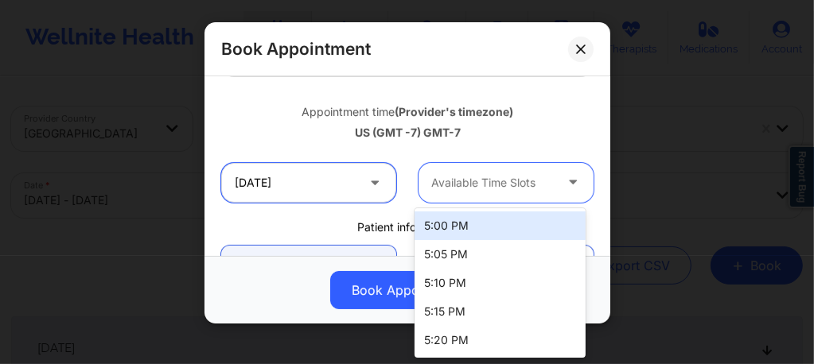
click at [344, 185] on input "10/16/2025" at bounding box center [308, 183] width 175 height 40
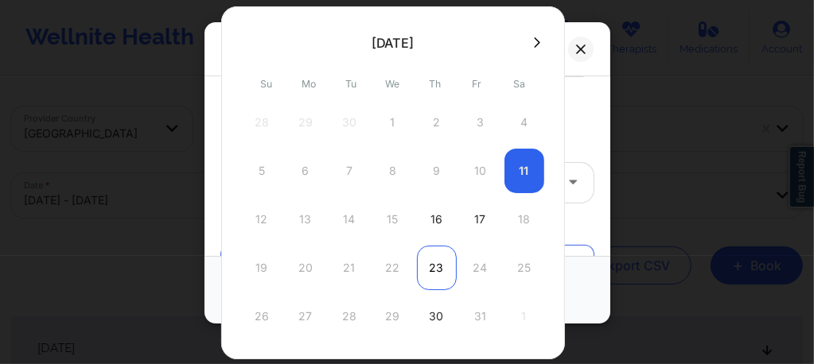
click at [443, 274] on div "23" at bounding box center [437, 268] width 40 height 45
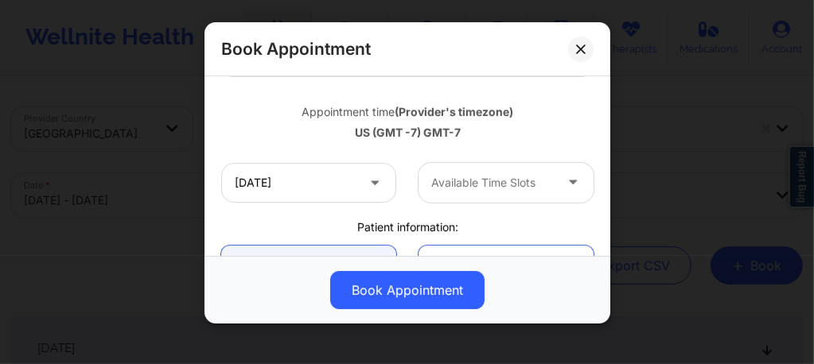
click at [487, 178] on div at bounding box center [492, 182] width 122 height 19
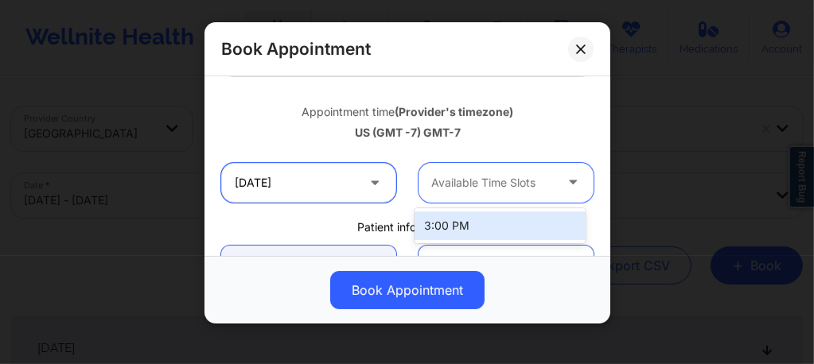
click at [317, 185] on input "10/23/2025" at bounding box center [308, 183] width 175 height 40
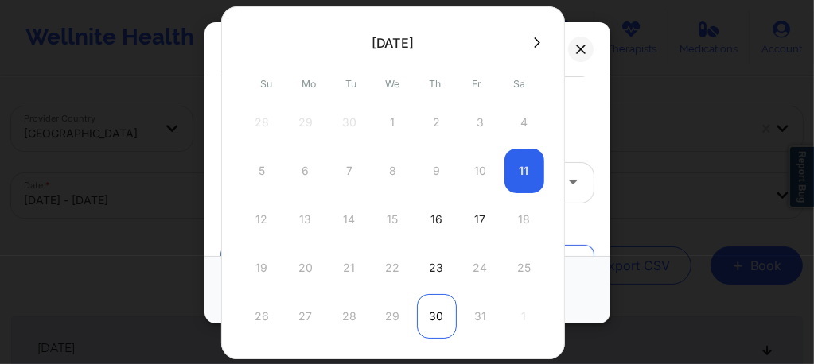
click at [436, 312] on div "30" at bounding box center [437, 316] width 40 height 45
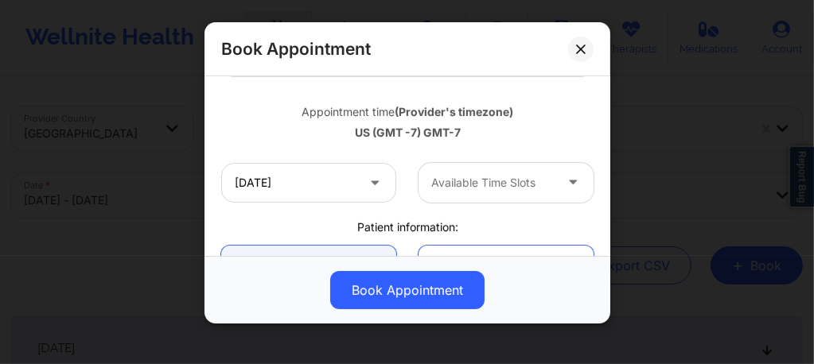
click at [488, 168] on div "Available Time Slots" at bounding box center [486, 183] width 137 height 40
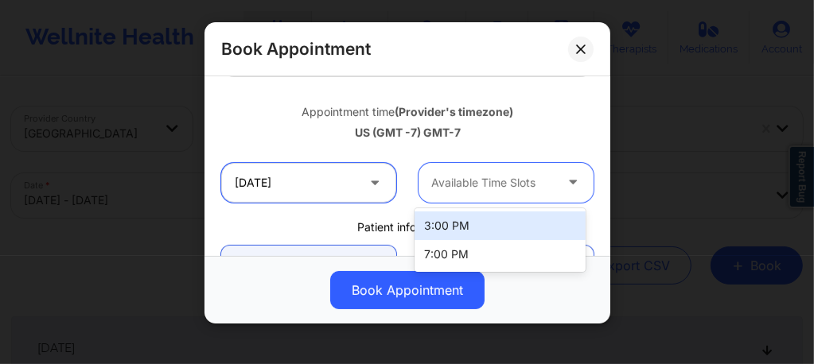
click at [344, 181] on input "10/30/2025" at bounding box center [308, 183] width 175 height 40
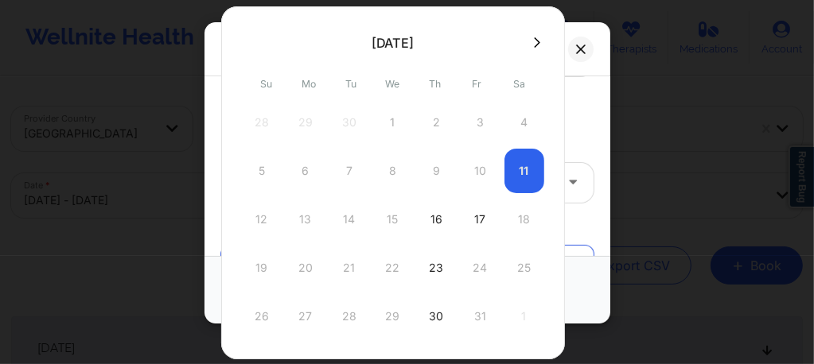
click at [534, 45] on icon at bounding box center [537, 43] width 6 height 12
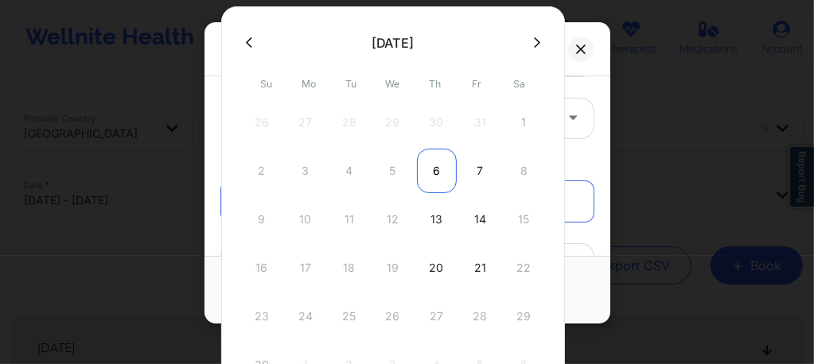
click at [438, 173] on div "6" at bounding box center [437, 171] width 40 height 45
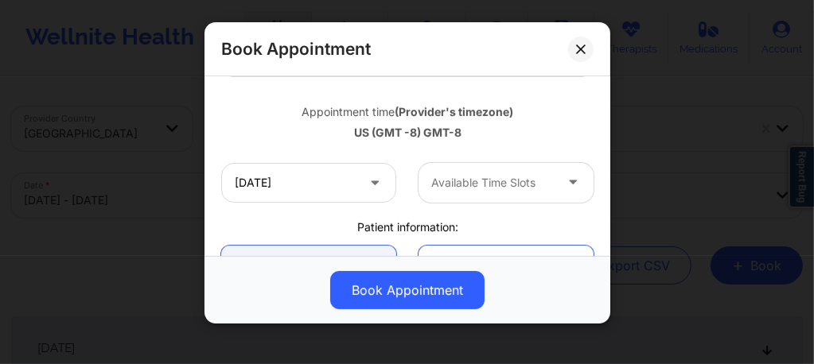
click at [444, 187] on div at bounding box center [492, 182] width 122 height 19
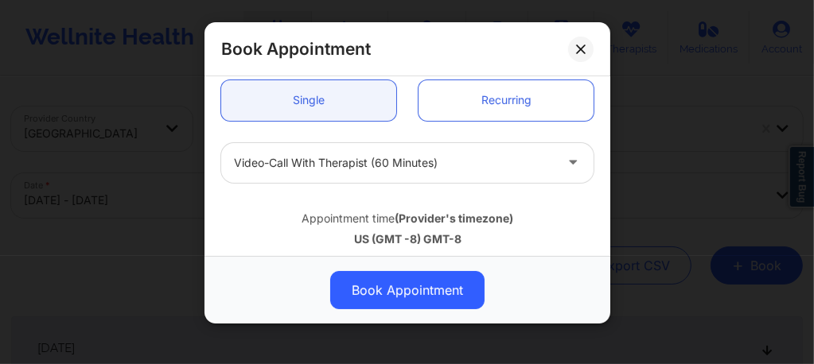
scroll to position [116, 0]
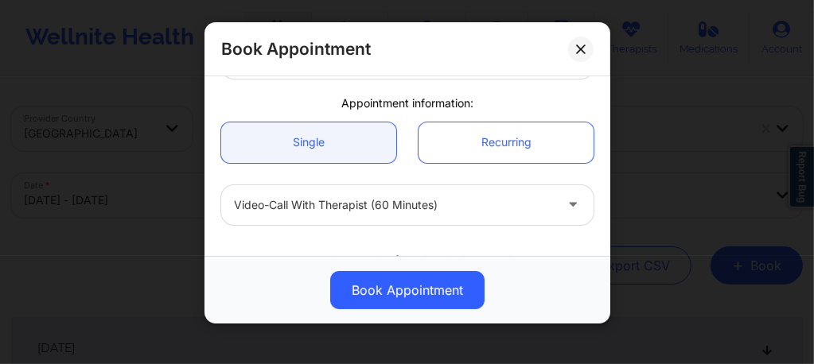
click at [370, 196] on div at bounding box center [394, 205] width 320 height 19
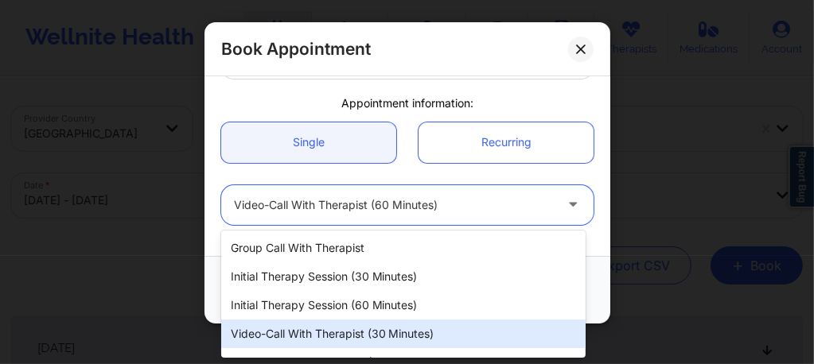
click at [365, 344] on div "Video-Call with Therapist (30 minutes)" at bounding box center [403, 334] width 364 height 29
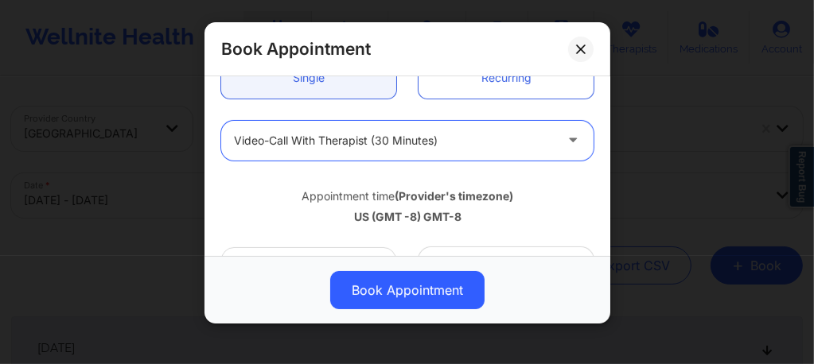
scroll to position [201, 0]
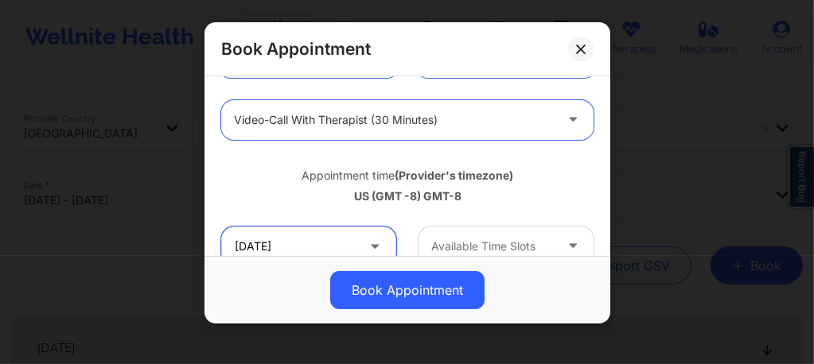
click at [337, 242] on input "11/06/2025" at bounding box center [308, 247] width 175 height 40
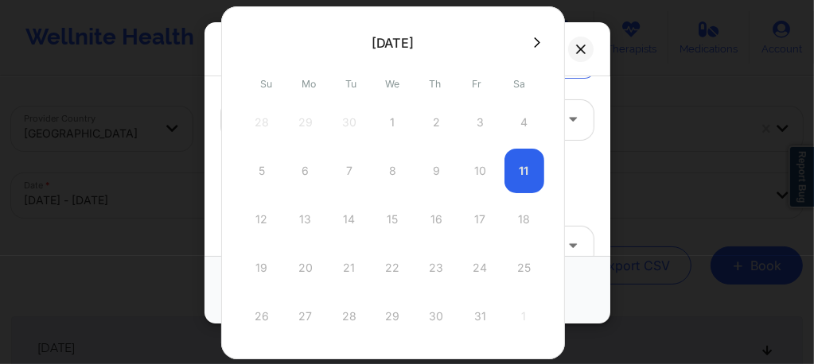
click at [534, 40] on icon at bounding box center [537, 42] width 6 height 10
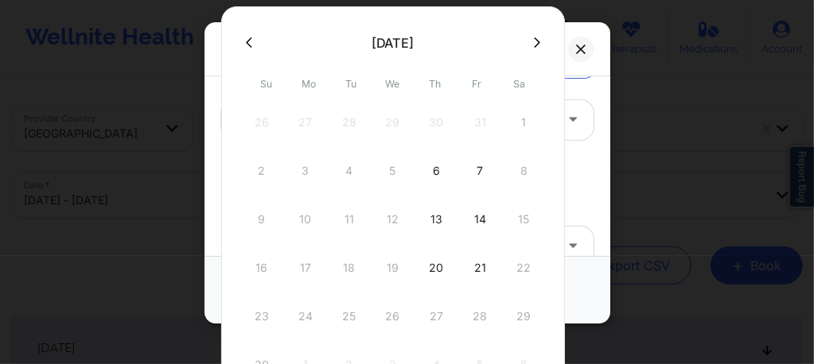
click at [250, 49] on button at bounding box center [249, 43] width 16 height 14
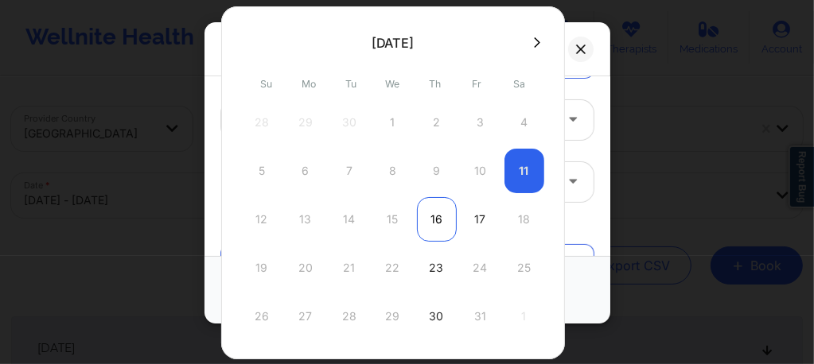
click at [423, 224] on div "16" at bounding box center [437, 219] width 40 height 45
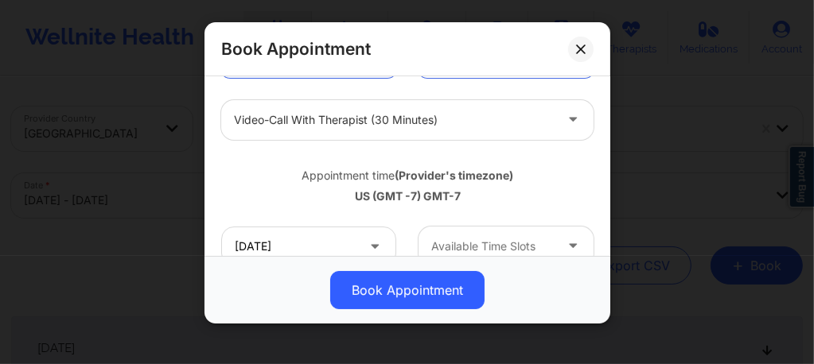
click at [457, 239] on div at bounding box center [492, 246] width 122 height 19
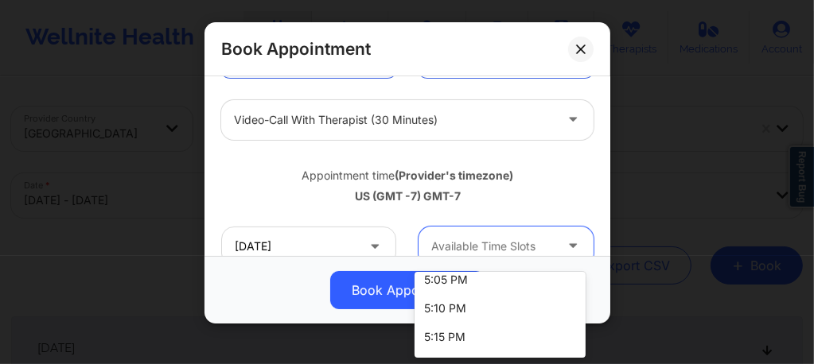
scroll to position [522, 0]
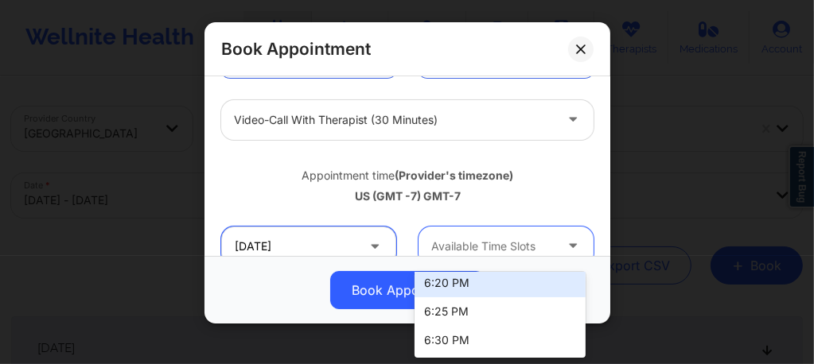
click at [325, 248] on input "10/16/2025" at bounding box center [308, 247] width 175 height 40
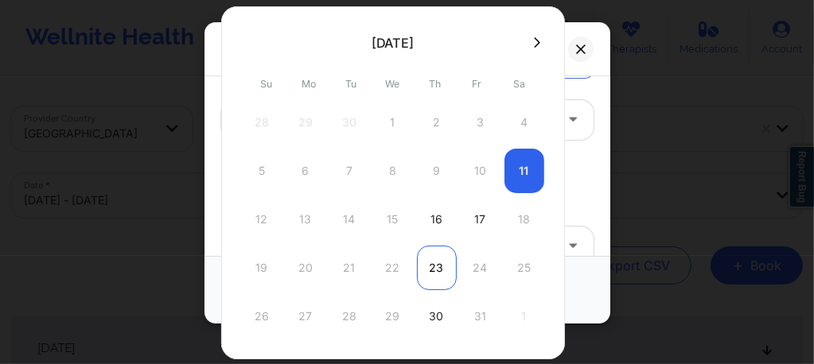
click at [432, 270] on div "23" at bounding box center [437, 268] width 40 height 45
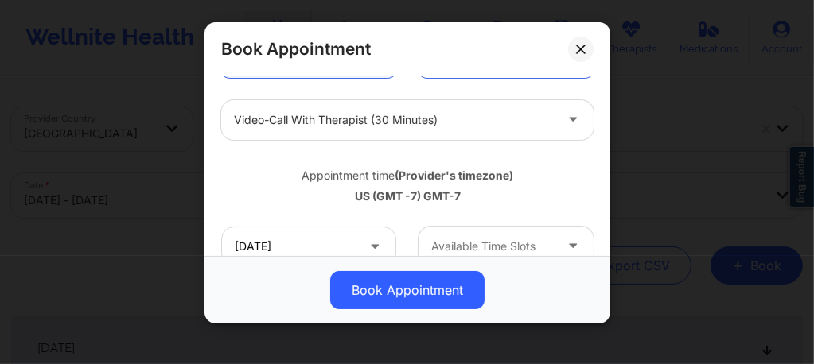
click at [474, 239] on div at bounding box center [492, 246] width 122 height 19
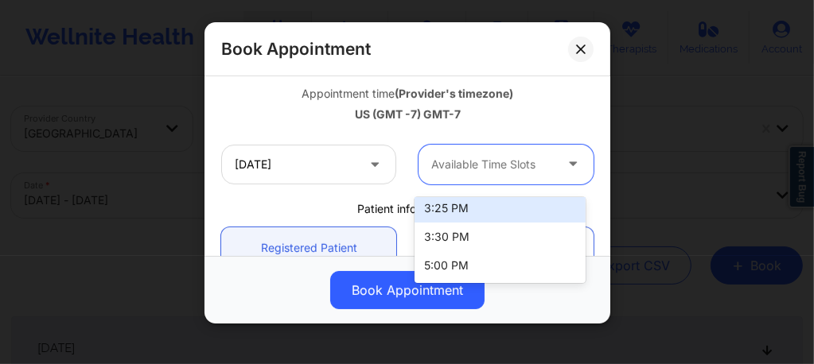
scroll to position [297, 0]
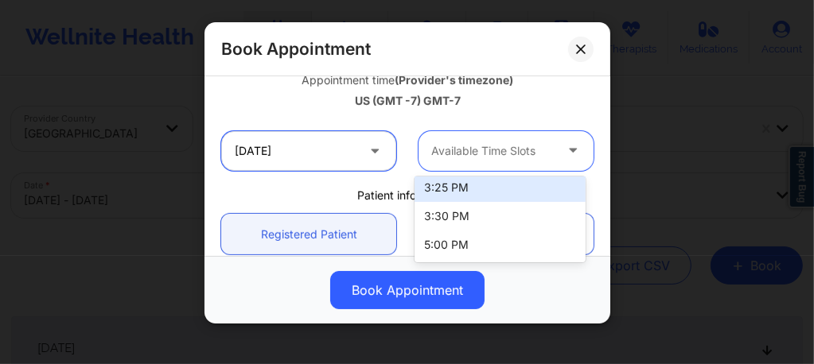
click at [331, 157] on input "10/23/2025" at bounding box center [308, 151] width 175 height 40
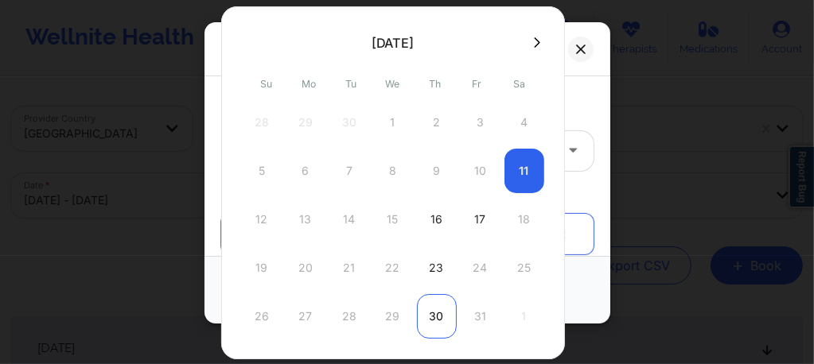
click at [438, 315] on div "30" at bounding box center [437, 316] width 40 height 45
type input "10/30/2025"
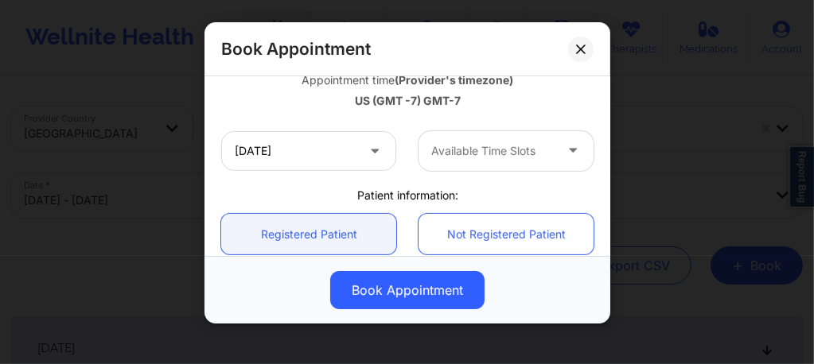
click at [465, 156] on div at bounding box center [492, 151] width 122 height 19
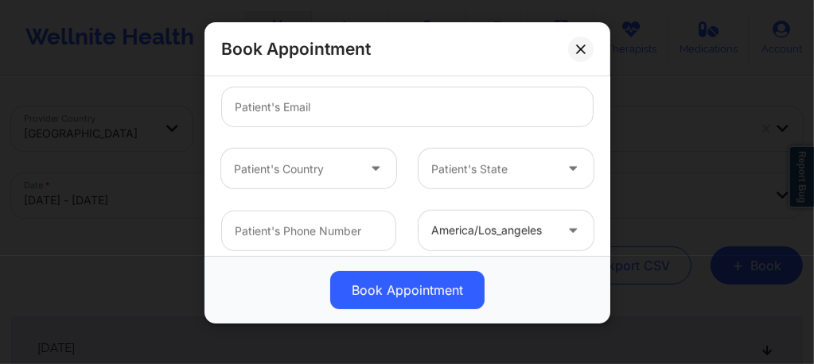
scroll to position [560, 0]
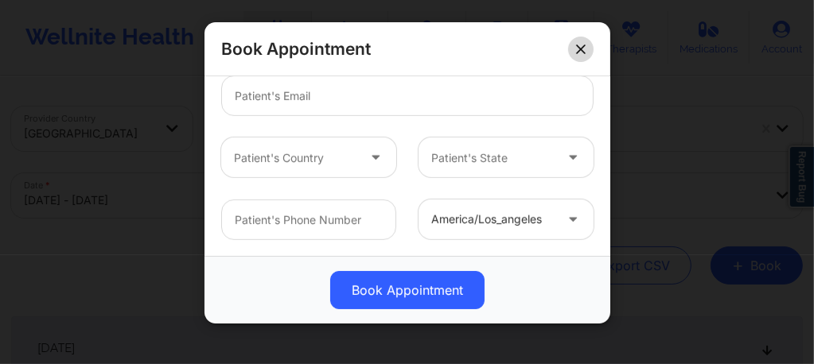
click at [576, 51] on icon at bounding box center [581, 50] width 10 height 10
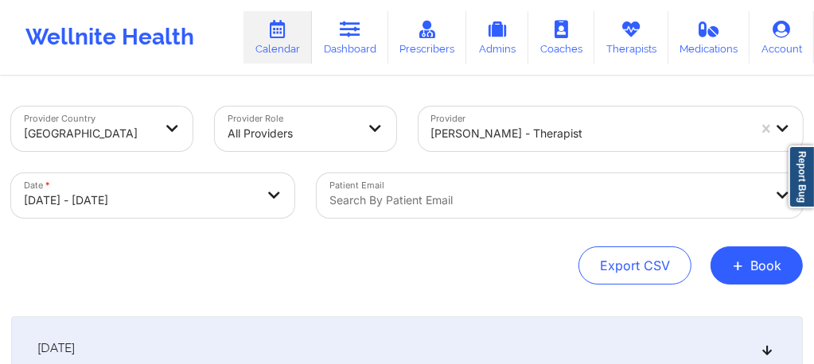
click at [497, 140] on div "Mashonda Waddell - therapist" at bounding box center [583, 129] width 331 height 45
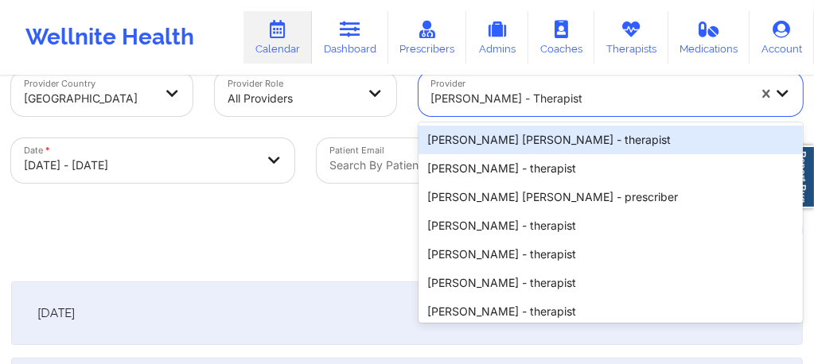
scroll to position [38, 0]
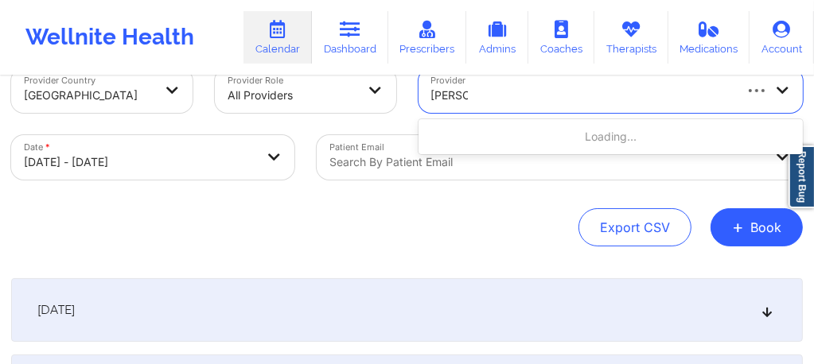
type input "susan P"
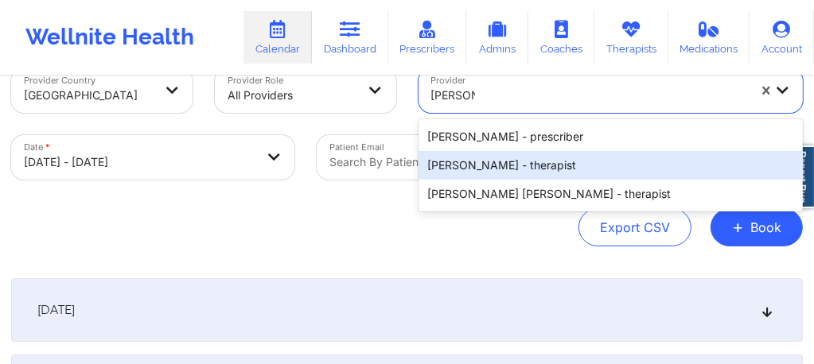
click at [496, 153] on div "Susan P Zapatha - therapist" at bounding box center [610, 165] width 385 height 29
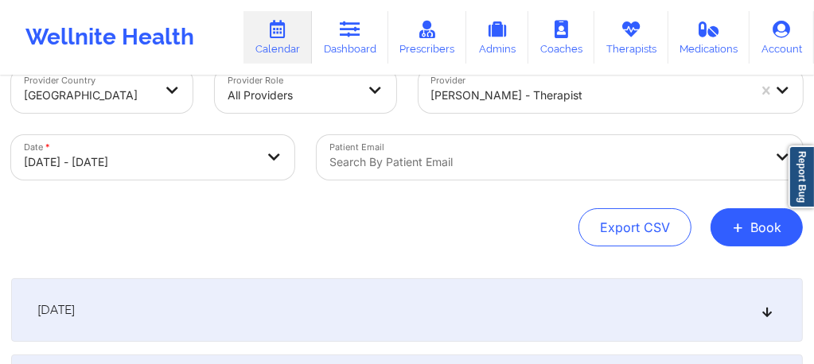
click at [387, 284] on div "[DATE]" at bounding box center [406, 310] width 791 height 64
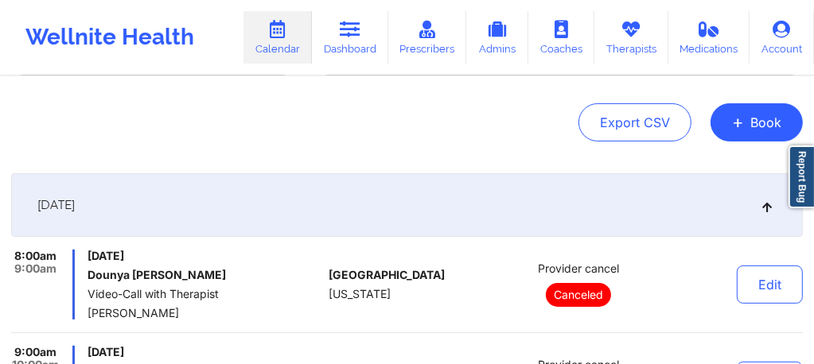
scroll to position [233, 0]
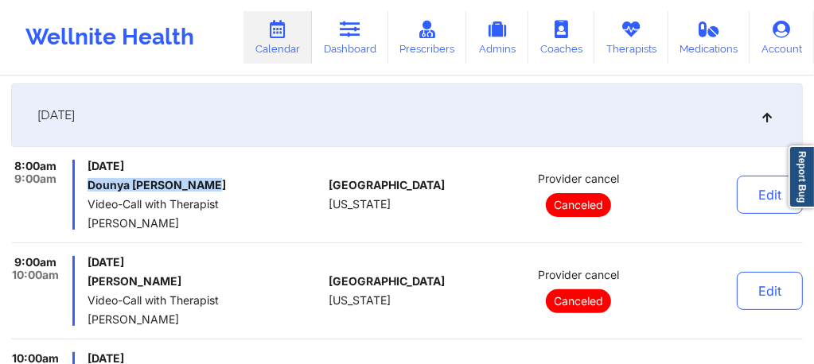
drag, startPoint x: 209, startPoint y: 187, endPoint x: 86, endPoint y: 190, distance: 123.3
click at [86, 190] on div "8:00am 9:00am Saturday, October 11, 2025 Dounya Alia Bouriss Video-Call with Th…" at bounding box center [167, 195] width 312 height 70
copy h6 "Dounya Alia Bouriss"
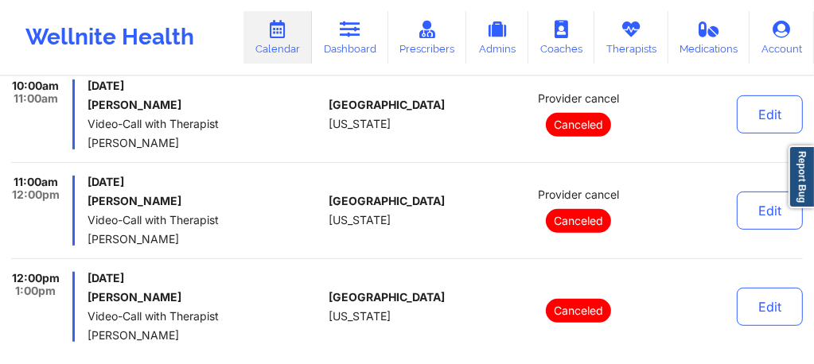
scroll to position [541, 0]
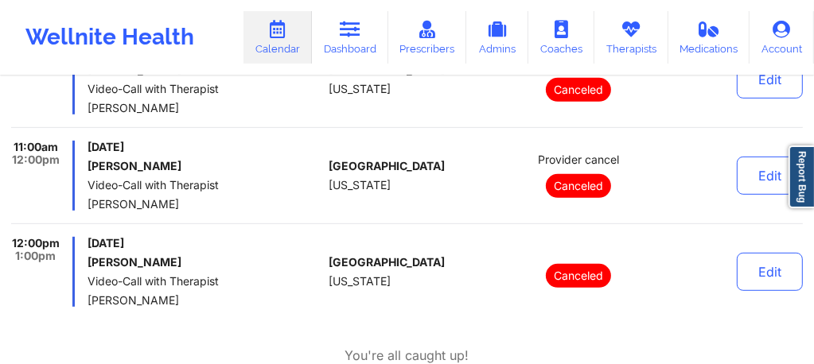
drag, startPoint x: 169, startPoint y: 169, endPoint x: 83, endPoint y: 169, distance: 85.9
click at [83, 169] on div "11:00am 12:00pm Saturday, October 11, 2025 Lillian Garcia Video-Call with Thera…" at bounding box center [167, 176] width 312 height 70
copy h6 "Lillian Garcia"
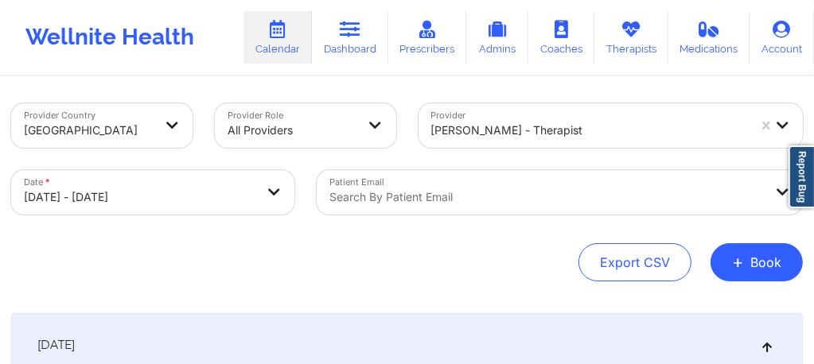
scroll to position [0, 0]
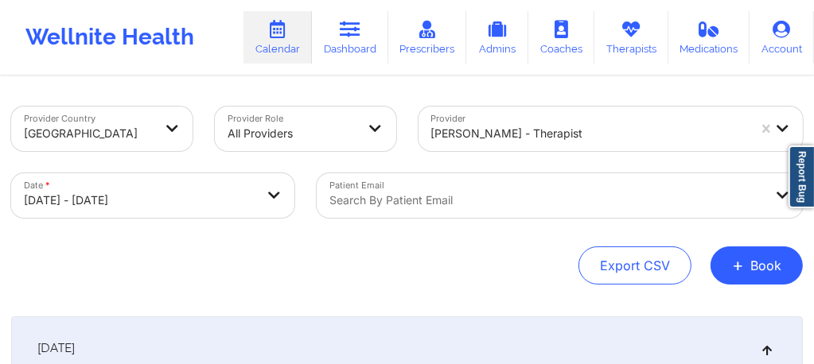
click at [471, 205] on div "Search by patient email" at bounding box center [560, 195] width 486 height 45
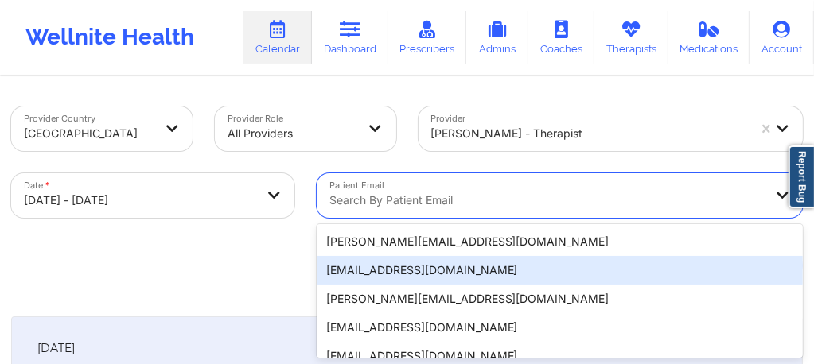
scroll to position [105, 0]
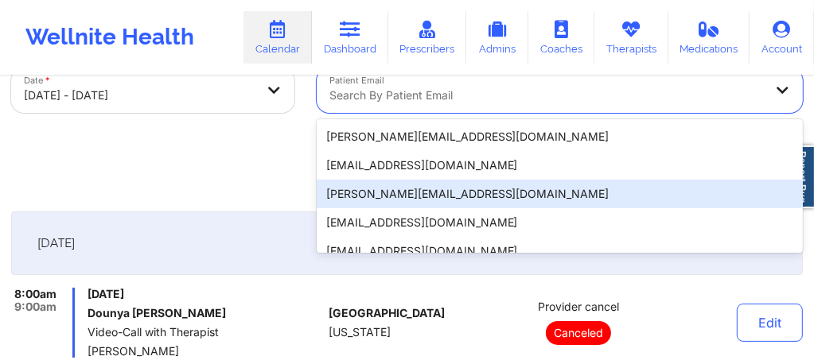
paste input "asiaparker00@gmail.com"
type input "asiaparker00@gmail.com"
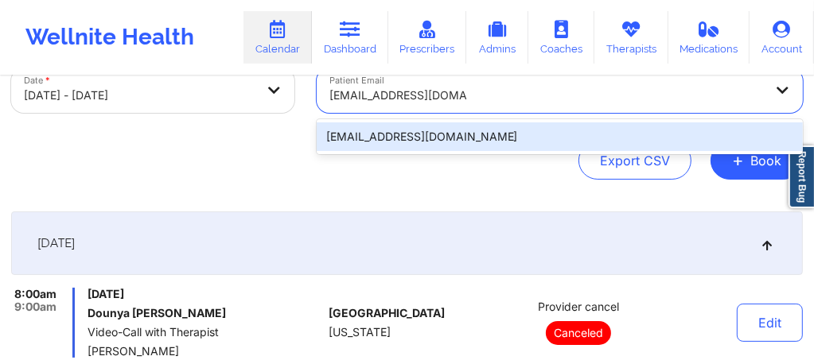
click at [471, 140] on div "asiaparker00@gmail.com" at bounding box center [560, 136] width 486 height 29
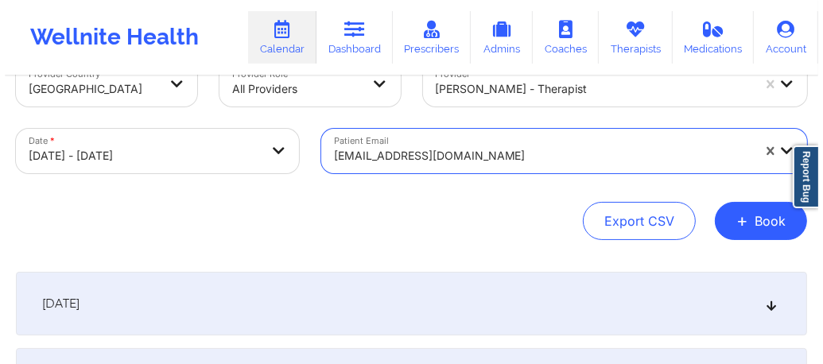
scroll to position [0, 0]
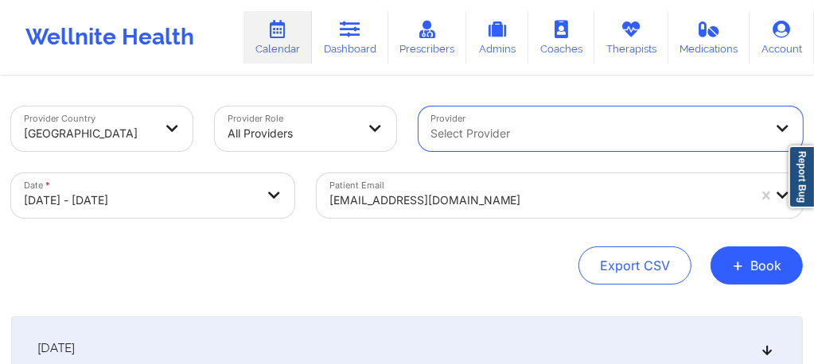
select select "2025-9"
select select "2025-10"
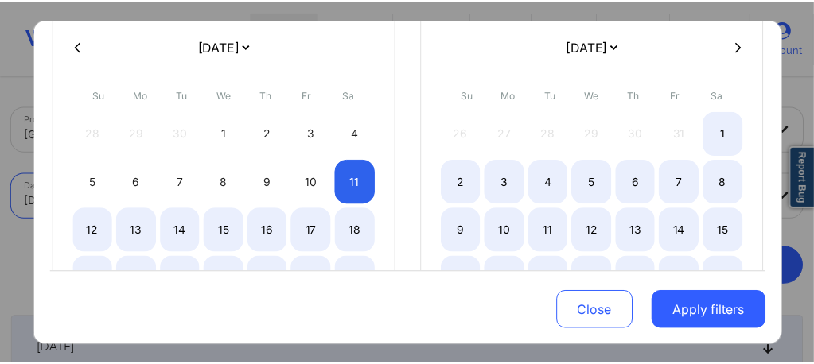
scroll to position [138, 0]
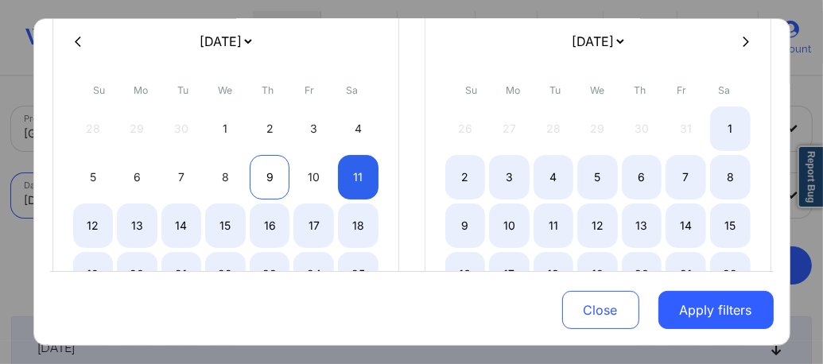
click at [255, 173] on div "9" at bounding box center [270, 177] width 41 height 45
select select "2025-9"
select select "2025-10"
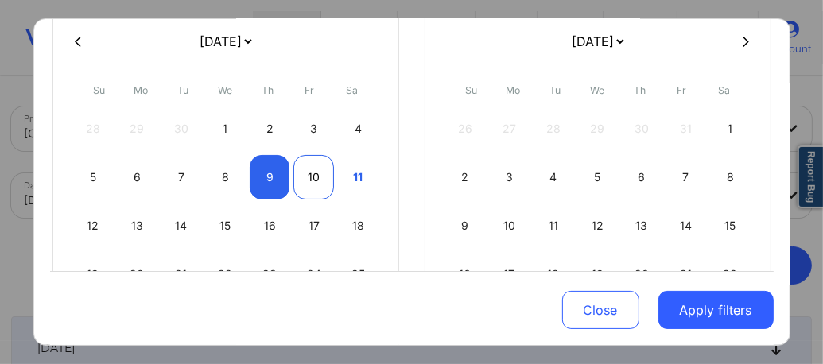
select select "2025-9"
select select "2025-10"
select select "2025-9"
select select "2025-10"
drag, startPoint x: 351, startPoint y: 178, endPoint x: 374, endPoint y: 196, distance: 29.4
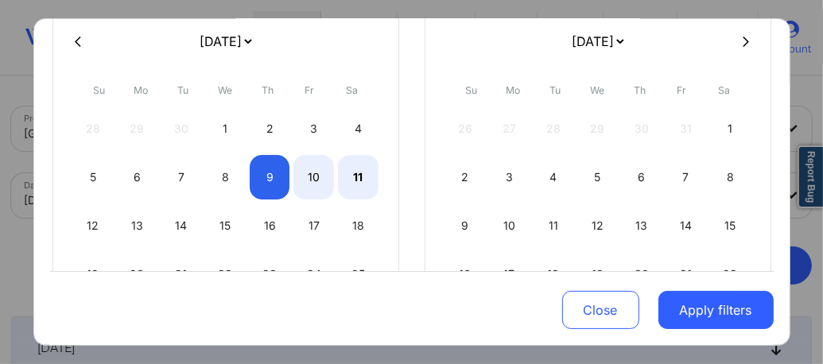
click at [352, 178] on div "11" at bounding box center [358, 177] width 41 height 45
select select "2025-9"
select select "2025-10"
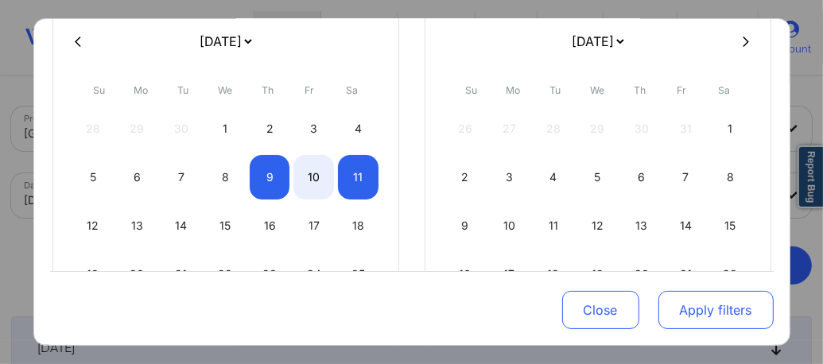
click at [699, 304] on button "Apply filters" at bounding box center [716, 310] width 115 height 38
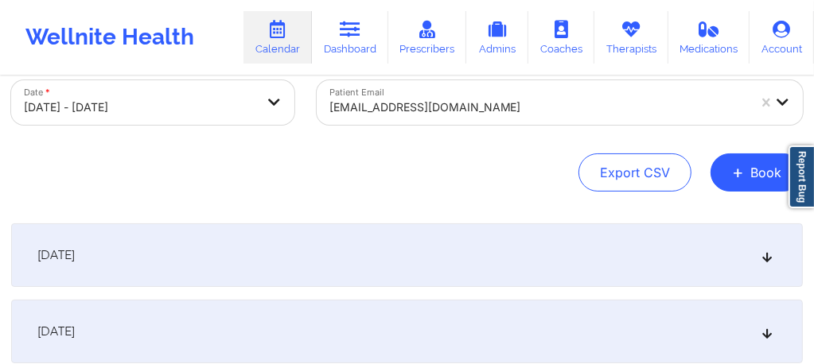
scroll to position [95, 0]
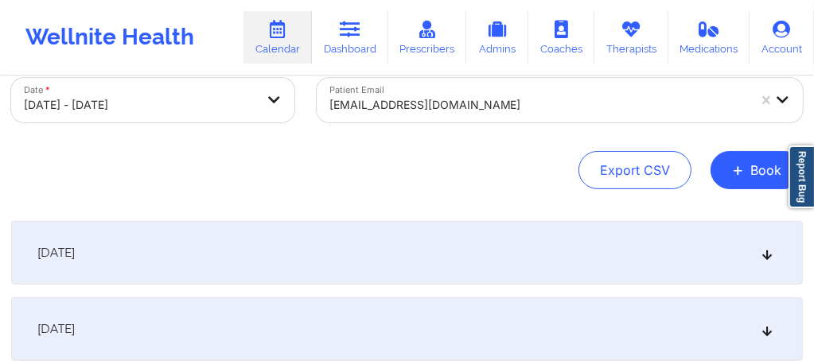
click at [400, 265] on div "October 9, 2025" at bounding box center [406, 253] width 791 height 64
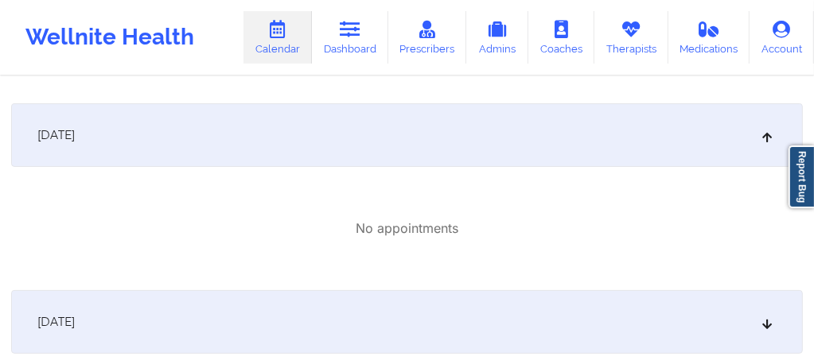
scroll to position [223, 0]
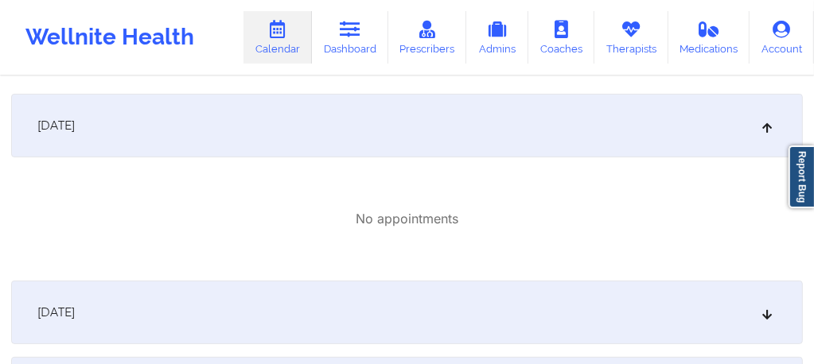
click at [367, 318] on div "October 10, 2025" at bounding box center [406, 313] width 791 height 64
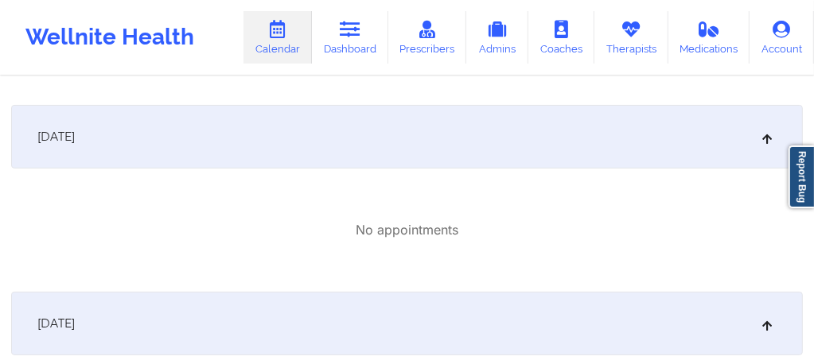
scroll to position [0, 0]
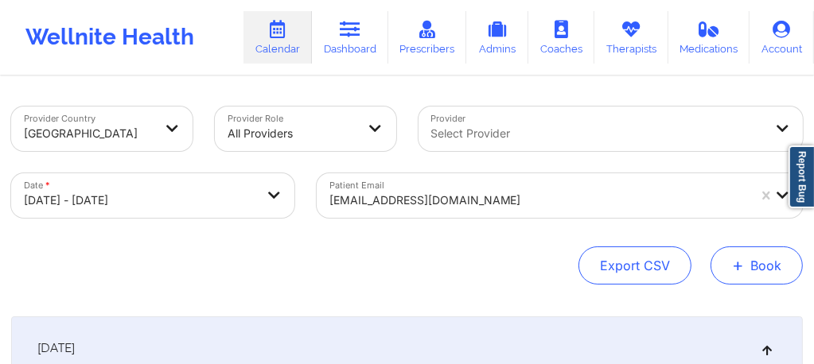
click at [751, 264] on button "+ Book" at bounding box center [756, 266] width 92 height 38
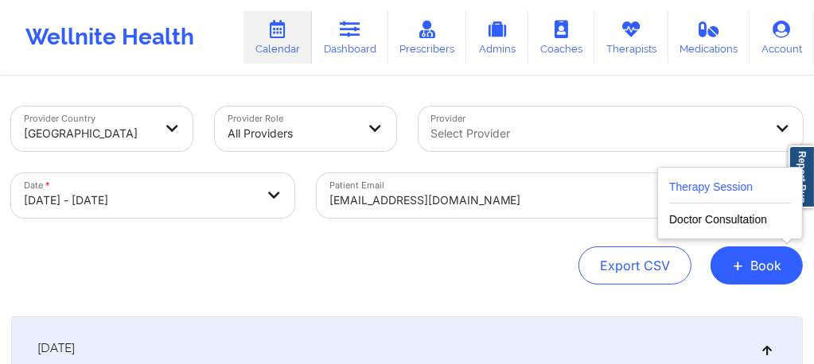
click at [694, 183] on button "Therapy Session" at bounding box center [730, 190] width 122 height 26
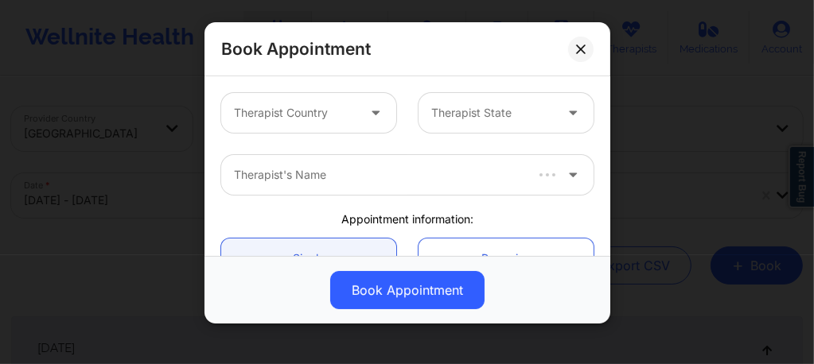
click at [289, 115] on div at bounding box center [295, 112] width 122 height 19
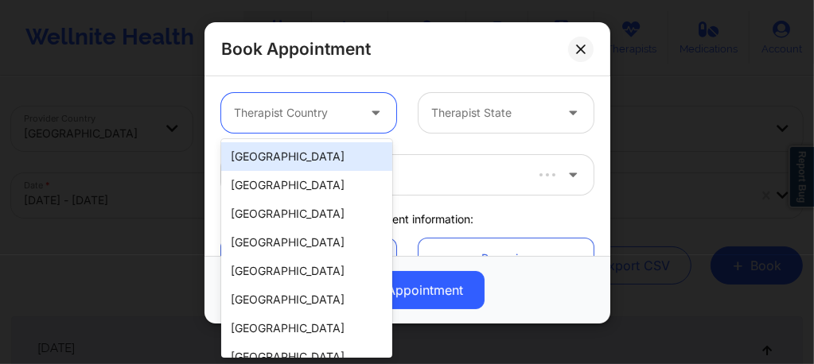
click at [291, 156] on div "[GEOGRAPHIC_DATA]" at bounding box center [306, 156] width 171 height 29
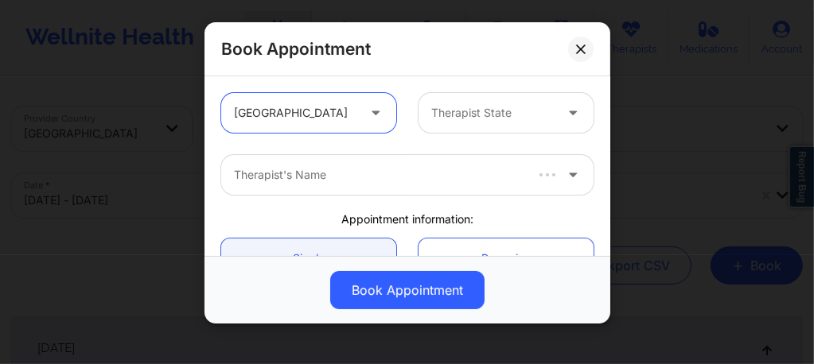
click at [450, 122] on div "Therapist State" at bounding box center [486, 113] width 137 height 40
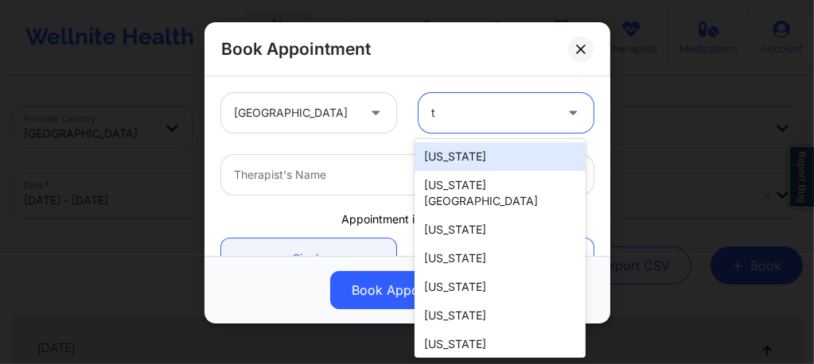
type input "tx"
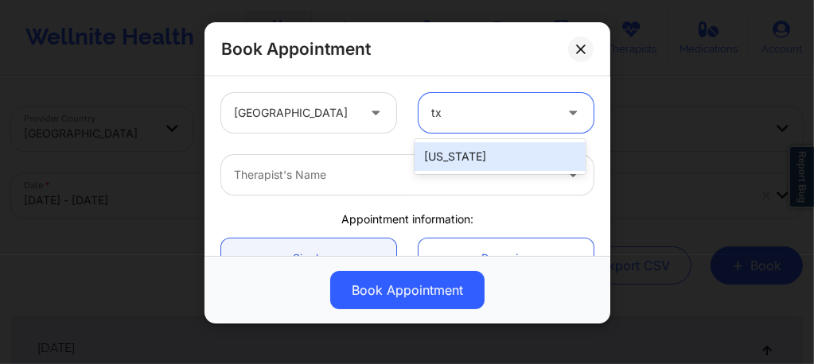
click at [451, 162] on div "Texas" at bounding box center [499, 156] width 171 height 29
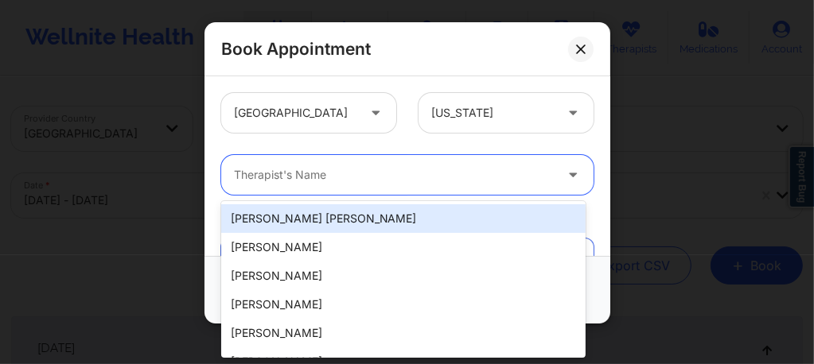
click at [382, 170] on div at bounding box center [394, 174] width 320 height 19
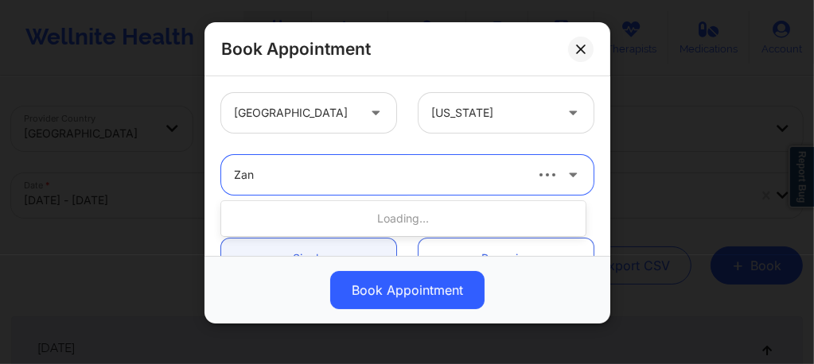
type input "Zant"
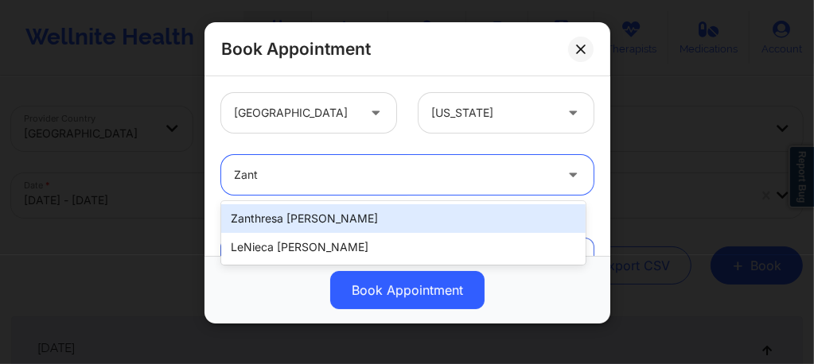
click at [335, 212] on div "Zanthresa L. Hampton" at bounding box center [403, 218] width 364 height 29
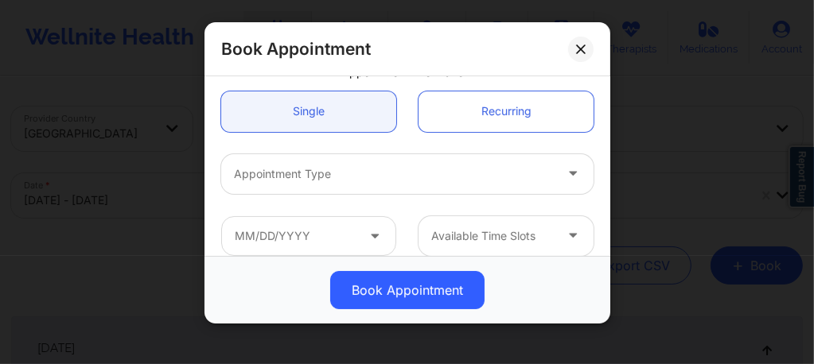
scroll to position [148, 0]
click at [328, 181] on div at bounding box center [394, 173] width 320 height 19
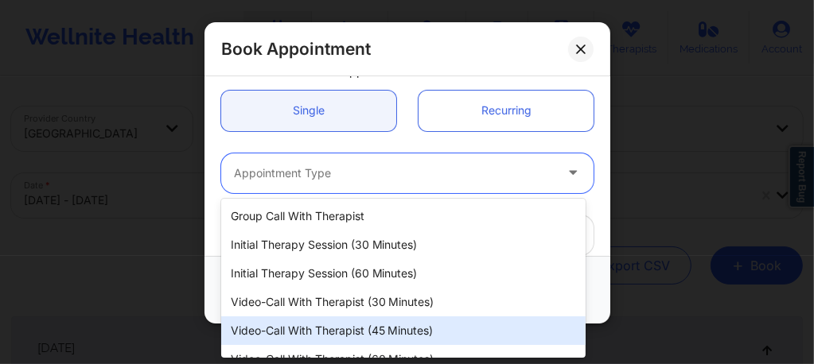
scroll to position [48, 0]
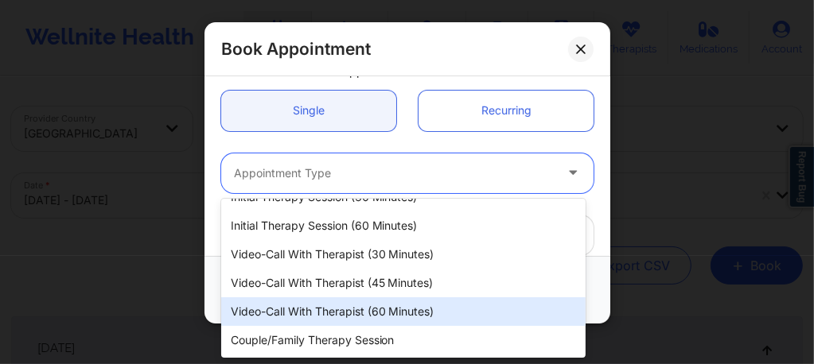
click at [328, 312] on div "Video-Call with Therapist (60 minutes)" at bounding box center [403, 311] width 364 height 29
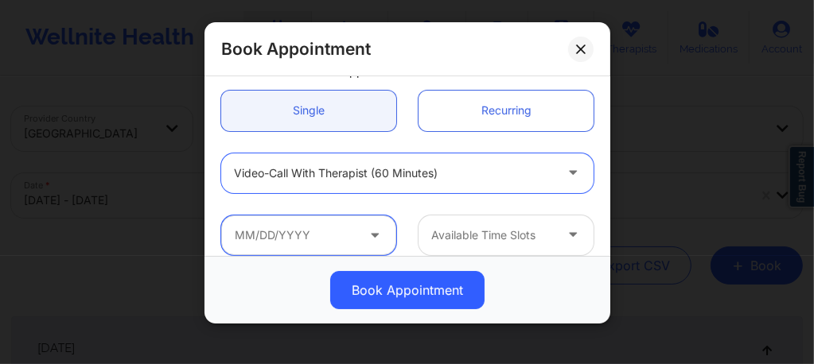
click at [301, 231] on input "text" at bounding box center [308, 236] width 175 height 40
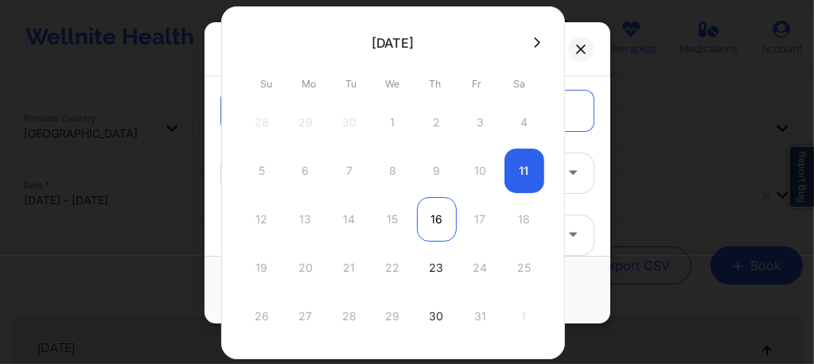
click at [432, 216] on div "16" at bounding box center [437, 219] width 40 height 45
type input "10/16/2025"
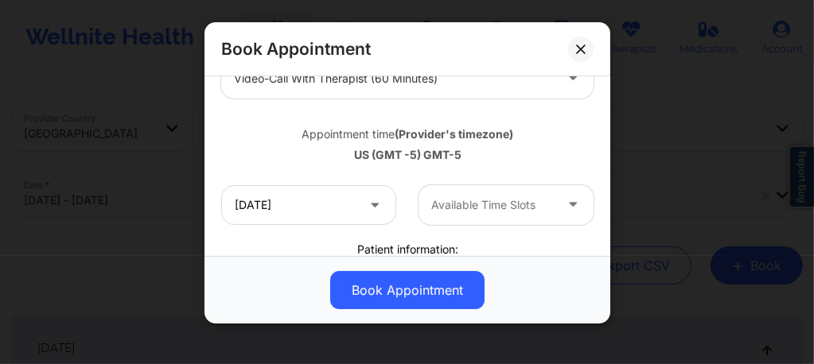
scroll to position [255, 0]
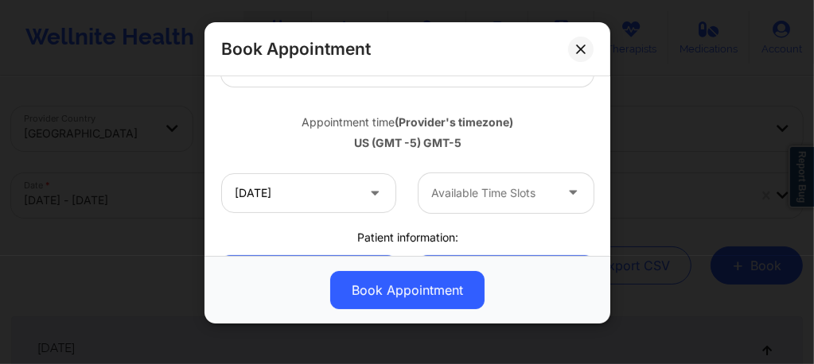
click at [422, 196] on div "Available Time Slots" at bounding box center [486, 193] width 137 height 40
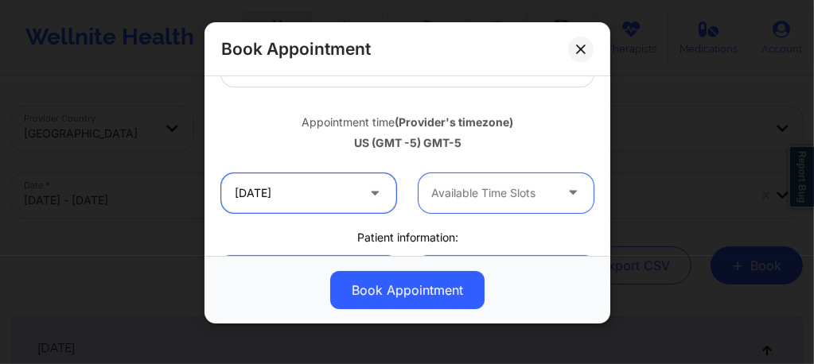
click at [347, 199] on input "10/16/2025" at bounding box center [308, 193] width 175 height 40
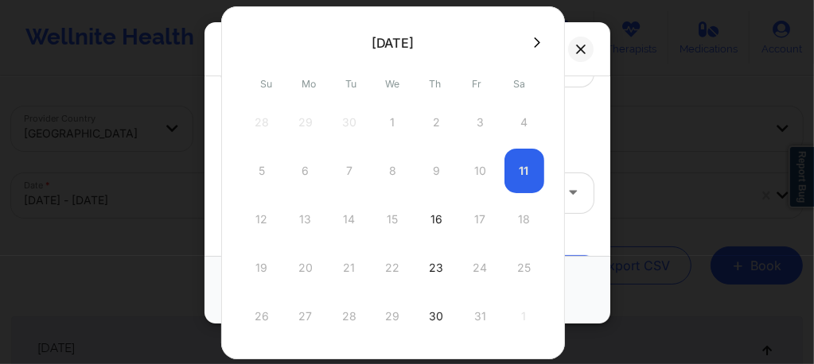
click at [430, 216] on div "16" at bounding box center [437, 219] width 40 height 45
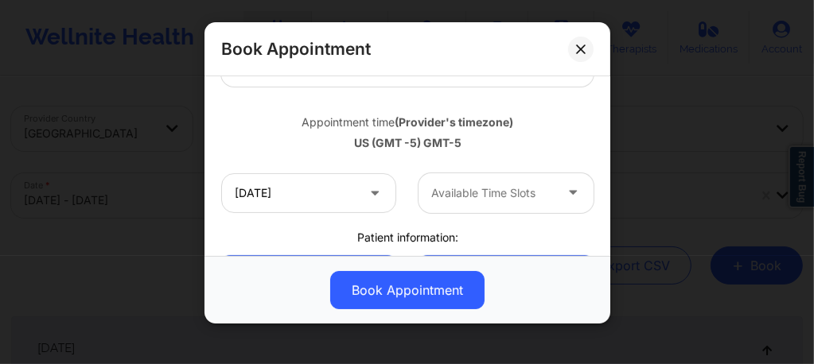
click at [480, 197] on div at bounding box center [492, 193] width 122 height 19
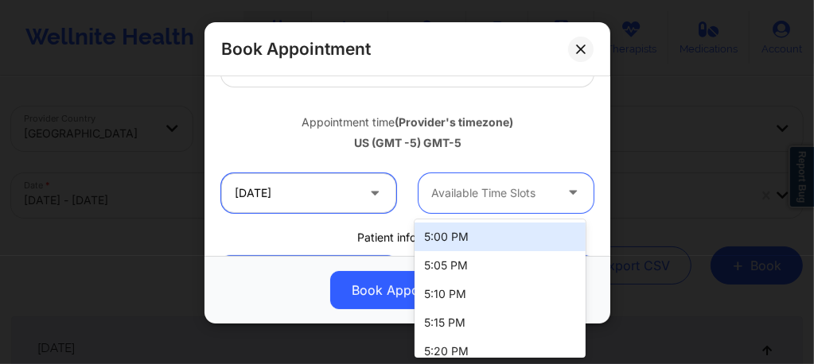
click at [309, 195] on input "10/16/2025" at bounding box center [308, 193] width 175 height 40
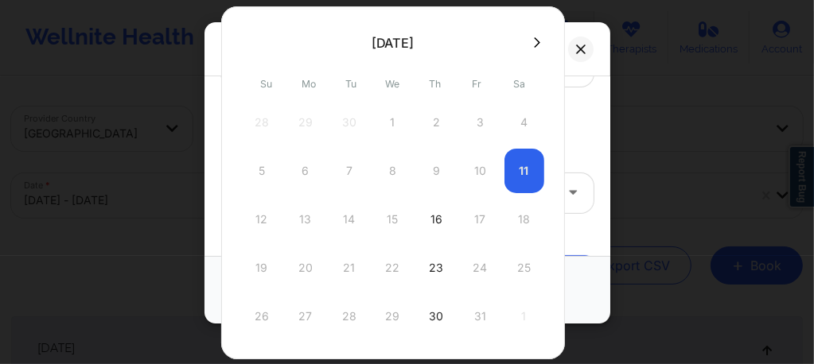
click at [581, 45] on icon at bounding box center [581, 50] width 10 height 10
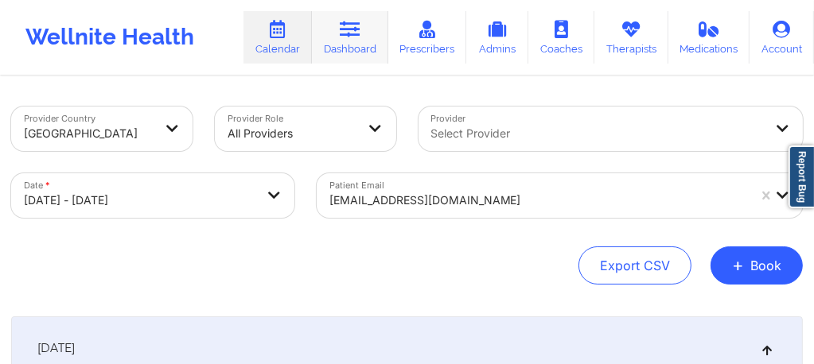
click at [359, 37] on icon at bounding box center [350, 29] width 21 height 17
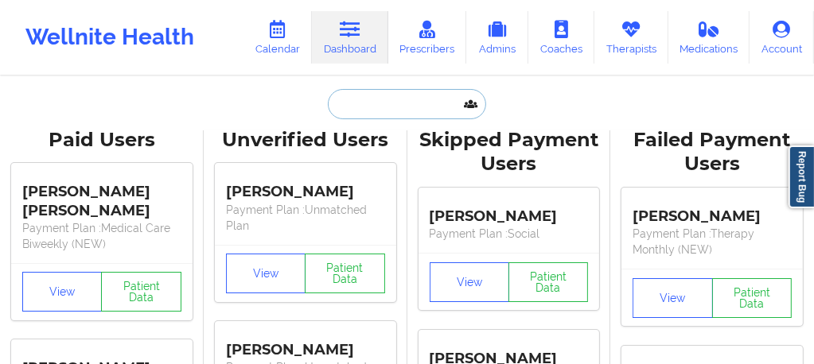
click at [398, 92] on input "text" at bounding box center [406, 104] width 157 height 30
paste input "Meleshia Edwards"
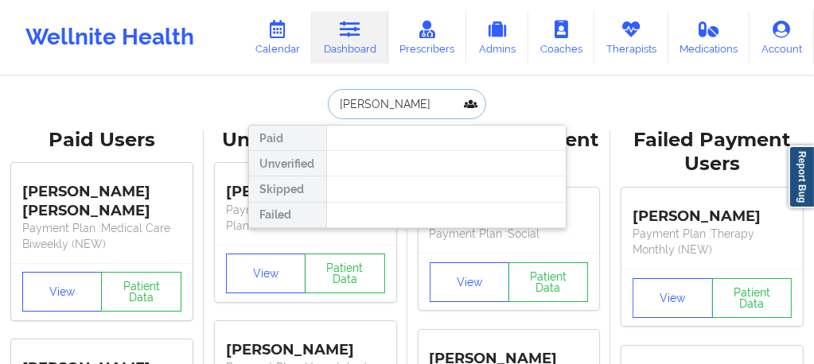
click at [335, 102] on input "Meleshia Edwards" at bounding box center [406, 104] width 157 height 30
drag, startPoint x: 383, startPoint y: 105, endPoint x: 329, endPoint y: 110, distance: 54.3
click at [329, 110] on input "Meleshia Edwards" at bounding box center [406, 104] width 157 height 30
type input "Edwards"
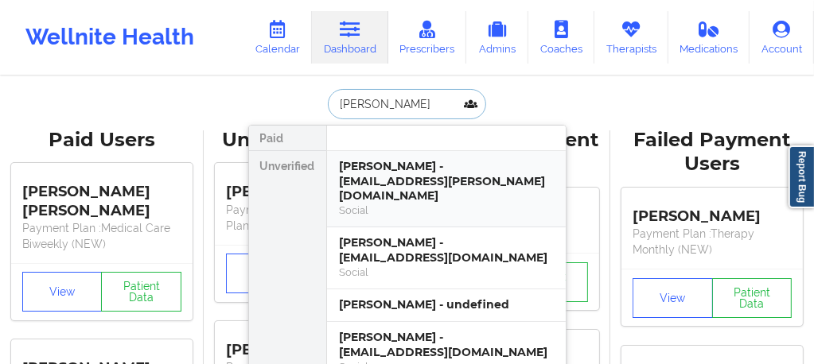
click at [399, 179] on div "MELEISHA EDWARDS - meleisha.edwards@tn.gov" at bounding box center [446, 181] width 213 height 45
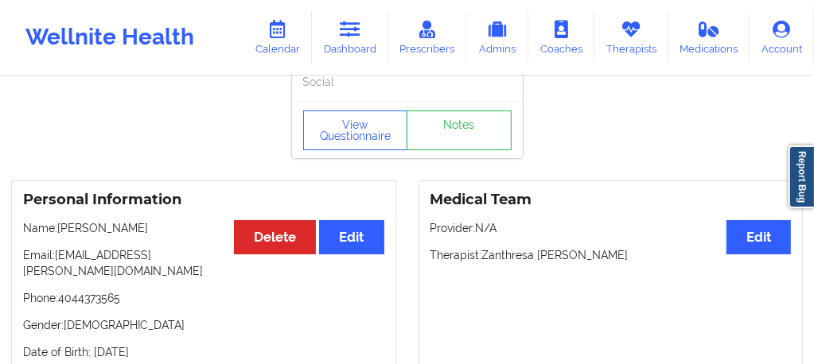
scroll to position [52, 0]
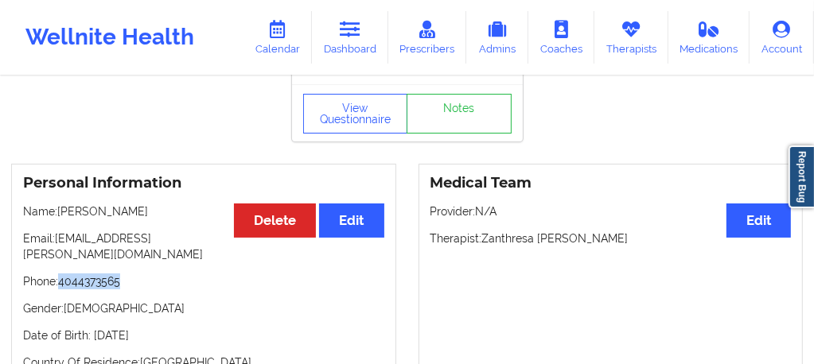
drag, startPoint x: 130, startPoint y: 274, endPoint x: 60, endPoint y: 267, distance: 69.5
click at [60, 274] on p "Phone: 4044373565" at bounding box center [203, 282] width 361 height 16
copy p "4044373565"
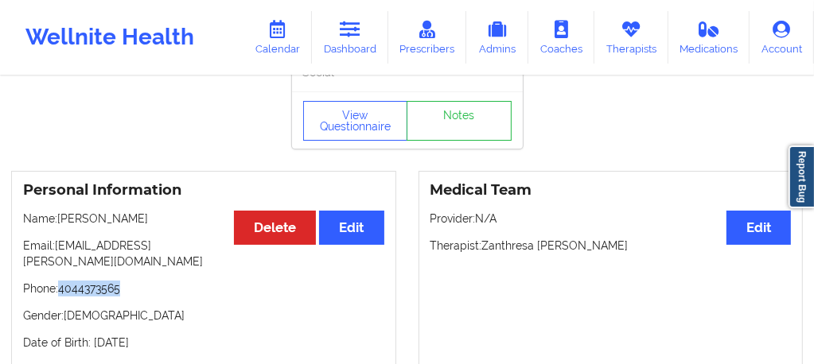
scroll to position [0, 0]
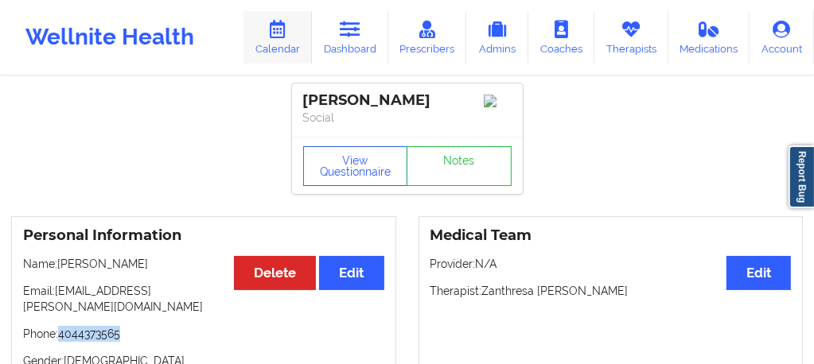
click at [286, 40] on link "Calendar" at bounding box center [277, 37] width 68 height 52
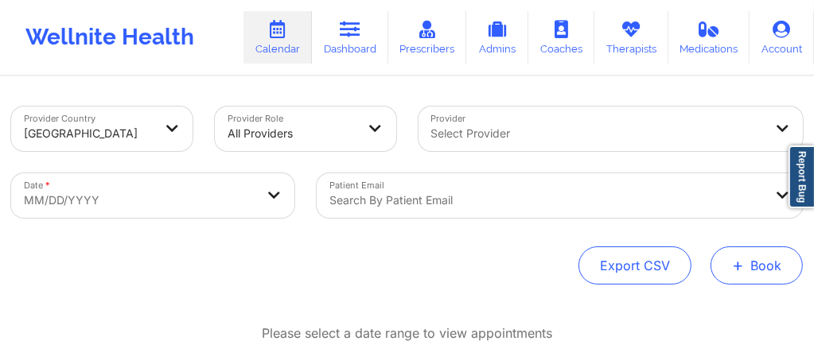
click at [711, 261] on button "+ Book" at bounding box center [756, 266] width 92 height 38
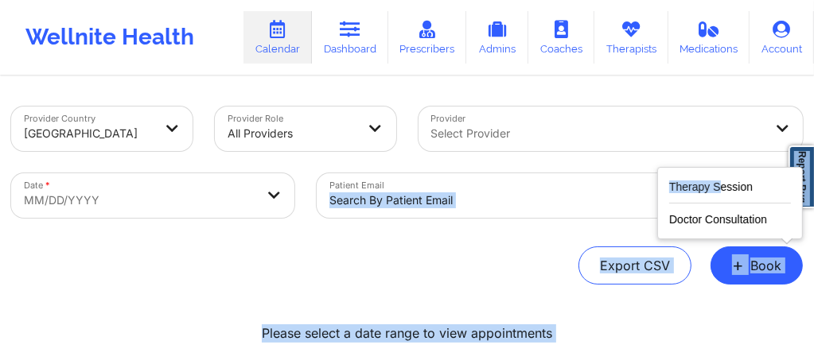
drag, startPoint x: 720, startPoint y: 165, endPoint x: 720, endPoint y: 187, distance: 21.5
click at [720, 186] on body "Wellnite Health Calendar Dashboard Prescribers Admins Coaches Therapists Medica…" at bounding box center [407, 182] width 814 height 364
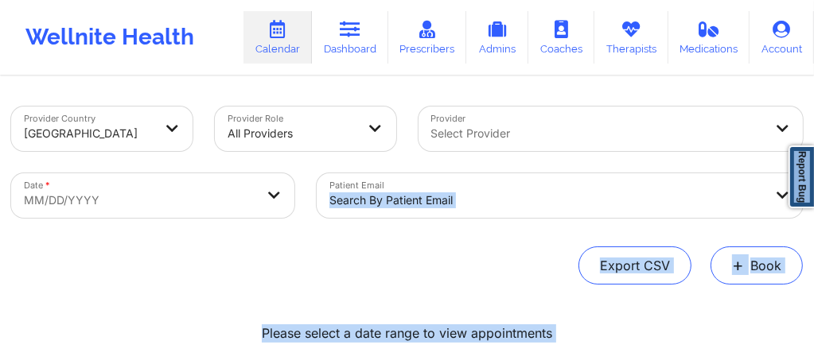
click at [754, 267] on button "+ Book" at bounding box center [756, 266] width 92 height 38
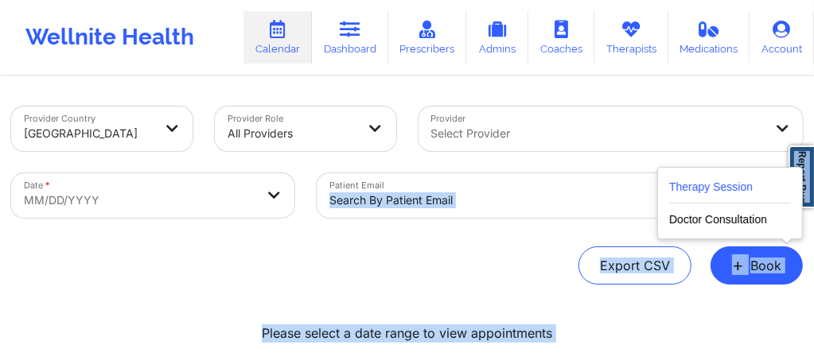
click at [728, 185] on button "Therapy Session" at bounding box center [730, 190] width 122 height 26
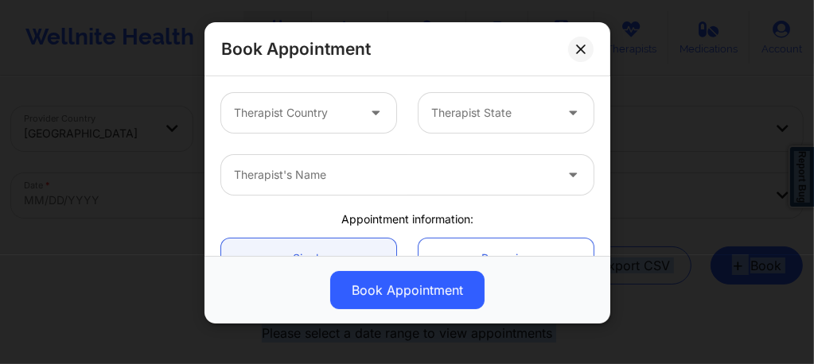
click at [308, 115] on div at bounding box center [295, 112] width 122 height 19
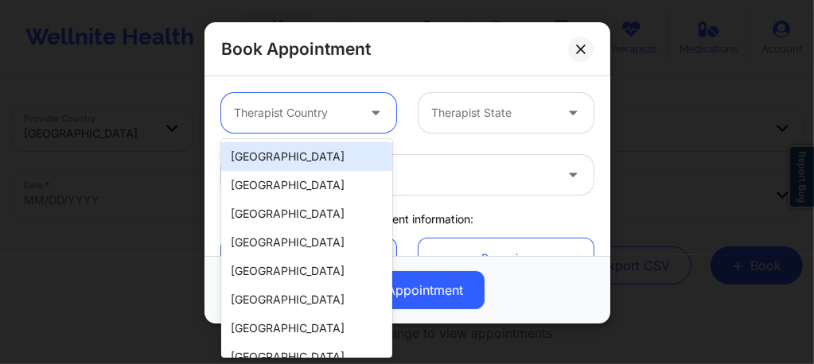
click at [307, 150] on div "[GEOGRAPHIC_DATA]" at bounding box center [306, 156] width 171 height 29
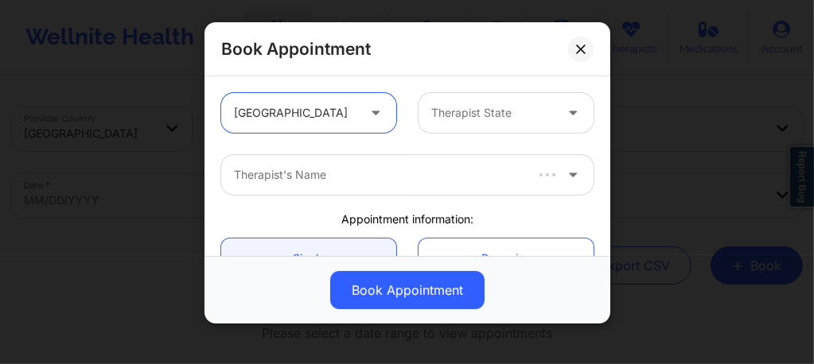
click at [457, 109] on div at bounding box center [492, 112] width 122 height 19
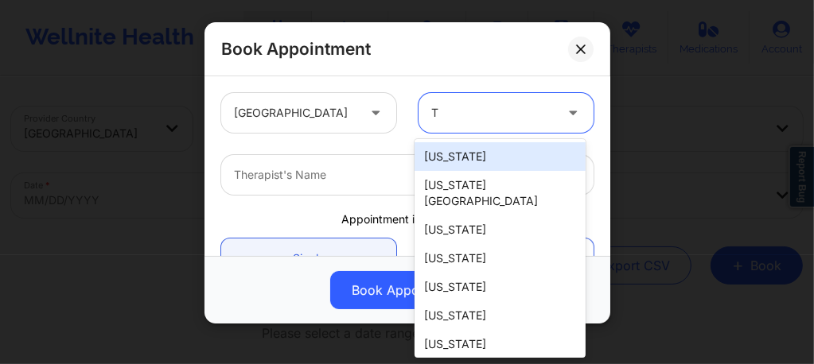
type input "Tx"
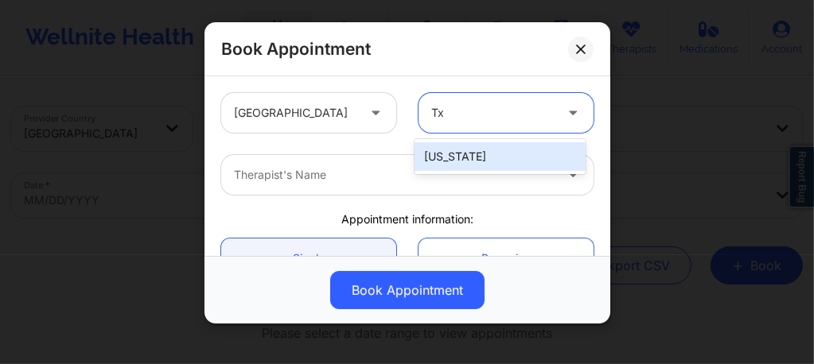
click at [465, 154] on div "Texas" at bounding box center [499, 156] width 171 height 29
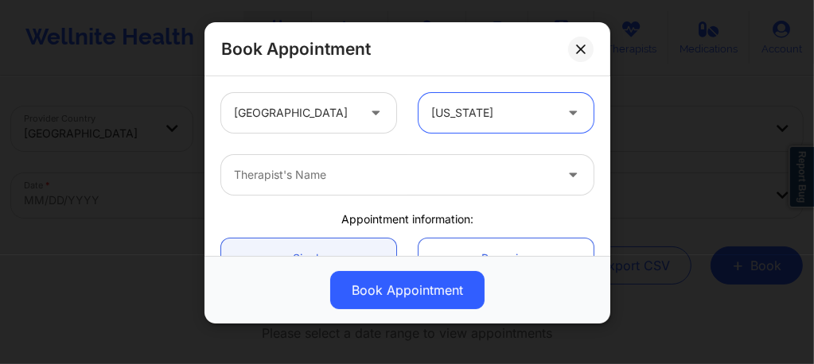
click at [398, 175] on div at bounding box center [394, 174] width 320 height 19
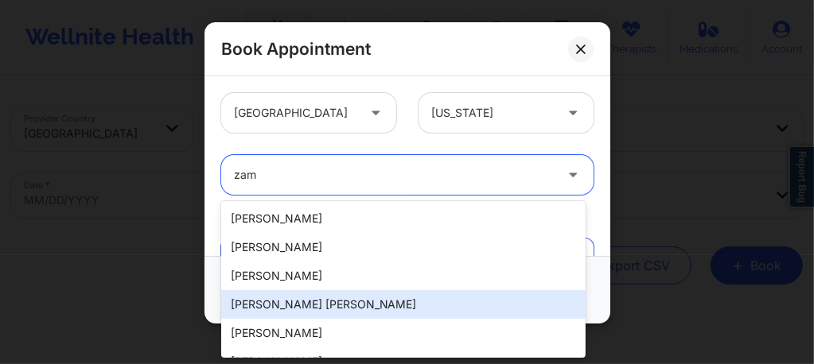
scroll to position [49, 0]
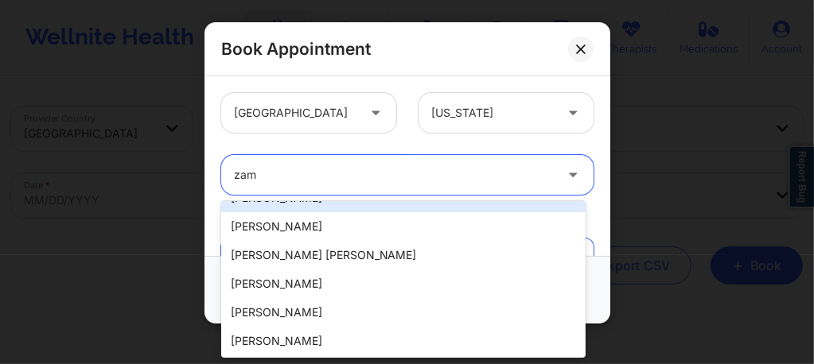
type input "zam"
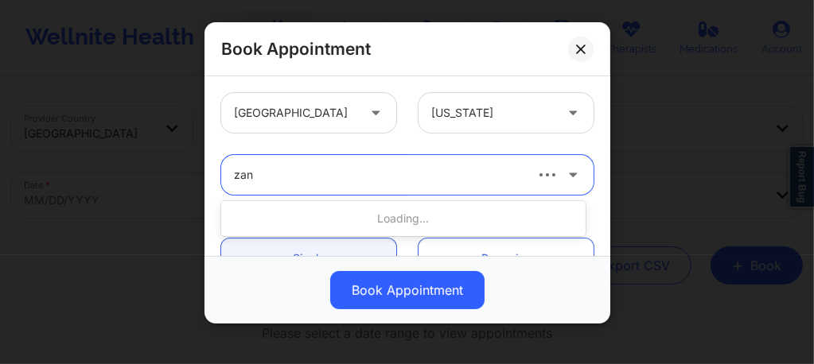
type input "zant"
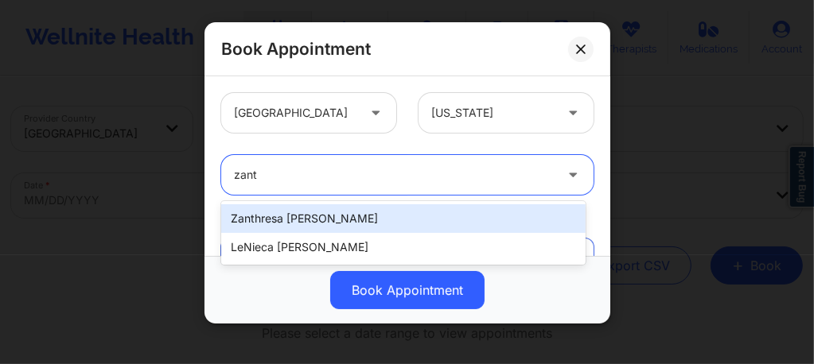
click at [325, 217] on div "Zanthresa L. Hampton" at bounding box center [403, 218] width 364 height 29
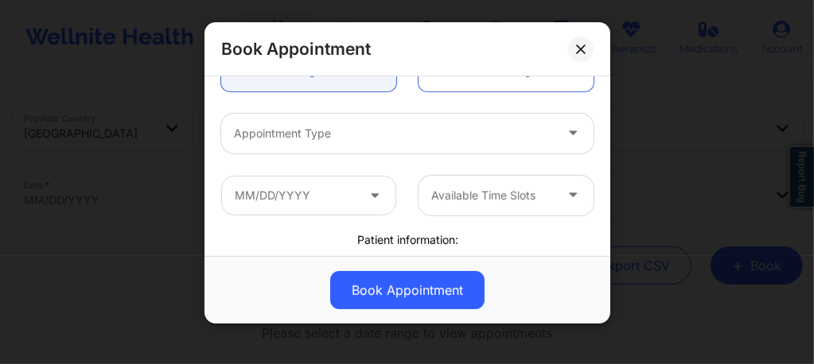
scroll to position [212, 0]
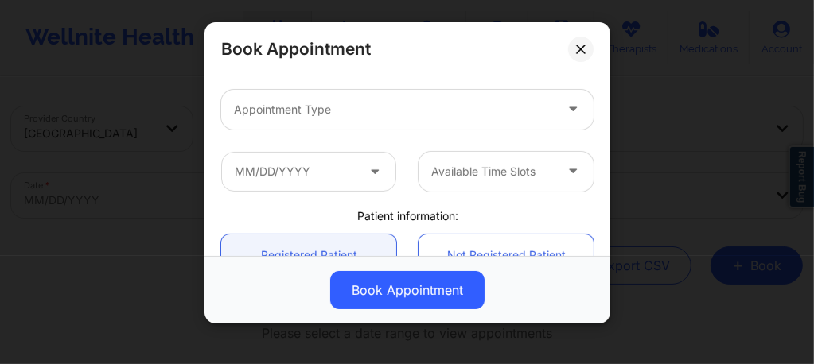
click at [341, 111] on div at bounding box center [394, 109] width 320 height 19
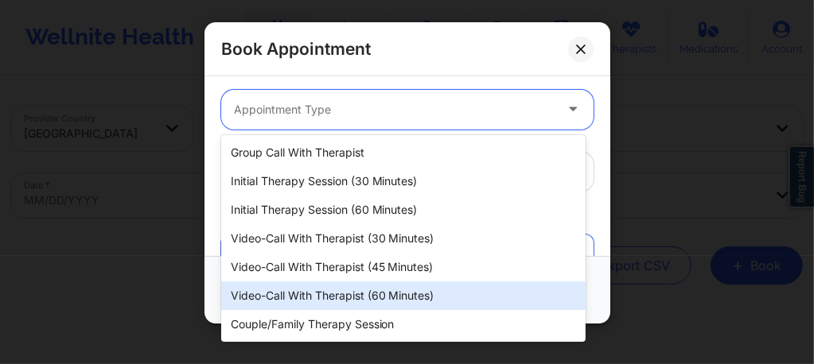
click at [348, 296] on div "Video-Call with Therapist (60 minutes)" at bounding box center [403, 296] width 364 height 29
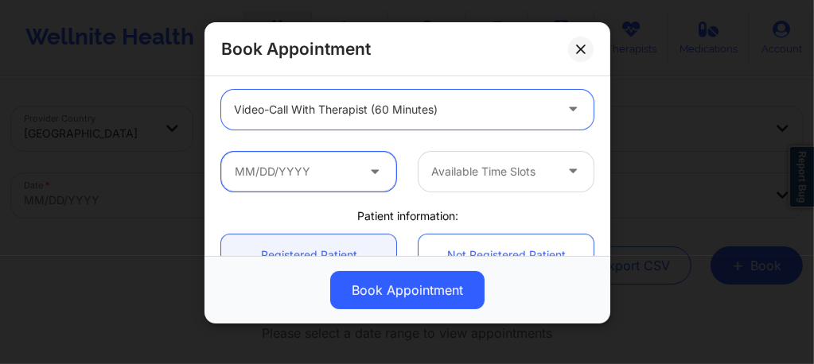
click at [318, 174] on input "text" at bounding box center [308, 172] width 175 height 40
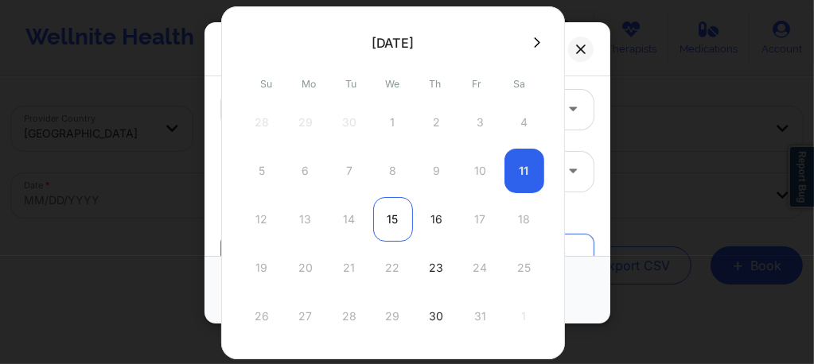
click at [399, 216] on div "15" at bounding box center [393, 219] width 40 height 45
type input "10/15/2025"
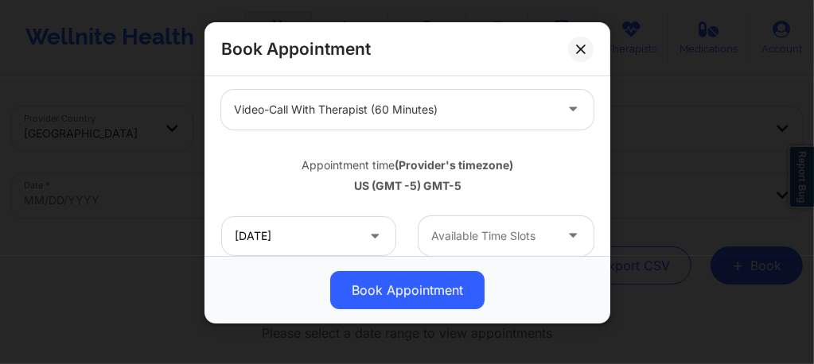
click at [474, 236] on div at bounding box center [492, 236] width 122 height 19
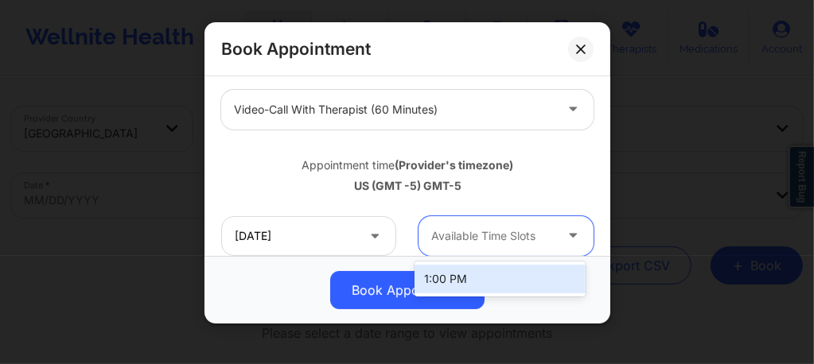
click at [467, 278] on div "1:00 PM" at bounding box center [499, 279] width 171 height 29
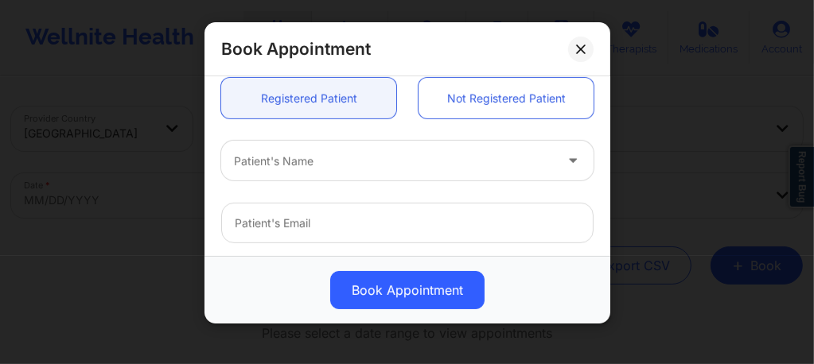
scroll to position [434, 0]
click at [336, 153] on div at bounding box center [394, 159] width 320 height 19
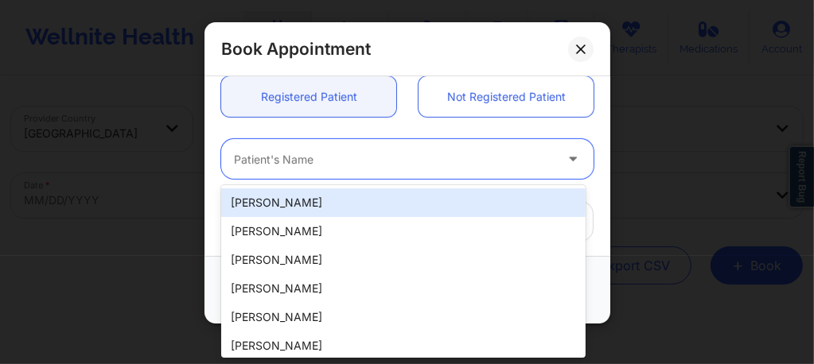
paste input "Colleen Thompson"
type input "Colleen Thompson"
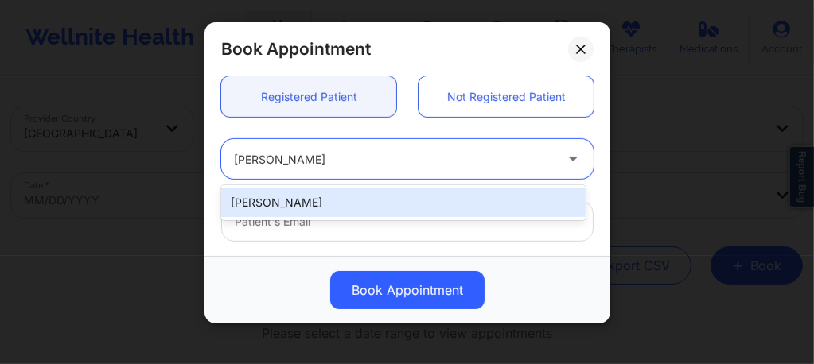
click at [333, 192] on div "Colleen Thompson" at bounding box center [403, 203] width 364 height 29
type input "colleenthompson72@gmail.com"
type input "+12604422663"
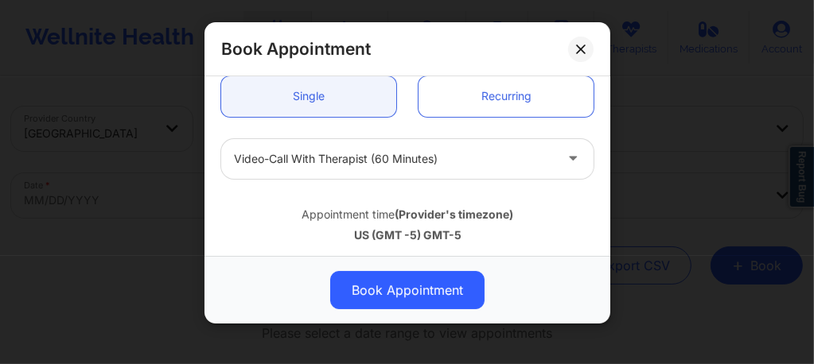
scroll to position [646, 0]
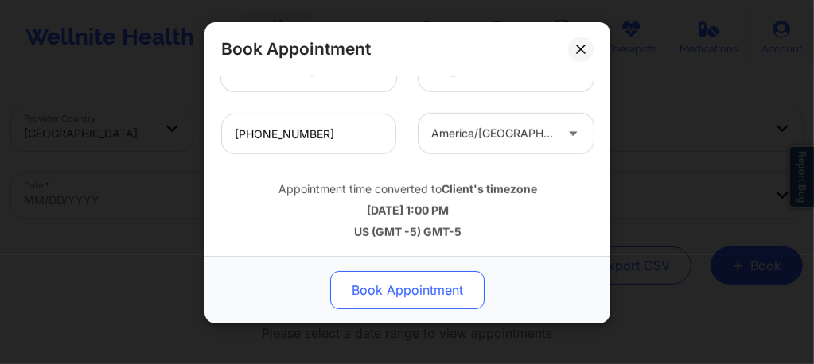
click at [391, 293] on button "Book Appointment" at bounding box center [407, 290] width 154 height 38
click at [391, 293] on div "Booking…" at bounding box center [407, 290] width 383 height 38
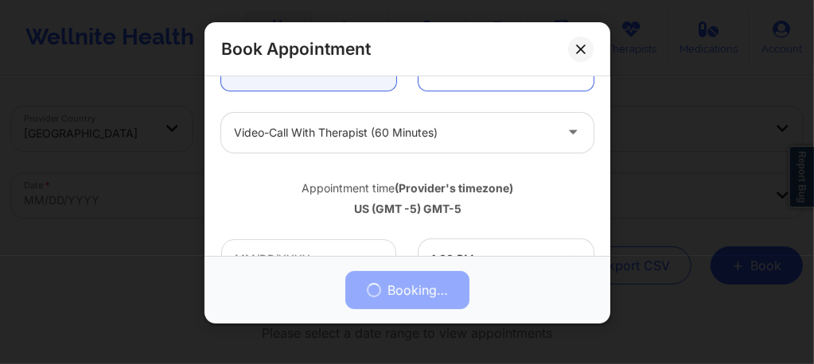
scroll to position [0, 0]
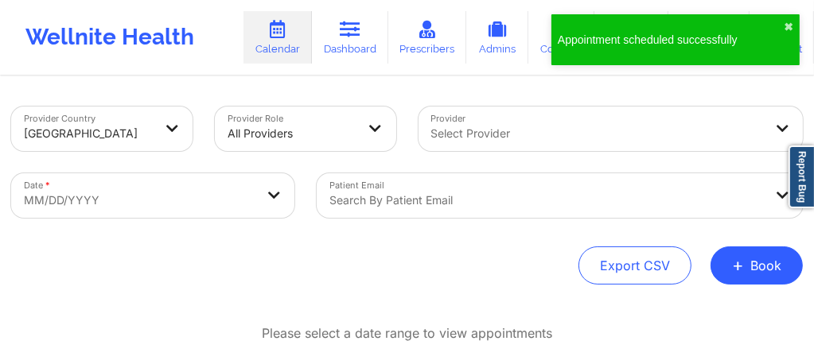
click at [500, 133] on div at bounding box center [597, 133] width 332 height 19
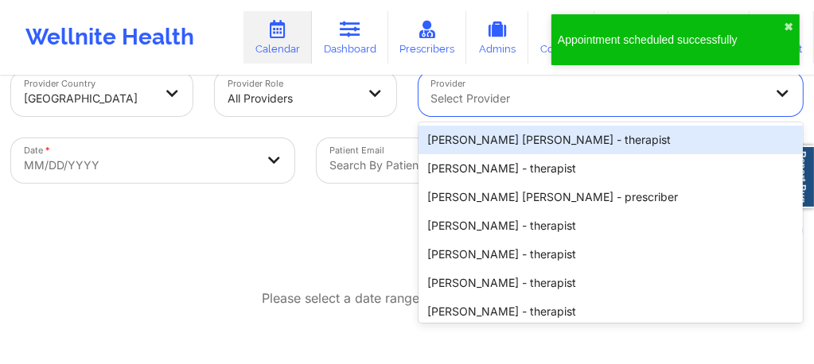
scroll to position [38, 0]
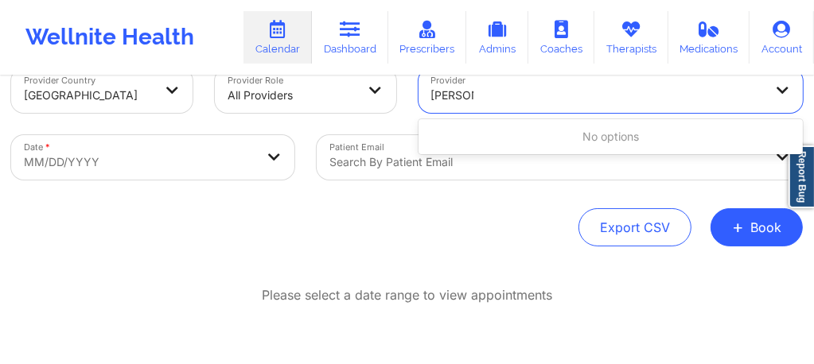
type input "frances"
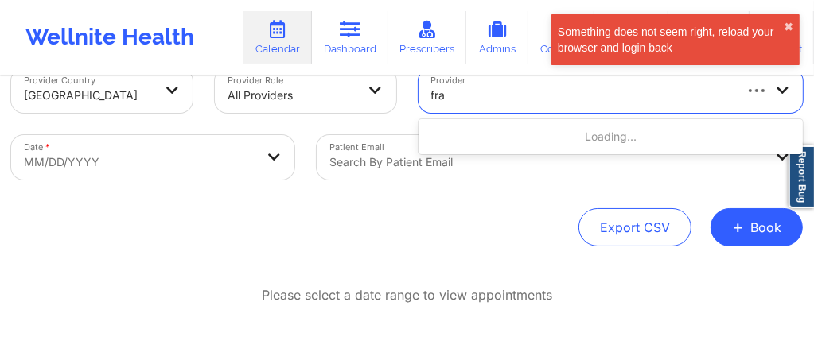
type input "fra"
type input "Franc"
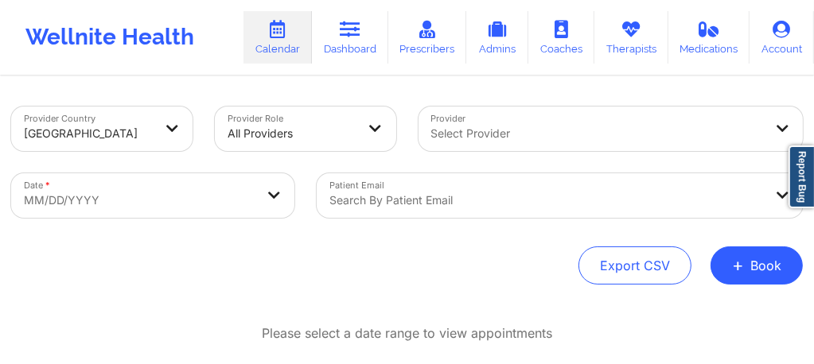
click at [375, 204] on div "Patient Email Search by patient email" at bounding box center [559, 195] width 508 height 67
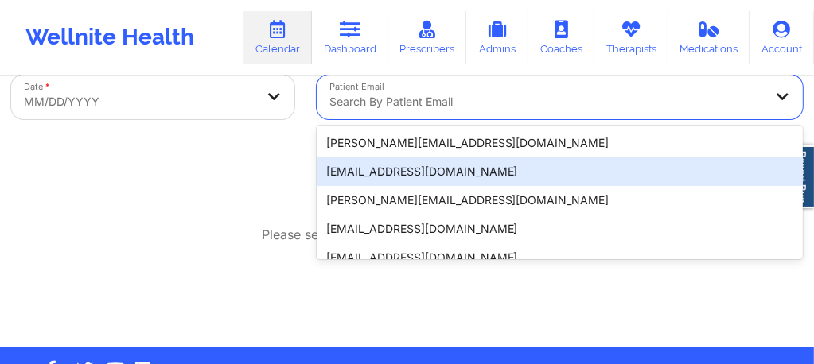
paste input "[EMAIL_ADDRESS][DOMAIN_NAME]"
type input "[EMAIL_ADDRESS][DOMAIN_NAME]"
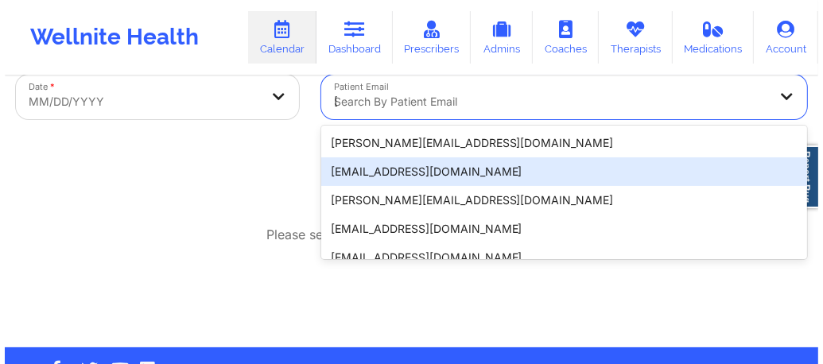
scroll to position [105, 0]
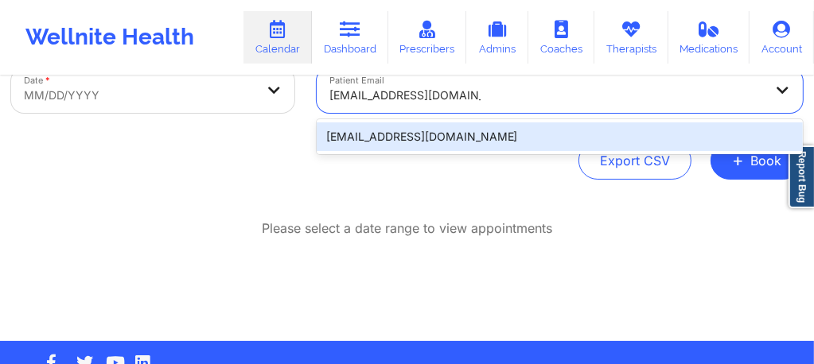
click at [404, 133] on div "almadelacruz37@gmail.com" at bounding box center [560, 136] width 486 height 29
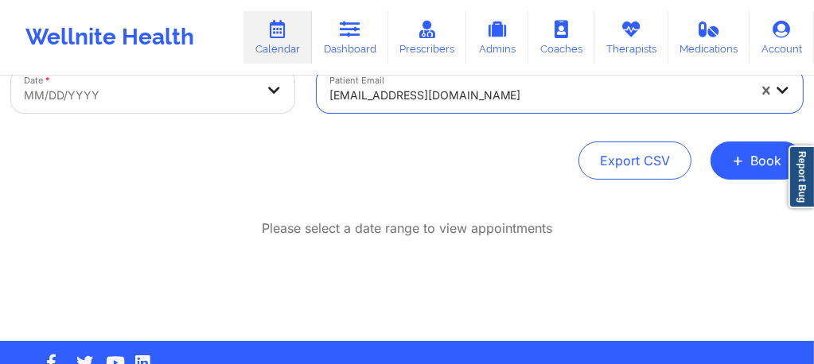
click at [169, 95] on body "Wellnite Health Calendar Dashboard Prescribers Admins Coaches Therapists Medica…" at bounding box center [407, 77] width 814 height 364
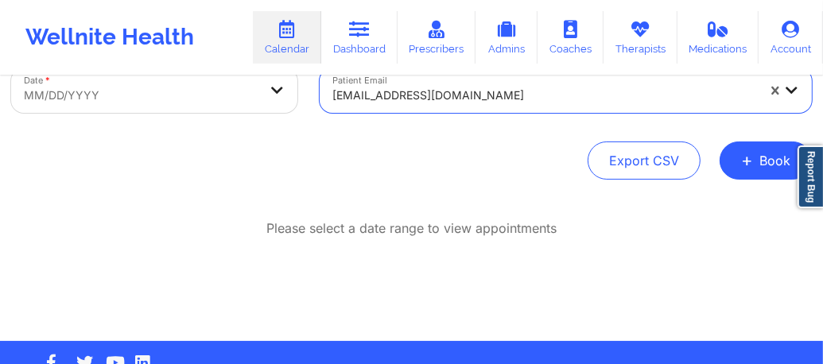
select select "2025-8"
select select "2025-9"
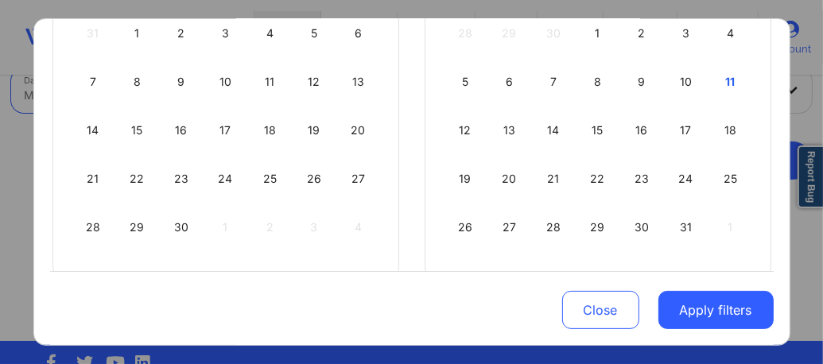
scroll to position [243, 0]
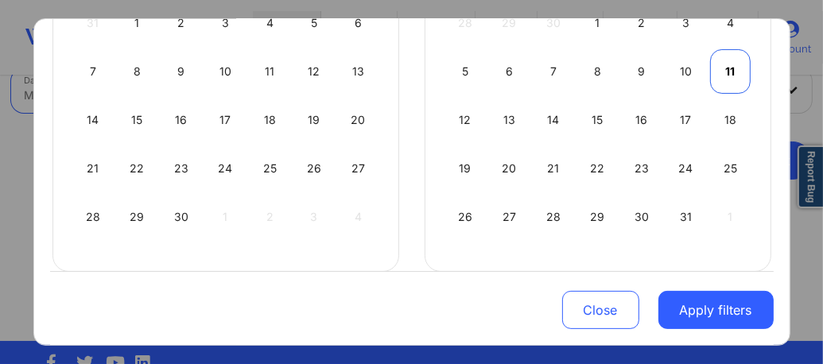
click at [732, 68] on div "11" at bounding box center [730, 71] width 41 height 45
select select "2025-9"
select select "2025-10"
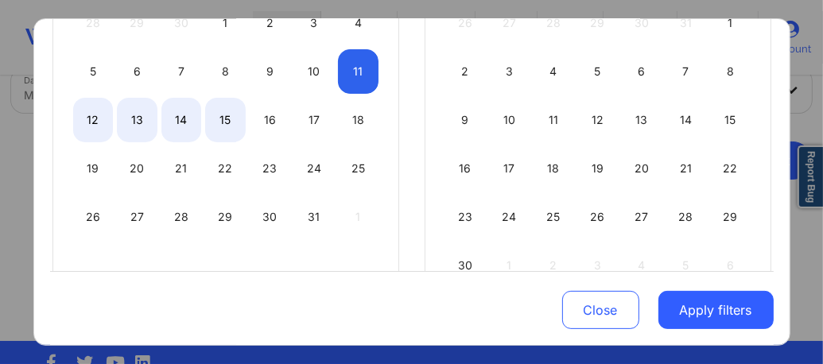
scroll to position [51, 0]
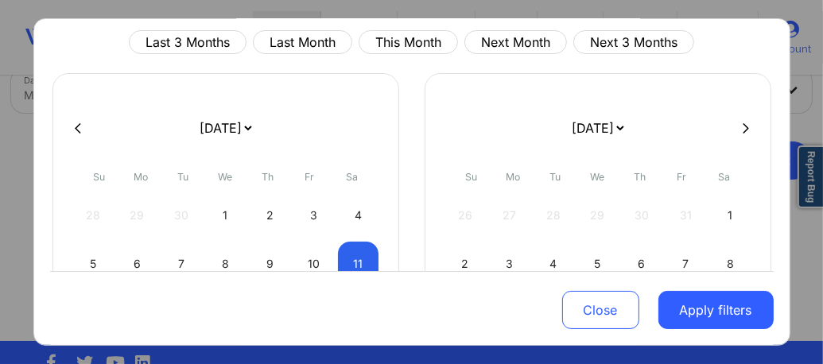
select select "2025-9"
select select "2025-10"
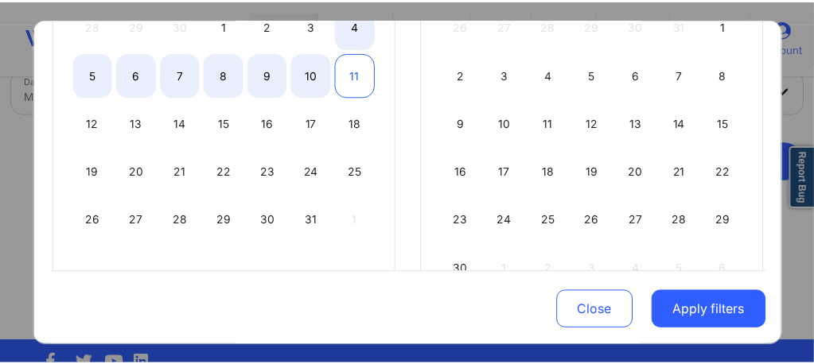
scroll to position [252, 0]
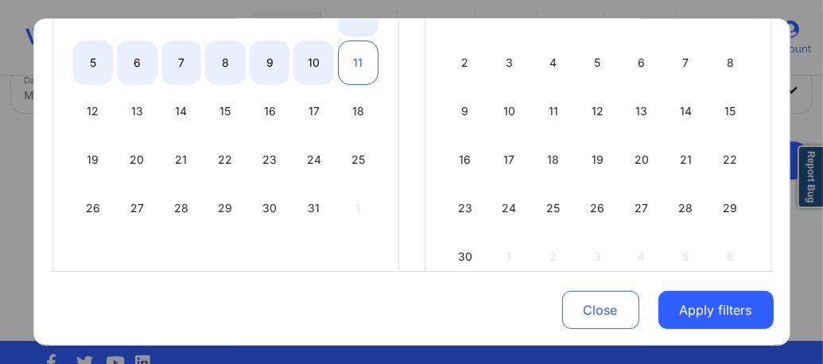
select select "2025-9"
select select "2025-10"
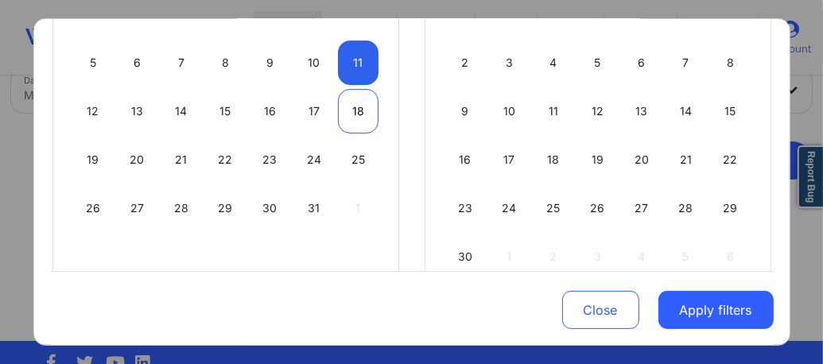
select select "2025-9"
select select "2025-10"
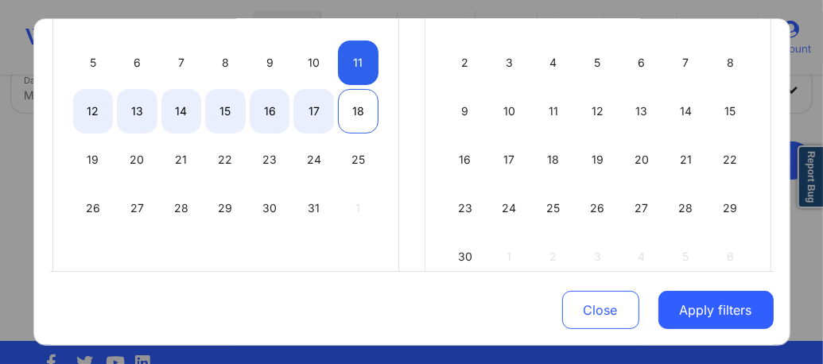
click at [353, 111] on div "18" at bounding box center [358, 111] width 41 height 45
select select "2025-9"
select select "2025-10"
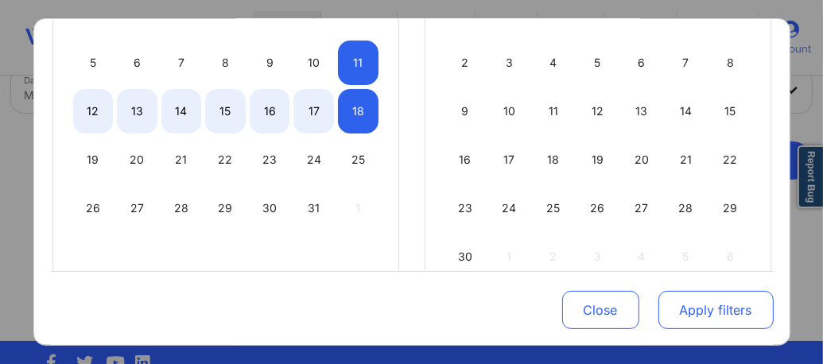
click at [733, 313] on button "Apply filters" at bounding box center [716, 310] width 115 height 38
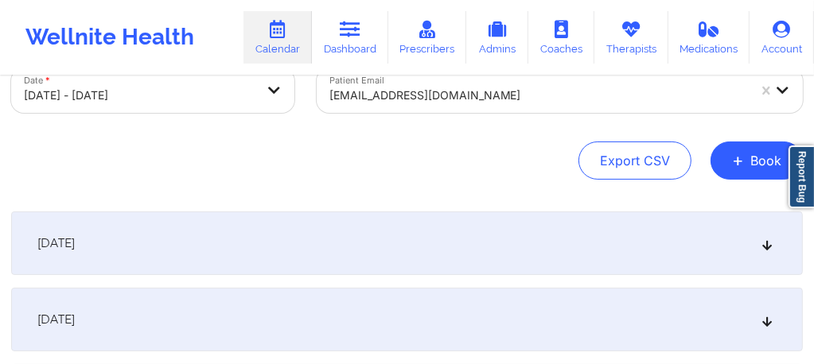
click at [454, 229] on div "[DATE]" at bounding box center [406, 244] width 791 height 64
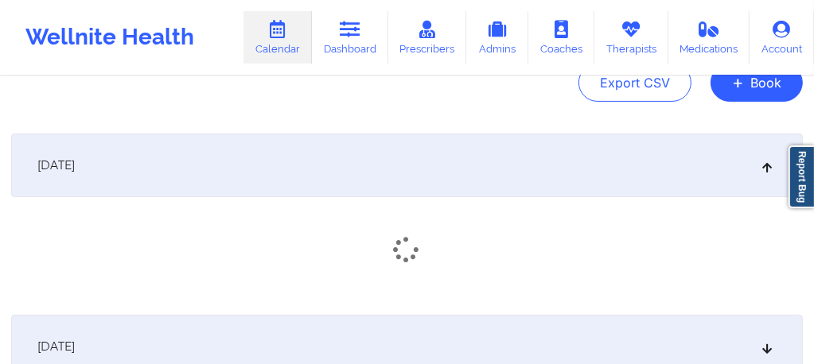
scroll to position [200, 0]
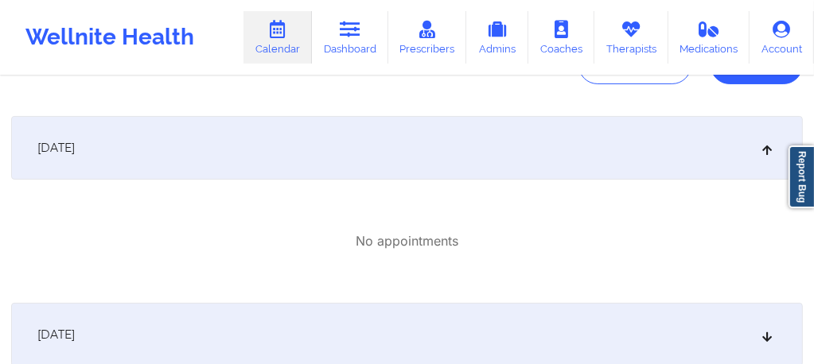
scroll to position [200, 0]
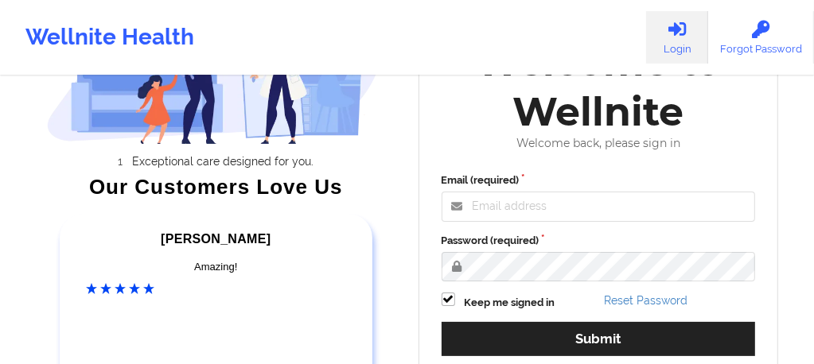
scroll to position [138, 0]
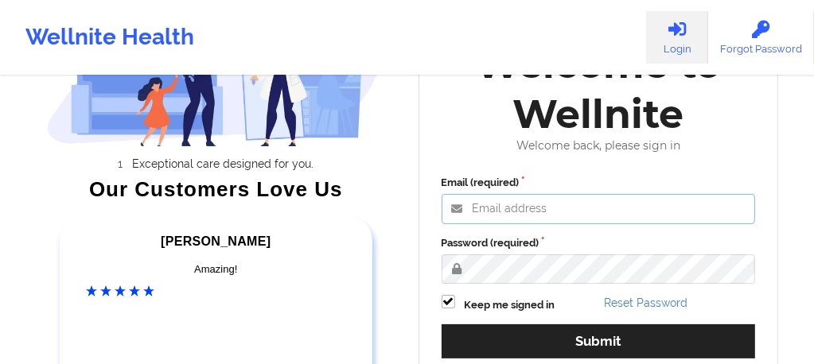
click at [513, 214] on input "Email (required)" at bounding box center [598, 209] width 314 height 30
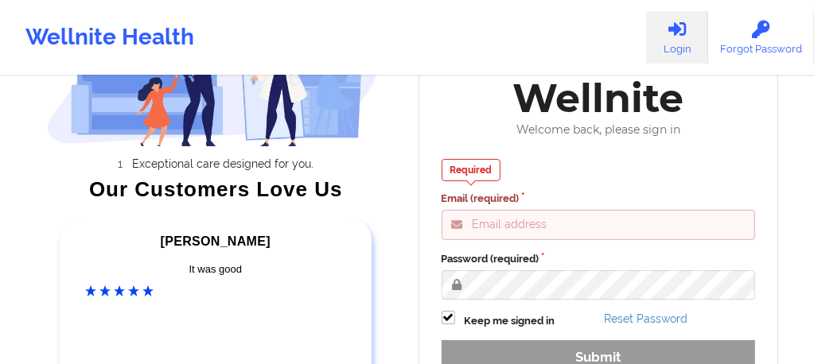
type input "[EMAIL_ADDRESS][DOMAIN_NAME]"
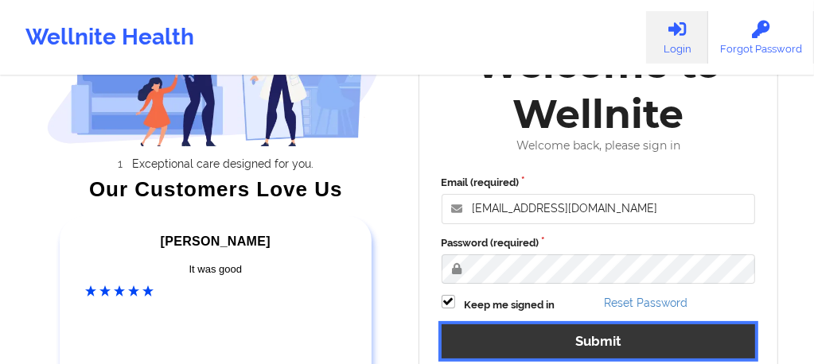
click at [547, 340] on button "Submit" at bounding box center [598, 342] width 314 height 34
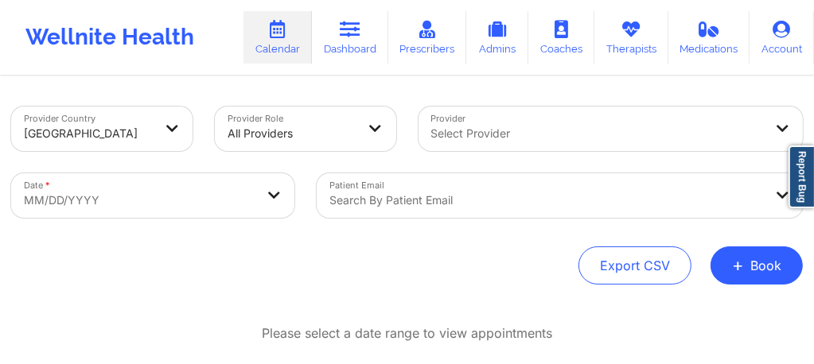
click at [568, 141] on div "Select Provider" at bounding box center [610, 129] width 385 height 45
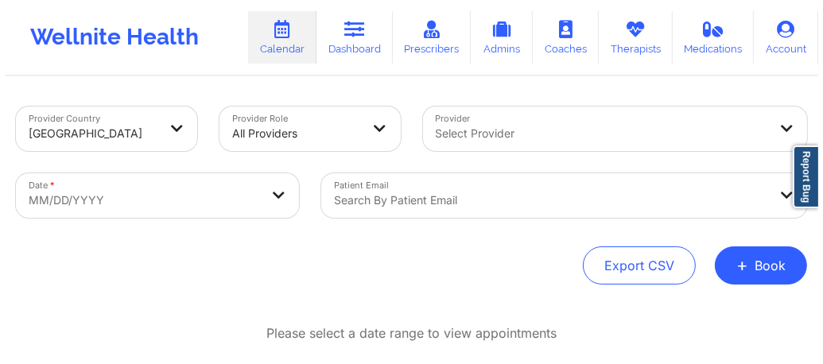
scroll to position [38, 0]
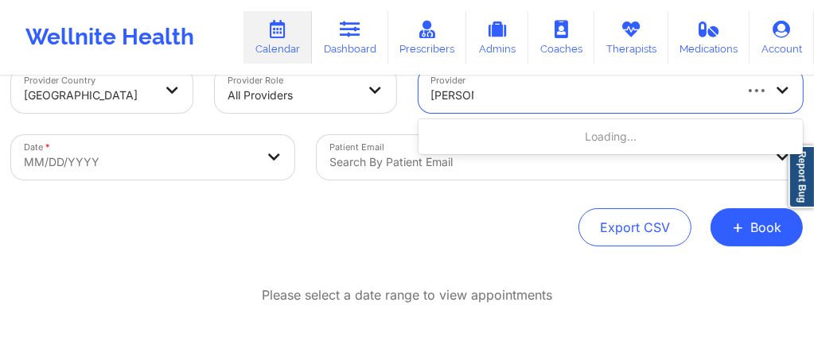
type input "francesca"
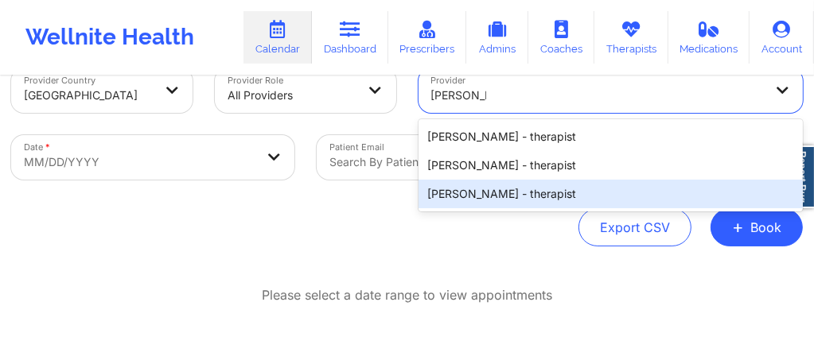
drag, startPoint x: 511, startPoint y: 137, endPoint x: 473, endPoint y: 199, distance: 72.4
click at [473, 200] on div "Francesca Ann Leass - therapist Francesca Stringer - therapist Francesca Premo …" at bounding box center [610, 165] width 385 height 92
click at [473, 199] on div "Francesca Premo - therapist" at bounding box center [610, 194] width 385 height 29
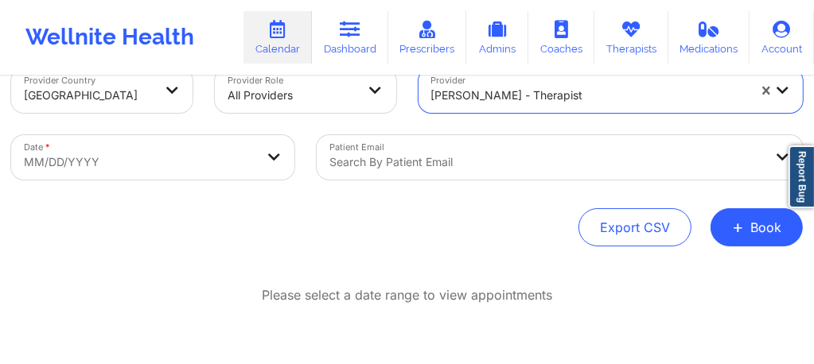
click at [220, 159] on body "Wellnite Health Calendar Dashboard Prescribers Admins Coaches Therapists Medica…" at bounding box center [407, 144] width 814 height 364
select select "2025-8"
select select "2025-9"
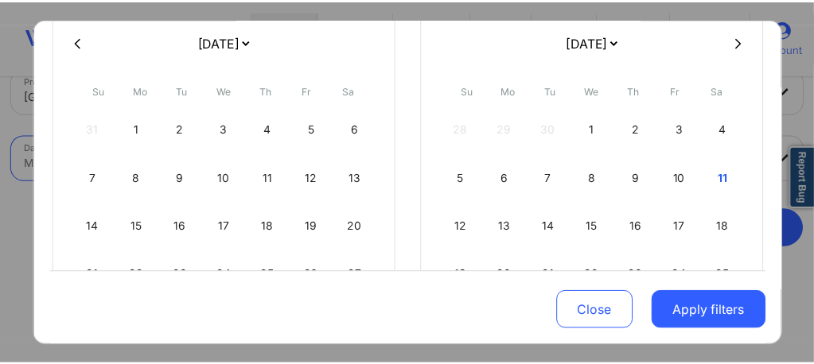
scroll to position [191, 0]
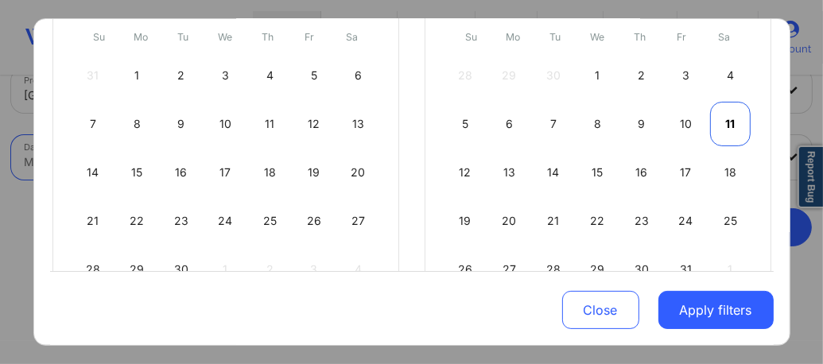
click at [733, 124] on div "11" at bounding box center [730, 124] width 41 height 45
select select "2025-9"
select select "2025-10"
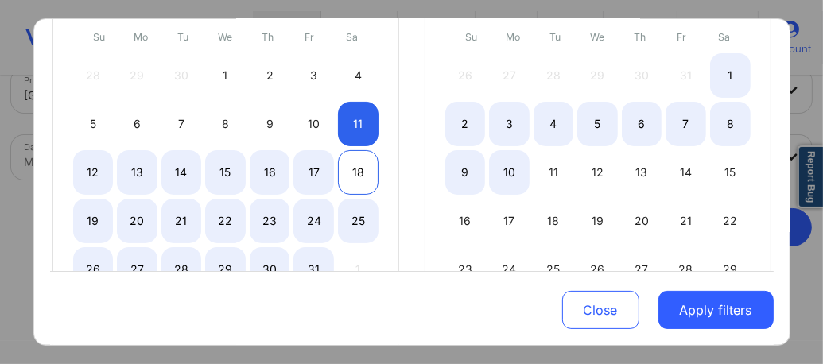
select select "2025-9"
select select "2025-10"
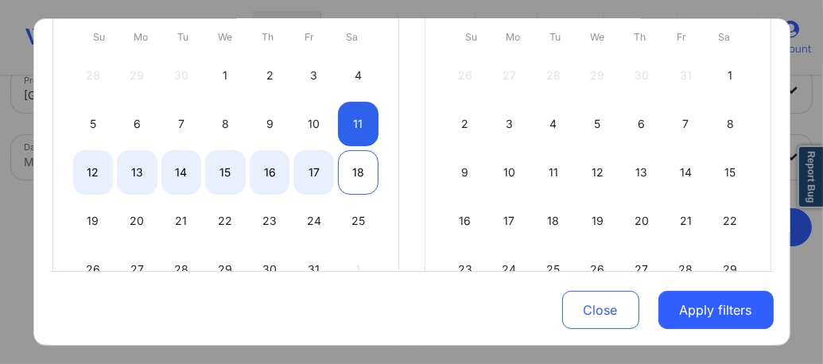
click at [356, 172] on div "18" at bounding box center [358, 172] width 41 height 45
select select "2025-9"
select select "2025-10"
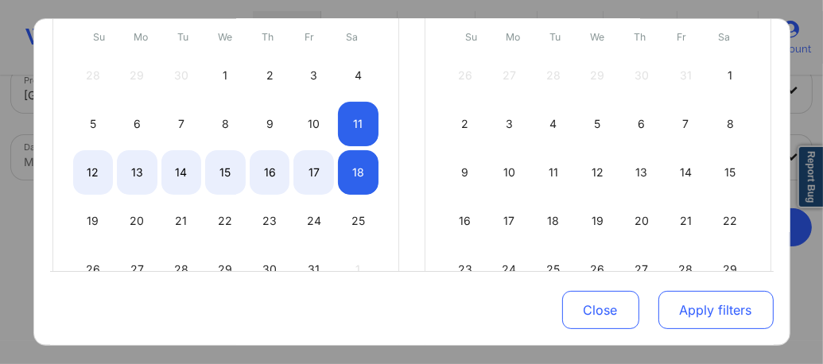
click at [699, 309] on button "Apply filters" at bounding box center [716, 310] width 115 height 38
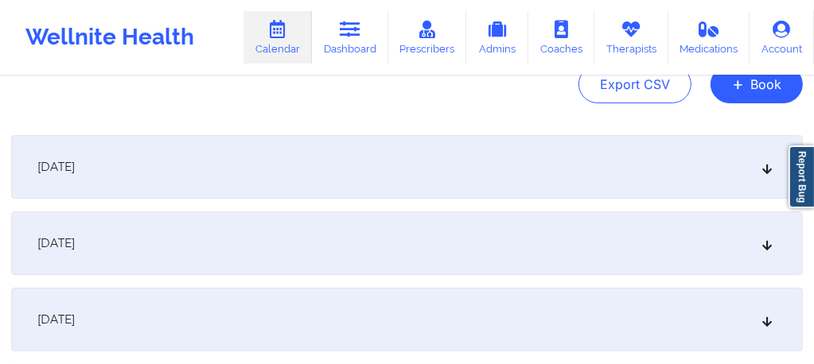
scroll to position [186, 0]
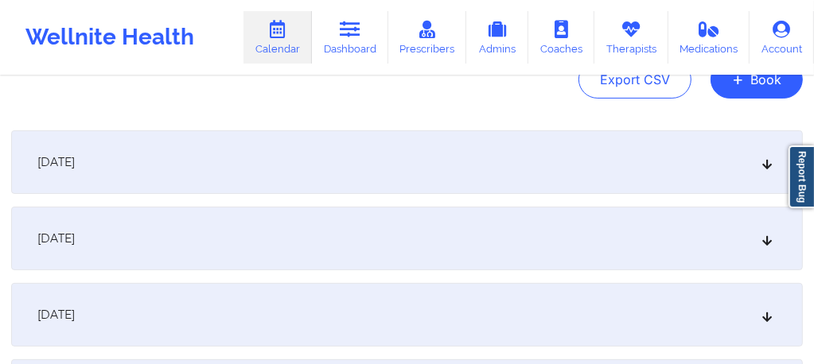
click at [260, 169] on div "[DATE]" at bounding box center [406, 162] width 791 height 64
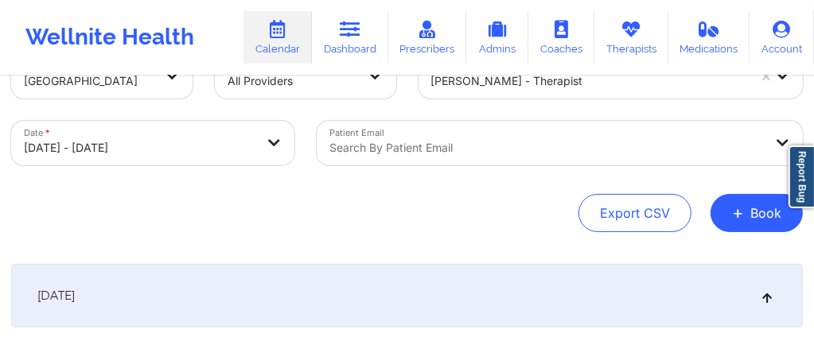
scroll to position [0, 0]
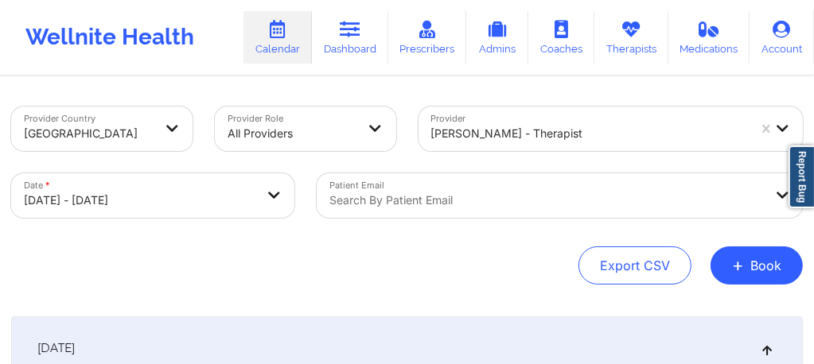
click at [387, 189] on div "Search by patient email" at bounding box center [541, 195] width 449 height 45
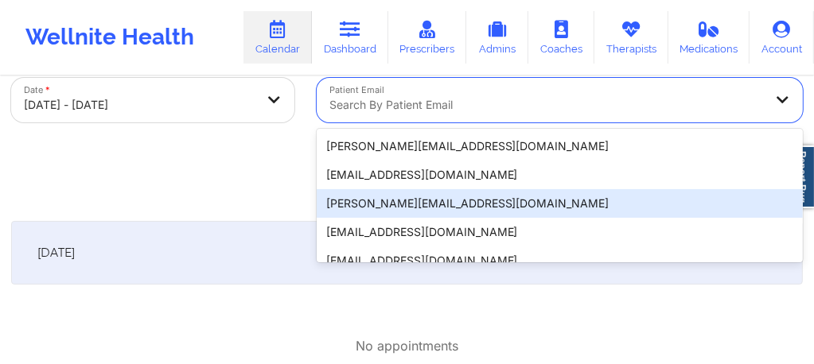
scroll to position [105, 0]
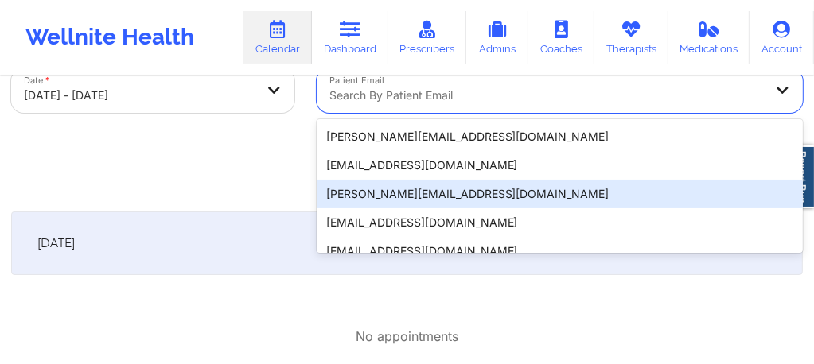
paste input "abbyncisreid@gmail.com"
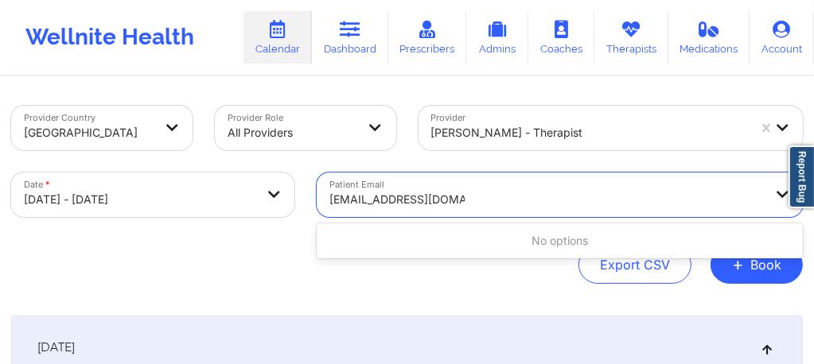
scroll to position [0, 0]
type input "abbyncisreid@gmail.com"
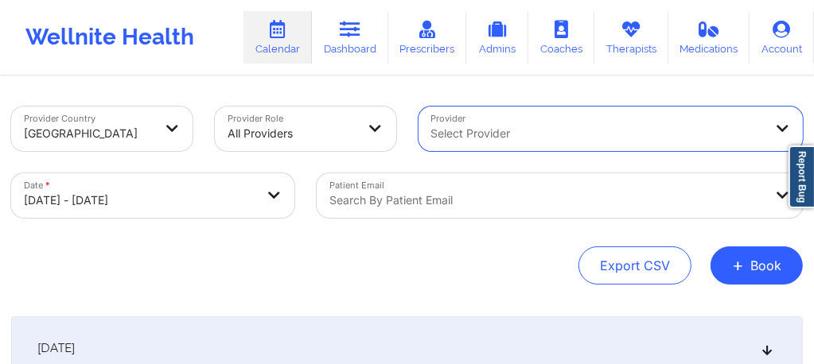
click at [481, 196] on div "Search by patient email" at bounding box center [541, 195] width 449 height 45
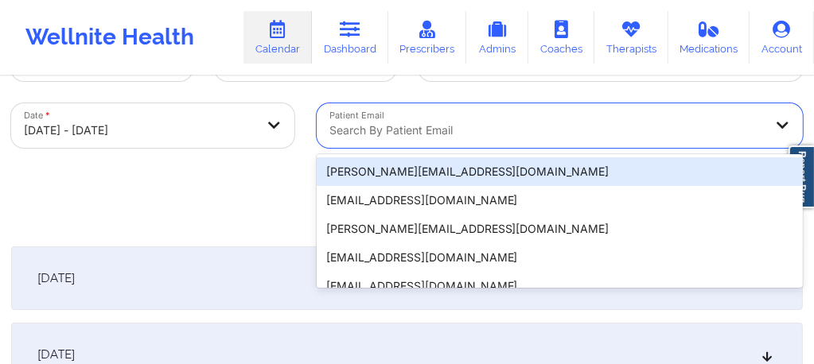
scroll to position [105, 0]
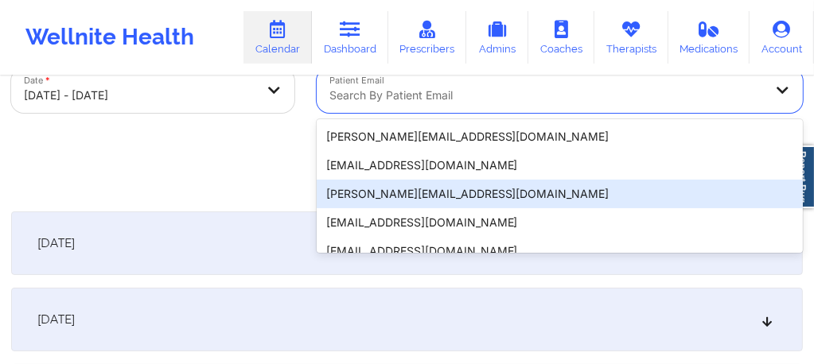
paste input "abbyncisreid@gmail.com"
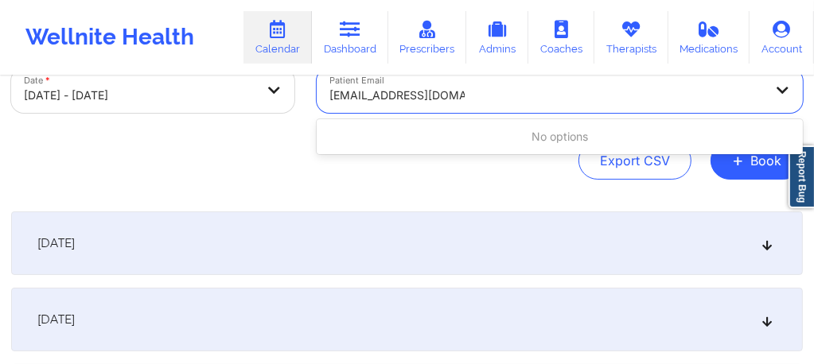
type input "abbyncisreid@gmail.com"
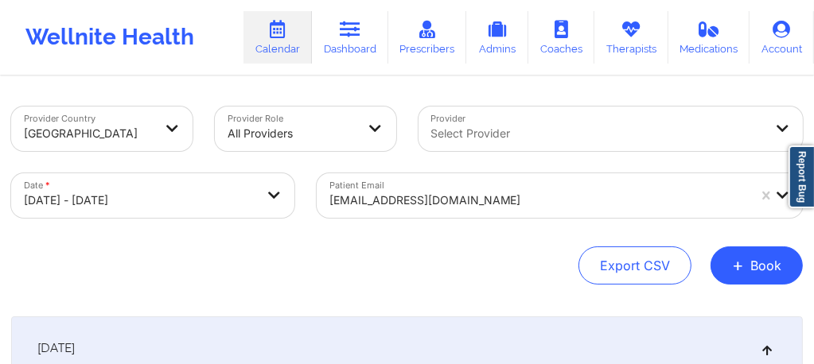
click at [191, 200] on body "Wellnite Health Calendar Dashboard Prescribers Admins Coaches Therapists Medica…" at bounding box center [407, 182] width 814 height 364
select select "2025-9"
select select "2025-10"
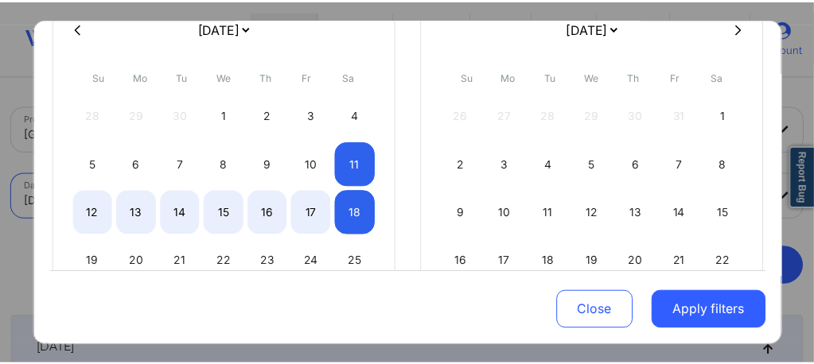
scroll to position [180, 0]
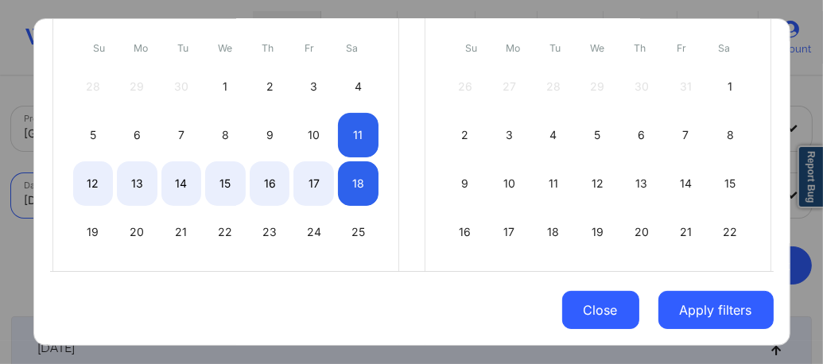
click at [611, 315] on button "Close" at bounding box center [600, 310] width 77 height 38
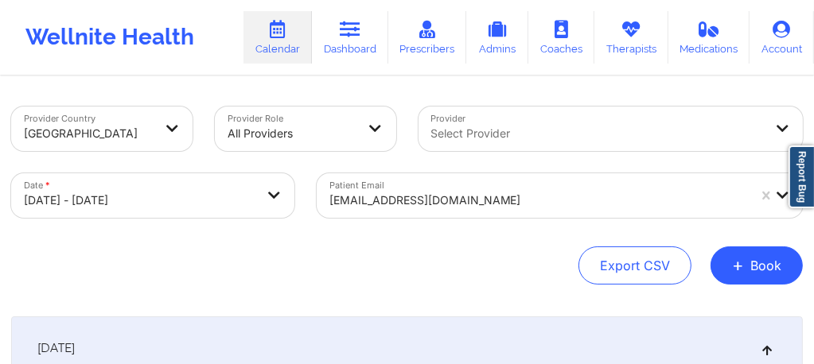
click at [523, 190] on div "almadelacruz37@gmail.com" at bounding box center [560, 195] width 486 height 45
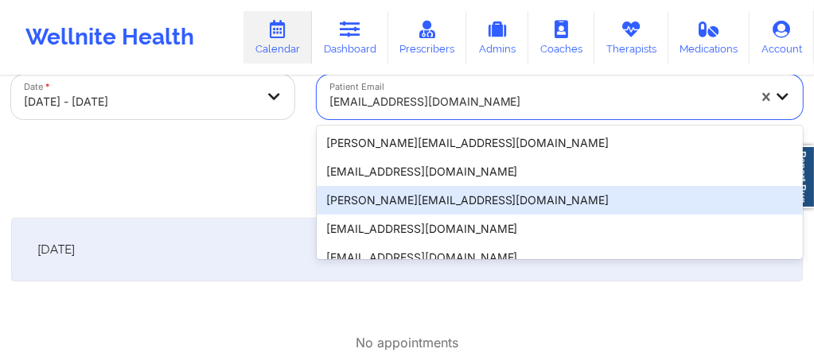
scroll to position [105, 0]
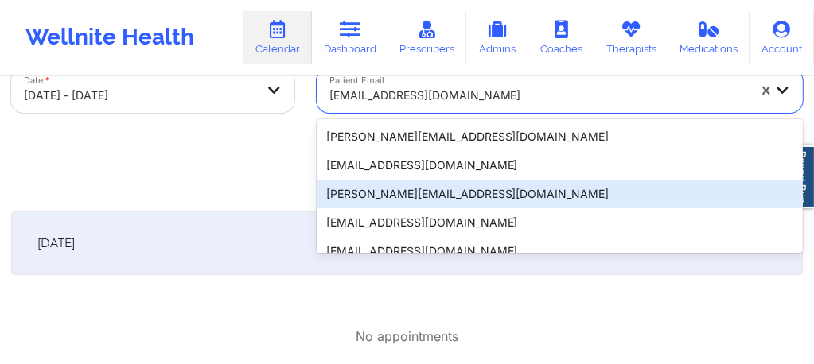
paste input "abbyncisreid@gmail.com"
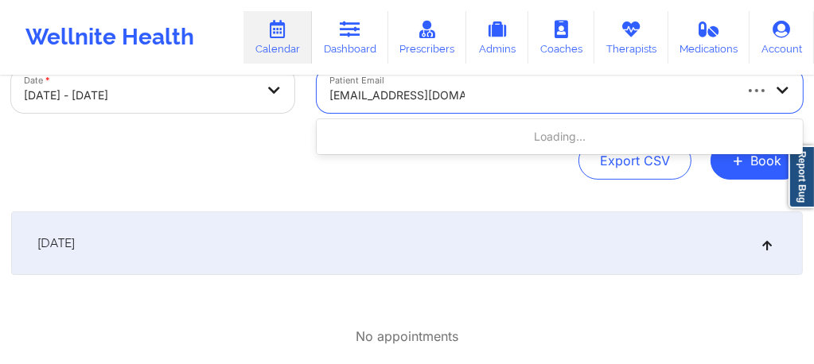
type input "abbyncisreid@gmail.com"
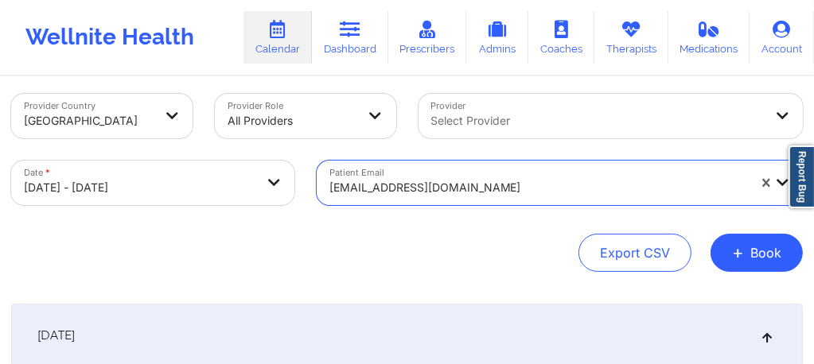
scroll to position [0, 0]
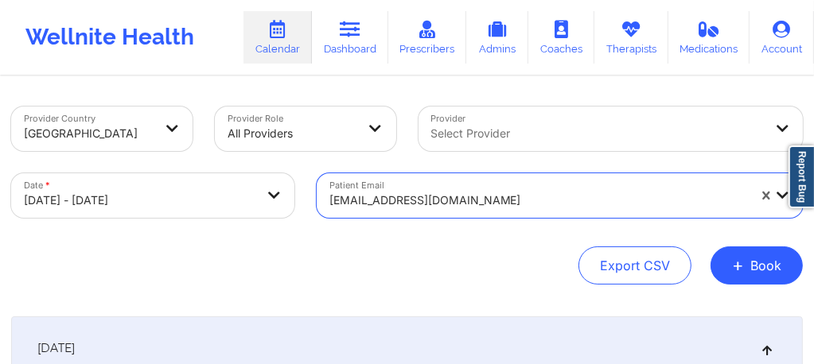
click at [449, 239] on div "Provider Country United States Provider Role All Providers Provider Select Prov…" at bounding box center [406, 196] width 791 height 178
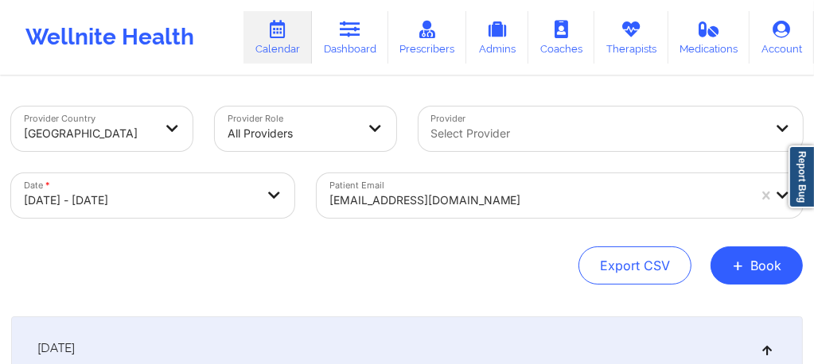
click at [506, 201] on div "almadelacruz37@gmail.com" at bounding box center [560, 195] width 486 height 45
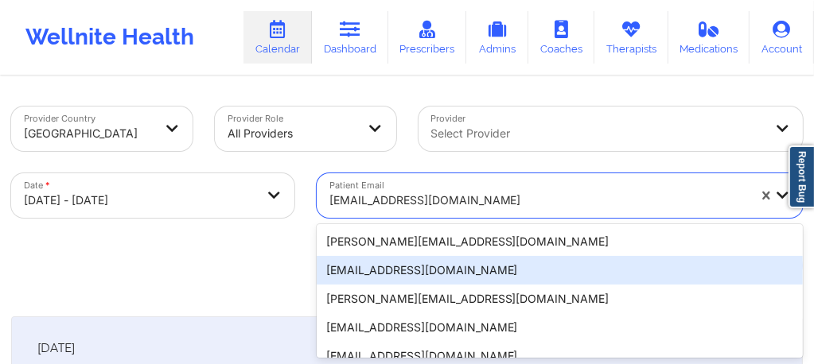
scroll to position [105, 0]
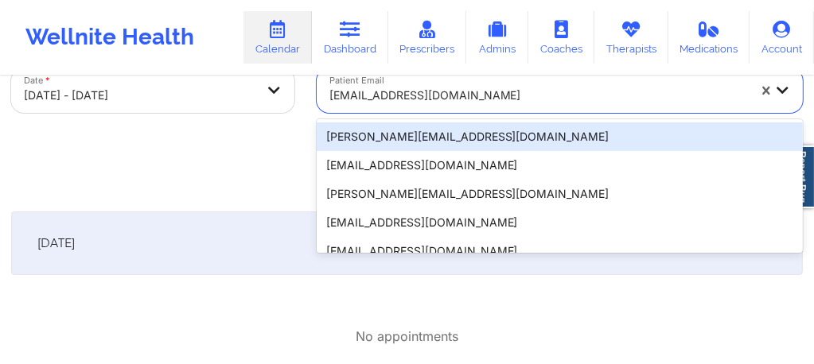
paste input "abbyncisreid@gmail.com"
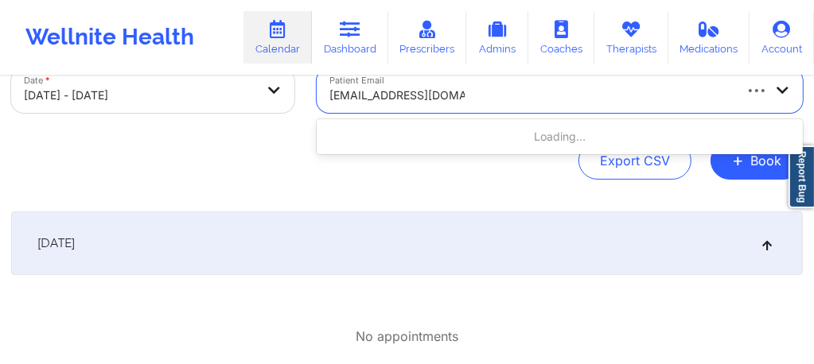
type input "abbyncisreid@gmail.com"
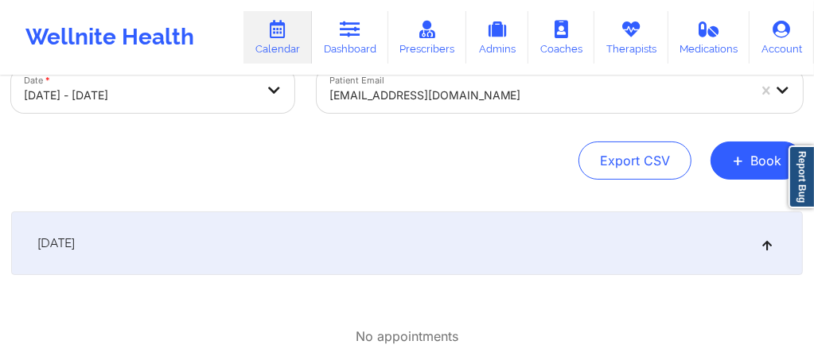
click at [237, 155] on div "Export CSV + Book" at bounding box center [406, 161] width 791 height 38
click at [476, 97] on div at bounding box center [538, 95] width 418 height 19
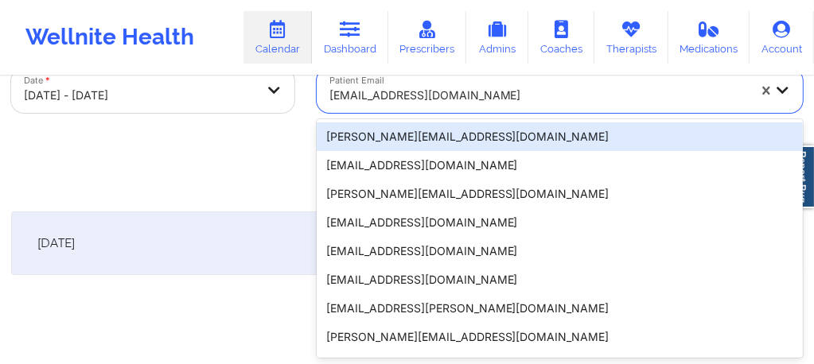
paste input "mekayla@lyonscommunityschool.org"
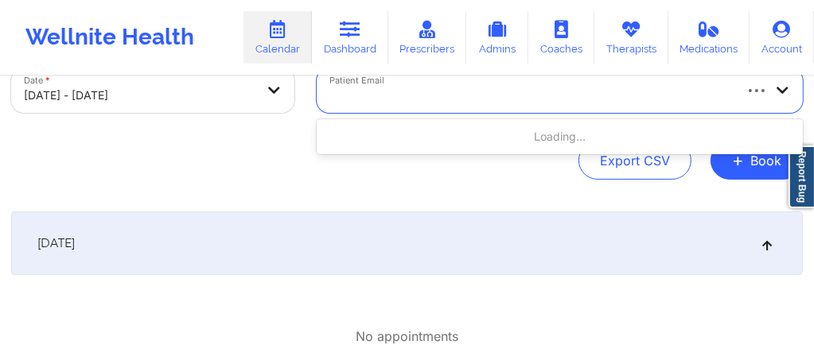
type input "mekayla@lyonscommunityschool.org"
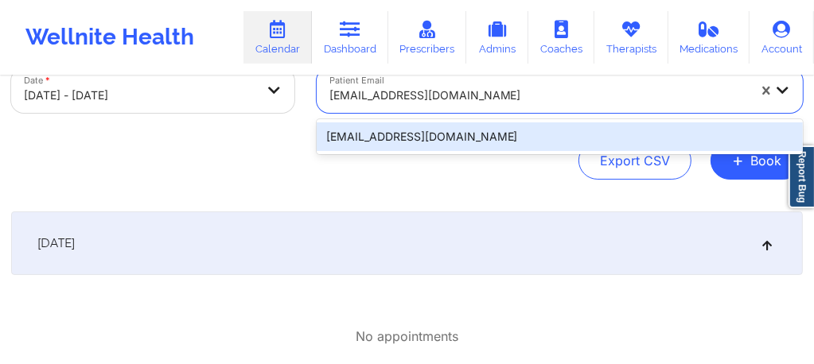
click at [447, 139] on div "mekayla@lyonscommunityschool.org" at bounding box center [560, 136] width 486 height 29
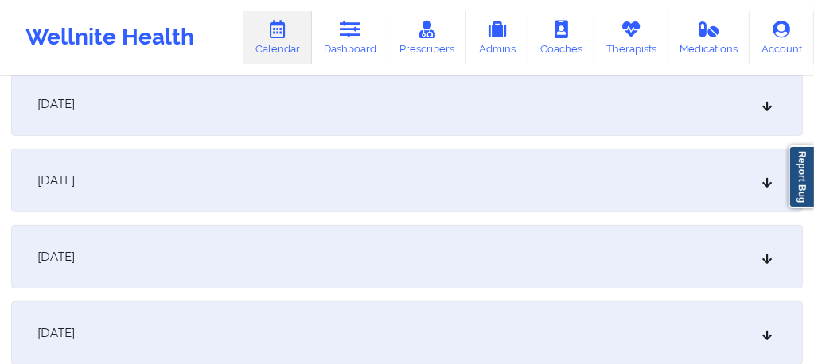
scroll to position [550, 0]
click at [192, 321] on div "[DATE]" at bounding box center [406, 333] width 791 height 64
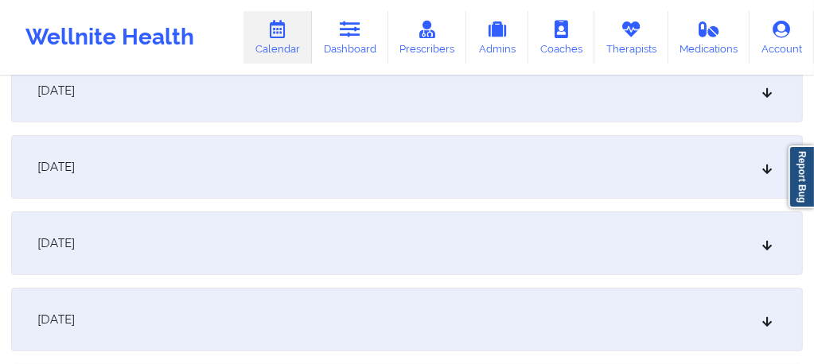
scroll to position [0, 0]
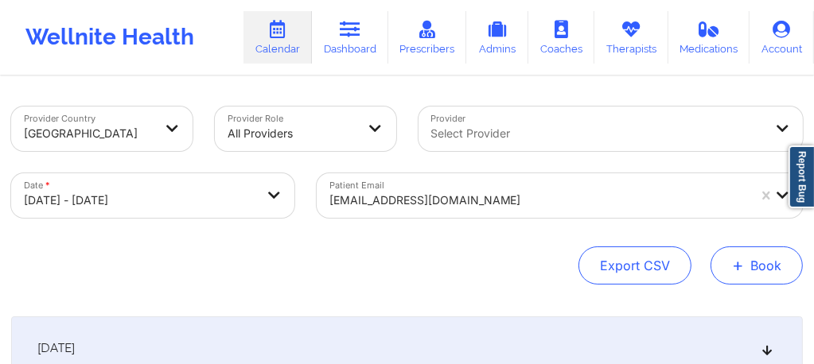
click at [744, 266] on span "+" at bounding box center [738, 265] width 12 height 9
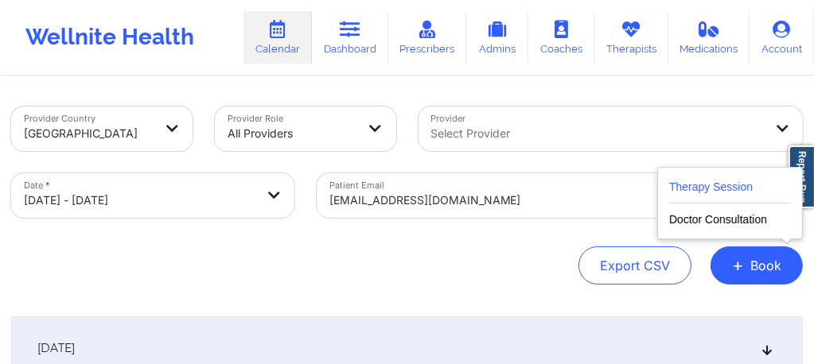
click at [688, 179] on button "Therapy Session" at bounding box center [730, 190] width 122 height 26
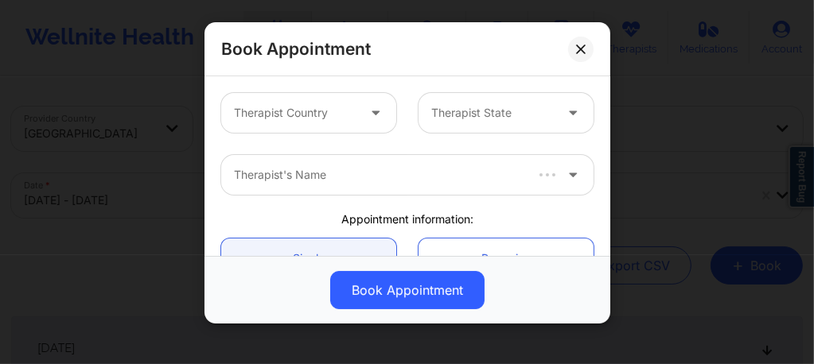
click at [278, 121] on div at bounding box center [295, 112] width 122 height 19
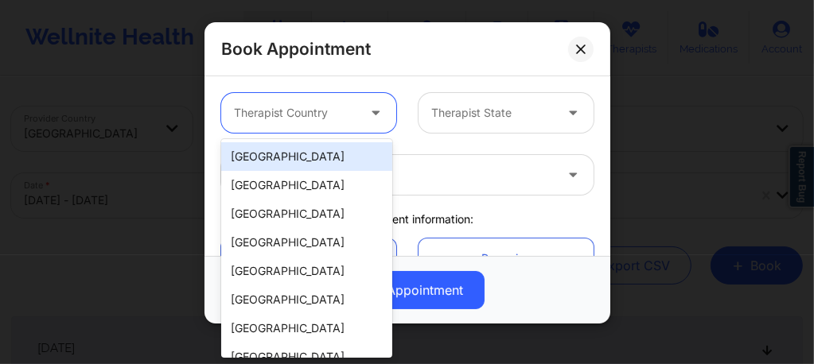
click at [287, 158] on div "[GEOGRAPHIC_DATA]" at bounding box center [306, 156] width 171 height 29
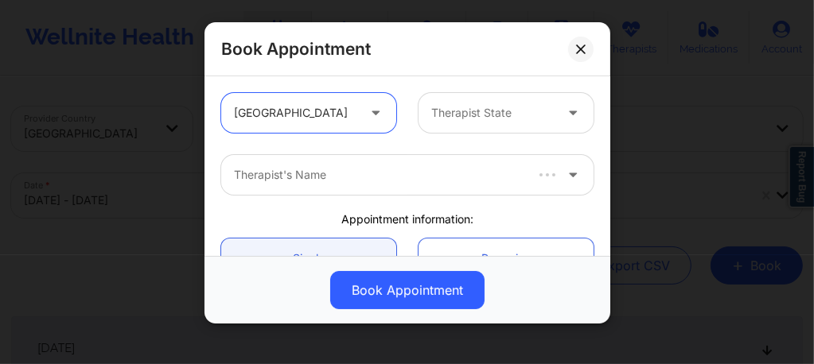
click at [445, 126] on div "Therapist State" at bounding box center [486, 113] width 137 height 40
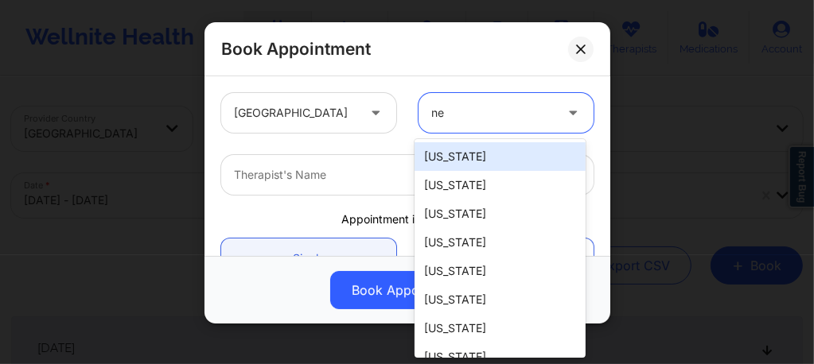
type input "new"
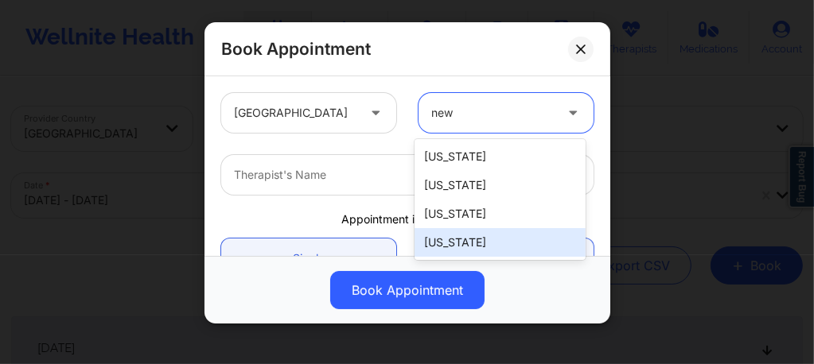
click at [485, 250] on div "New York" at bounding box center [499, 242] width 171 height 29
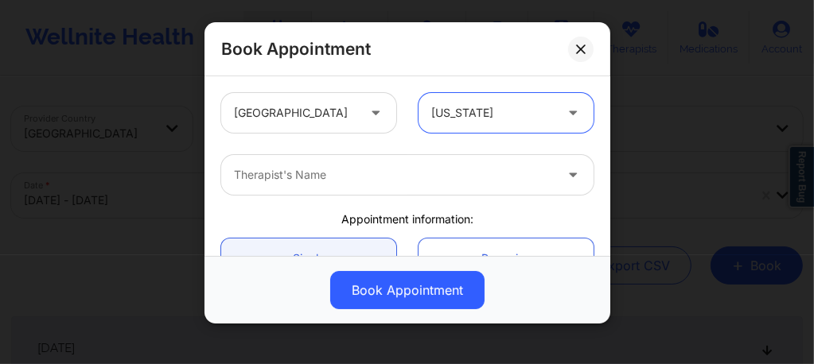
click at [371, 174] on div at bounding box center [394, 174] width 320 height 19
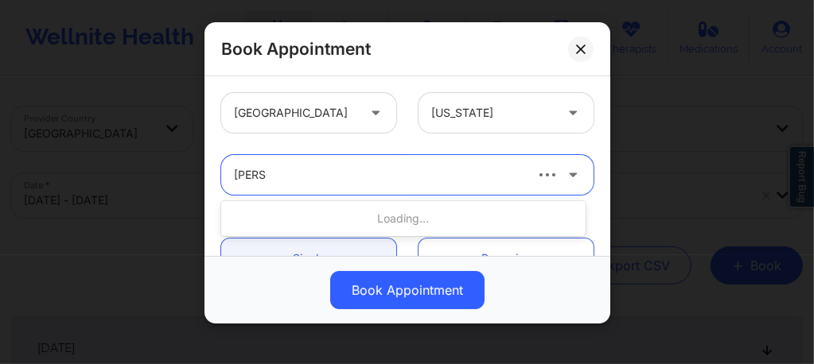
type input "erin S"
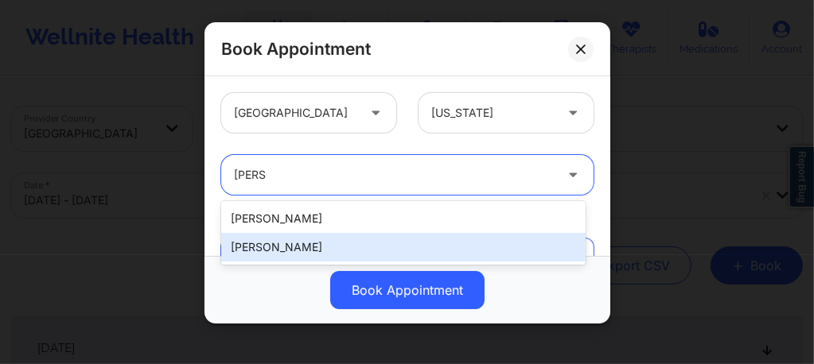
click at [294, 243] on div "Erin Samples" at bounding box center [403, 247] width 364 height 29
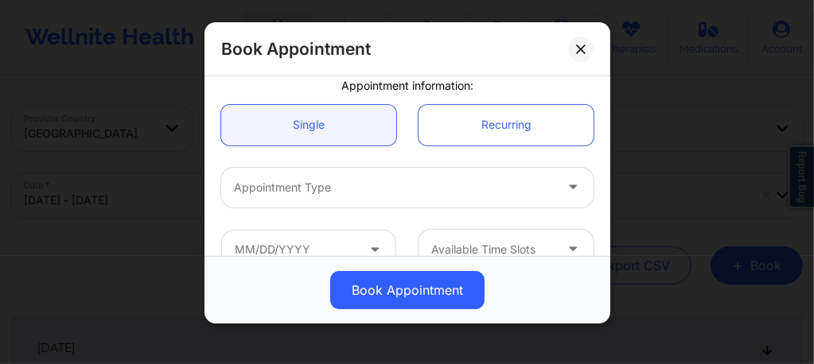
scroll to position [148, 0]
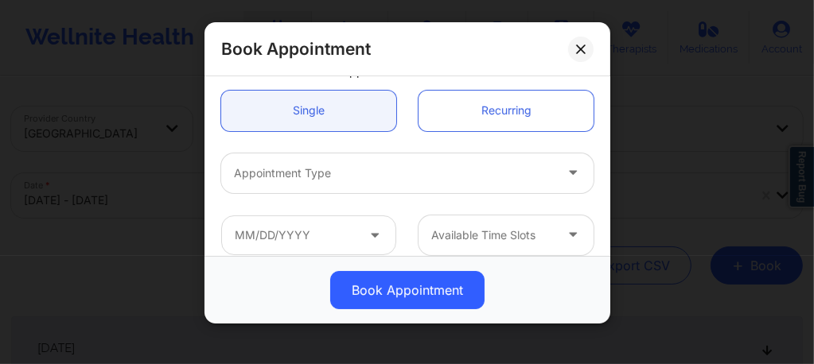
click at [296, 185] on div "Appointment Type" at bounding box center [388, 174] width 334 height 40
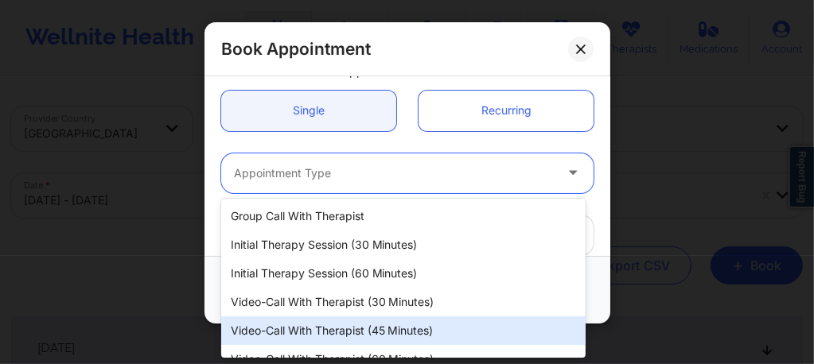
click at [347, 338] on div "Video-Call with Therapist (45 minutes)" at bounding box center [403, 331] width 364 height 29
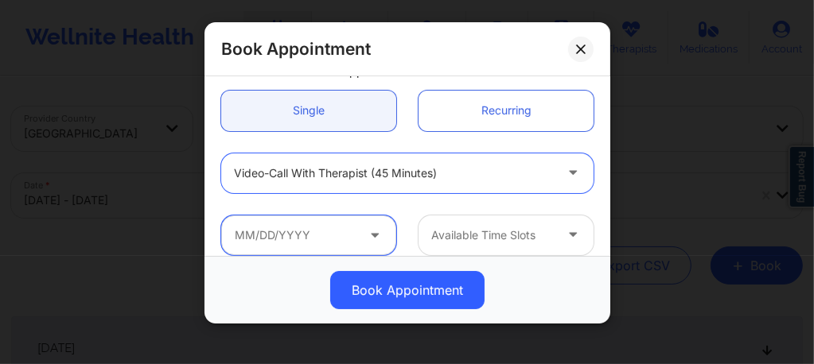
click at [313, 239] on input "text" at bounding box center [308, 236] width 175 height 40
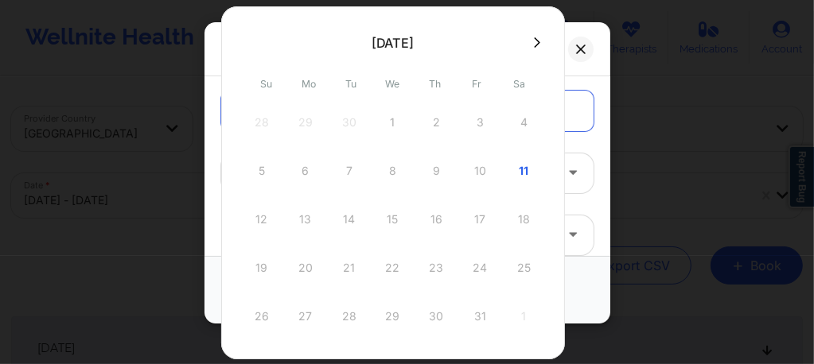
click at [534, 38] on icon at bounding box center [537, 43] width 6 height 12
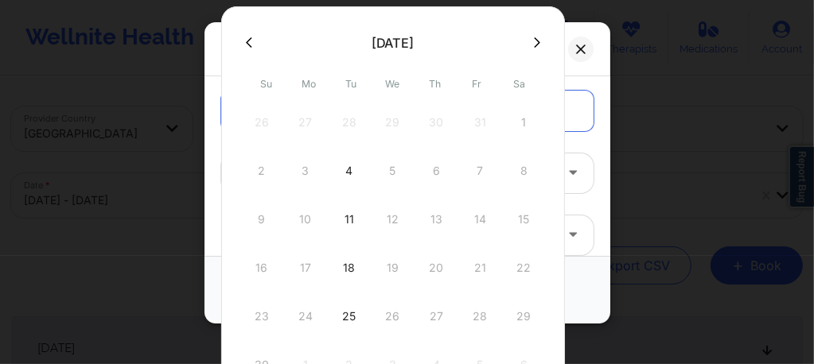
click at [246, 44] on icon at bounding box center [249, 43] width 6 height 12
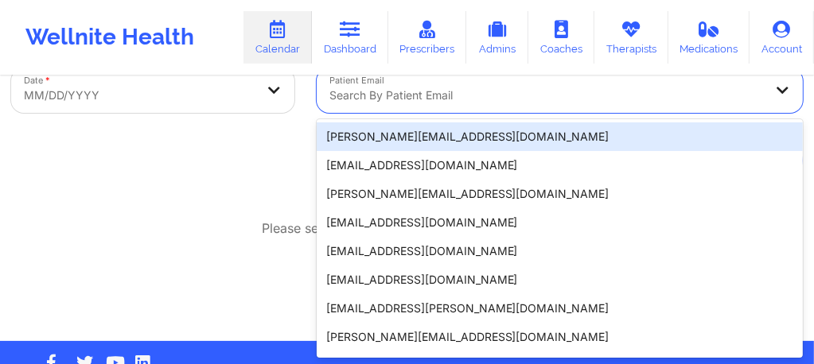
click at [382, 92] on div at bounding box center [546, 95] width 434 height 19
paste input "[EMAIL_ADDRESS][DOMAIN_NAME]"
type input "[EMAIL_ADDRESS][DOMAIN_NAME]"
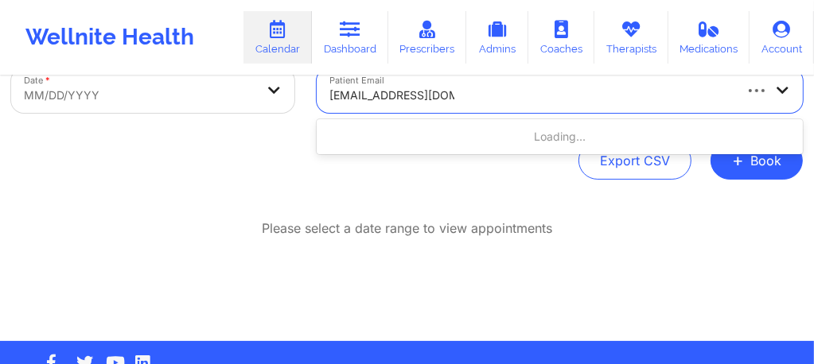
scroll to position [105, 0]
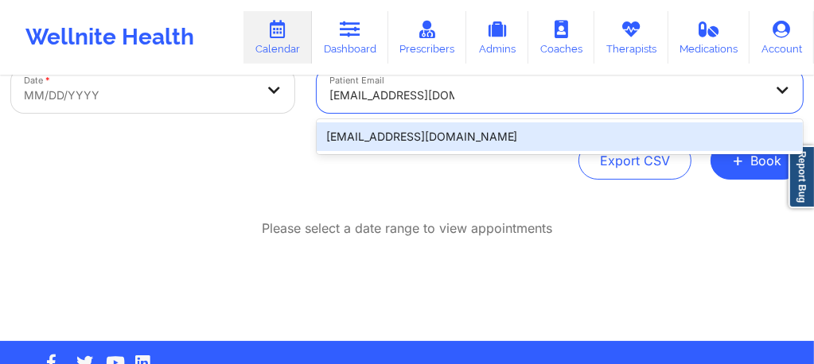
click at [427, 138] on div "[EMAIL_ADDRESS][DOMAIN_NAME]" at bounding box center [560, 136] width 486 height 29
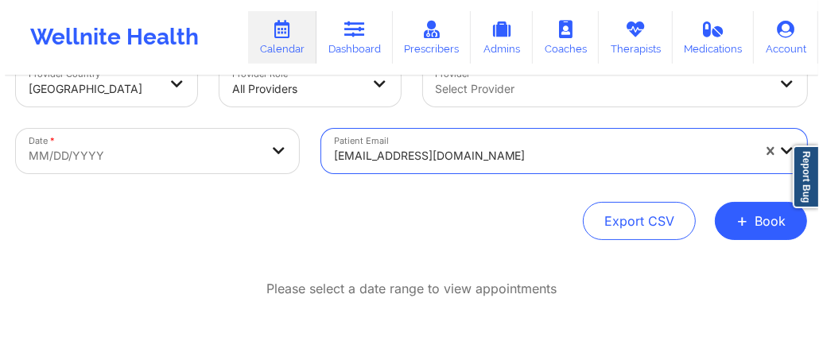
scroll to position [0, 0]
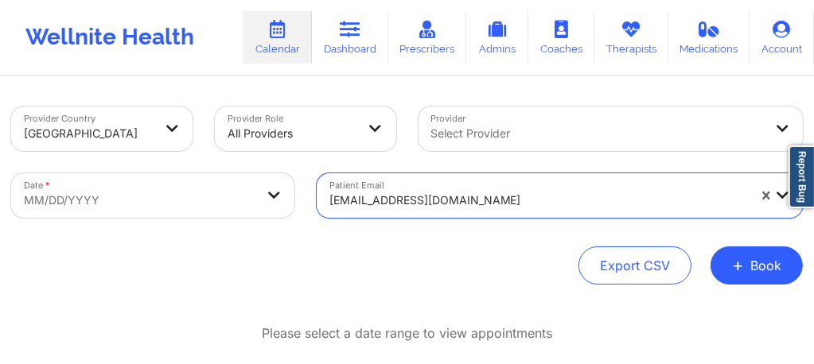
click at [194, 208] on body "Wellnite Health Calendar Dashboard Prescribers Admins Coaches Therapists Medica…" at bounding box center [407, 182] width 814 height 364
select select "2025-8"
select select "2025-9"
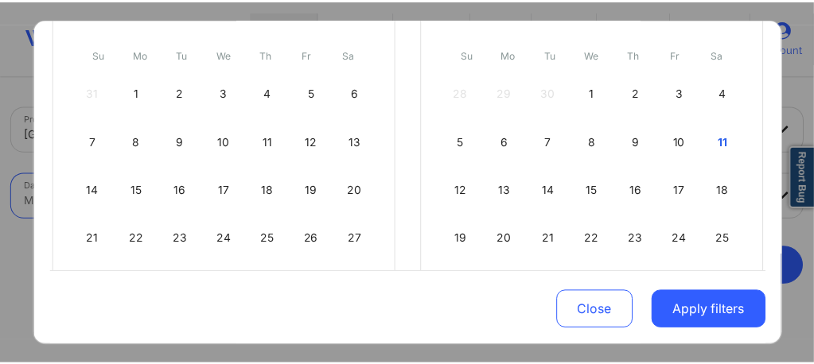
scroll to position [191, 0]
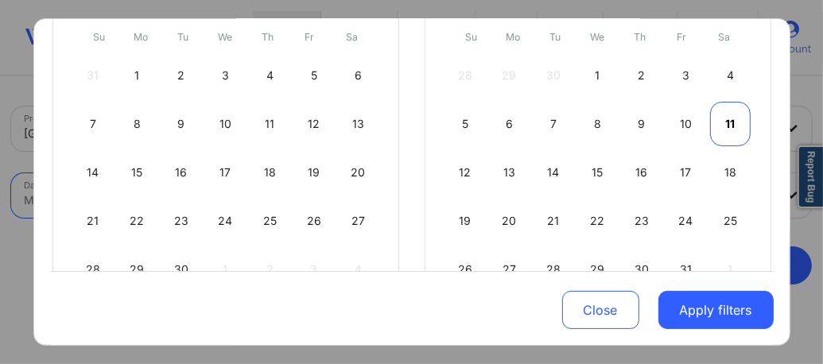
click at [729, 126] on div "11" at bounding box center [730, 124] width 41 height 45
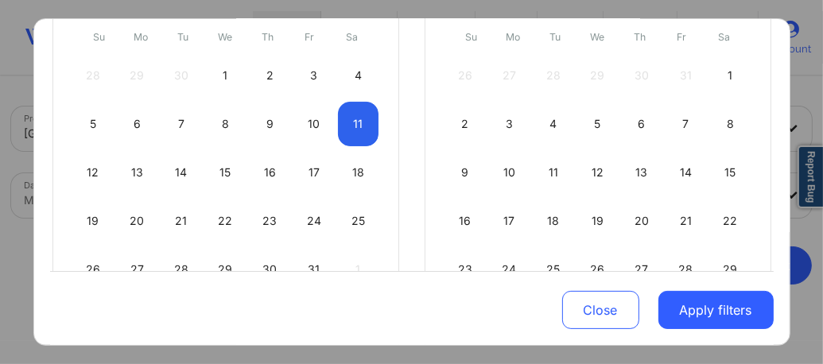
select select "2025-9"
select select "2025-10"
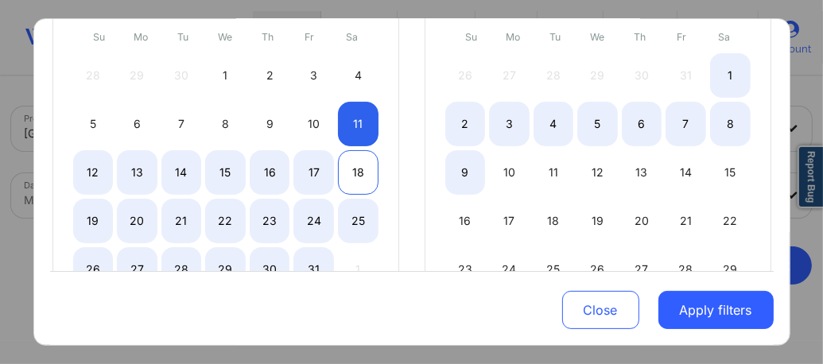
select select "2025-9"
select select "2025-10"
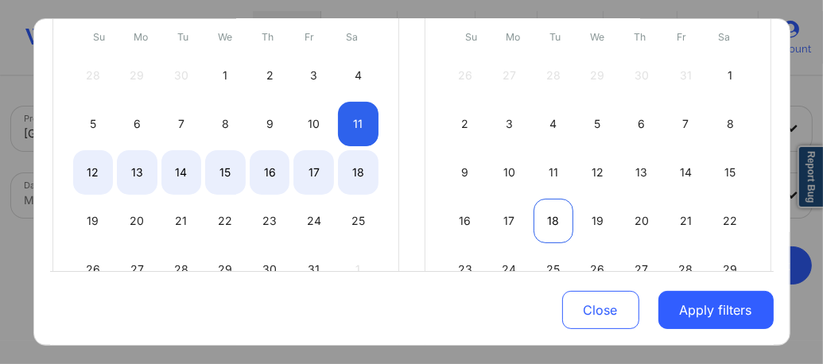
drag, startPoint x: 356, startPoint y: 169, endPoint x: 545, endPoint y: 239, distance: 201.1
click at [357, 169] on div "18" at bounding box center [358, 172] width 41 height 45
select select "2025-9"
select select "2025-10"
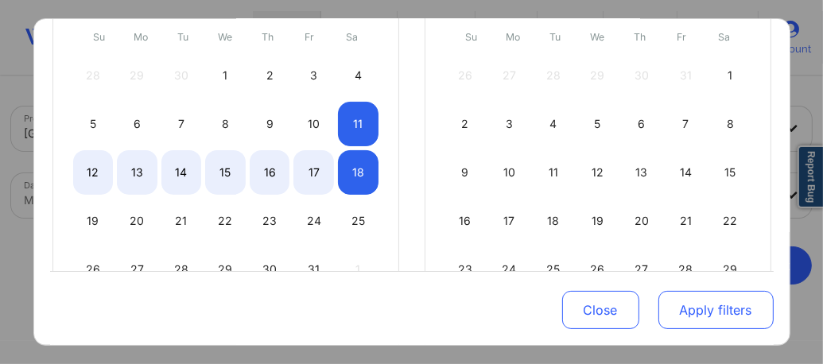
click at [711, 318] on button "Apply filters" at bounding box center [716, 310] width 115 height 38
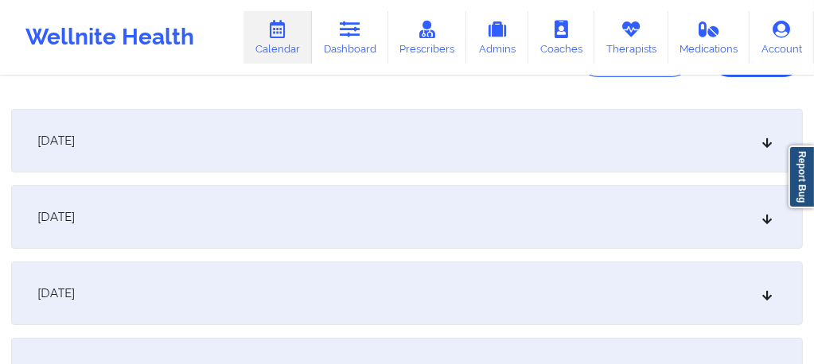
scroll to position [223, 0]
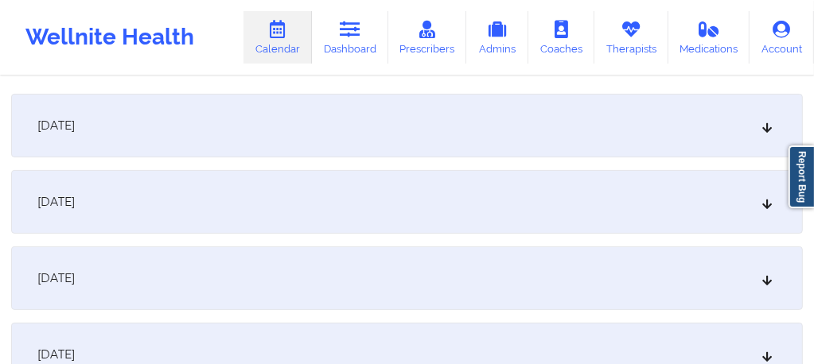
click at [156, 207] on div "[DATE]" at bounding box center [406, 202] width 791 height 64
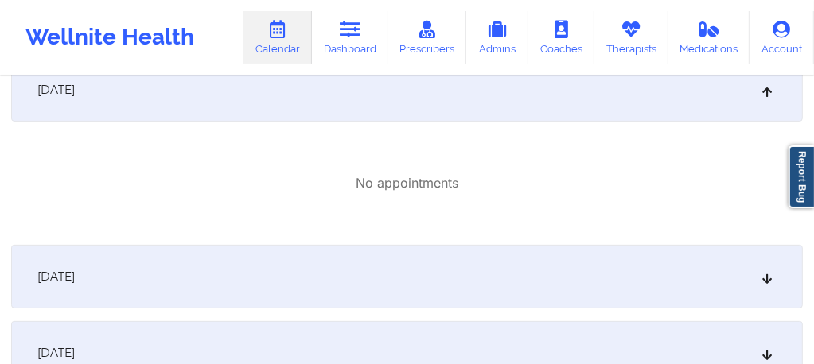
scroll to position [360, 0]
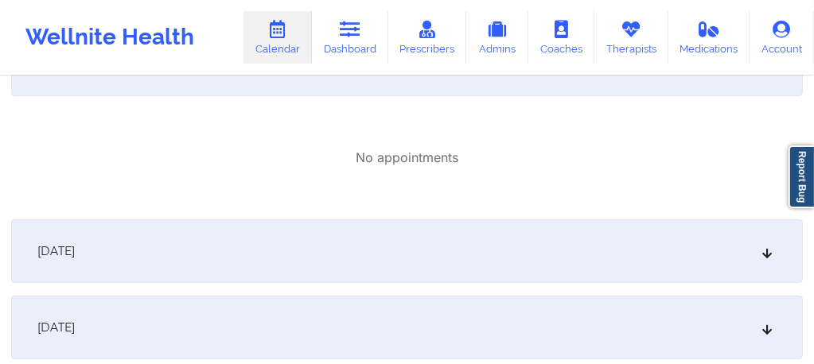
click at [175, 262] on div "[DATE]" at bounding box center [406, 252] width 791 height 64
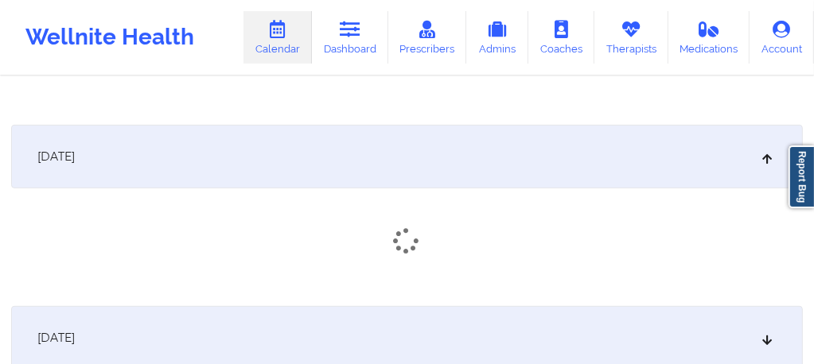
scroll to position [456, 0]
